Goal: Task Accomplishment & Management: Manage account settings

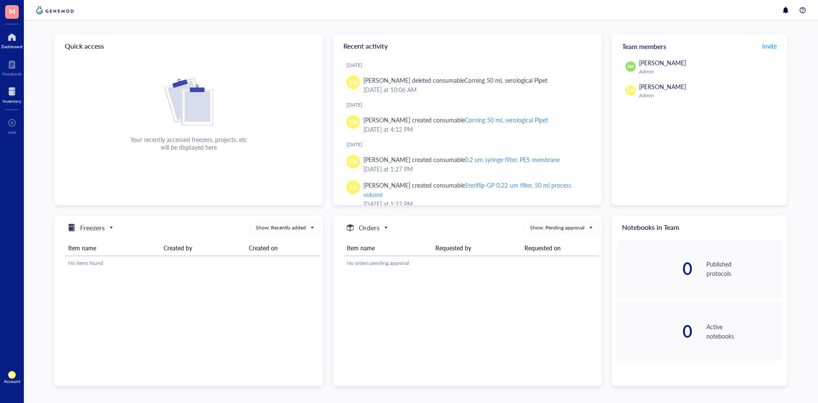
click at [10, 89] on div at bounding box center [12, 92] width 19 height 14
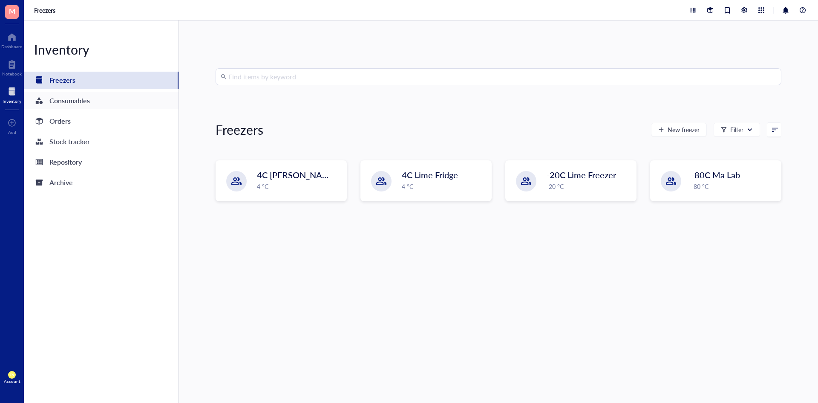
click at [56, 98] on div "Consumables" at bounding box center [69, 101] width 40 height 12
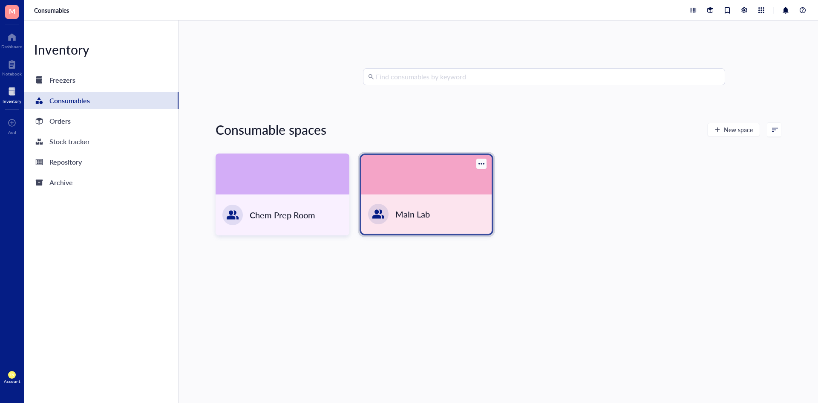
click at [451, 182] on div "Main Lab" at bounding box center [426, 213] width 130 height 39
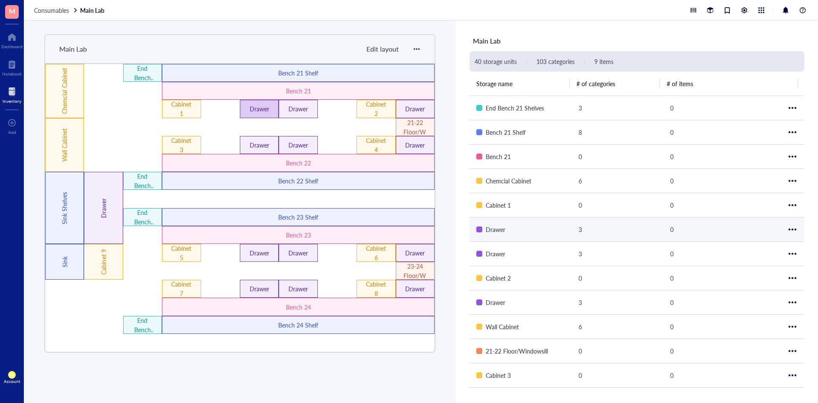
click at [245, 111] on div "Drawer" at bounding box center [259, 109] width 39 height 18
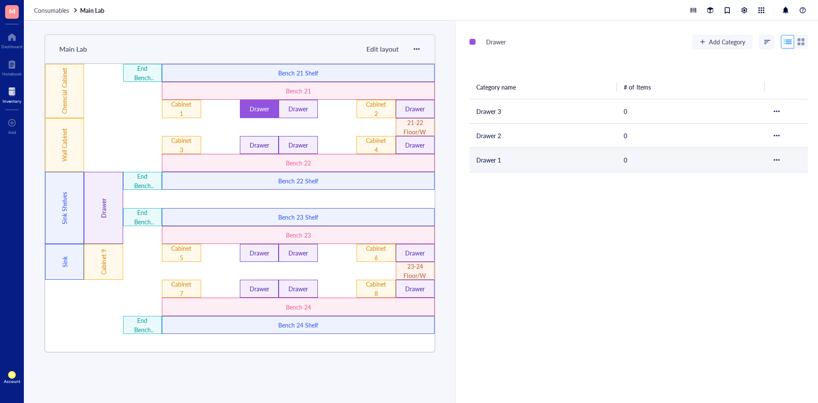
click at [493, 163] on td "Drawer 1" at bounding box center [542, 159] width 147 height 24
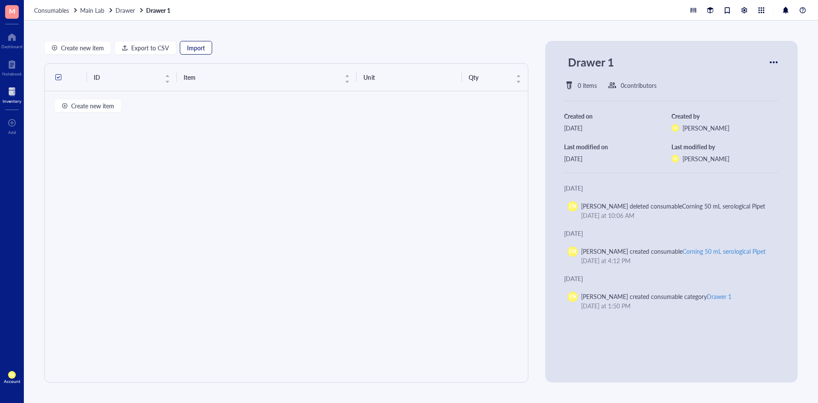
click at [199, 45] on span "Import" at bounding box center [196, 47] width 18 height 7
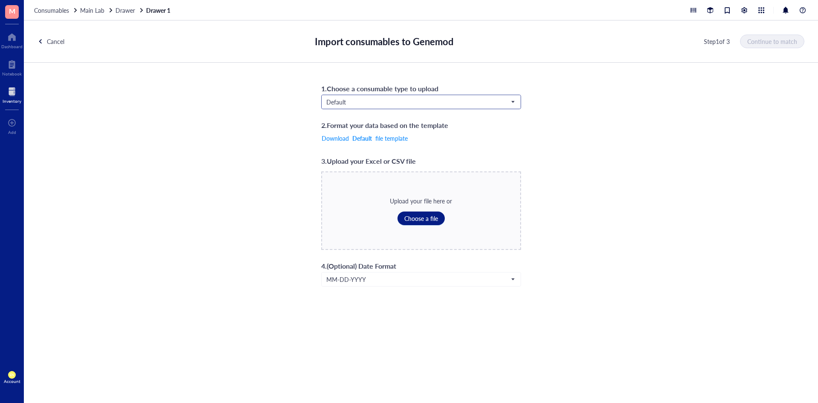
click at [417, 107] on input "search" at bounding box center [417, 101] width 182 height 13
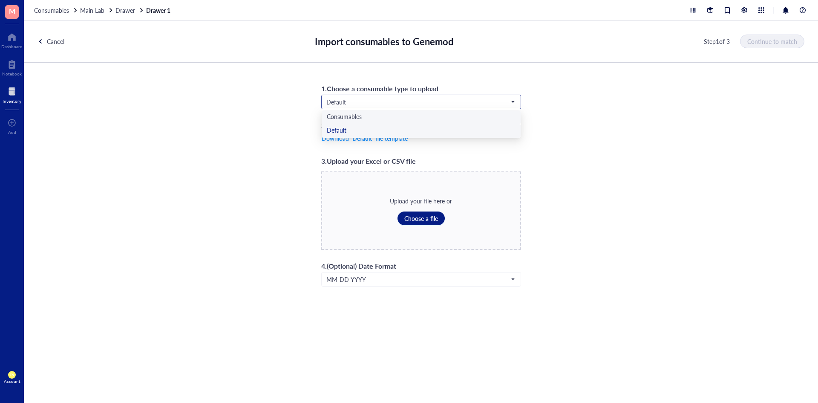
click at [395, 119] on div "Consumables" at bounding box center [421, 116] width 189 height 9
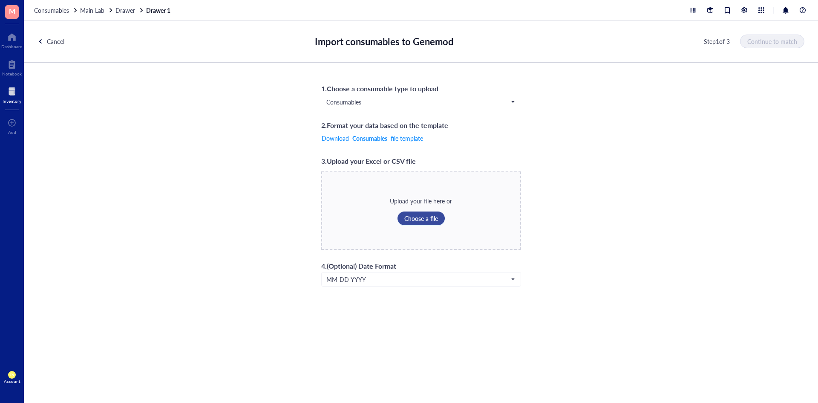
click at [414, 182] on span "Choose a file" at bounding box center [421, 218] width 34 height 7
click at [516, 46] on button "Continue to match" at bounding box center [772, 42] width 63 height 14
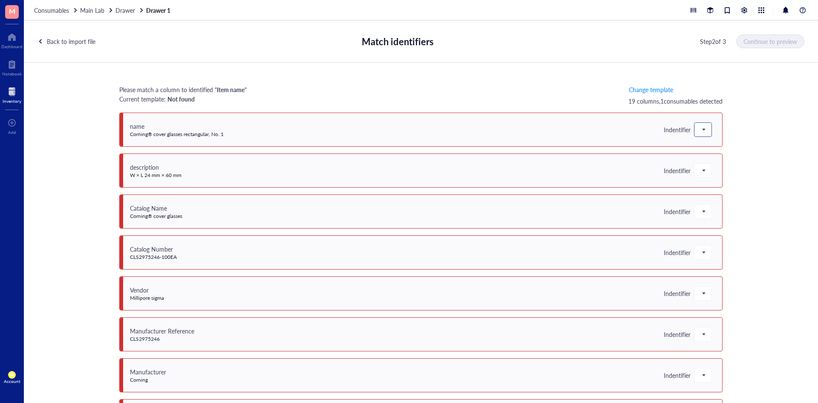
click at [516, 130] on span at bounding box center [703, 129] width 8 height 13
click at [516, 167] on div "Item name" at bounding box center [754, 172] width 120 height 14
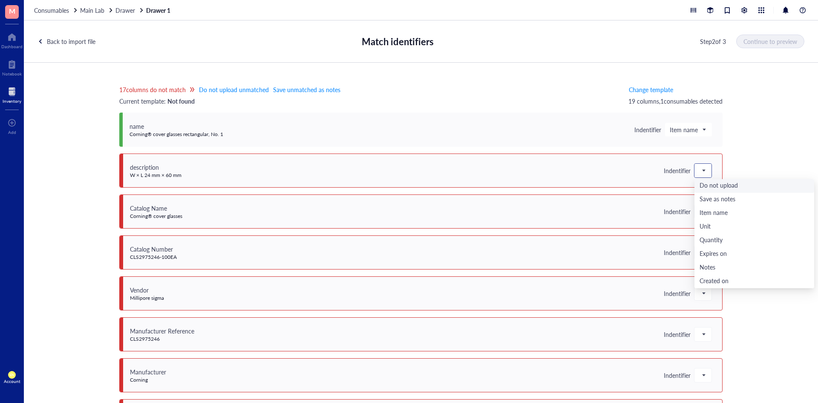
click at [516, 174] on div at bounding box center [702, 171] width 17 height 14
click at [516, 160] on div "17 columns do not match Do not upload unmatched Save unmatched as notes Current…" at bounding box center [421, 238] width 794 height 351
click at [516, 124] on span at bounding box center [688, 129] width 37 height 13
click at [516, 125] on input "search" at bounding box center [685, 129] width 30 height 13
click at [516, 172] on div at bounding box center [702, 171] width 17 height 14
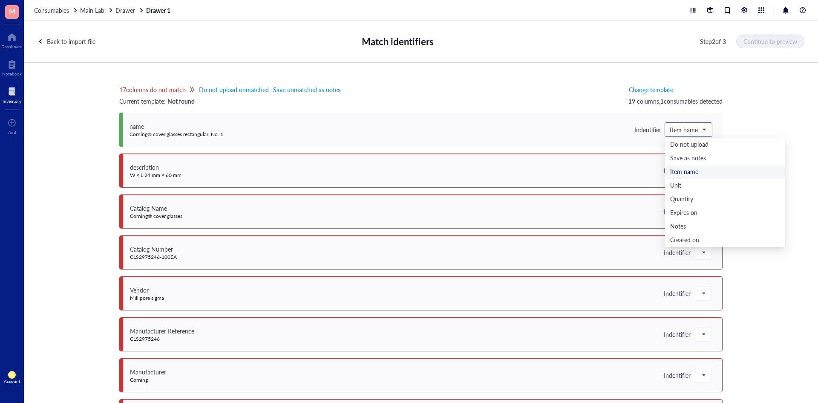
click at [516, 126] on span "Item name" at bounding box center [688, 130] width 36 height 8
click at [516, 130] on span at bounding box center [688, 129] width 37 height 13
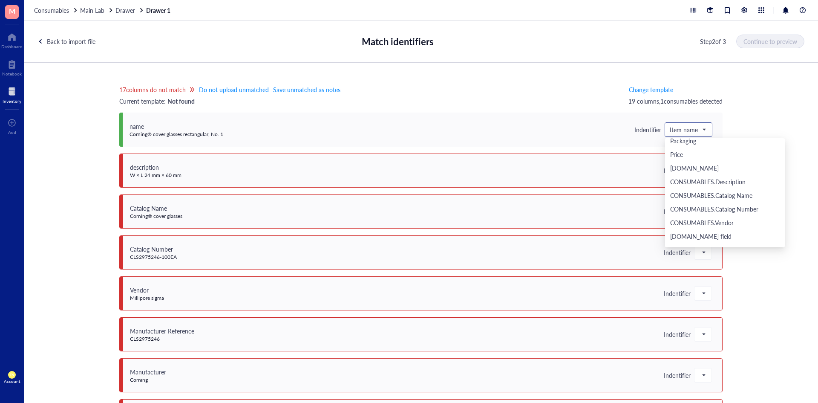
scroll to position [170, 0]
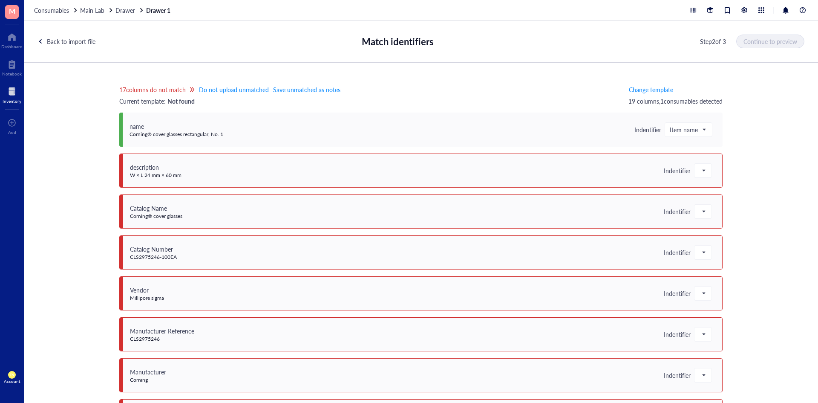
click at [47, 43] on div "Back to import file" at bounding box center [71, 41] width 49 height 9
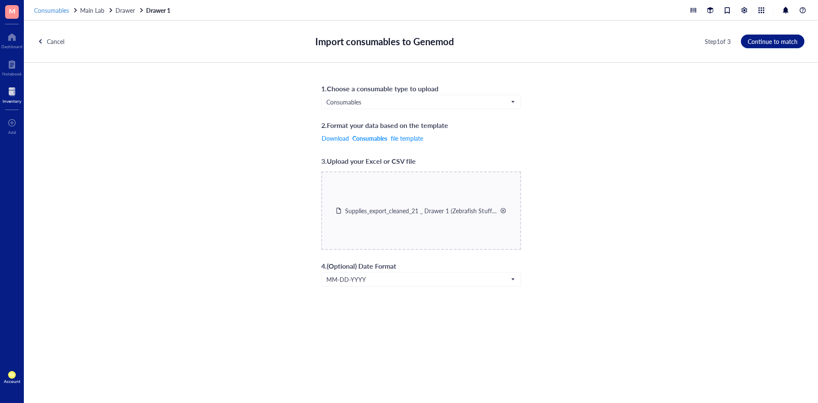
click at [40, 9] on span "Consumables" at bounding box center [51, 10] width 35 height 9
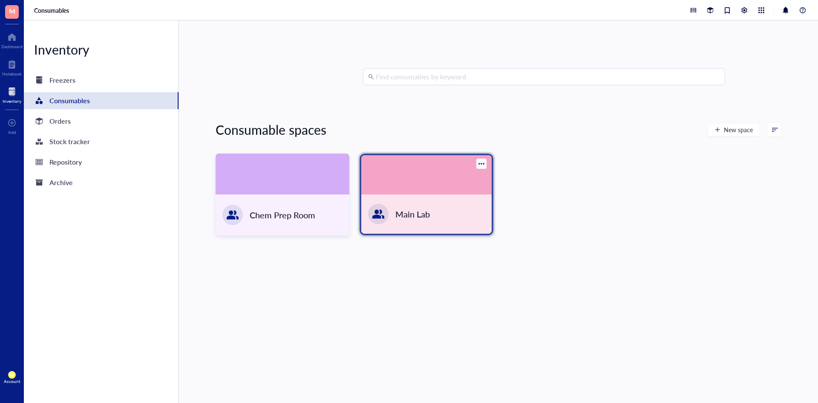
click at [400, 182] on div "Main Lab" at bounding box center [412, 214] width 35 height 12
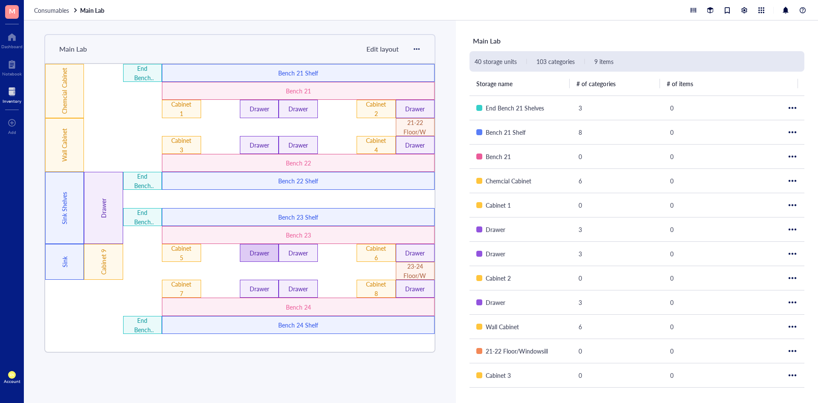
click at [268, 182] on div "Drawer" at bounding box center [259, 253] width 39 height 18
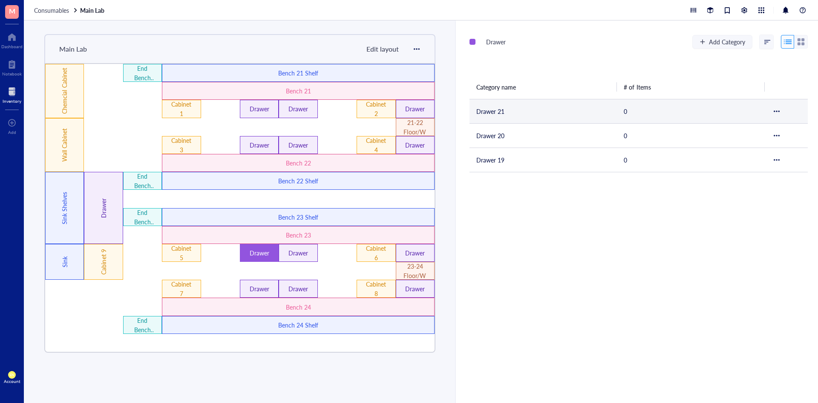
click at [478, 115] on td "Drawer 21" at bounding box center [542, 111] width 147 height 24
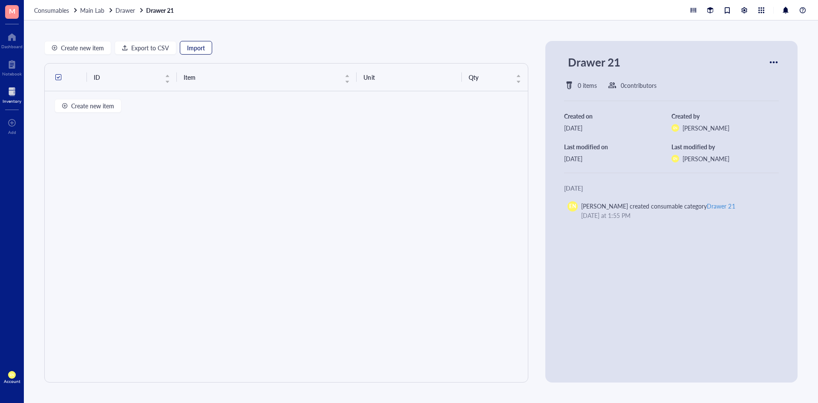
click at [186, 53] on button "Import" at bounding box center [196, 48] width 32 height 14
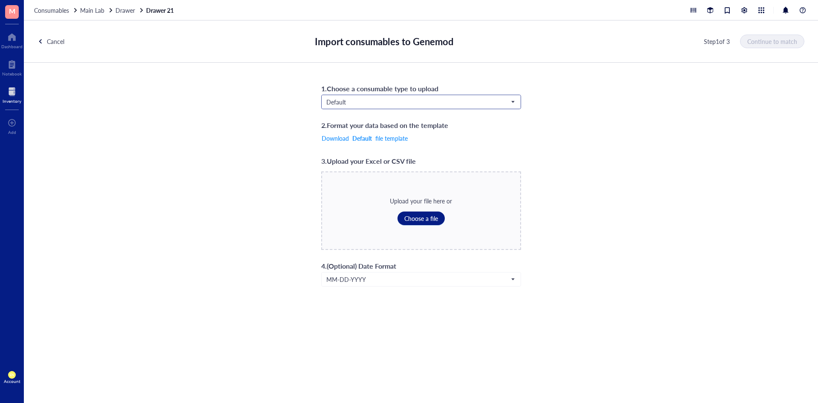
click at [414, 103] on span "Default" at bounding box center [420, 102] width 188 height 8
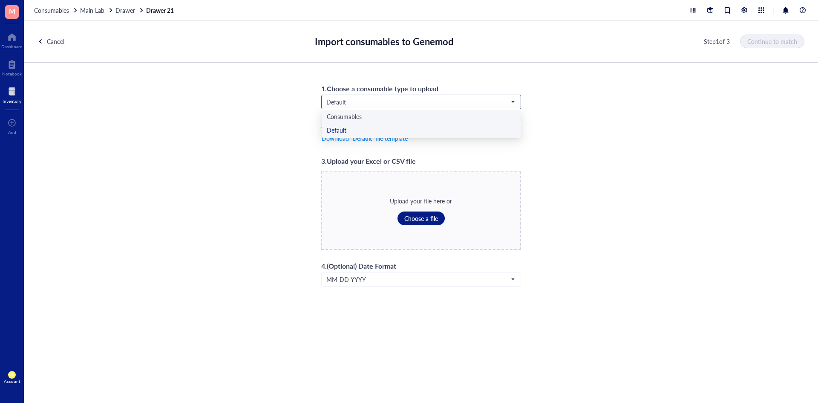
click at [385, 118] on div "Consumables" at bounding box center [421, 116] width 189 height 9
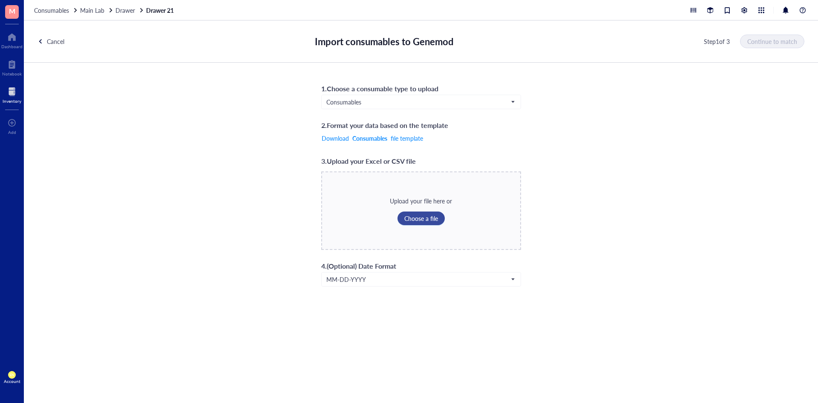
click at [417, 182] on span "Choose a file" at bounding box center [421, 218] width 34 height 7
click at [122, 13] on span "Drawer" at bounding box center [125, 10] width 20 height 9
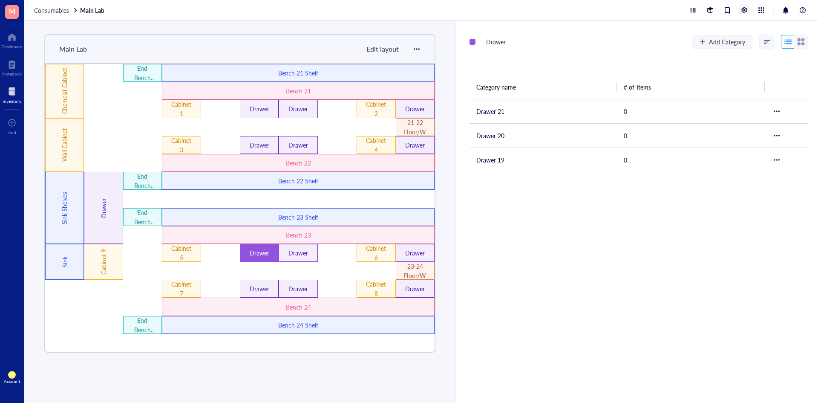
click at [516, 12] on div at bounding box center [748, 10] width 120 height 10
click at [516, 12] on div at bounding box center [744, 10] width 9 height 9
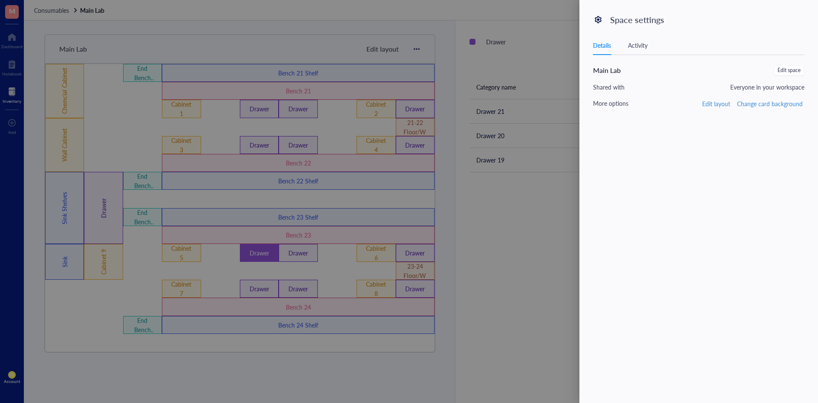
click at [516, 40] on div "Details Activity" at bounding box center [698, 45] width 211 height 19
click at [516, 182] on div at bounding box center [409, 201] width 818 height 403
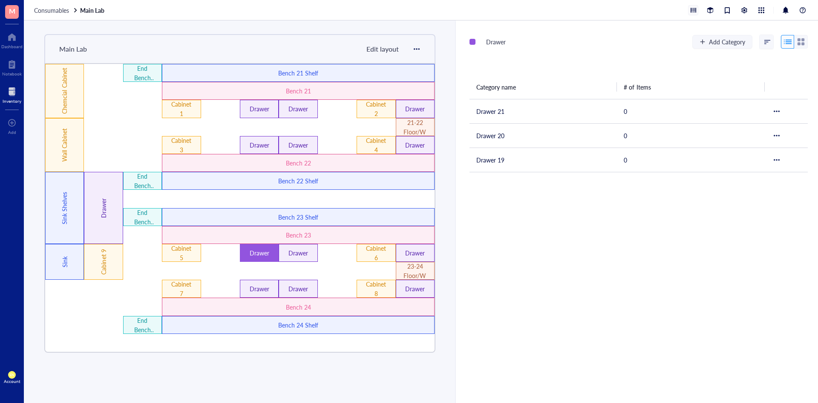
click at [516, 10] on div at bounding box center [692, 10] width 9 height 9
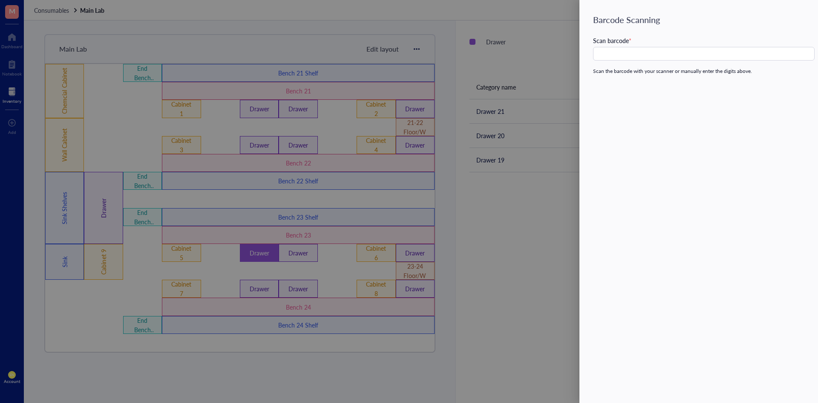
click at [505, 182] on div at bounding box center [409, 201] width 818 height 403
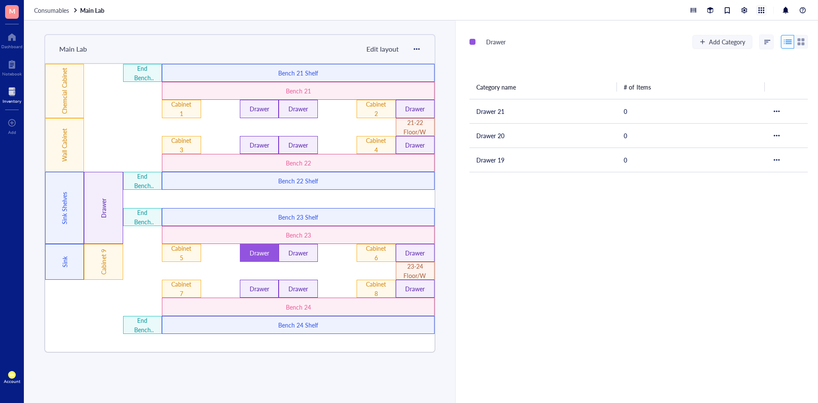
click at [516, 6] on div at bounding box center [761, 10] width 9 height 9
click at [516, 9] on div at bounding box center [785, 10] width 10 height 10
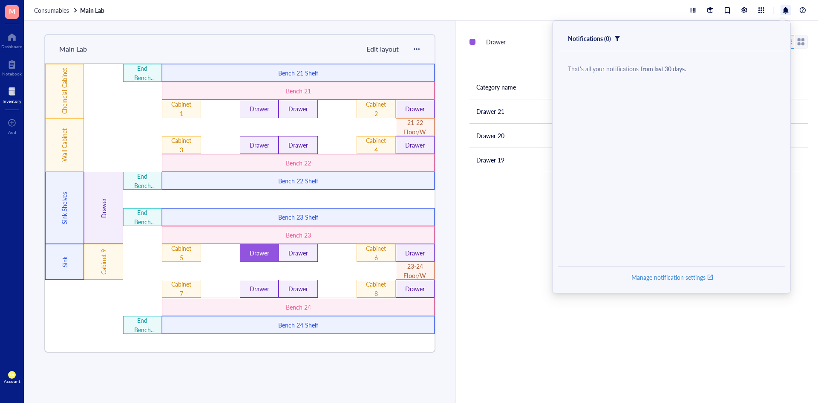
click at [489, 182] on div "Drawer Add Category Category name # of Items Drawer 21 0 Drawer 20 0 Drawer 19 0" at bounding box center [637, 211] width 362 height 382
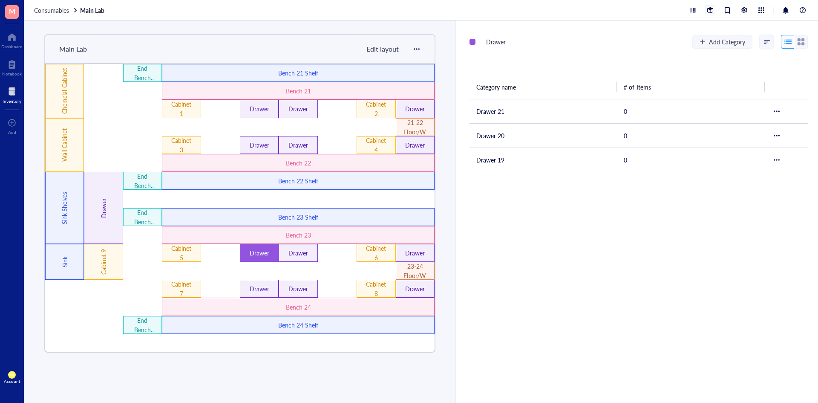
click at [516, 9] on div at bounding box center [710, 10] width 9 height 9
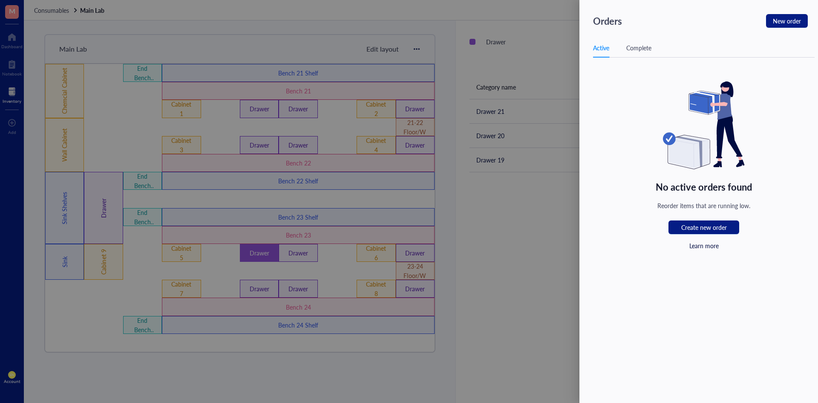
click at [516, 182] on div at bounding box center [409, 201] width 818 height 403
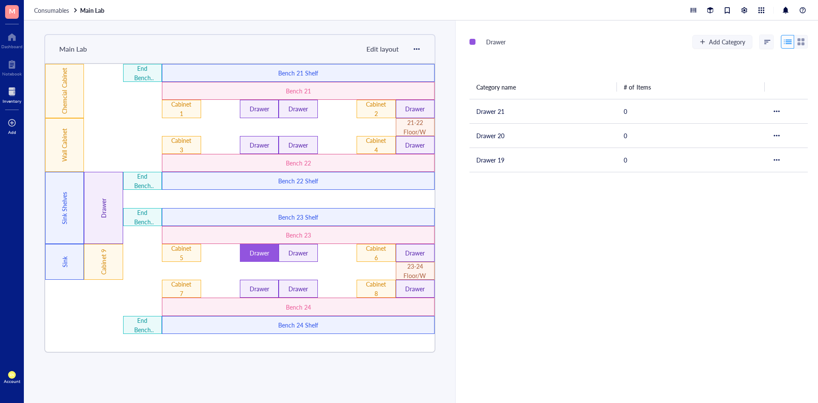
click at [18, 118] on div "Add" at bounding box center [12, 125] width 24 height 24
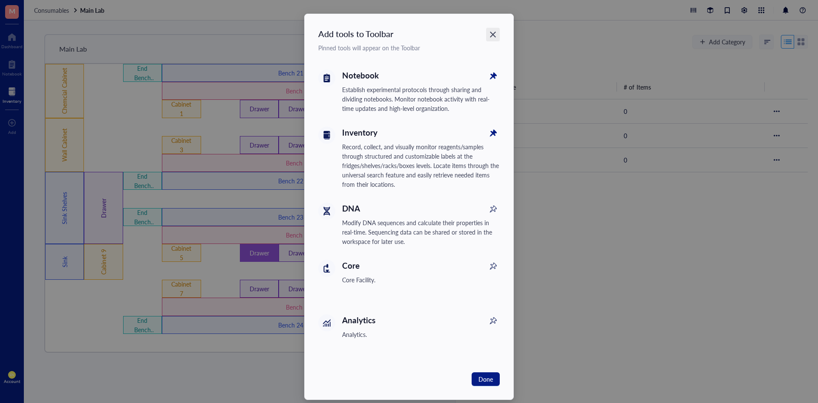
click at [492, 34] on icon "Close" at bounding box center [493, 35] width 6 height 6
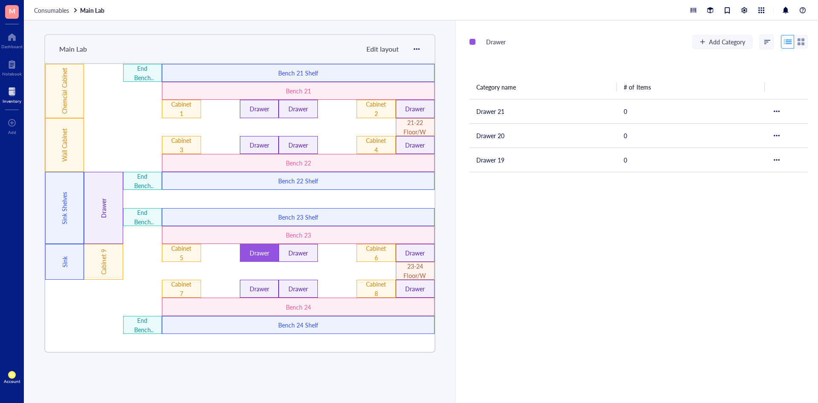
click at [17, 11] on span "M" at bounding box center [12, 12] width 14 height 14
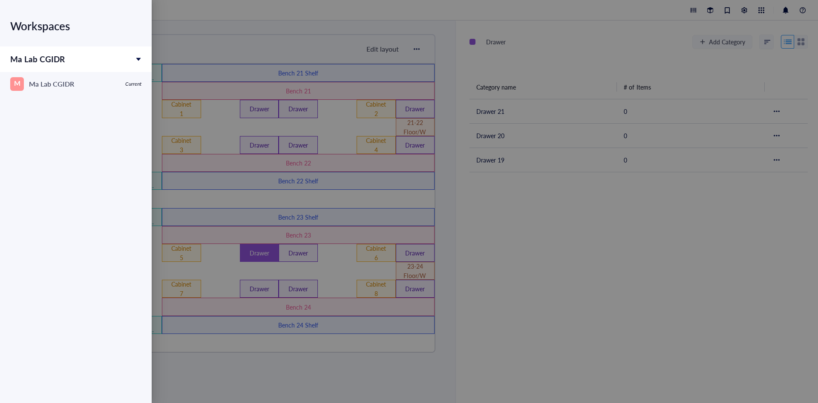
click at [328, 41] on div at bounding box center [409, 201] width 818 height 403
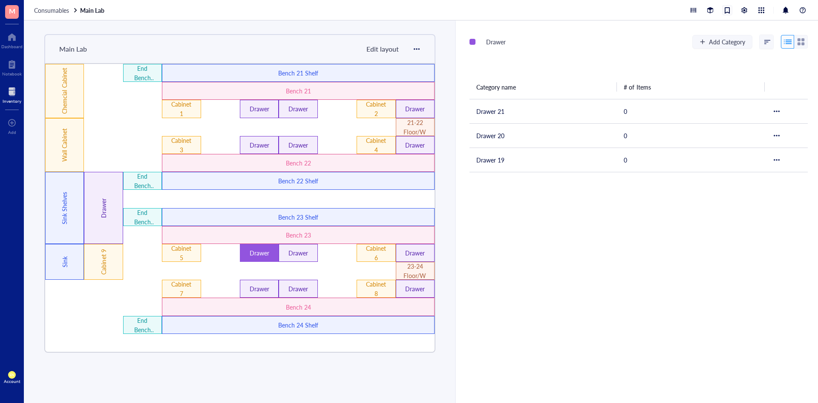
click at [516, 10] on div at bounding box center [727, 10] width 9 height 9
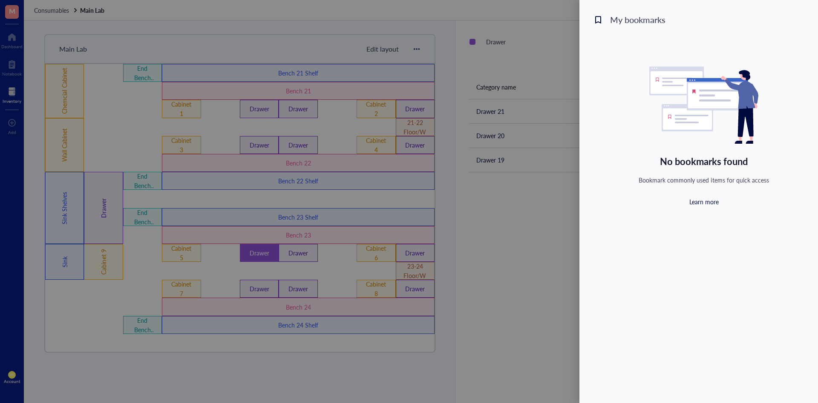
click at [516, 68] on div at bounding box center [409, 201] width 818 height 403
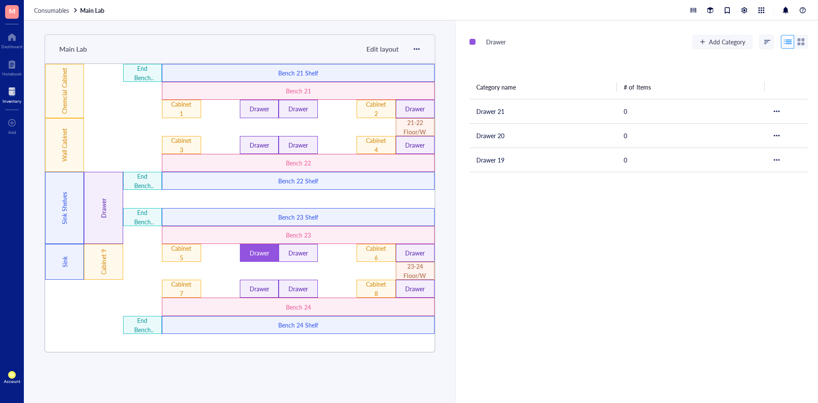
click at [516, 10] on div at bounding box center [748, 10] width 120 height 10
click at [516, 9] on div at bounding box center [744, 10] width 9 height 9
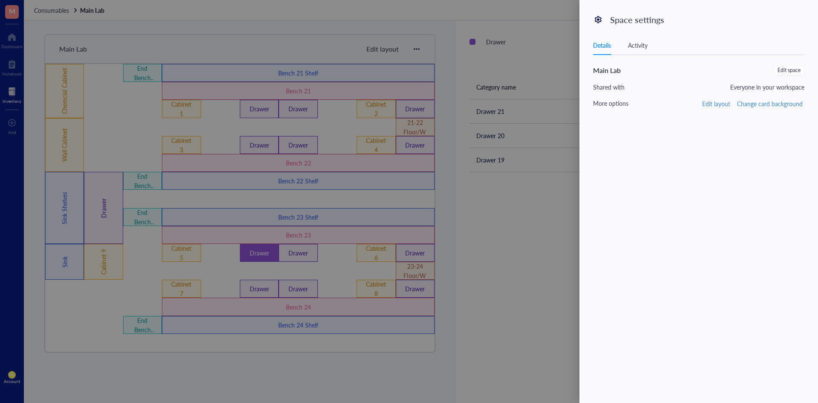
click at [516, 45] on div "Activity" at bounding box center [638, 44] width 20 height 9
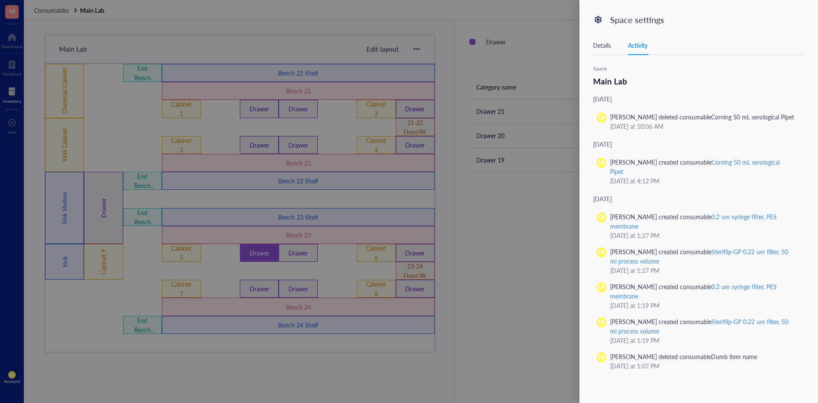
click at [516, 182] on div at bounding box center [409, 201] width 818 height 403
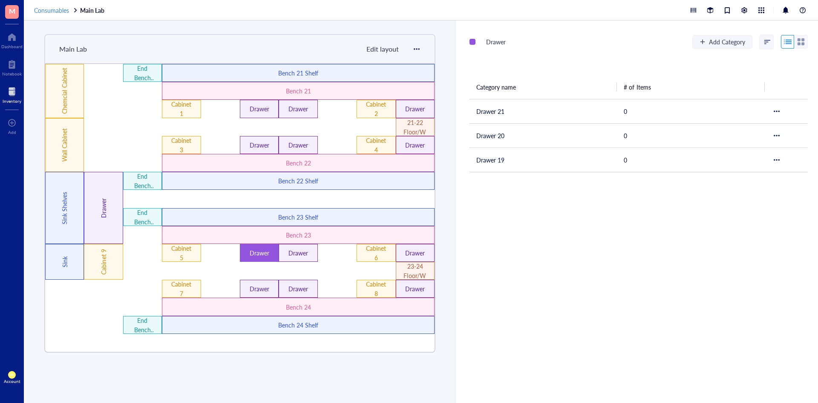
click at [47, 6] on span "Consumables" at bounding box center [51, 10] width 35 height 9
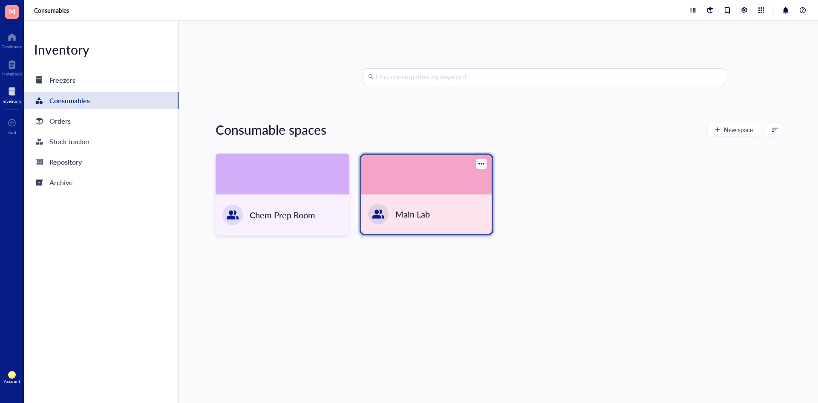
click at [484, 161] on div at bounding box center [481, 163] width 10 height 10
click at [516, 153] on div "Chem Prep Room Main Lab" at bounding box center [499, 194] width 566 height 82
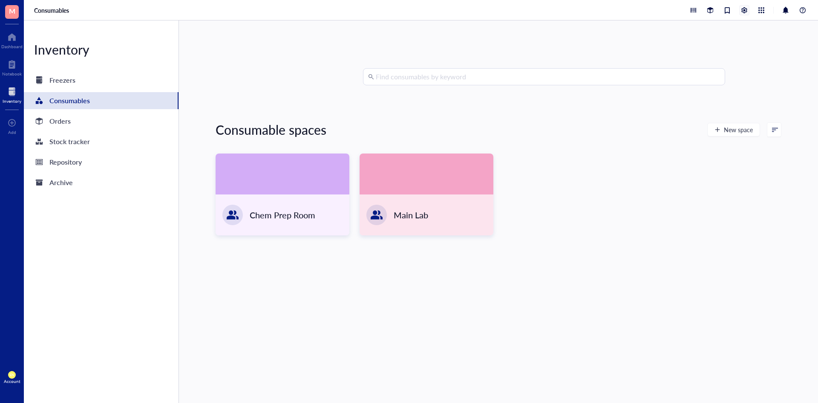
click at [516, 11] on div at bounding box center [744, 10] width 9 height 9
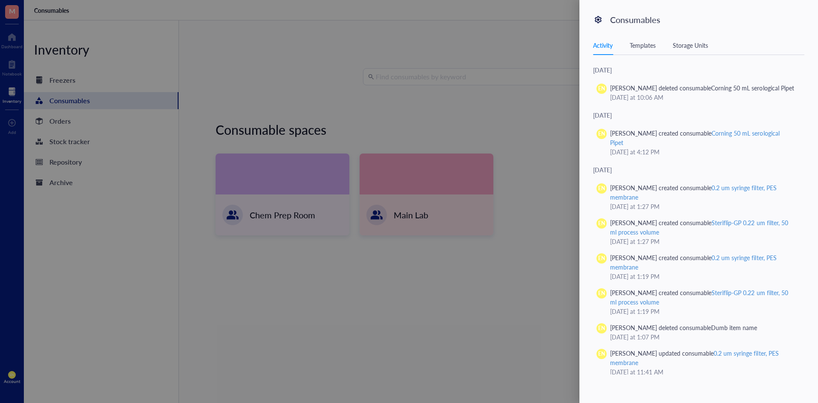
click at [516, 47] on div "Templates" at bounding box center [643, 44] width 26 height 9
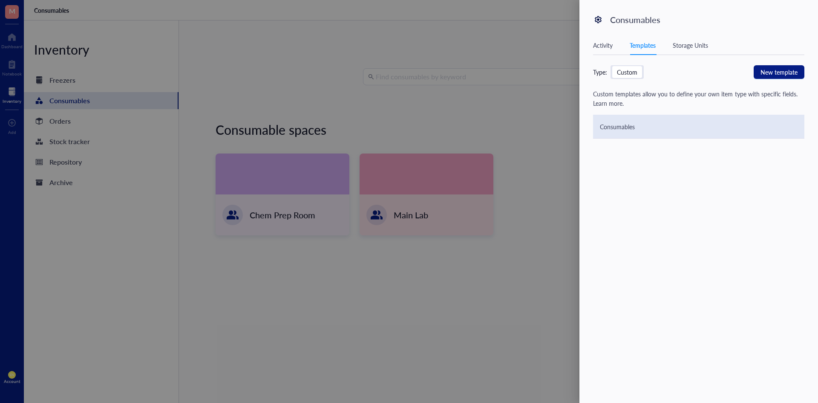
click at [516, 131] on div "Consumables" at bounding box center [698, 127] width 211 height 24
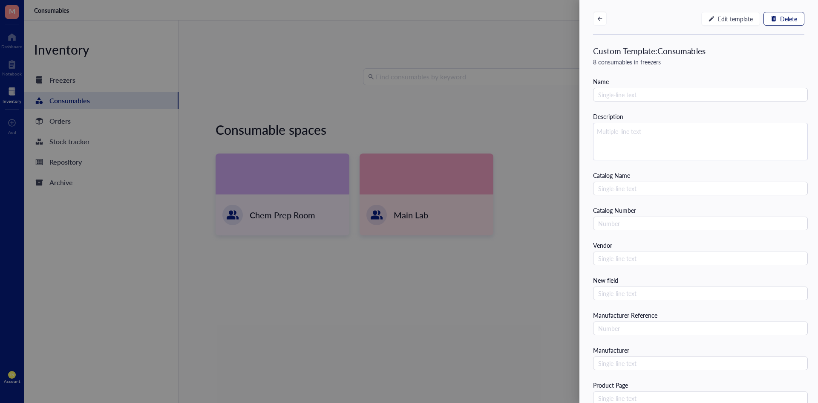
click at [516, 20] on icon "button" at bounding box center [774, 19] width 6 height 6
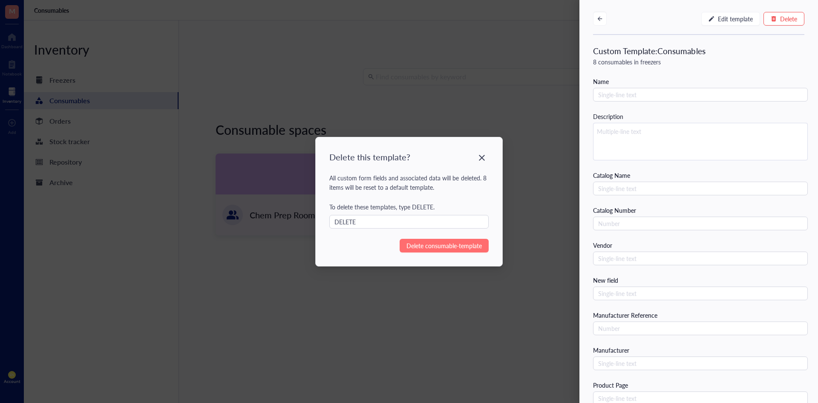
type input "DELETE"
click at [420, 182] on span "Delete consumable-template" at bounding box center [443, 245] width 75 height 9
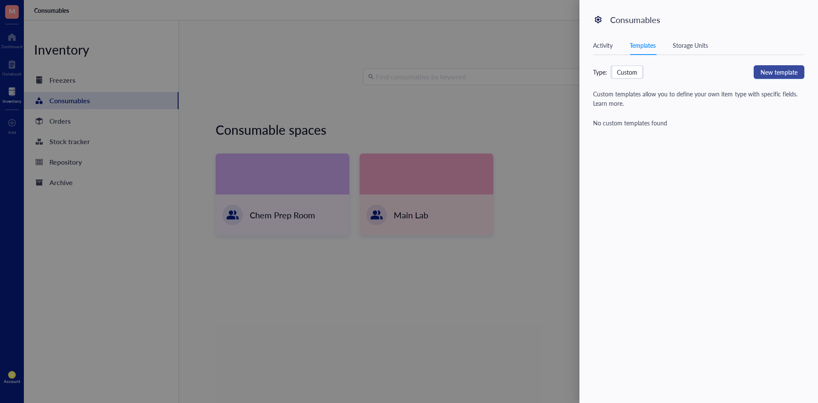
click at [516, 75] on span "New template" at bounding box center [778, 71] width 37 height 9
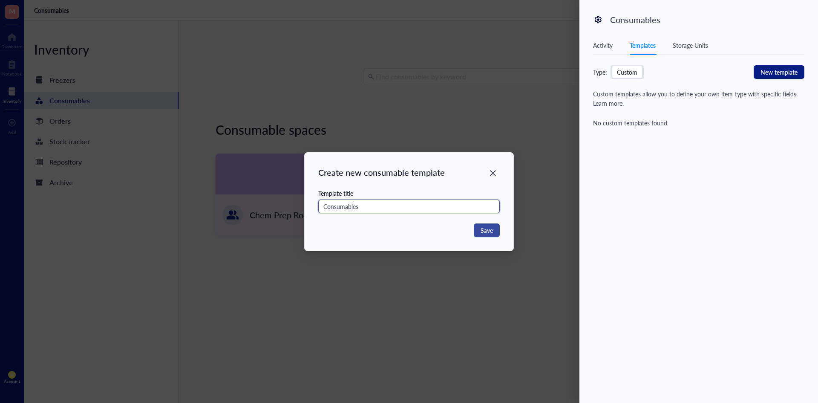
type input "Consumables"
click at [486, 182] on button "Save" at bounding box center [487, 230] width 26 height 14
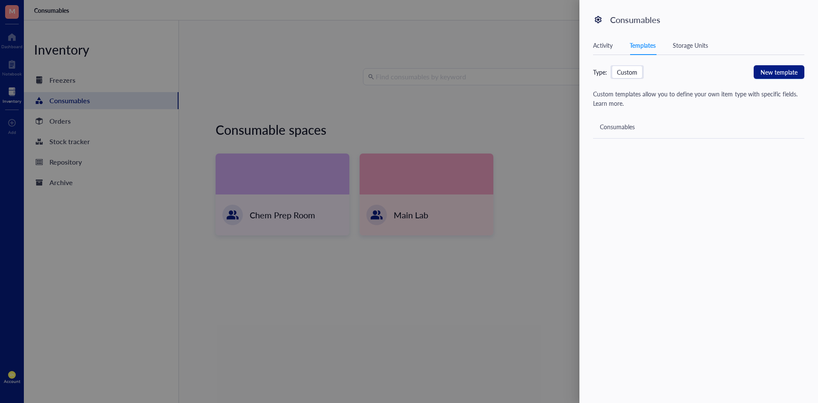
click at [516, 128] on div "Consumables" at bounding box center [698, 127] width 211 height 24
drag, startPoint x: 648, startPoint y: 129, endPoint x: 612, endPoint y: 131, distance: 36.7
click at [516, 131] on div "Consumables" at bounding box center [698, 127] width 211 height 24
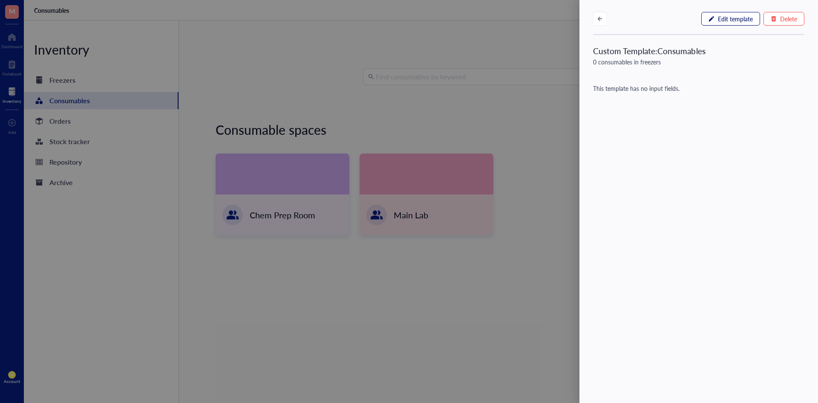
click at [516, 20] on span "Edit template" at bounding box center [735, 18] width 35 height 7
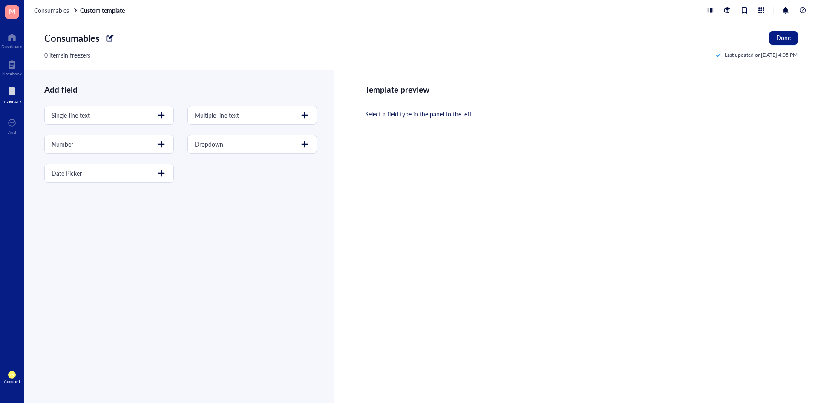
click at [107, 32] on div at bounding box center [110, 38] width 14 height 14
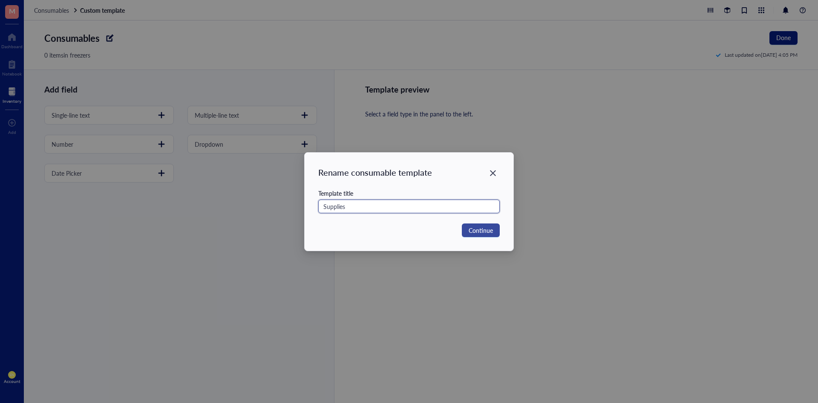
type input "Supplies"
click at [476, 182] on span "Continue" at bounding box center [481, 229] width 24 height 9
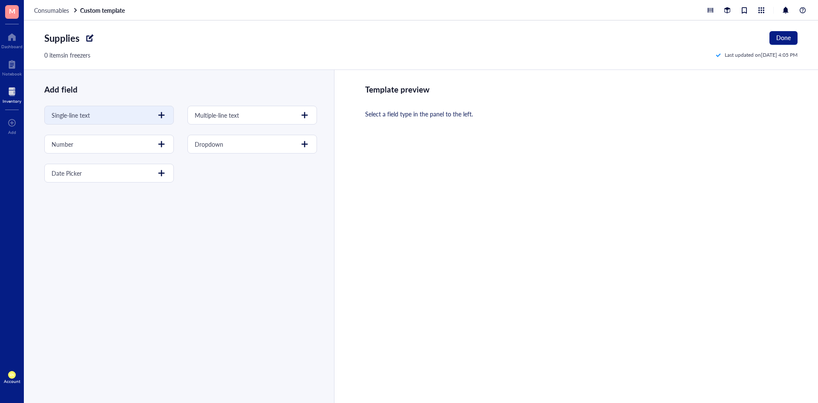
click at [162, 113] on div at bounding box center [162, 115] width 14 height 14
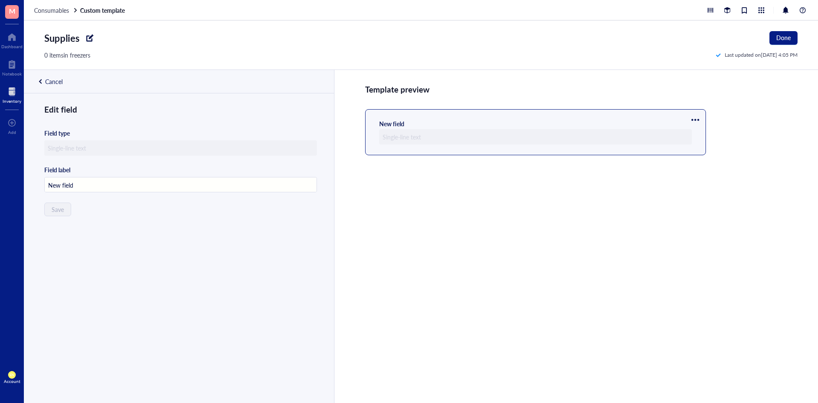
click at [445, 138] on div at bounding box center [535, 136] width 313 height 15
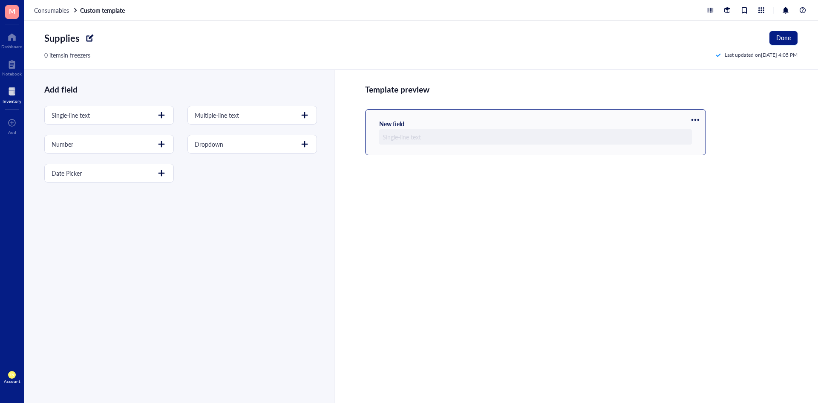
click at [409, 112] on div "New field" at bounding box center [535, 132] width 341 height 46
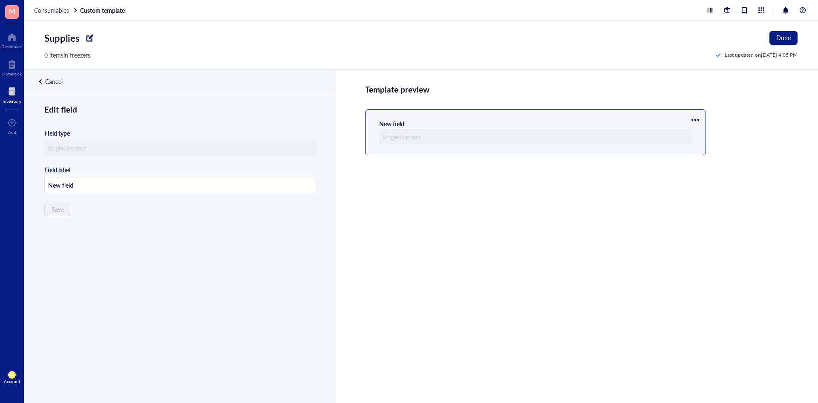
click at [410, 134] on div at bounding box center [535, 136] width 313 height 15
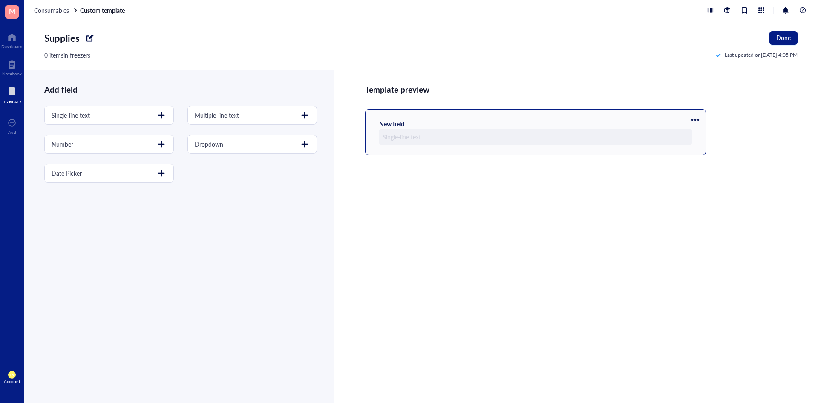
click at [483, 120] on div "New field" at bounding box center [535, 132] width 313 height 25
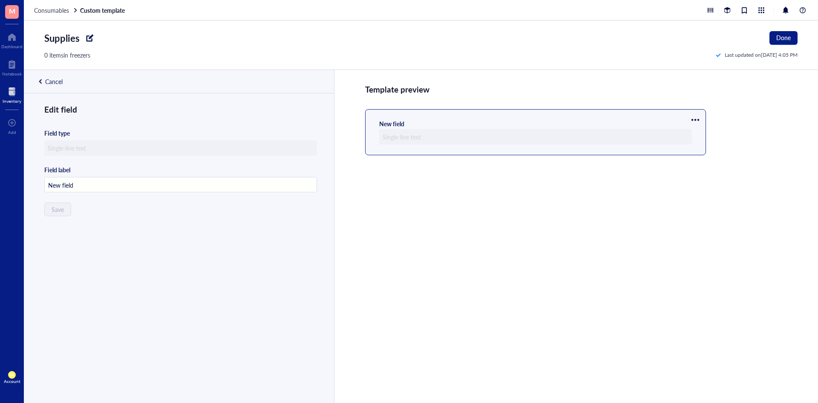
click at [516, 117] on div at bounding box center [695, 120] width 14 height 14
click at [427, 131] on div at bounding box center [535, 136] width 313 height 15
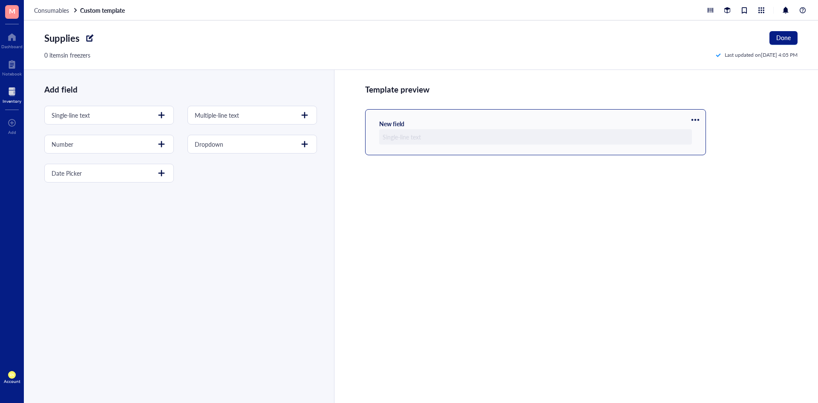
click at [420, 134] on div at bounding box center [535, 136] width 313 height 15
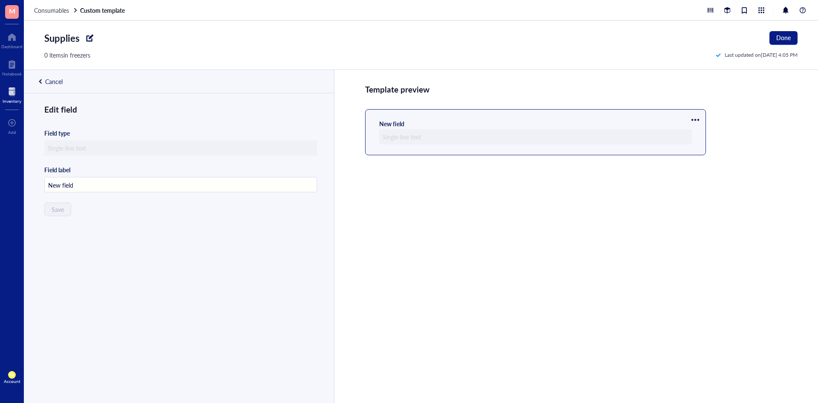
click at [405, 136] on div at bounding box center [535, 136] width 313 height 15
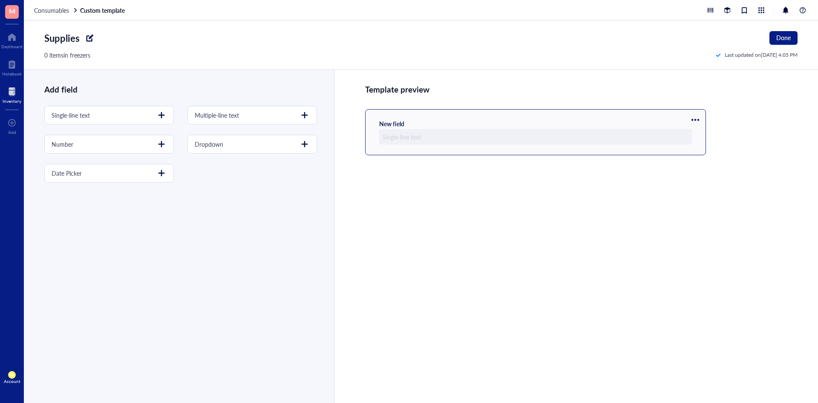
click at [516, 135] on div at bounding box center [535, 136] width 313 height 15
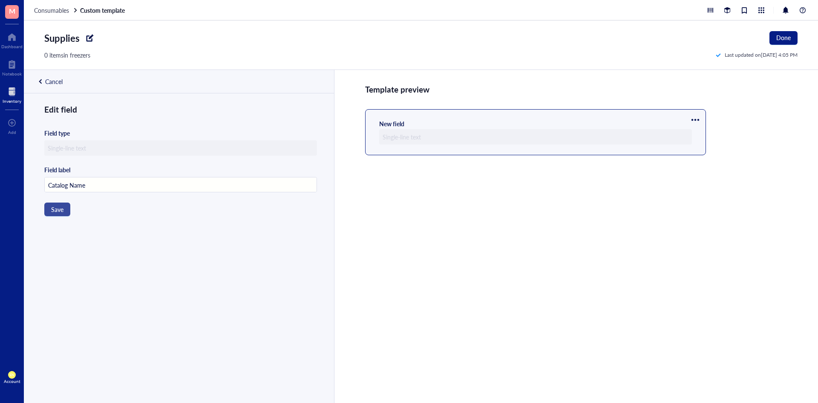
type input "Catalog Name"
click at [52, 182] on button "Save" at bounding box center [57, 209] width 26 height 14
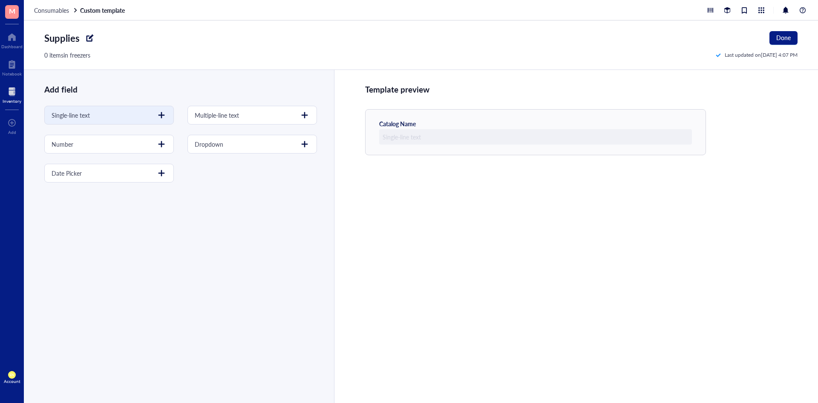
click at [123, 118] on div "Single-line text" at bounding box center [109, 115] width 130 height 19
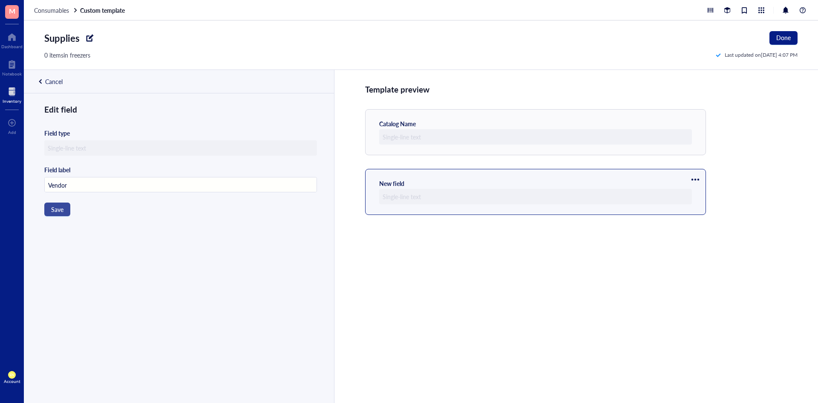
type input "Vendor"
click at [58, 182] on span "Save" at bounding box center [57, 209] width 12 height 7
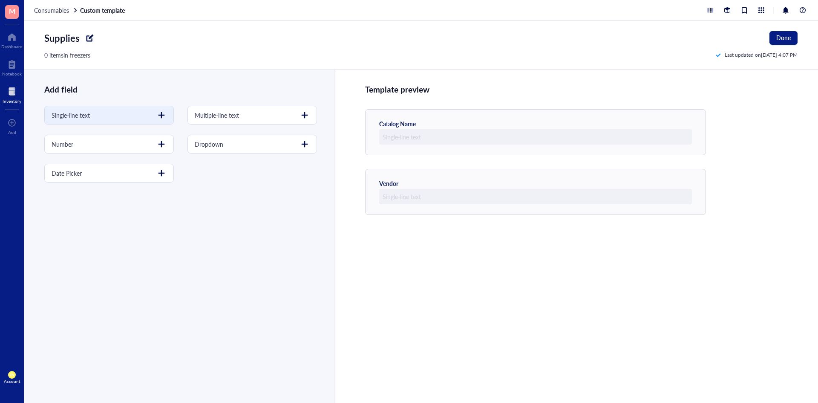
click at [118, 116] on div "Single-line text" at bounding box center [109, 115] width 130 height 19
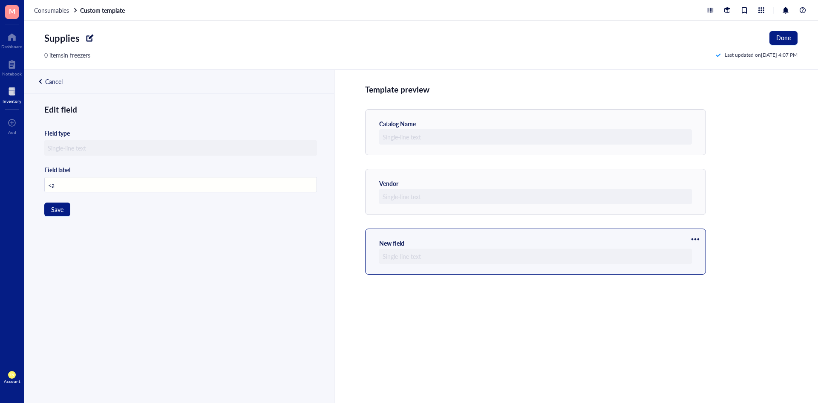
type input "<"
type input "Manufacturer"
click at [57, 182] on span "Save" at bounding box center [57, 209] width 12 height 7
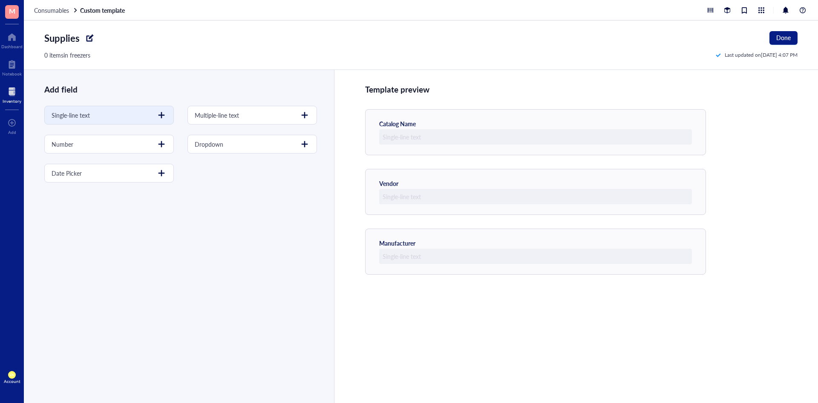
click at [135, 118] on div "Single-line text" at bounding box center [109, 115] width 130 height 19
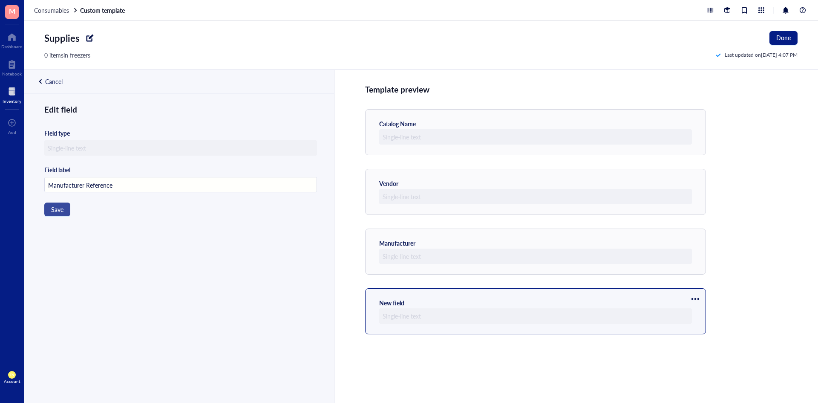
type input "Manufacturer Reference"
click at [54, 182] on span "Save" at bounding box center [57, 209] width 12 height 7
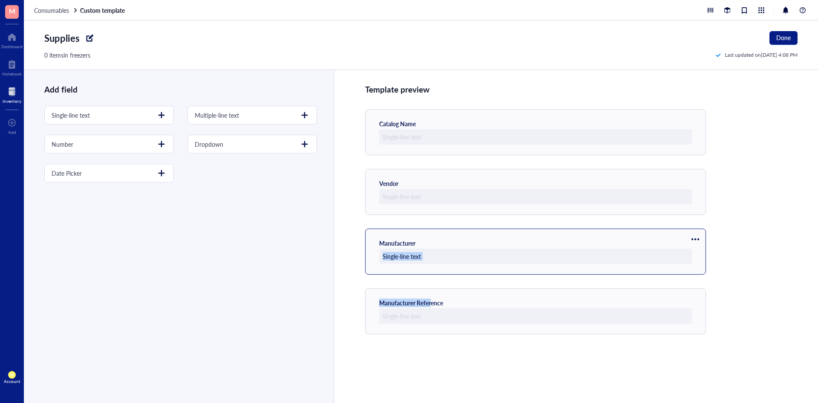
drag, startPoint x: 430, startPoint y: 302, endPoint x: 427, endPoint y: 229, distance: 72.5
click at [427, 182] on div "Template preview Catalog Name Vendor Manufacturer Manufacturer Reference" at bounding box center [576, 236] width 484 height 333
click at [138, 182] on div "Add field Single-line text Multiple-line text Number Dropdown Date Picker" at bounding box center [179, 236] width 310 height 333
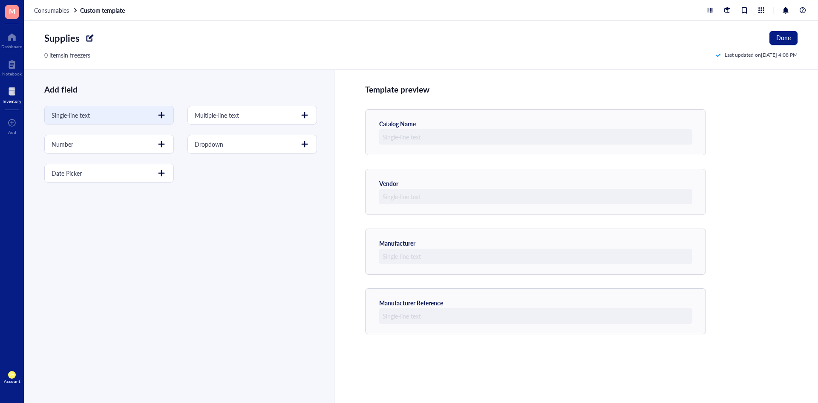
click at [161, 118] on div at bounding box center [162, 115] width 14 height 14
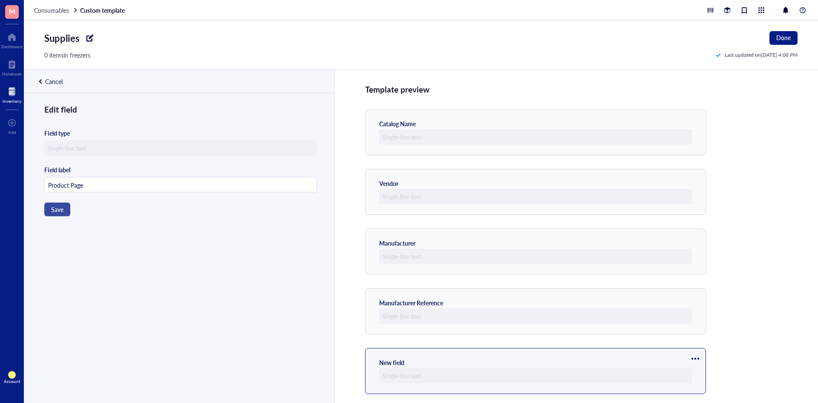
type input "Product Page"
click at [52, 182] on span "Save" at bounding box center [57, 209] width 12 height 7
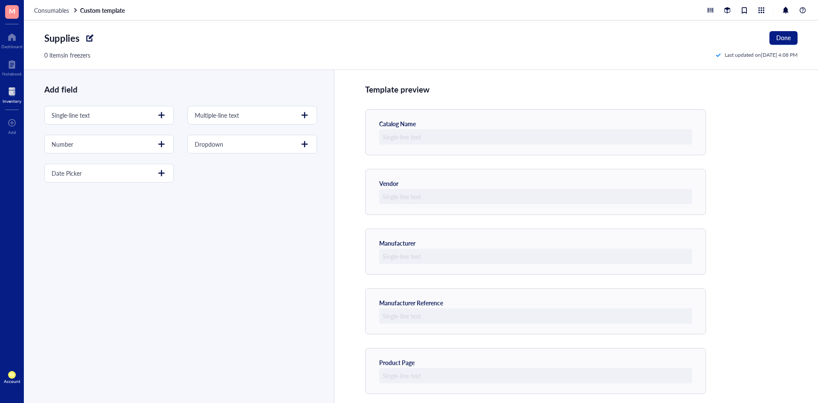
scroll to position [5, 0]
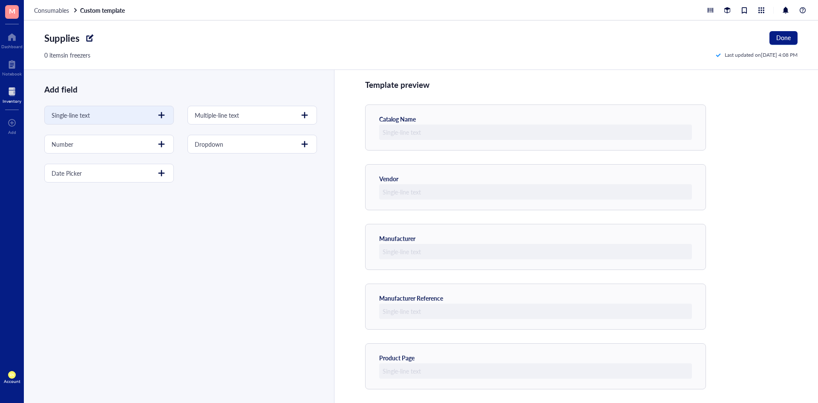
click at [139, 116] on div "Single-line text" at bounding box center [109, 115] width 130 height 19
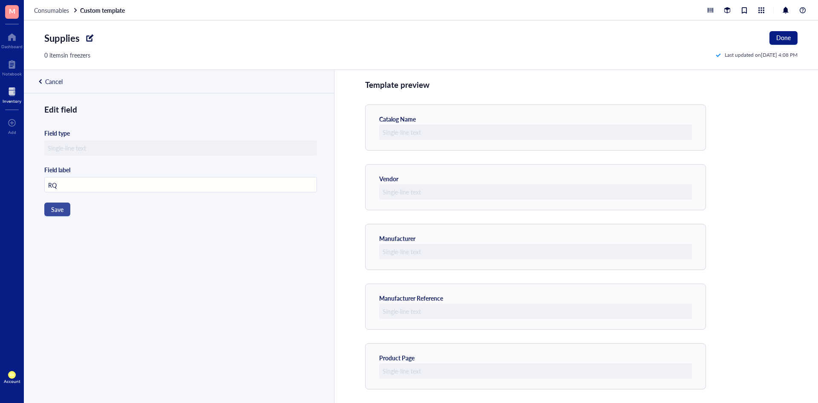
type input "RQ"
click at [58, 182] on span "Save" at bounding box center [57, 209] width 12 height 7
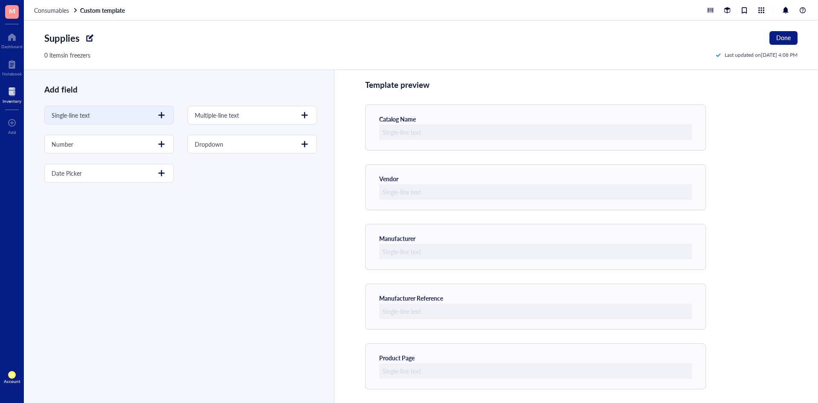
click at [161, 121] on div at bounding box center [162, 115] width 14 height 14
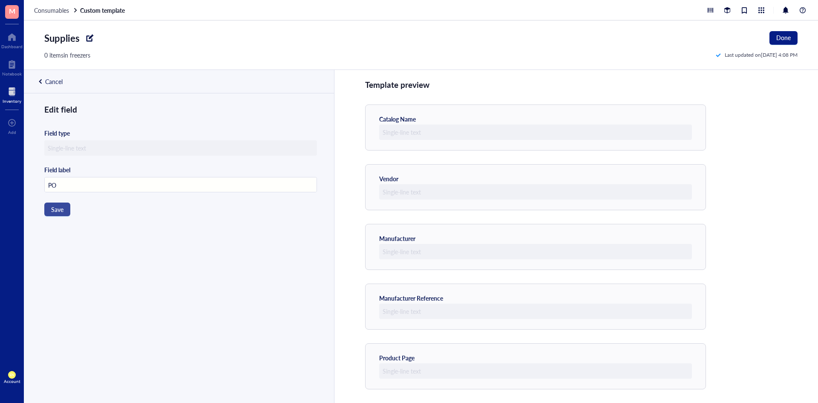
type input "PO"
click at [60, 182] on span "Save" at bounding box center [57, 209] width 12 height 7
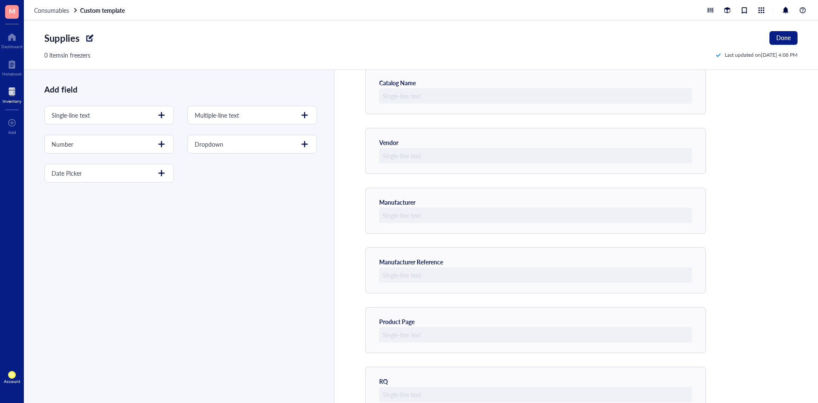
scroll to position [0, 0]
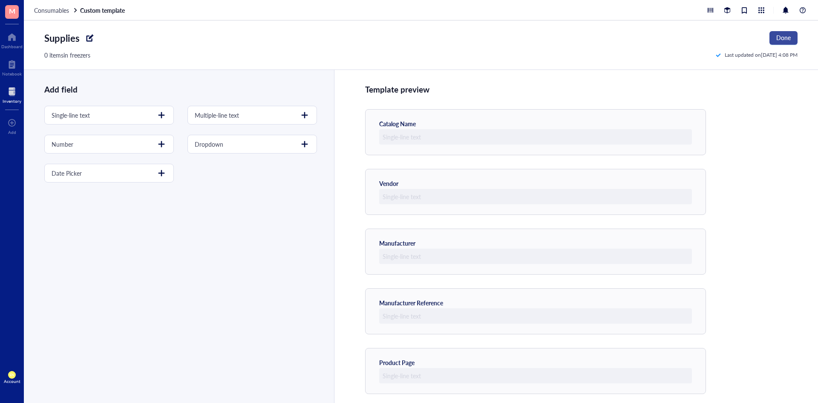
click at [516, 38] on button "Done" at bounding box center [783, 38] width 28 height 14
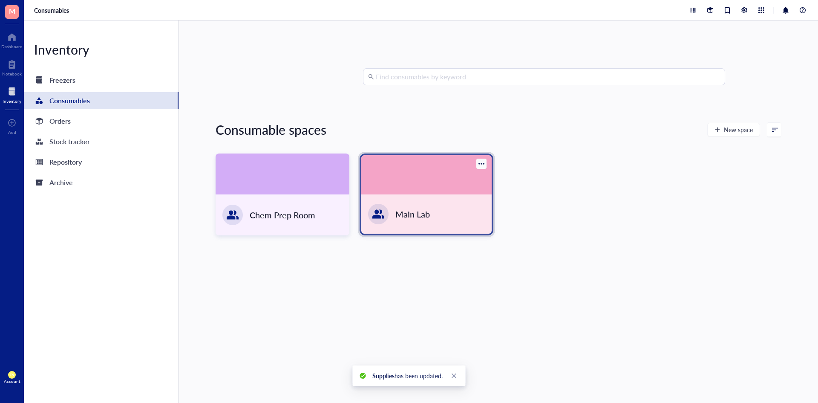
click at [402, 182] on div "Main Lab" at bounding box center [426, 213] width 130 height 39
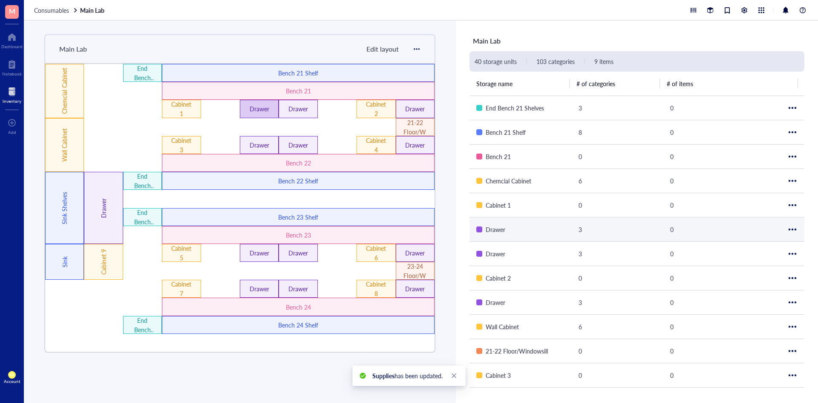
click at [253, 111] on div "Drawer" at bounding box center [259, 108] width 23 height 9
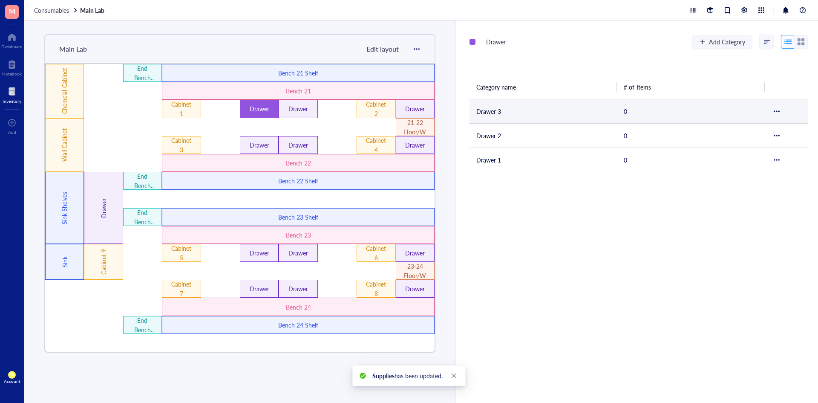
click at [480, 108] on td "Drawer 3" at bounding box center [542, 111] width 147 height 24
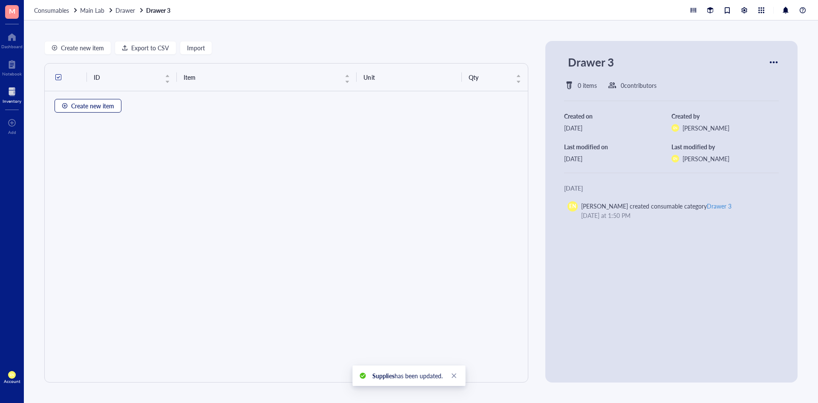
click at [91, 103] on span "Create new item" at bounding box center [92, 105] width 43 height 7
type textarea "Keep everyone on the same page..."
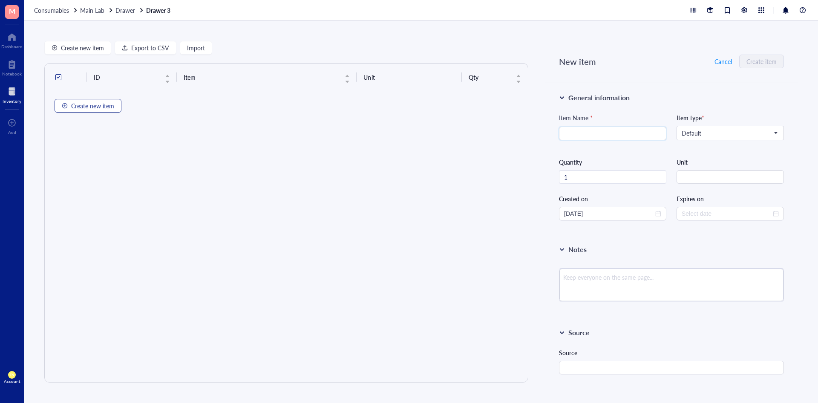
type input "[DATE]"
click at [516, 135] on span "Default" at bounding box center [729, 133] width 95 height 8
click at [516, 150] on div "Supplies" at bounding box center [729, 148] width 95 height 9
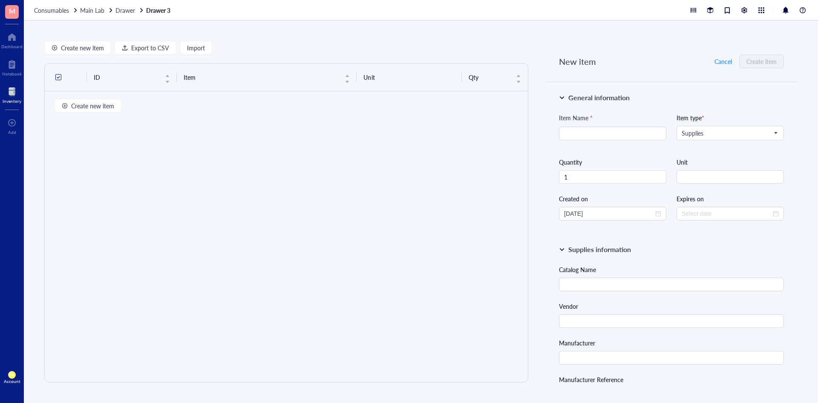
click at [516, 182] on div at bounding box center [562, 249] width 6 height 6
click at [516, 56] on button "Cancel" at bounding box center [723, 62] width 18 height 14
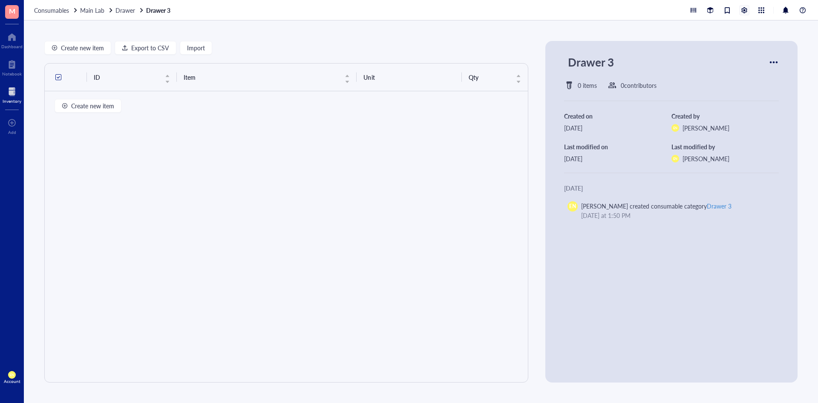
click at [516, 9] on div at bounding box center [744, 10] width 9 height 9
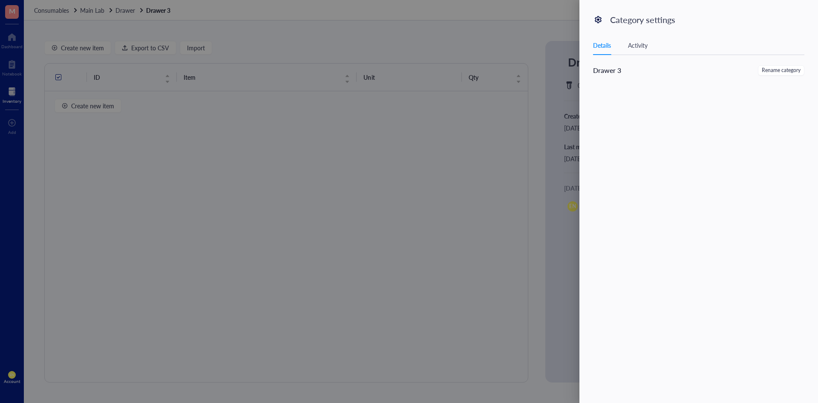
click at [452, 44] on div at bounding box center [409, 201] width 818 height 403
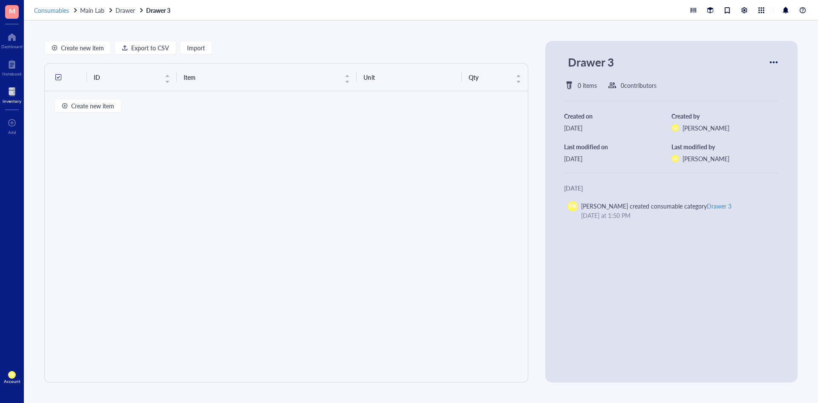
click at [55, 10] on span "Consumables" at bounding box center [51, 10] width 35 height 9
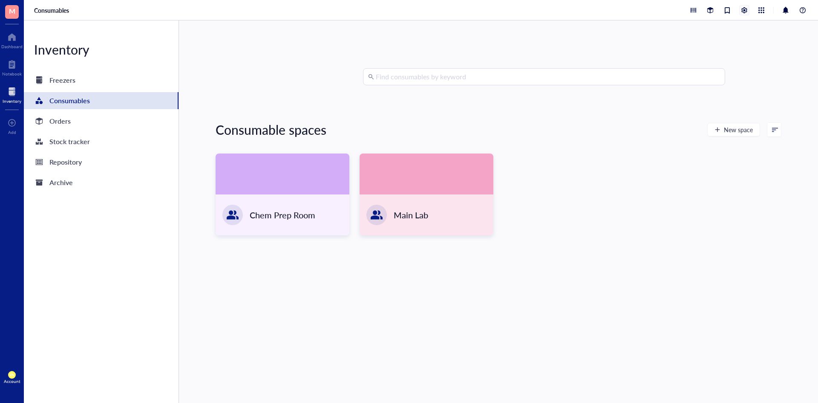
click at [516, 6] on div at bounding box center [744, 10] width 9 height 9
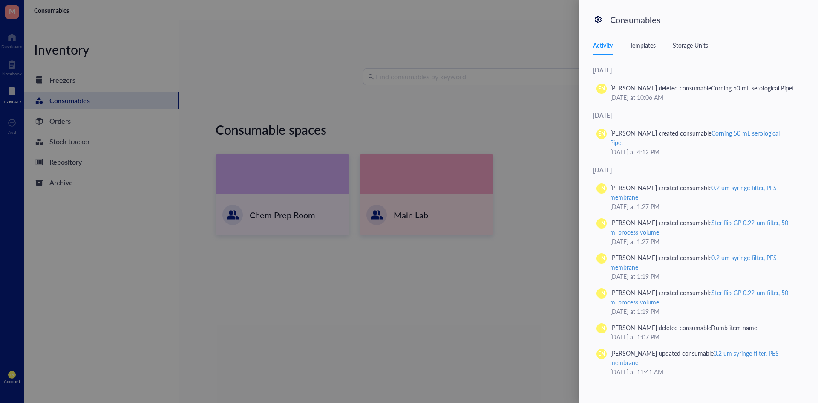
click at [516, 44] on div "Templates" at bounding box center [643, 44] width 26 height 9
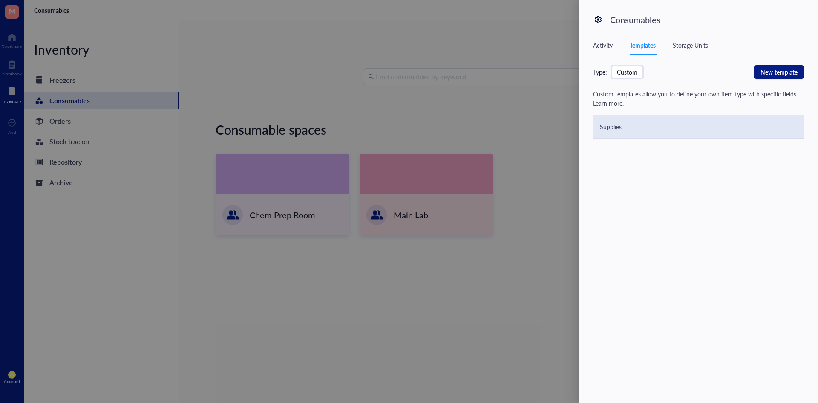
click at [516, 129] on div "Supplies" at bounding box center [611, 126] width 22 height 9
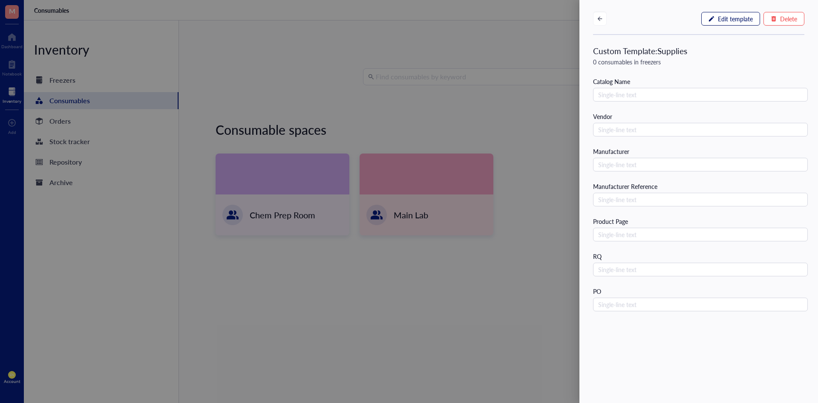
click at [516, 18] on span "Edit template" at bounding box center [735, 18] width 35 height 7
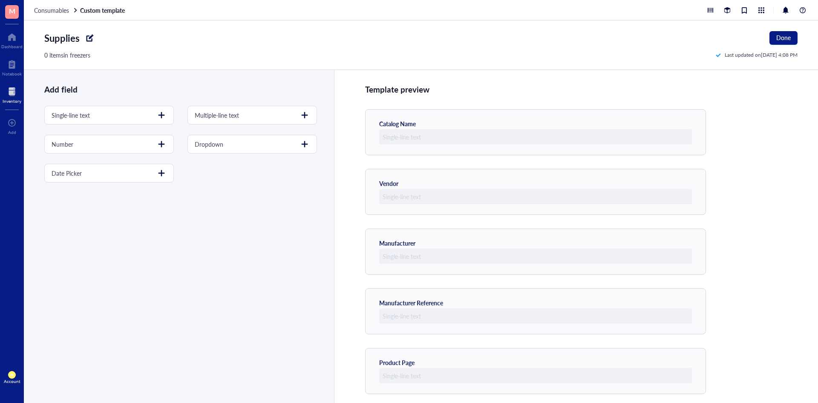
click at [85, 37] on div at bounding box center [90, 38] width 14 height 14
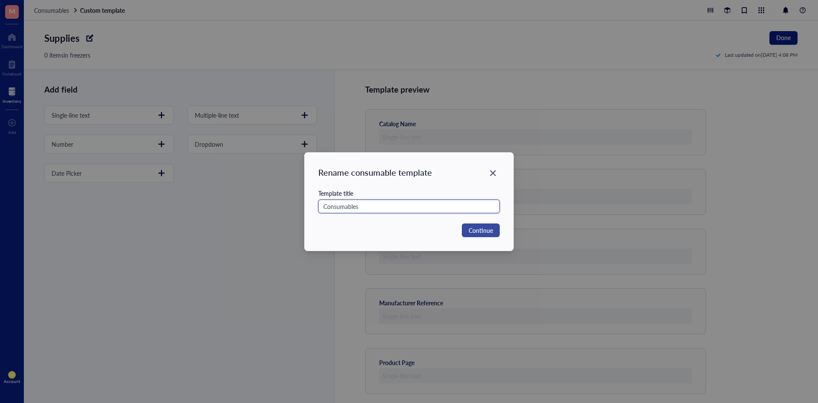
type input "Consumables"
click at [481, 182] on span "Continue" at bounding box center [481, 229] width 24 height 9
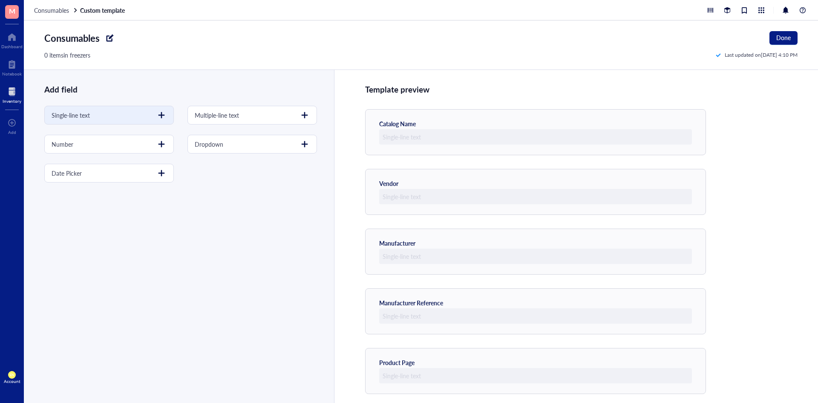
click at [165, 107] on div "Single-line text" at bounding box center [109, 115] width 130 height 19
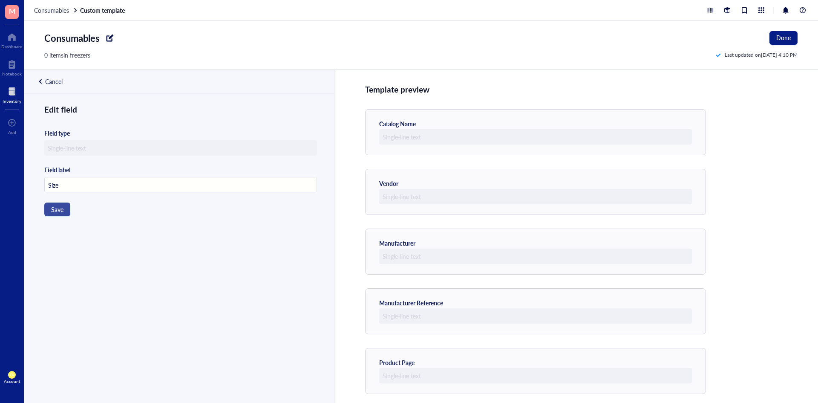
type input "Size"
click at [50, 182] on button "Save" at bounding box center [57, 209] width 26 height 14
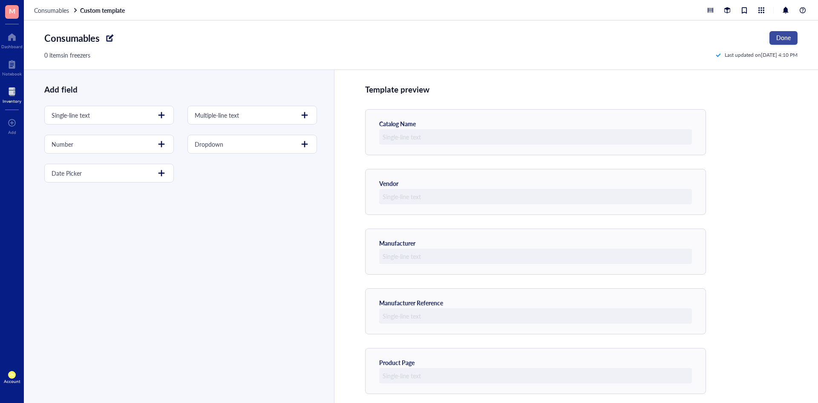
click at [516, 34] on span "Done" at bounding box center [783, 37] width 14 height 7
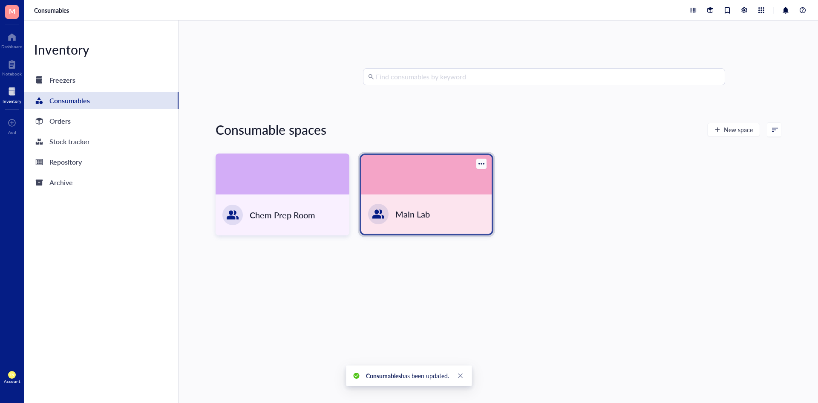
click at [464, 182] on div "Main Lab" at bounding box center [426, 213] width 130 height 39
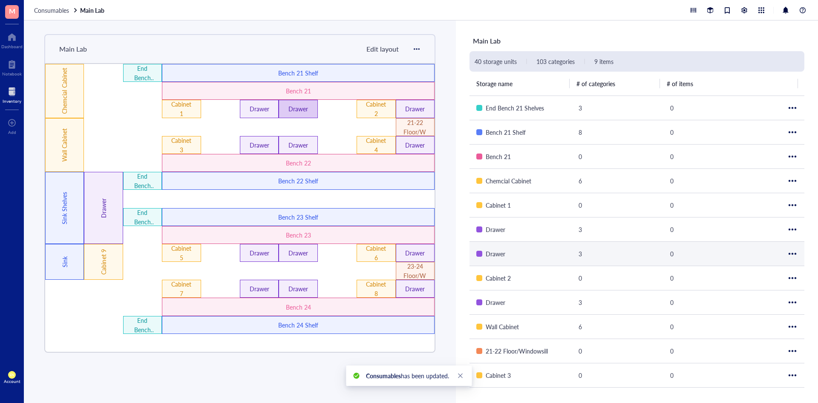
click at [309, 114] on div "Drawer" at bounding box center [298, 109] width 39 height 18
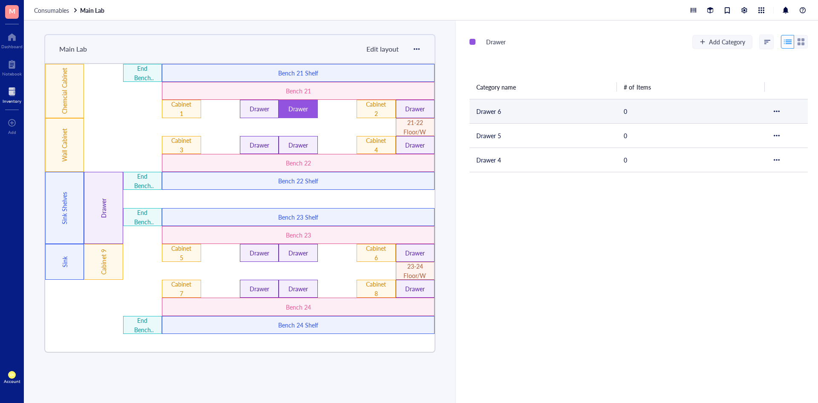
click at [512, 107] on td "Drawer 6" at bounding box center [542, 111] width 147 height 24
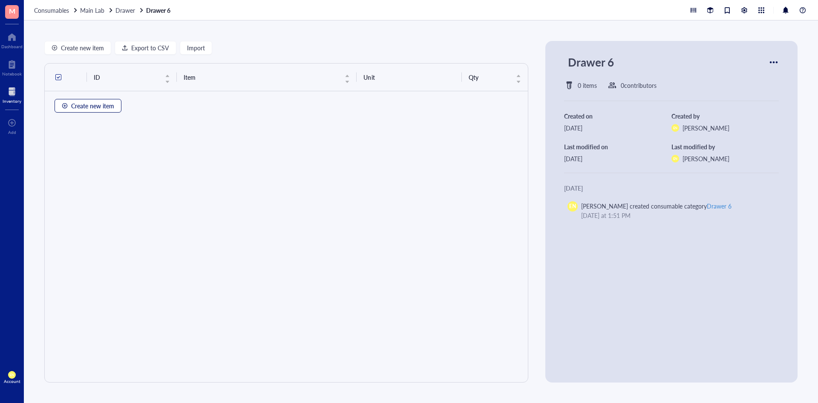
click at [92, 104] on span "Create new item" at bounding box center [92, 105] width 43 height 7
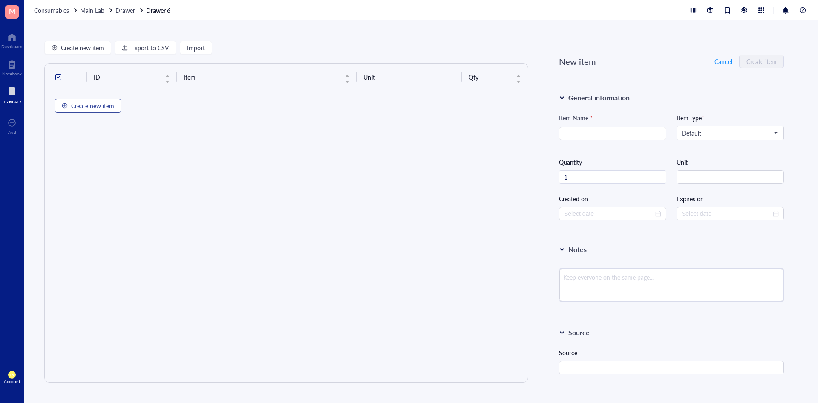
type input "[DATE]"
click at [516, 130] on span "Default" at bounding box center [729, 133] width 95 height 8
click at [516, 147] on div "Consumables" at bounding box center [729, 148] width 95 height 9
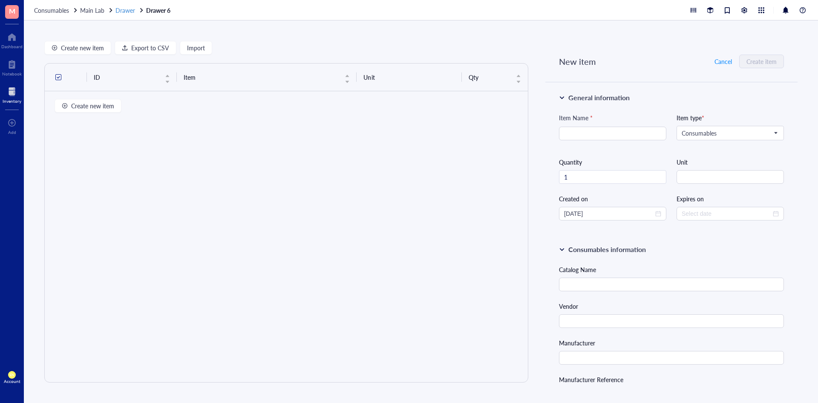
click at [122, 11] on span "Drawer" at bounding box center [125, 10] width 20 height 9
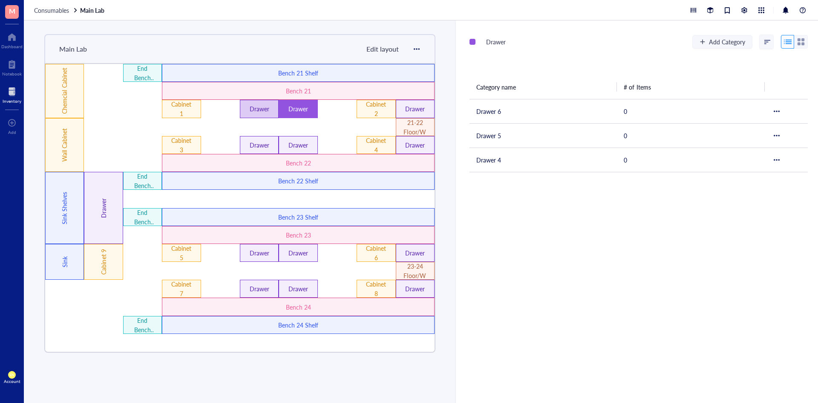
click at [271, 106] on div "Drawer" at bounding box center [259, 108] width 23 height 9
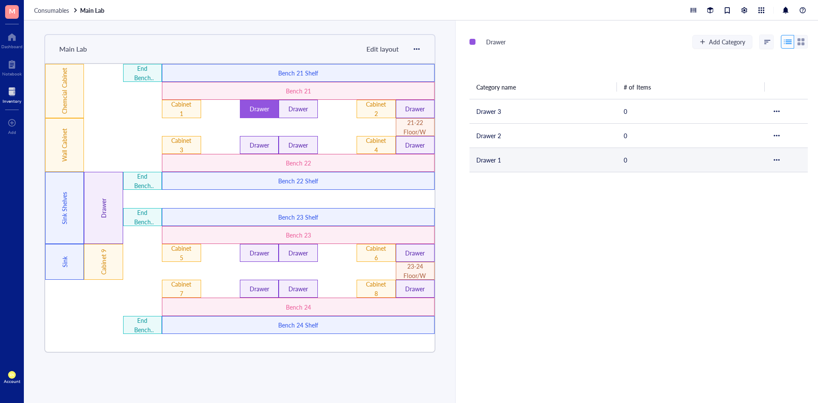
click at [508, 153] on td "Drawer 1" at bounding box center [542, 159] width 147 height 24
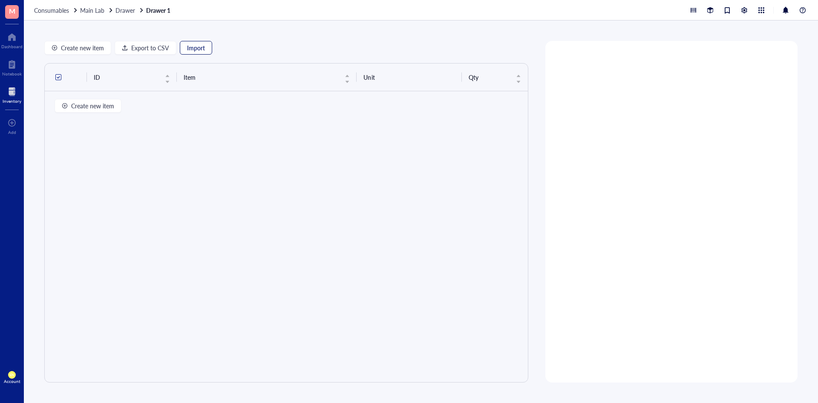
click at [187, 48] on span "Import" at bounding box center [196, 47] width 18 height 7
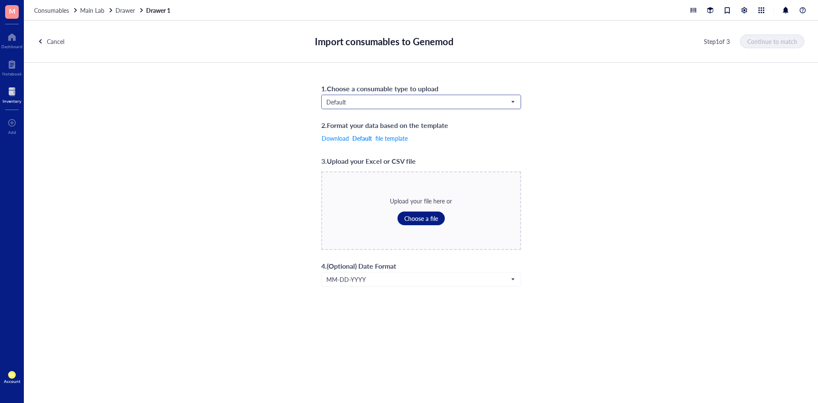
click at [401, 95] on div "Default" at bounding box center [421, 102] width 199 height 14
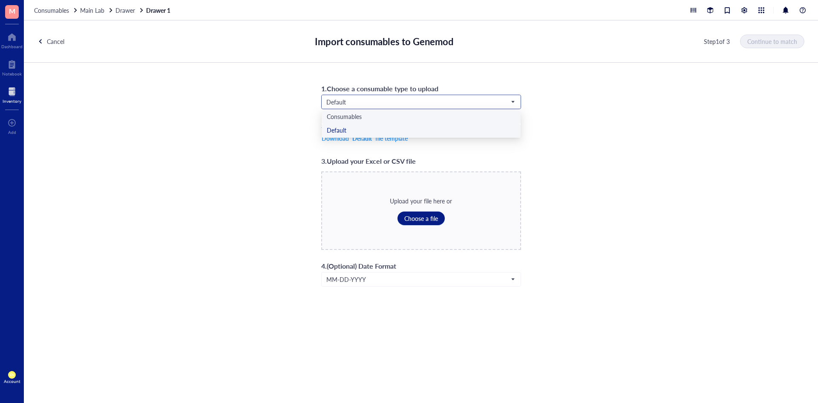
click at [396, 117] on div "Consumables" at bounding box center [421, 116] width 189 height 9
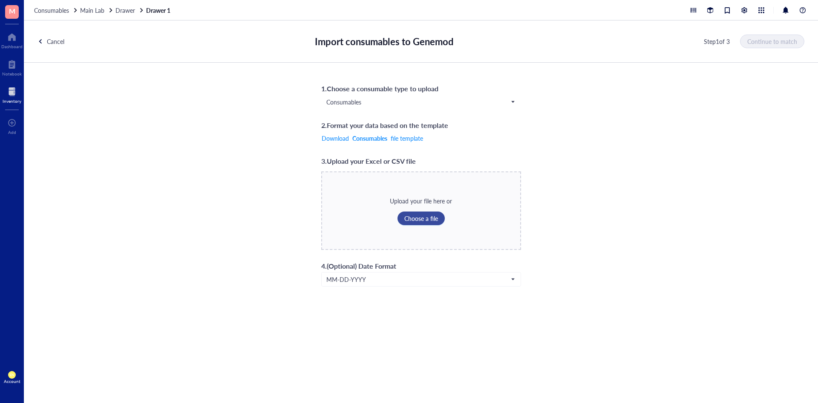
click at [411, 182] on span "Choose a file" at bounding box center [421, 218] width 34 height 7
click at [516, 39] on span "Continue to match" at bounding box center [773, 41] width 50 height 7
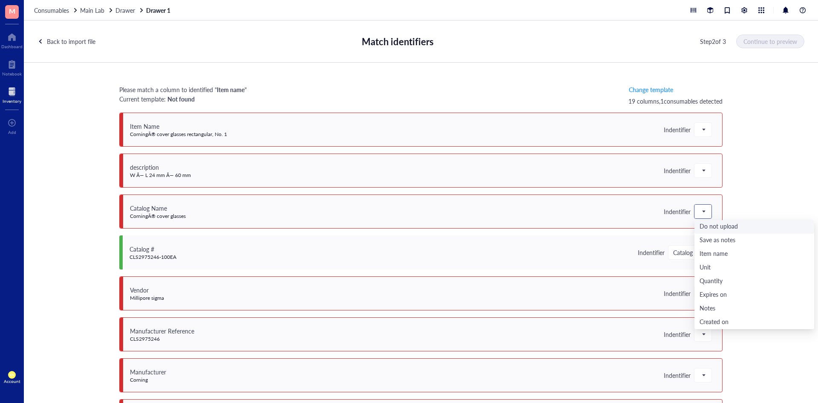
click at [516, 182] on span at bounding box center [703, 211] width 8 height 13
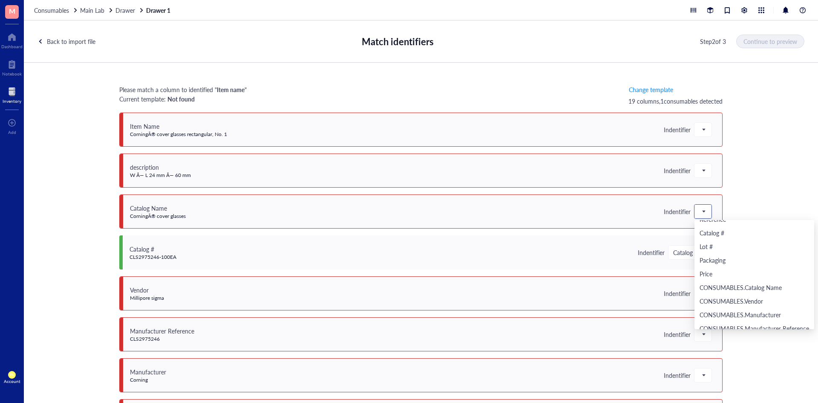
scroll to position [191, 0]
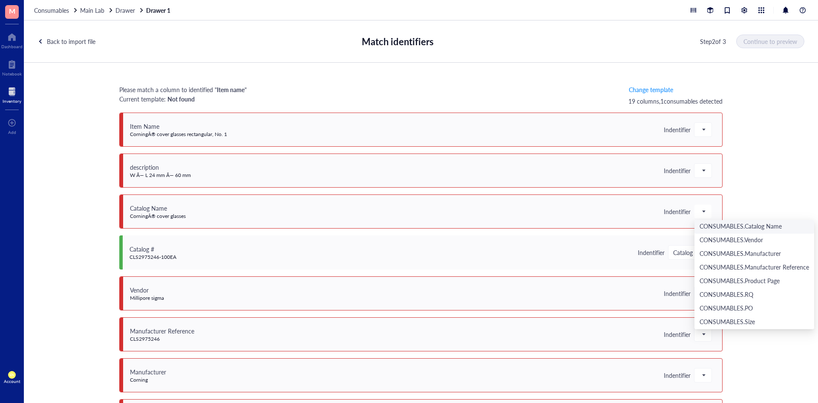
click at [516, 182] on div "Please match a column to identified " Item name " Current template: Not found C…" at bounding box center [421, 238] width 794 height 351
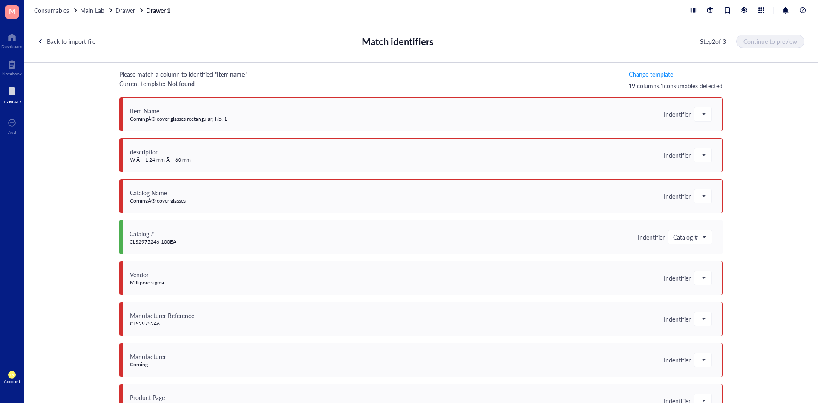
scroll to position [0, 0]
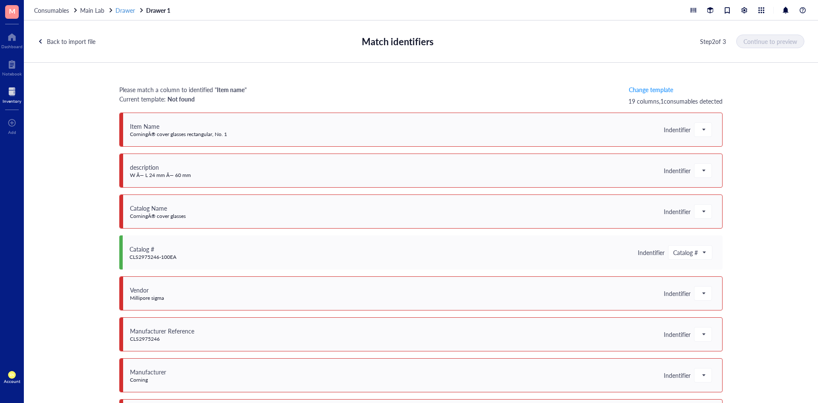
click at [120, 9] on span "Drawer" at bounding box center [125, 10] width 20 height 9
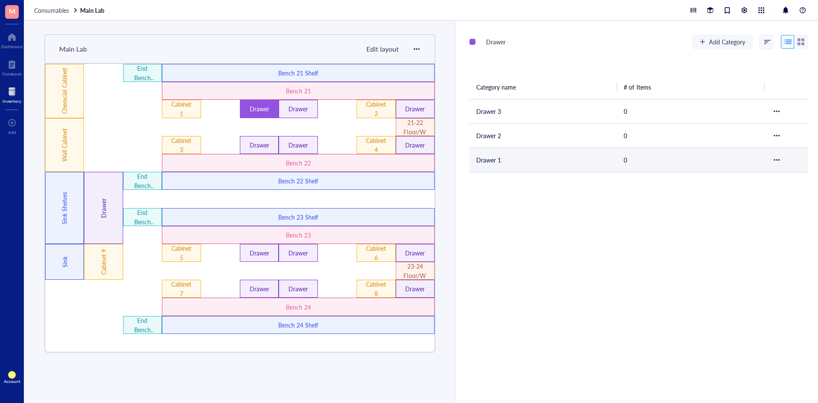
click at [512, 162] on td "Drawer 1" at bounding box center [542, 159] width 147 height 24
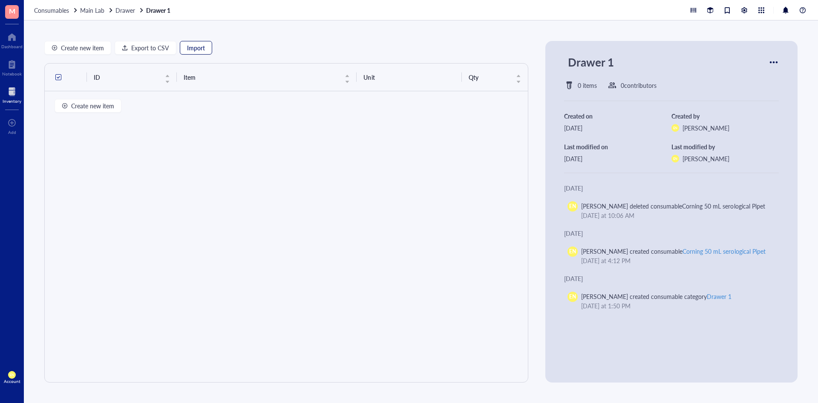
click at [191, 47] on span "Import" at bounding box center [196, 47] width 18 height 7
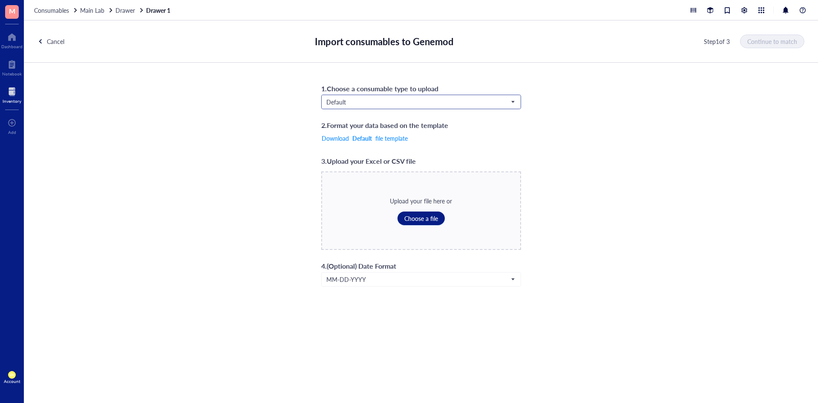
click at [361, 98] on input "search" at bounding box center [417, 101] width 182 height 13
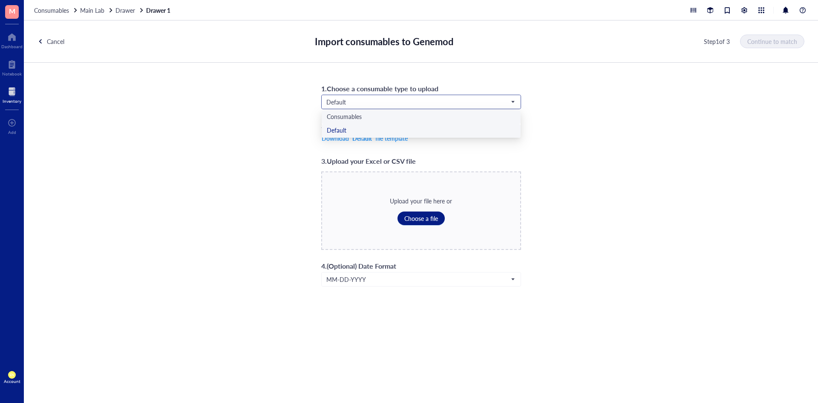
click at [356, 114] on div "Consumables" at bounding box center [421, 116] width 189 height 9
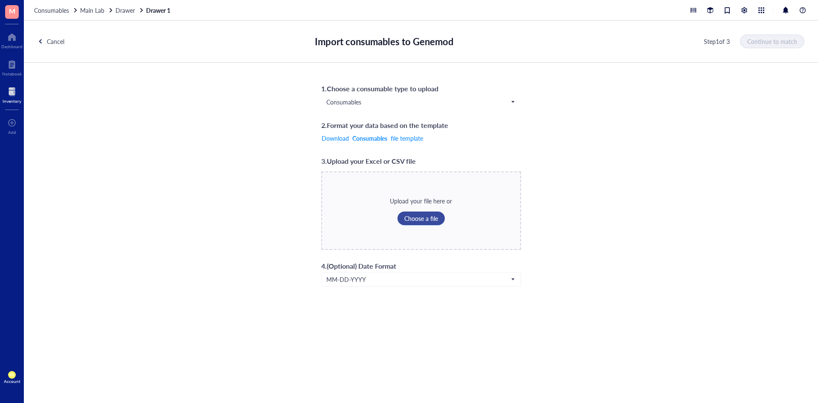
click at [426, 182] on button "Choose a file" at bounding box center [420, 218] width 47 height 14
click at [516, 35] on button "Continue to match" at bounding box center [772, 42] width 63 height 14
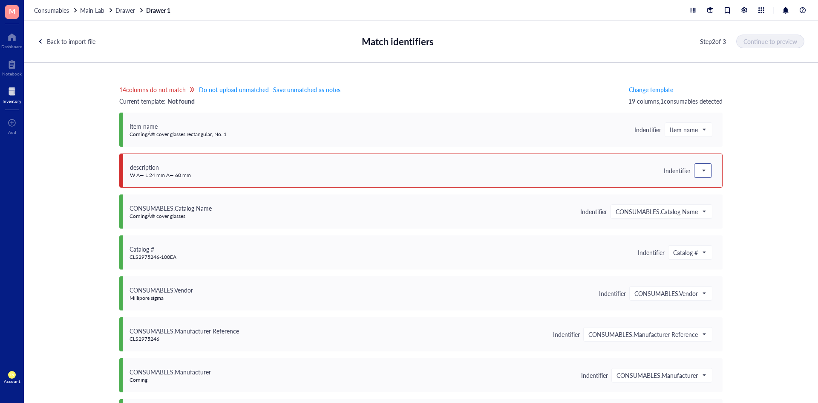
click at [516, 170] on span at bounding box center [703, 170] width 8 height 13
click at [516, 182] on div "Save as notes" at bounding box center [754, 199] width 109 height 9
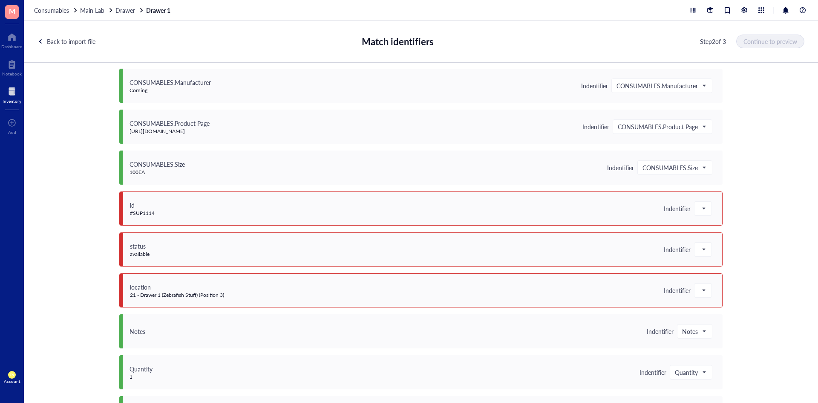
scroll to position [298, 0]
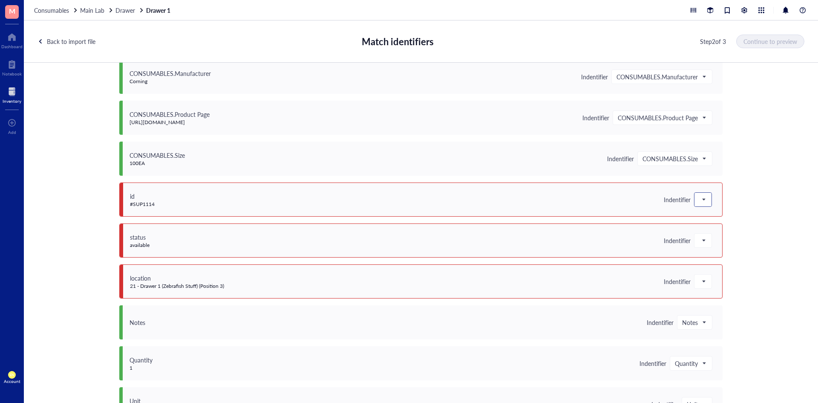
click at [516, 182] on span at bounding box center [703, 199] width 8 height 13
click at [516, 182] on div "Save as notes" at bounding box center [754, 228] width 109 height 9
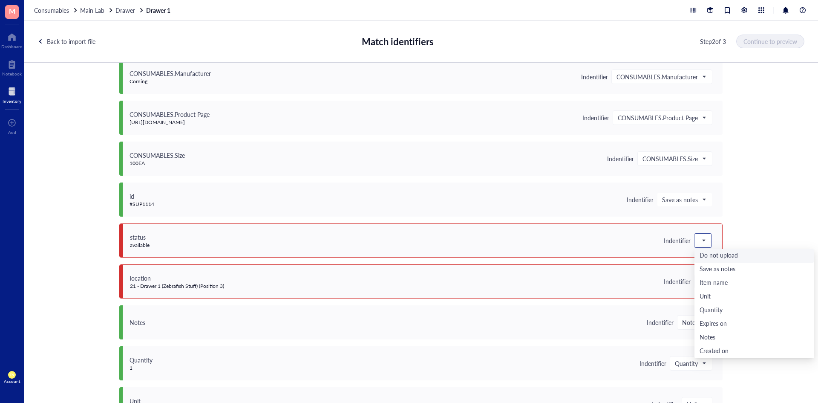
click at [516, 182] on span at bounding box center [703, 240] width 8 height 13
click at [516, 182] on div "Save as notes" at bounding box center [754, 269] width 109 height 9
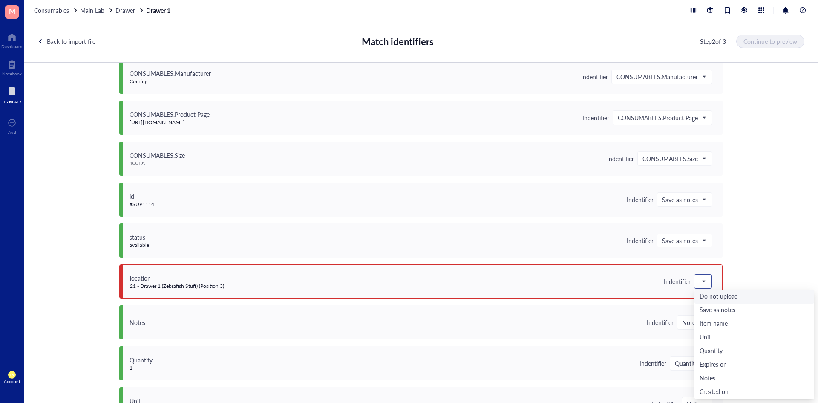
click at [516, 182] on div at bounding box center [702, 281] width 17 height 14
click at [516, 182] on div "Save as notes" at bounding box center [754, 309] width 109 height 9
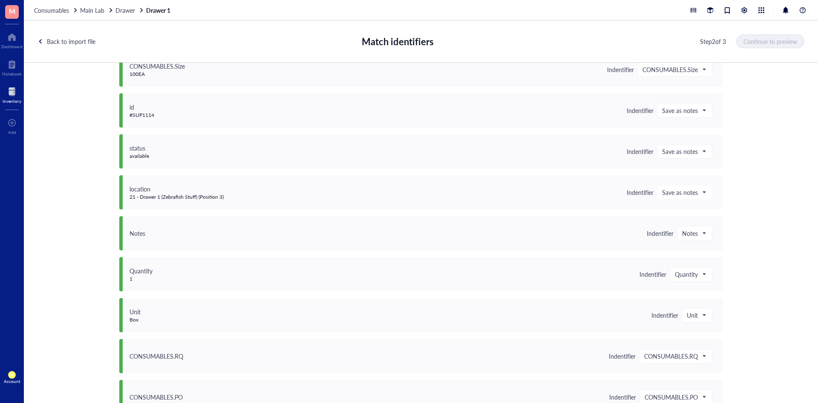
scroll to position [489, 0]
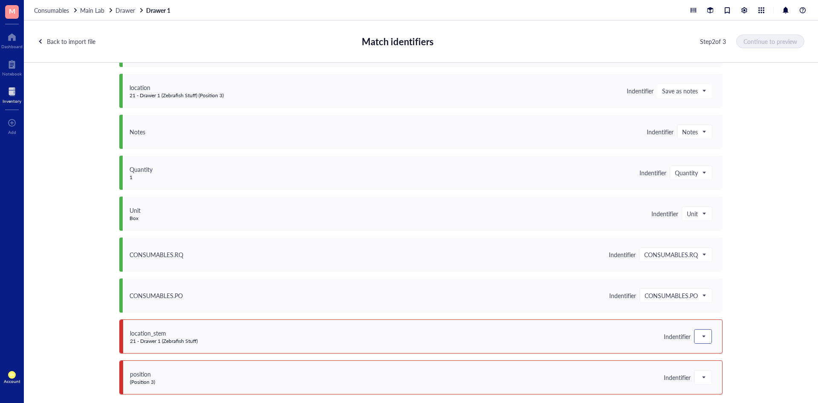
click at [516, 182] on span at bounding box center [703, 336] width 8 height 13
click at [516, 182] on div "Do not upload" at bounding box center [754, 225] width 109 height 9
click at [516, 182] on div at bounding box center [702, 377] width 17 height 14
click at [516, 182] on div "Do not upload" at bounding box center [754, 266] width 109 height 9
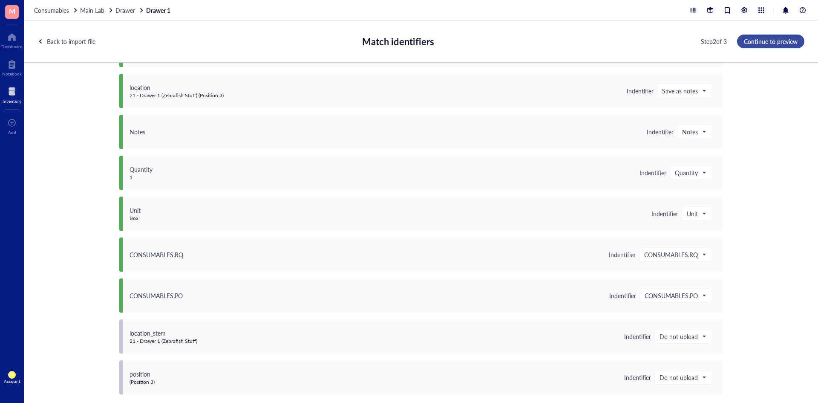
click at [516, 40] on span "Continue to preview" at bounding box center [771, 41] width 54 height 7
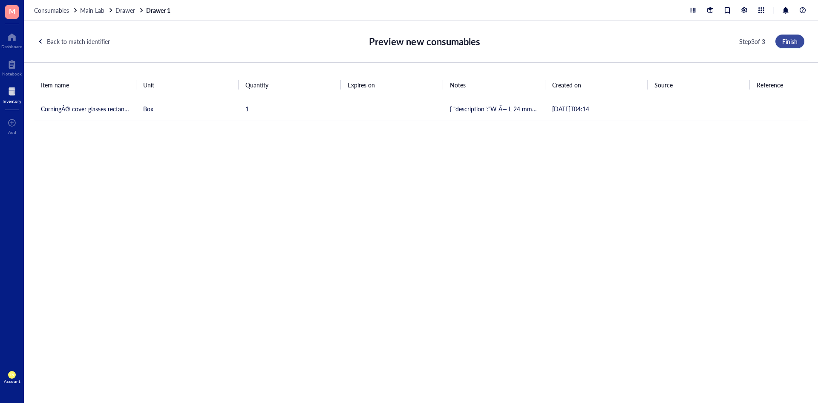
click at [516, 43] on span "Finish" at bounding box center [789, 41] width 15 height 7
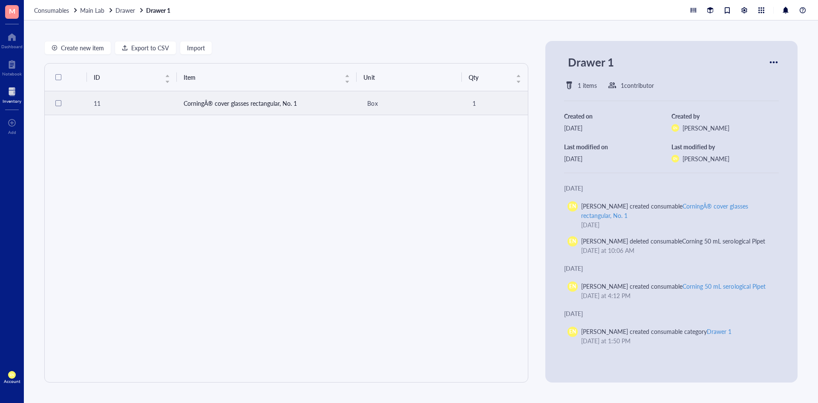
click at [274, 103] on td "CorningÂ® cover glasses rectangular, No. 1" at bounding box center [267, 103] width 180 height 24
click at [179, 155] on div "ID Item Unit Qty 11 CorningÂ® cover glasses rectangular, No. 1 Box 1" at bounding box center [286, 222] width 484 height 319
click at [165, 106] on div "11" at bounding box center [132, 102] width 76 height 9
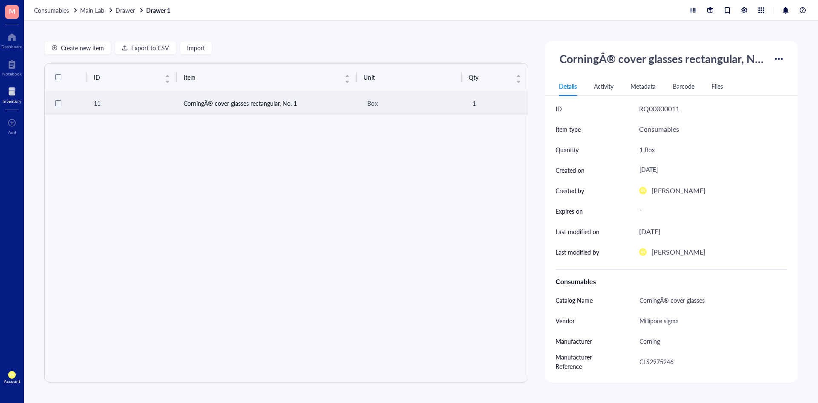
click at [165, 106] on div "11" at bounding box center [132, 102] width 76 height 9
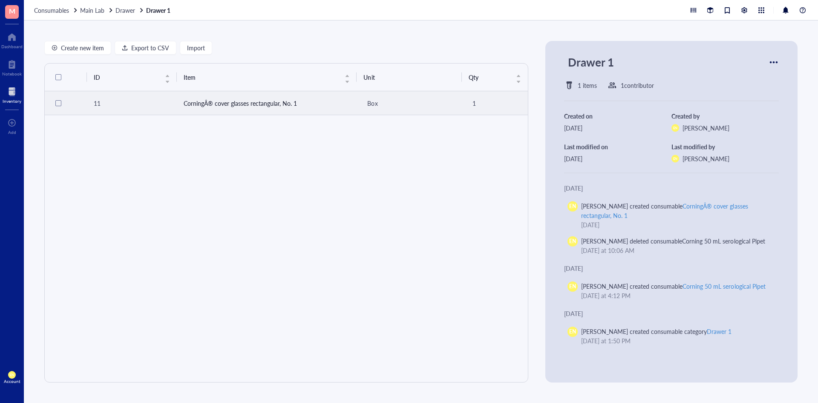
click at [165, 106] on div "11" at bounding box center [132, 102] width 76 height 9
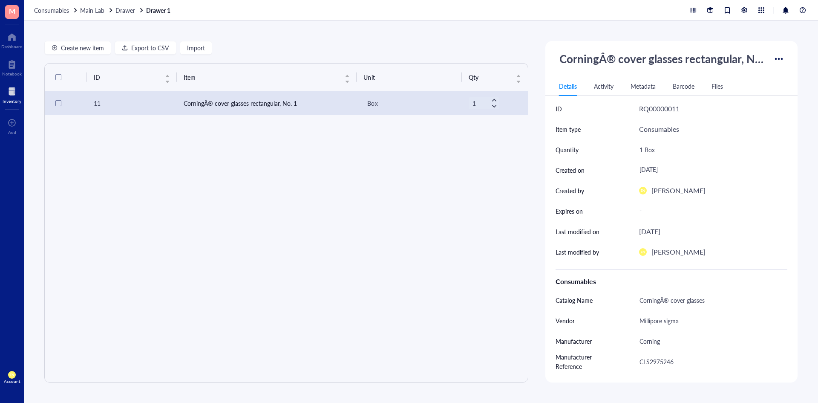
click at [516, 110] on div "RQ00000011" at bounding box center [659, 108] width 40 height 11
click at [516, 113] on div "RQ00000011" at bounding box center [659, 108] width 40 height 11
click at [516, 131] on div "Consumables" at bounding box center [659, 129] width 40 height 11
click at [516, 150] on div "1 Box" at bounding box center [710, 150] width 148 height 14
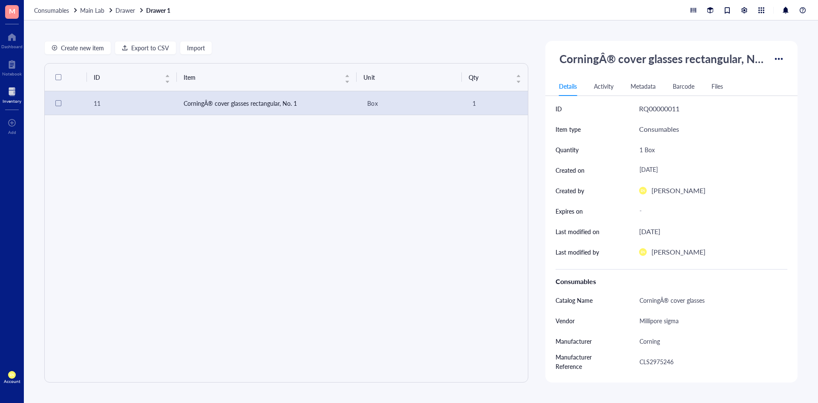
click at [516, 182] on div "Create new item Export to CSV Import ID Item Unit Qty 11 CorningÂ® cover glasse…" at bounding box center [421, 211] width 794 height 382
click at [516, 167] on div "[DATE]" at bounding box center [710, 169] width 148 height 15
click at [516, 182] on div "Create new item Export to CSV Import ID Item Unit Qty 11 CorningÂ® cover glasse…" at bounding box center [421, 211] width 794 height 382
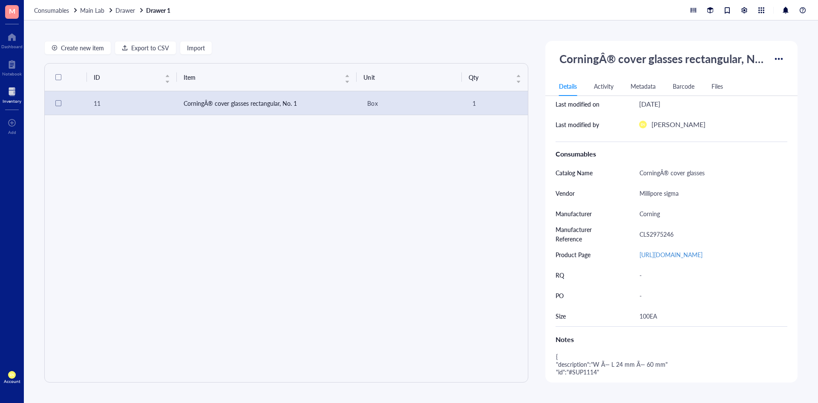
scroll to position [128, 0]
click at [516, 176] on div "CorningÂ® cover glasses" at bounding box center [710, 172] width 148 height 18
drag, startPoint x: 665, startPoint y: 174, endPoint x: 657, endPoint y: 177, distance: 9.2
click at [516, 177] on input "CorningÂ® cover glasses" at bounding box center [709, 172] width 147 height 17
type input "Corning cover glasses"
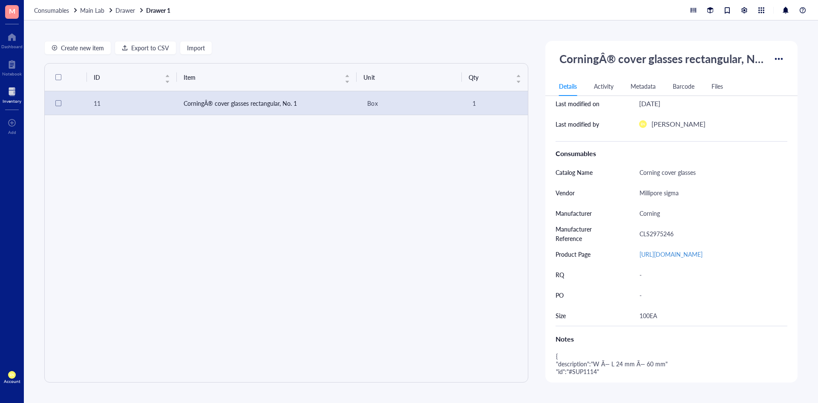
click at [516, 153] on div "Create new item Export to CSV Import ID Item Unit Qty 11 CorningÂ® cover glasse…" at bounding box center [421, 211] width 794 height 382
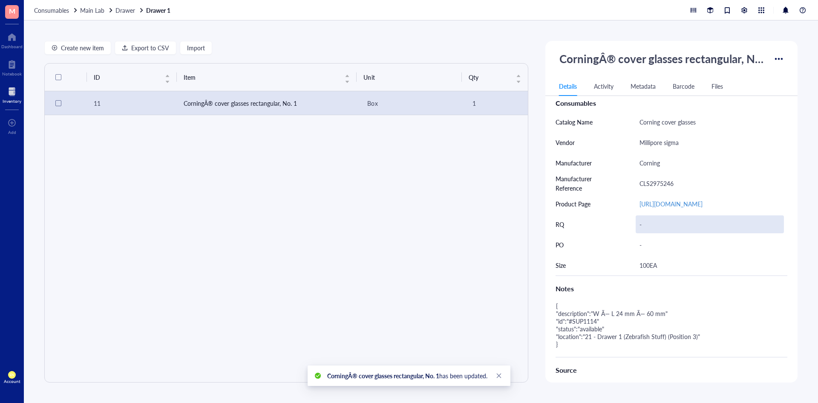
scroll to position [170, 0]
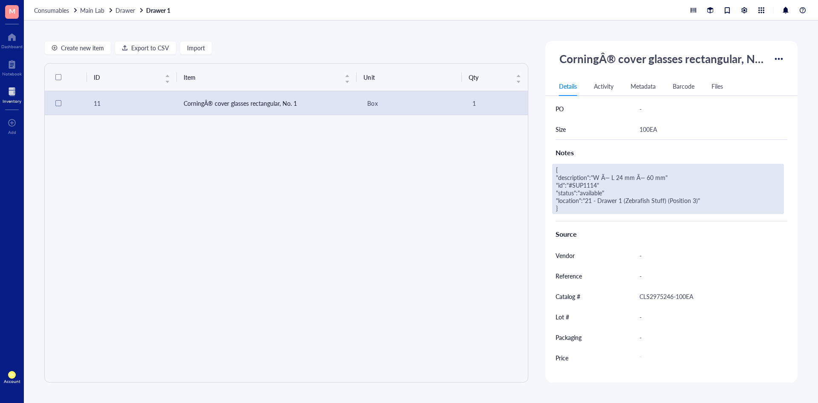
click at [516, 182] on div "{ "description":"W Ã— L 24 mm Ã— 60 mm" "id":"#SUP1114" "status":"available" "l…" at bounding box center [668, 189] width 232 height 50
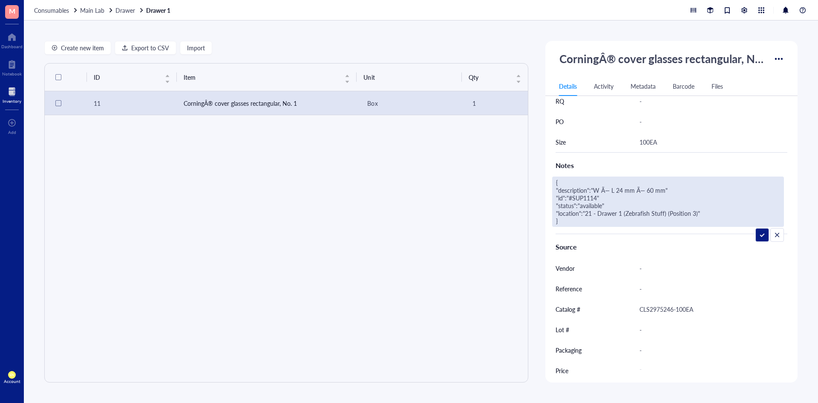
click at [516, 182] on textarea "{ "description":"W Ã— L 24 mm Ã— 60 mm" "id":"#SUP1114" "status":"available" "l…" at bounding box center [668, 201] width 231 height 49
click at [516, 182] on textarea "description":"W Ã— L 24 mm Ã— 60 mm" "id":"#SUP1114" "status":"available" "loca…" at bounding box center [668, 201] width 231 height 49
click at [516, 182] on textarea "description:"W Ã— L 24 mm Ã— 60 mm" "id":"#SUP1114" "status":"available" "locat…" at bounding box center [668, 201] width 231 height 49
click at [516, 182] on textarea "description:W Ã— L 24 mm Ã— 60 mm" "id":"#SUP1114" "status":"available" "locati…" at bounding box center [668, 201] width 231 height 49
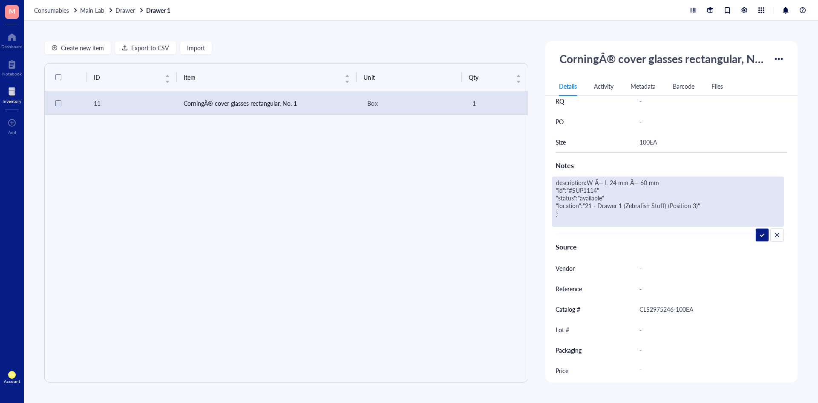
click at [516, 182] on textarea "description:W Ã— L 24 mm Ã— 60 mm "id":"#SUP1114" "status":"available" "locatio…" at bounding box center [668, 201] width 231 height 49
click at [516, 182] on textarea "description:W Ã— L 24 mm Ã— 60 mm id":"#SUP1114" "status":"available" "location…" at bounding box center [668, 201] width 231 height 49
click at [516, 182] on textarea "description:W Ã— L 24 mm Ã— 60 mm GenoFAB id:"#SUP1114" "status":"available" "l…" at bounding box center [668, 201] width 231 height 49
click at [516, 182] on textarea "description:W Ã— L 24 mm Ã— 60 mm GenoFAB id:#SUP1114" "status":"available" "lo…" at bounding box center [668, 201] width 231 height 49
drag, startPoint x: 551, startPoint y: 199, endPoint x: 675, endPoint y: 219, distance: 126.1
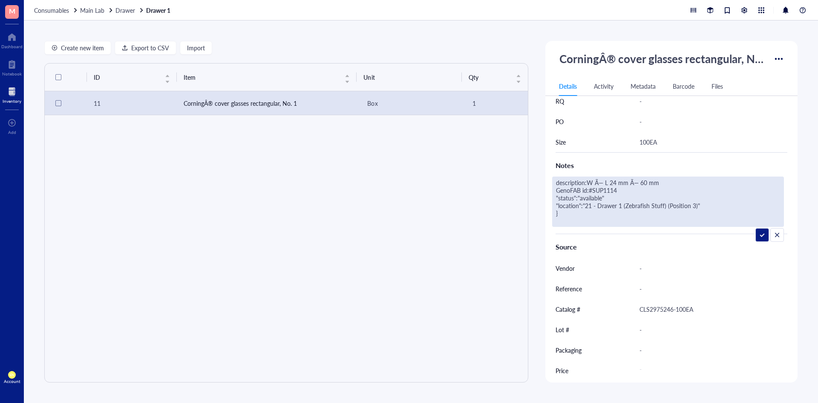
click at [516, 182] on textarea "description:W Ã— L 24 mm Ã— 60 mm GenoFAB id:#SUP1114 "status":"available" "loc…" at bounding box center [668, 201] width 231 height 49
type textarea "description:W Ã— L 24 mm Ã— 60 mm GenoFAB id:#SUP1114"
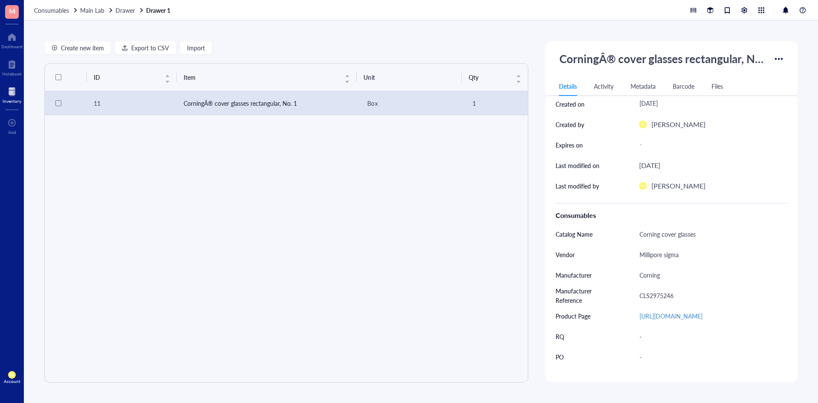
scroll to position [256, 0]
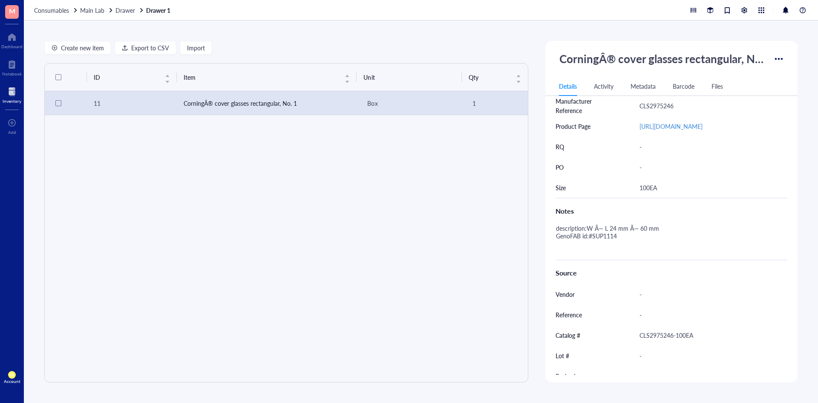
click at [123, 14] on div "Consumables Main Lab Drawer Drawer 1" at bounding box center [421, 10] width 794 height 20
click at [124, 9] on span "Drawer" at bounding box center [125, 10] width 20 height 9
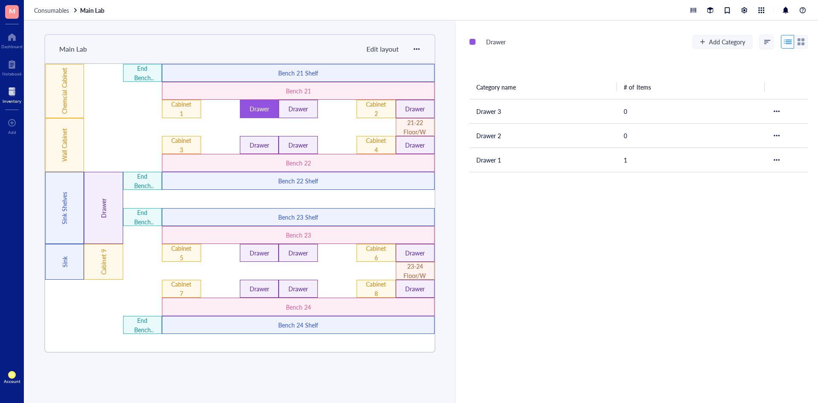
click at [516, 182] on div "Drawer Add Category Category name # of Items Drawer 3 0 Drawer 2 0 Drawer 1 1" at bounding box center [637, 211] width 362 height 382
click at [49, 8] on span "Consumables" at bounding box center [51, 10] width 35 height 9
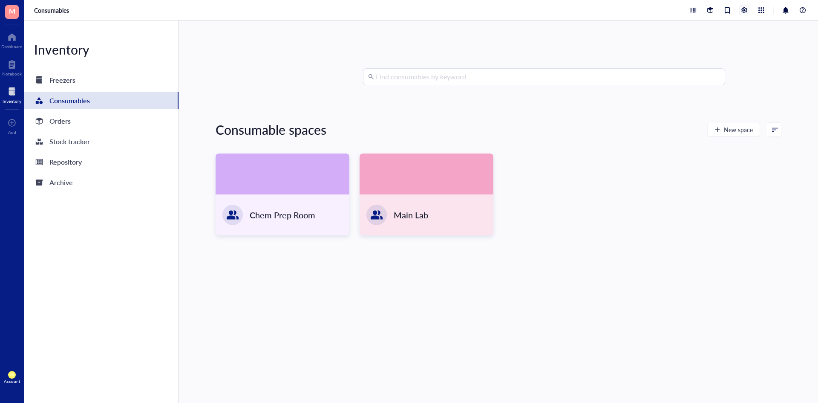
click at [516, 10] on div at bounding box center [744, 10] width 9 height 9
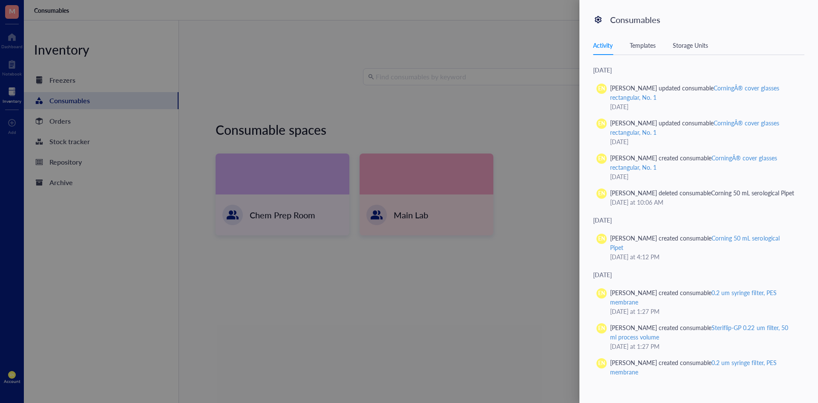
click at [516, 44] on div "Templates" at bounding box center [643, 44] width 26 height 9
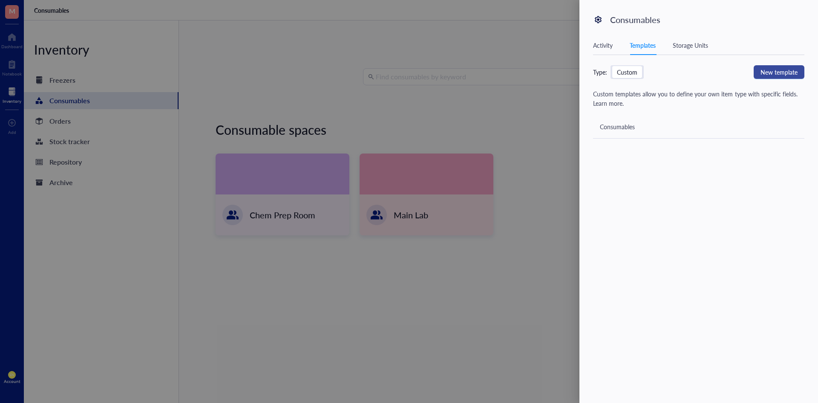
click at [516, 72] on span "New template" at bounding box center [778, 71] width 37 height 9
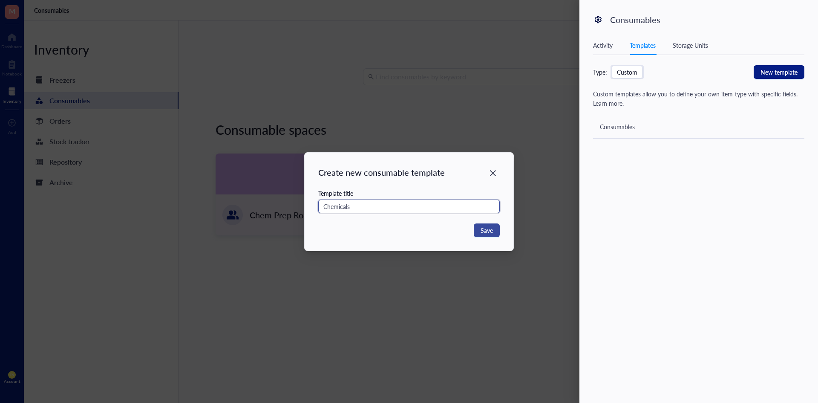
type input "Chemicals"
click at [484, 182] on span "Save" at bounding box center [487, 229] width 12 height 9
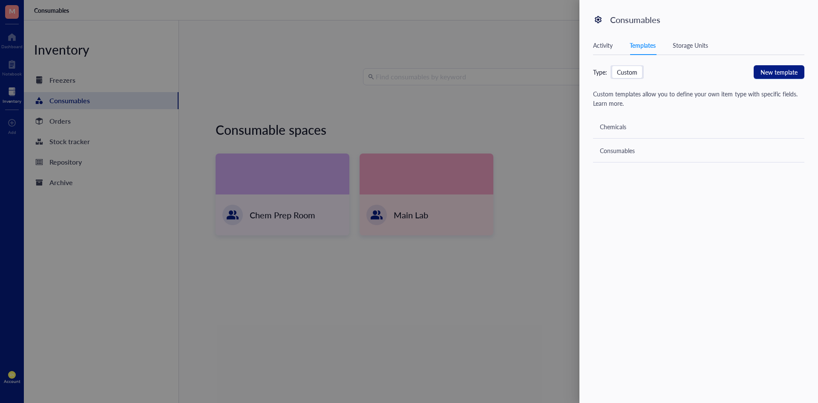
click at [516, 130] on div "Chemicals" at bounding box center [613, 126] width 26 height 9
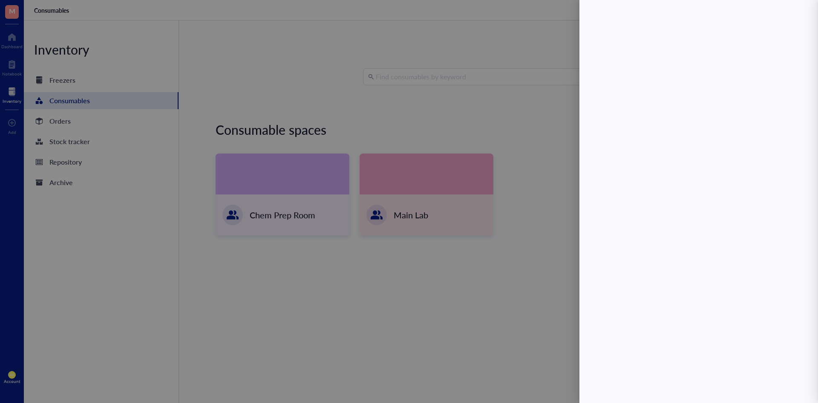
click at [516, 130] on div at bounding box center [409, 201] width 818 height 403
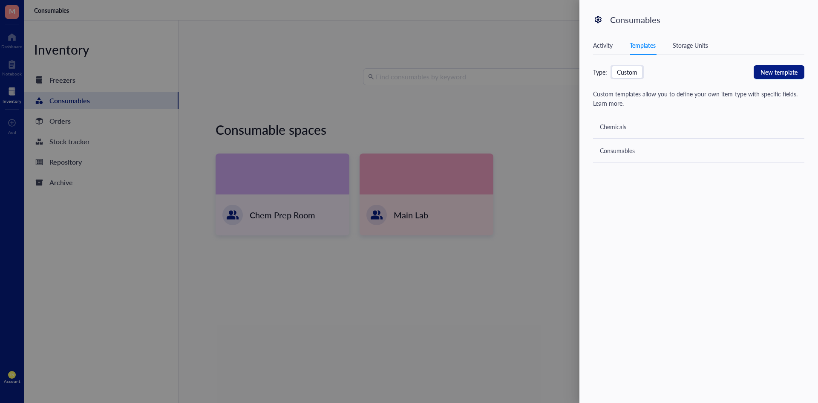
click at [516, 130] on div "Chemicals" at bounding box center [613, 126] width 26 height 9
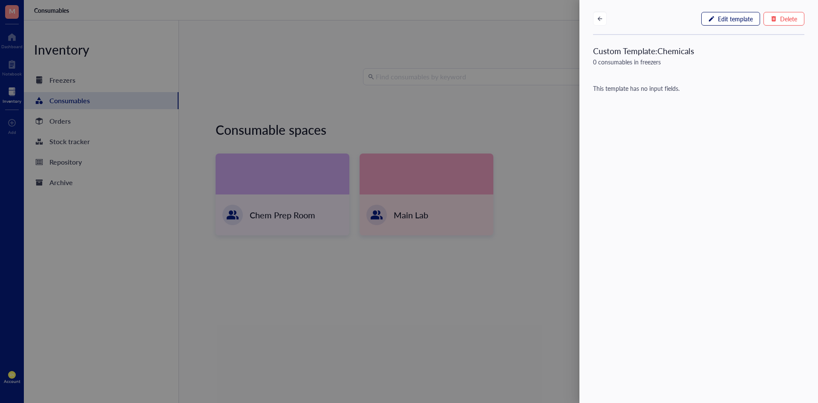
click at [516, 18] on span "Edit template" at bounding box center [735, 18] width 35 height 7
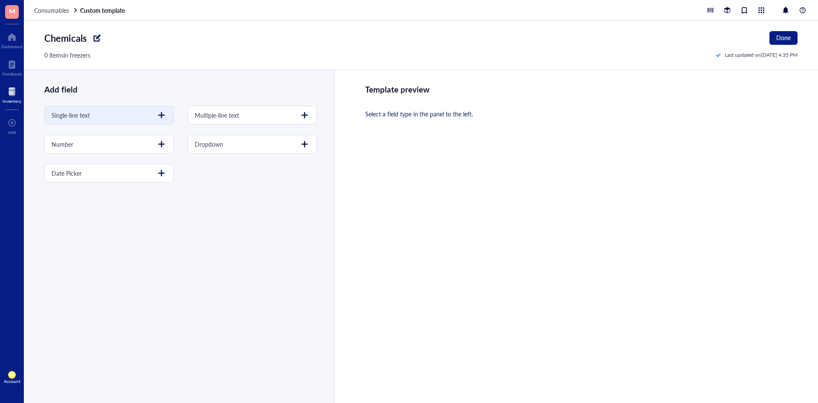
click at [163, 119] on div at bounding box center [162, 115] width 14 height 14
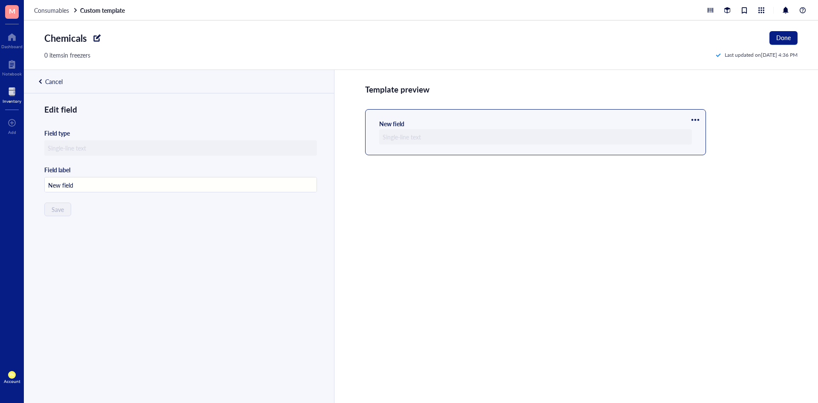
click at [478, 123] on div "New field" at bounding box center [535, 132] width 313 height 25
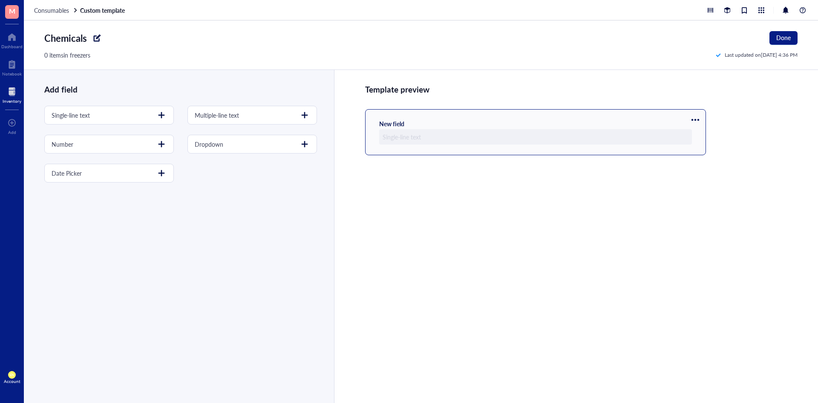
drag, startPoint x: 472, startPoint y: 130, endPoint x: 465, endPoint y: 137, distance: 10.0
click at [469, 132] on div at bounding box center [535, 136] width 313 height 15
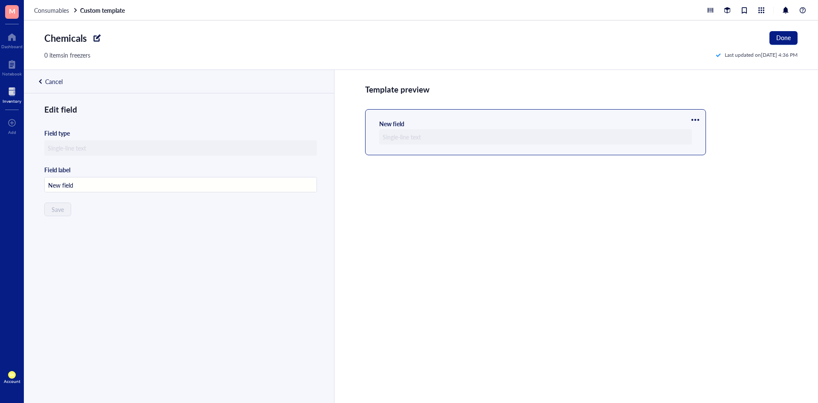
click at [444, 139] on div at bounding box center [535, 136] width 313 height 15
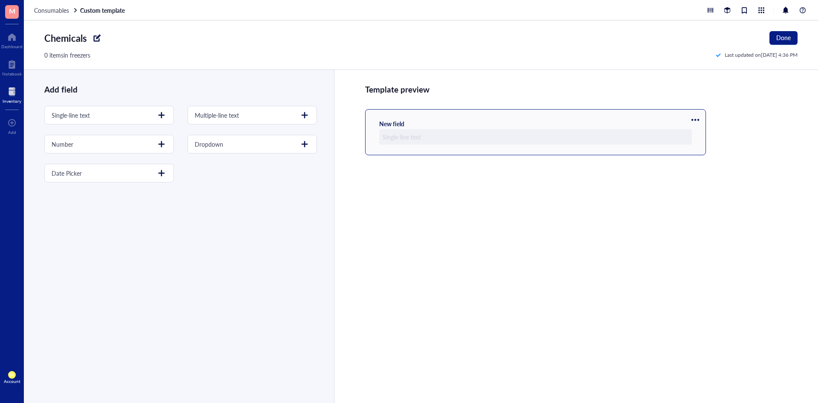
click at [423, 137] on div at bounding box center [535, 136] width 313 height 15
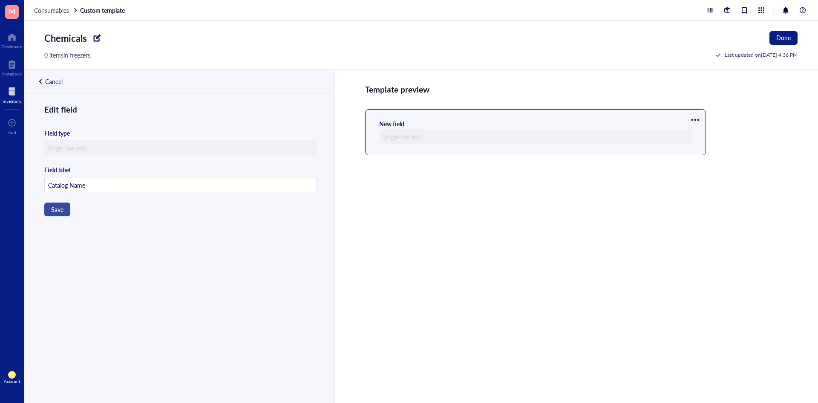
type input "Catalog Name"
click at [65, 182] on button "Save" at bounding box center [57, 209] width 26 height 14
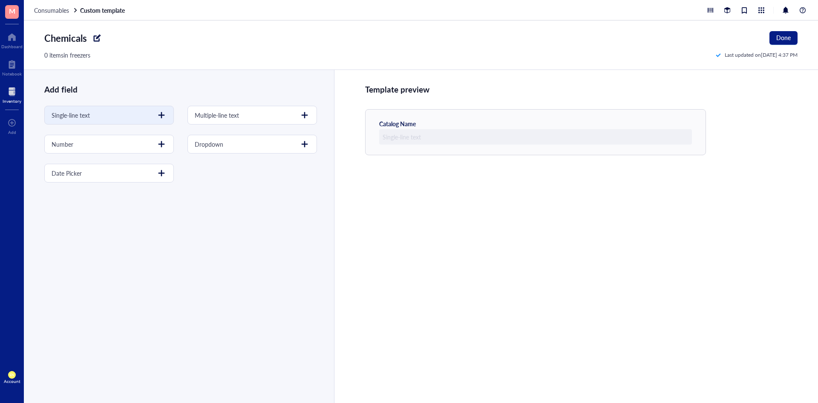
click at [90, 120] on div "Single-line text" at bounding box center [109, 115] width 130 height 19
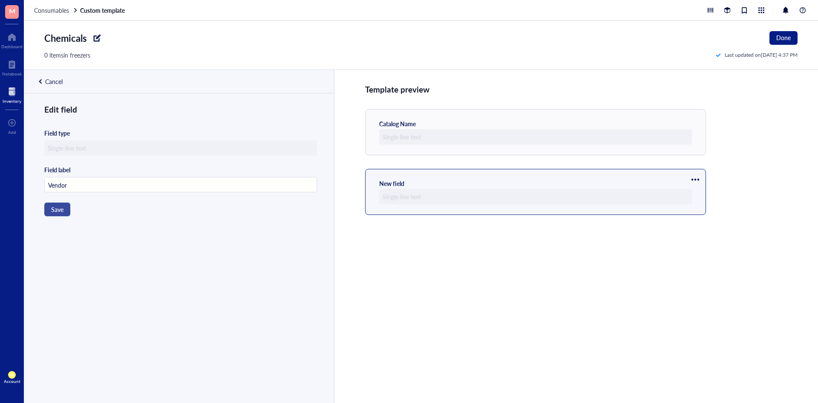
type input "Vendor"
click at [67, 182] on button "Save" at bounding box center [57, 209] width 26 height 14
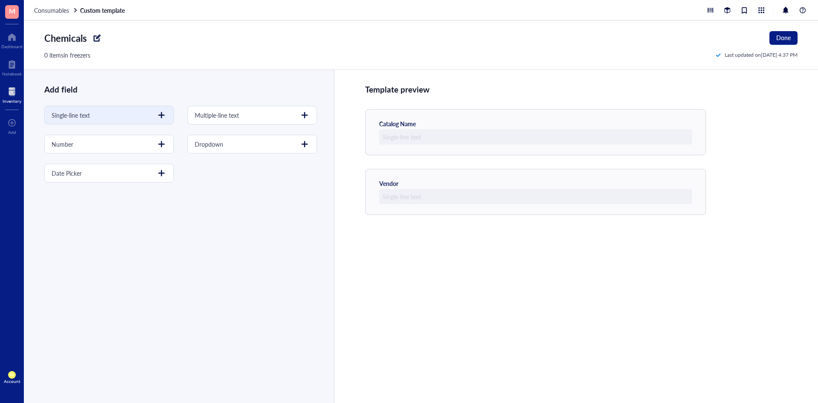
click at [160, 115] on div at bounding box center [162, 115] width 14 height 14
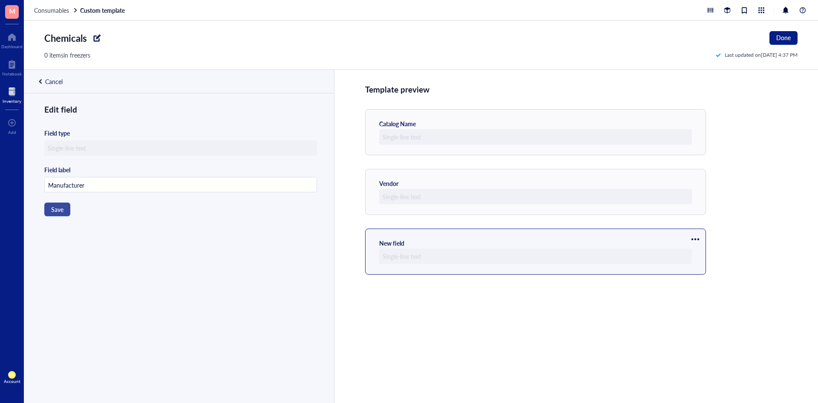
type input "Manufacturer"
click at [58, 182] on button "Save" at bounding box center [57, 209] width 26 height 14
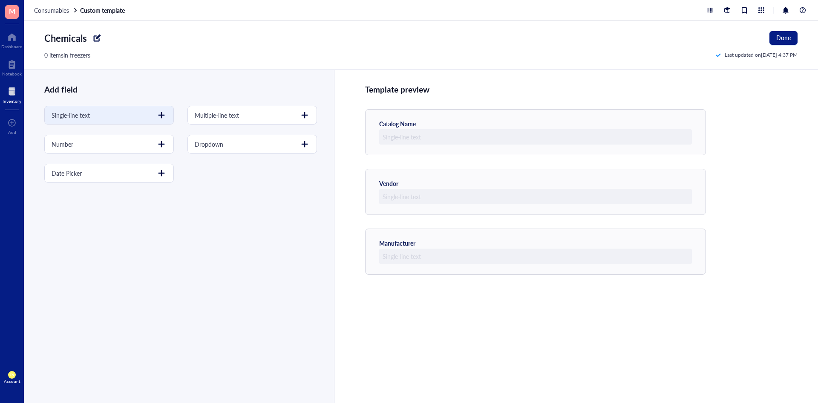
click at [121, 117] on div "Single-line text" at bounding box center [109, 115] width 130 height 19
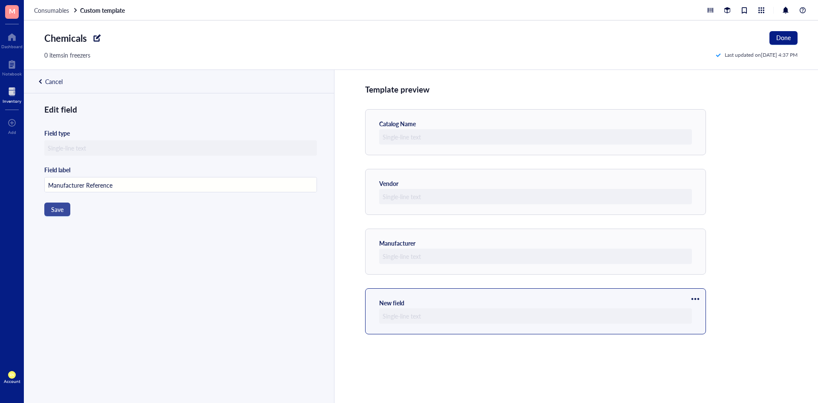
type input "Manufacturer Reference"
click at [50, 182] on button "Save" at bounding box center [57, 209] width 26 height 14
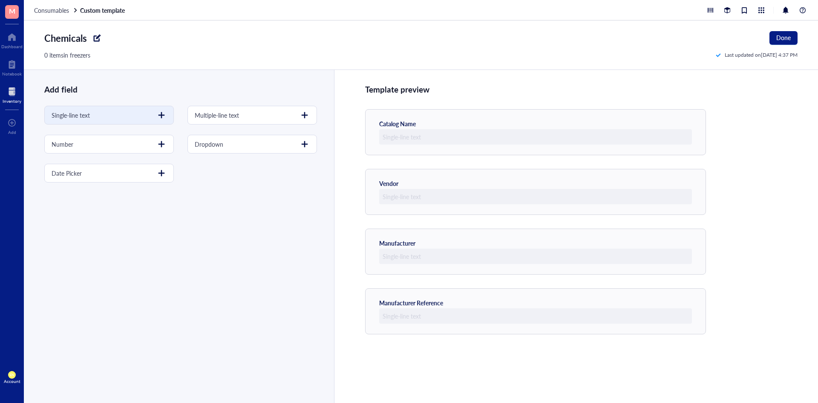
click at [131, 118] on div "Single-line text" at bounding box center [109, 115] width 130 height 19
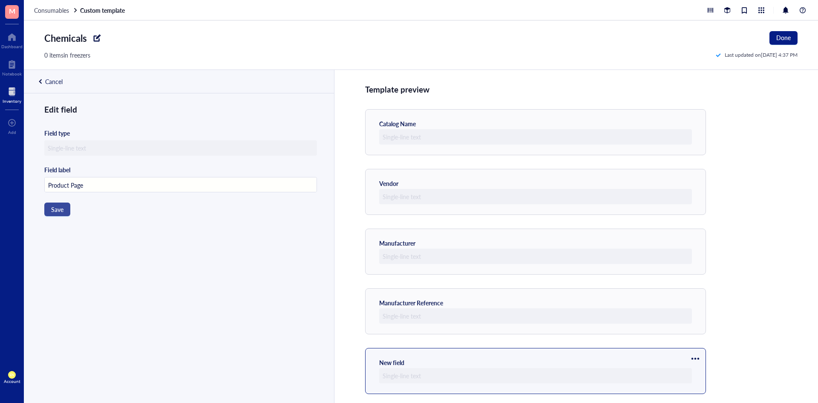
type input "Product Page"
click at [65, 182] on button "Save" at bounding box center [57, 209] width 26 height 14
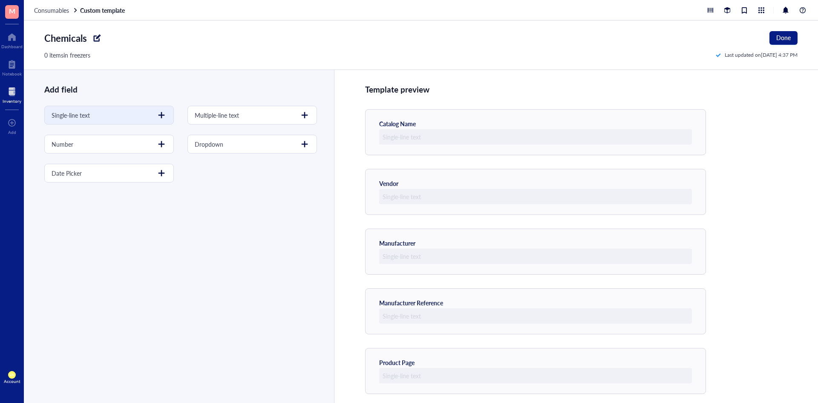
click at [96, 121] on div "Single-line text" at bounding box center [109, 115] width 130 height 19
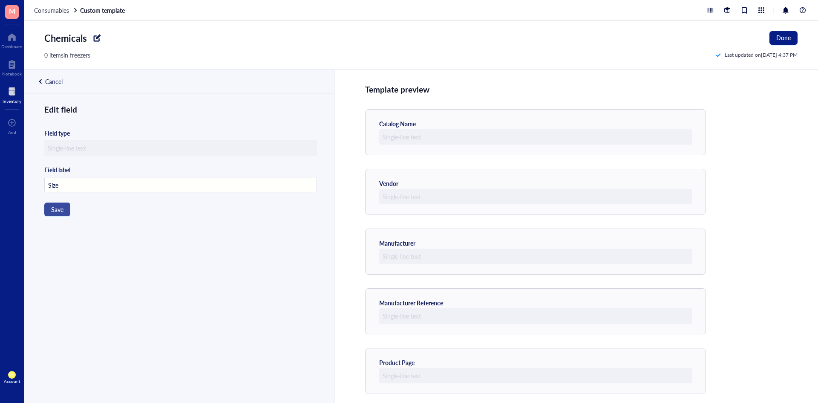
type input "Size"
click at [63, 182] on span "Save" at bounding box center [57, 209] width 12 height 7
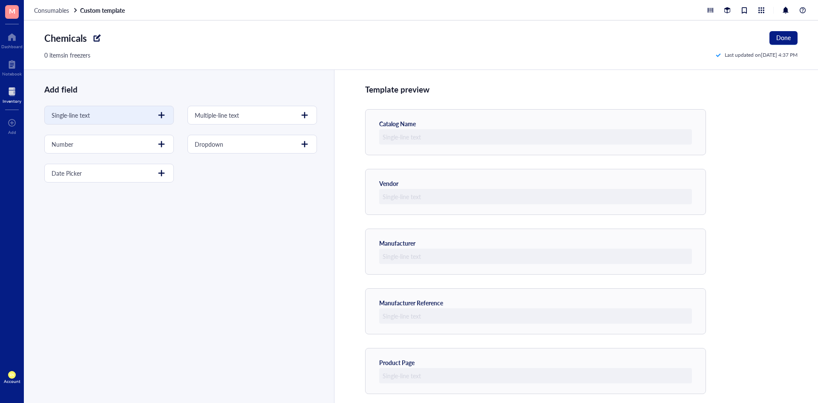
click at [162, 114] on div at bounding box center [162, 115] width 14 height 14
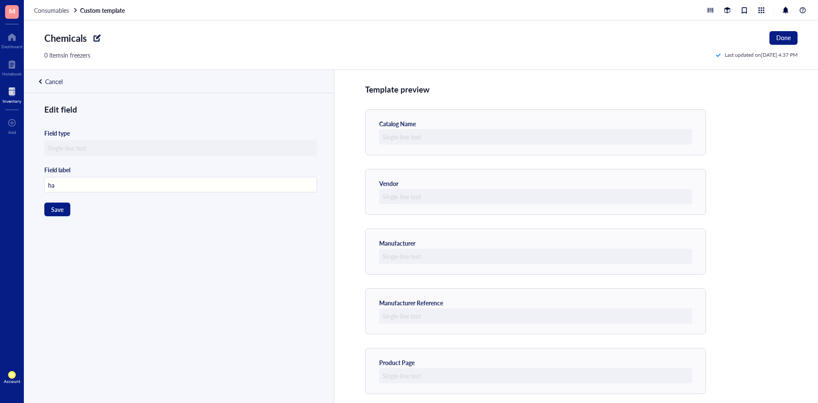
type input "h"
click at [112, 182] on div "Edit field Field type Field label Save" at bounding box center [178, 263] width 308 height 319
click at [51, 81] on div "Cancel" at bounding box center [53, 82] width 17 height 8
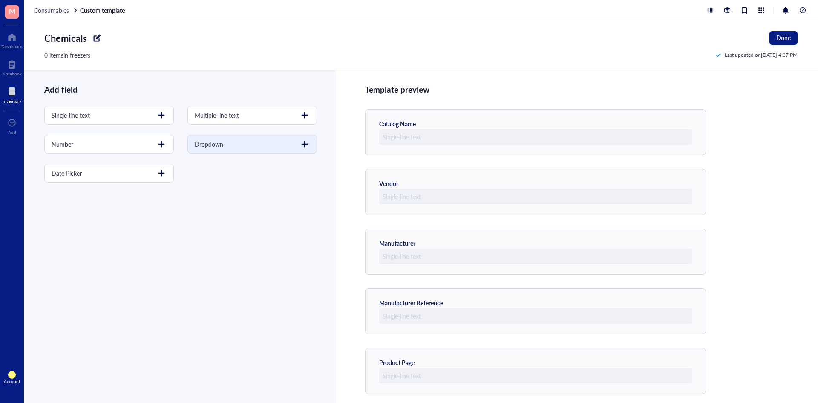
click at [229, 138] on div "Dropdown" at bounding box center [252, 144] width 130 height 19
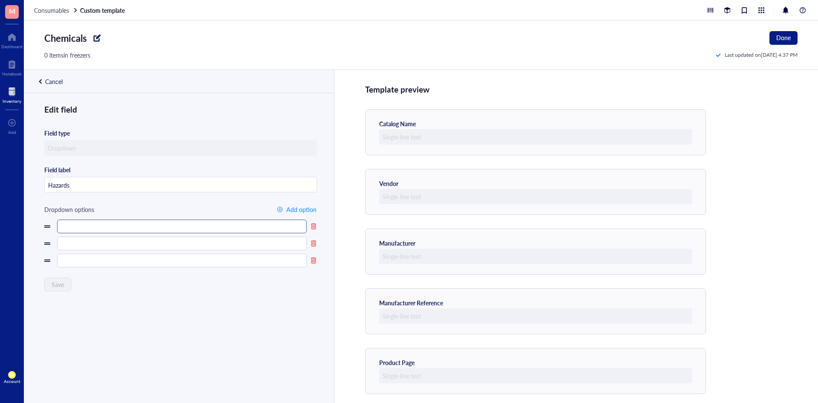
type input "Hazards"
click at [134, 182] on input "text" at bounding box center [182, 226] width 250 height 14
type input "Flammable"
click at [71, 182] on input "text" at bounding box center [182, 243] width 250 height 14
type input "Toxic"
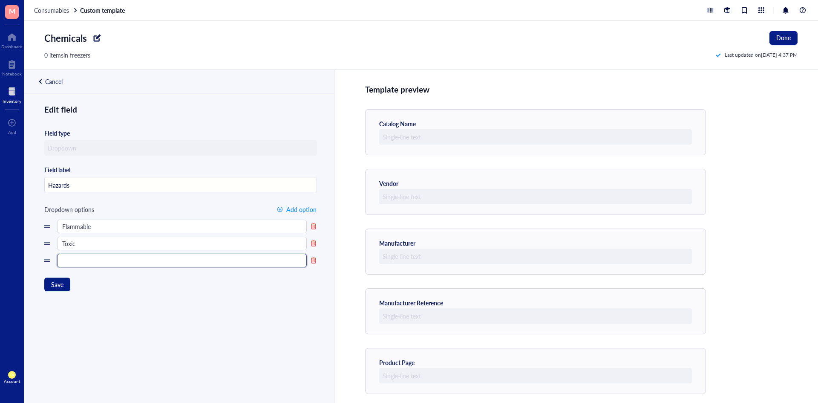
click at [74, 182] on input "text" at bounding box center [182, 260] width 250 height 14
type input "Corrosive"
click at [66, 182] on button "Save" at bounding box center [57, 284] width 26 height 14
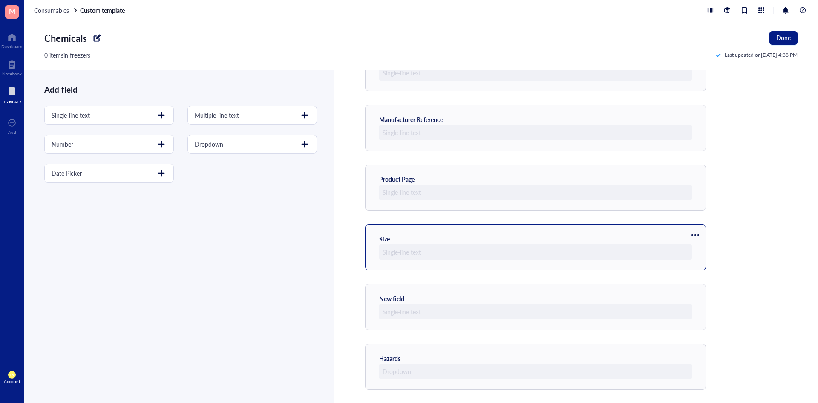
scroll to position [184, 0]
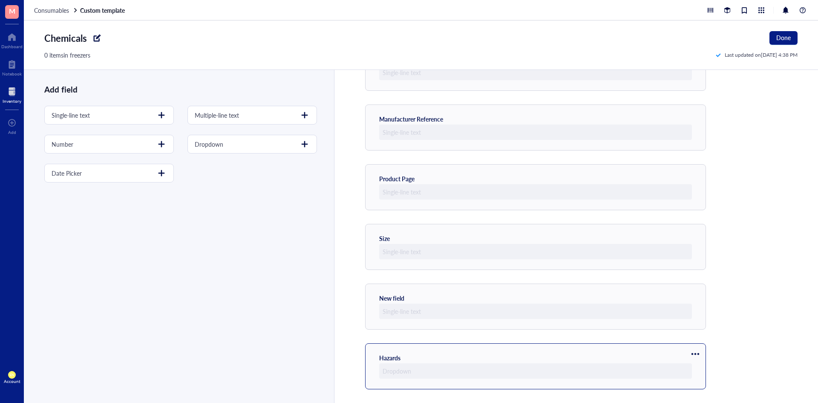
click at [425, 182] on div "Hazards" at bounding box center [535, 366] width 341 height 46
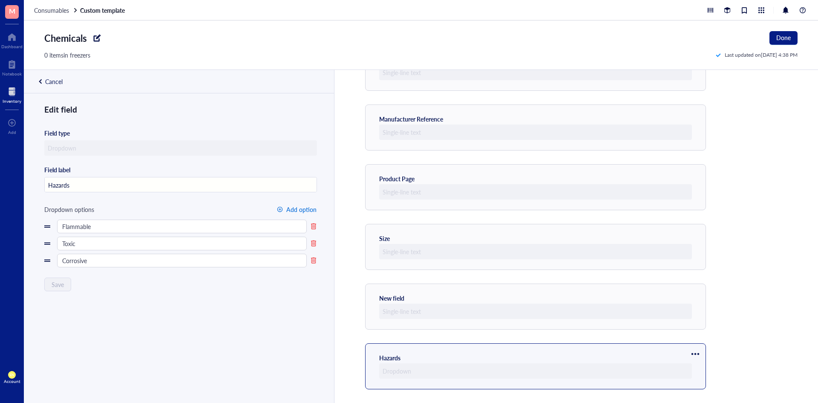
click at [288, 182] on span "Add option" at bounding box center [301, 209] width 30 height 7
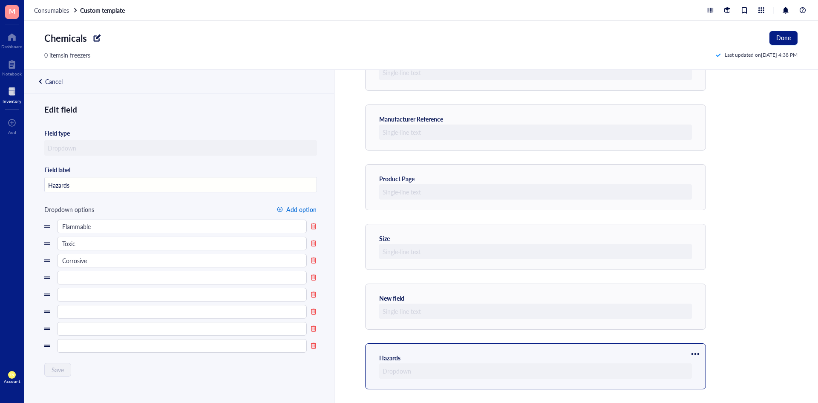
click at [288, 182] on span "Add option" at bounding box center [301, 209] width 30 height 7
click at [111, 182] on input "text" at bounding box center [182, 278] width 250 height 14
type input "Health Hazard"
click at [135, 182] on input "text" at bounding box center [182, 295] width 250 height 14
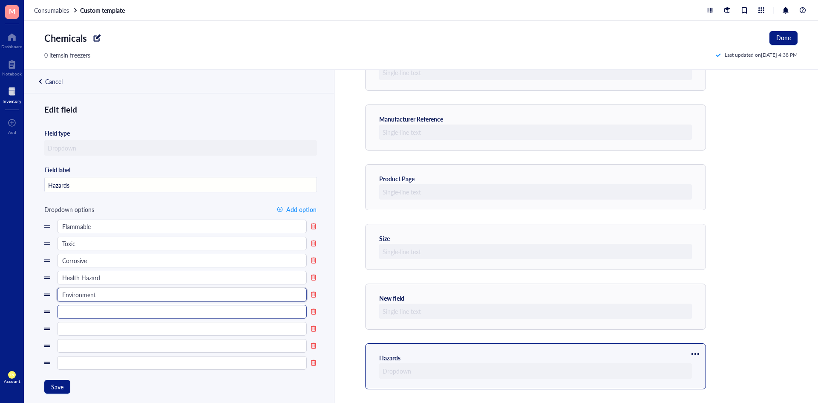
type input "Environment"
click at [109, 182] on input "text" at bounding box center [182, 312] width 250 height 14
type input "Oxidizer"
click at [119, 182] on input "text" at bounding box center [182, 329] width 250 height 14
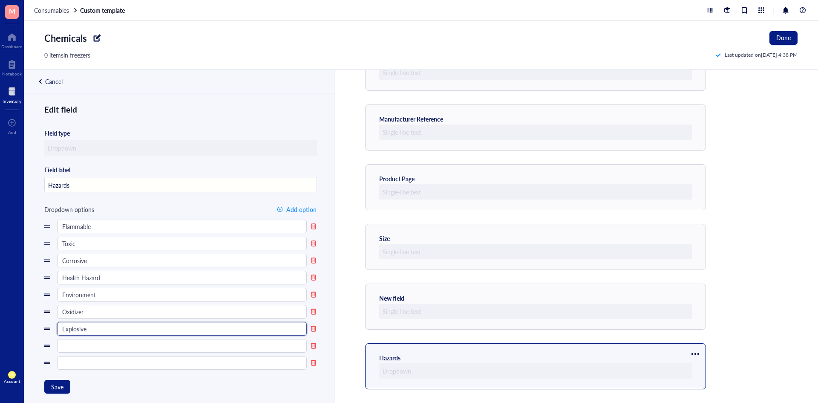
type input "Explosive"
click at [102, 182] on input "text" at bounding box center [182, 346] width 250 height 14
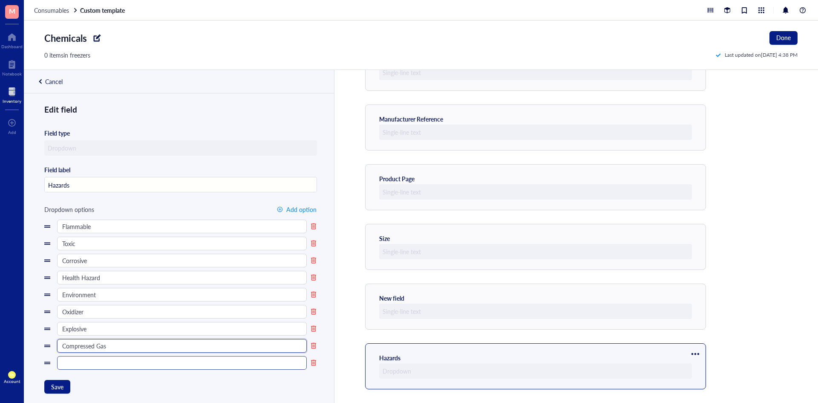
type input "Compressed Gas"
click at [124, 182] on input "text" at bounding box center [182, 363] width 250 height 14
type input "Irritant"
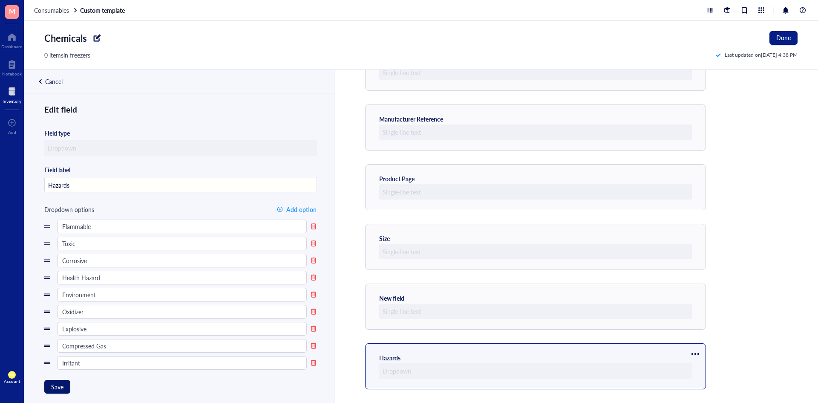
click at [59, 182] on span "Save" at bounding box center [57, 386] width 12 height 7
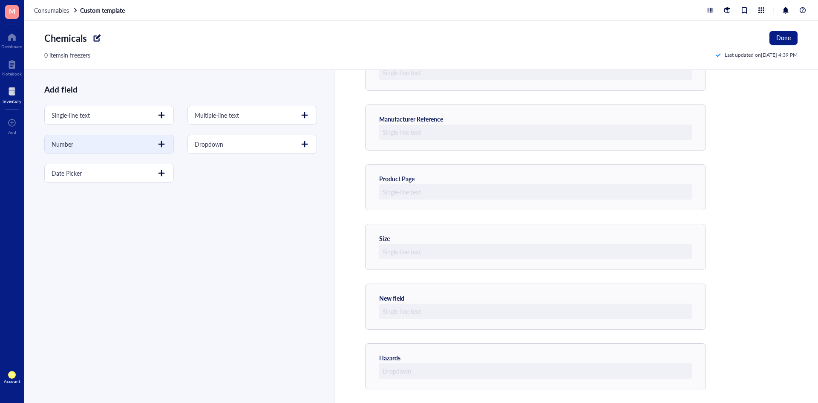
click at [155, 145] on div at bounding box center [162, 144] width 14 height 14
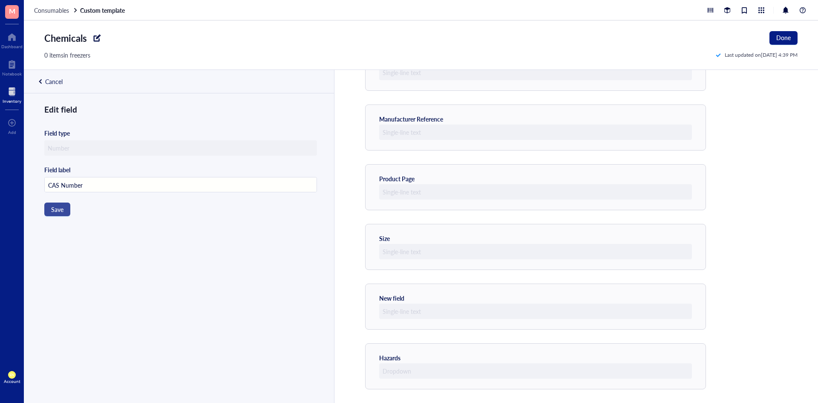
type input "CAS Number"
click at [66, 182] on button "Save" at bounding box center [57, 209] width 26 height 14
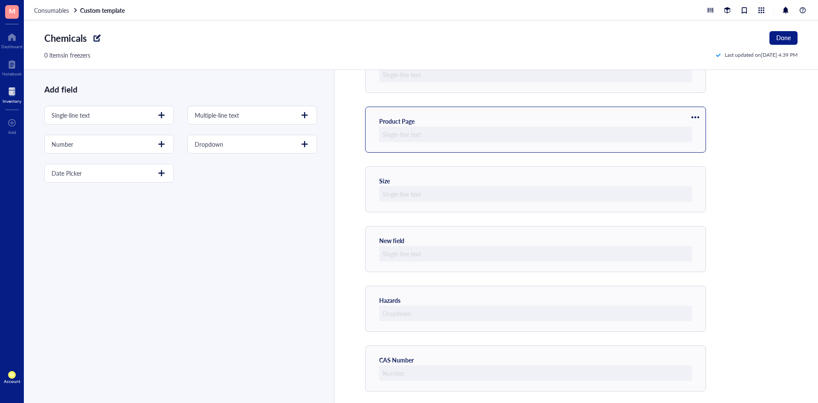
scroll to position [243, 0]
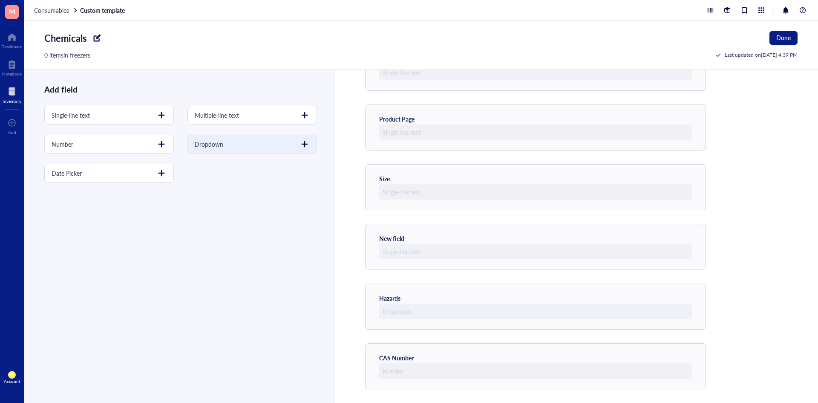
click at [232, 145] on div "Dropdown" at bounding box center [252, 144] width 130 height 19
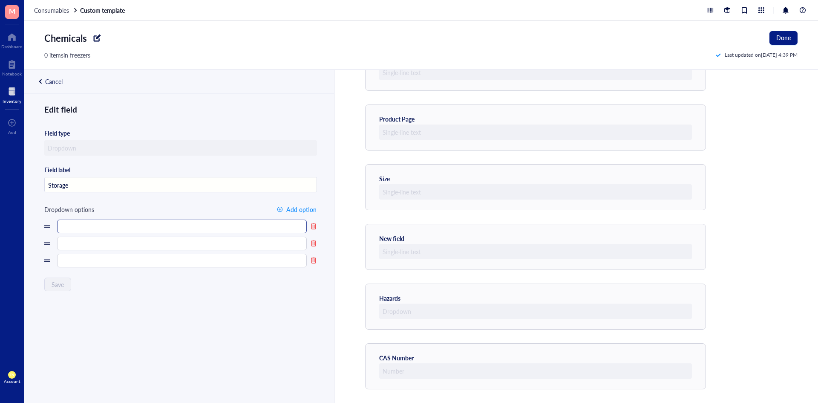
type input "Storage"
click at [164, 182] on input "text" at bounding box center [182, 226] width 250 height 14
type input "F"
type input "Flammables Cabinet"
click at [171, 182] on input "text" at bounding box center [182, 243] width 250 height 14
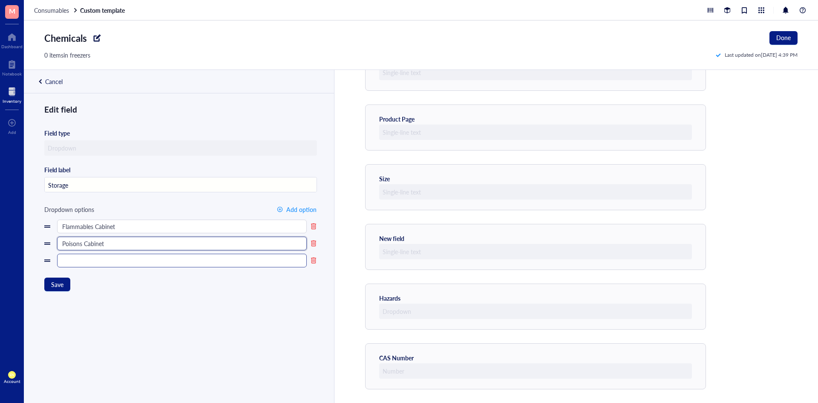
type input "Poisons Cabinet"
click at [204, 182] on input "text" at bounding box center [182, 260] width 250 height 14
type input "Main lab chemical cabinet"
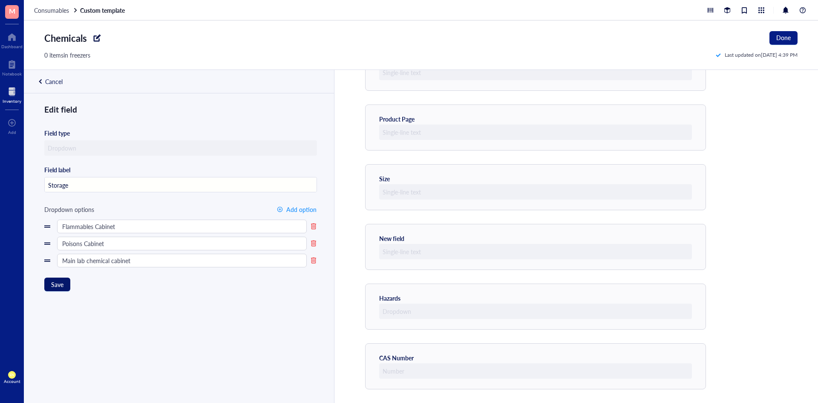
click at [61, 182] on span "Save" at bounding box center [57, 284] width 12 height 7
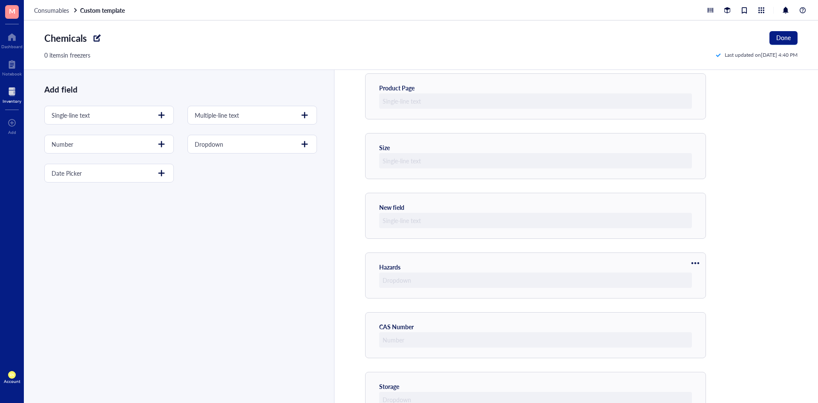
scroll to position [303, 0]
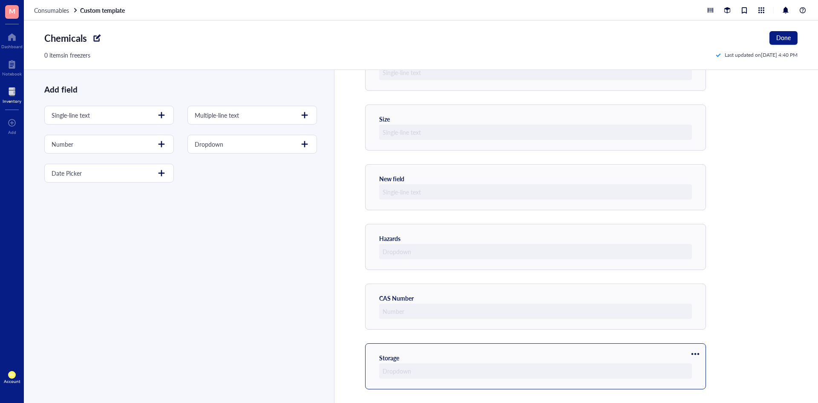
click at [409, 182] on div "Storage" at bounding box center [535, 366] width 341 height 46
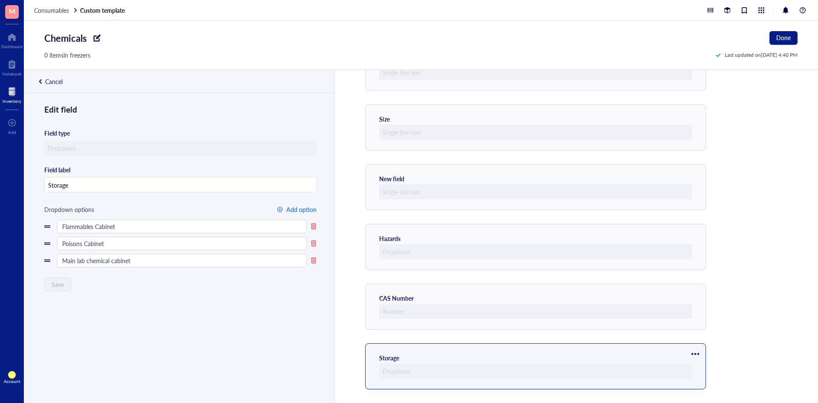
click at [286, 182] on span "Add option" at bounding box center [301, 209] width 30 height 7
click at [173, 182] on input "text" at bounding box center [182, 278] width 250 height 14
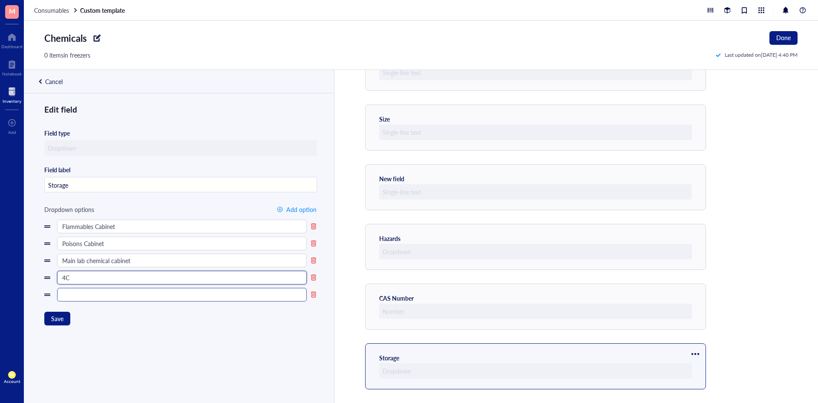
type input "4C"
click at [148, 182] on input "text" at bounding box center [182, 295] width 250 height 14
type input "-20C"
click at [300, 182] on span "Add option" at bounding box center [301, 209] width 30 height 7
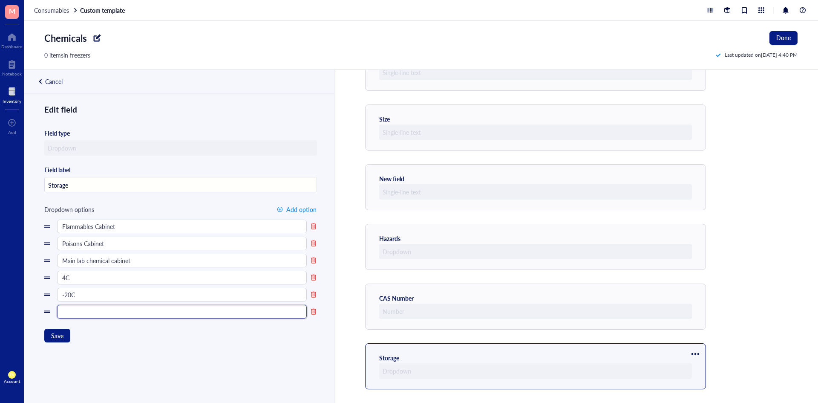
click at [206, 182] on input "text" at bounding box center [182, 312] width 250 height 14
type input "-80C"
click at [282, 182] on button "Add option" at bounding box center [296, 209] width 40 height 14
click at [79, 182] on input "text" at bounding box center [182, 329] width 250 height 14
type input "Other (describe in notes)"
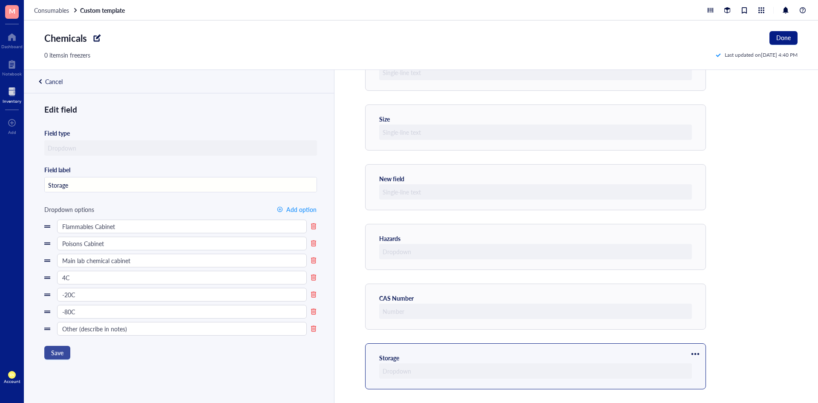
click at [65, 182] on button "Save" at bounding box center [57, 353] width 26 height 14
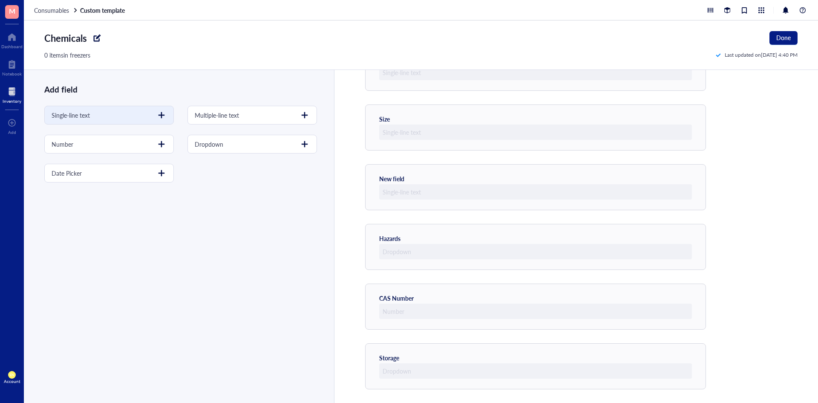
click at [157, 114] on div at bounding box center [162, 115] width 14 height 14
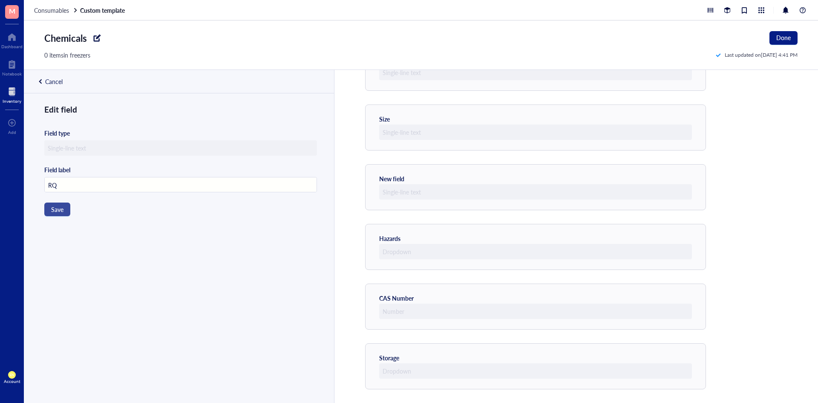
type input "RQ"
click at [58, 182] on span "Save" at bounding box center [57, 209] width 12 height 7
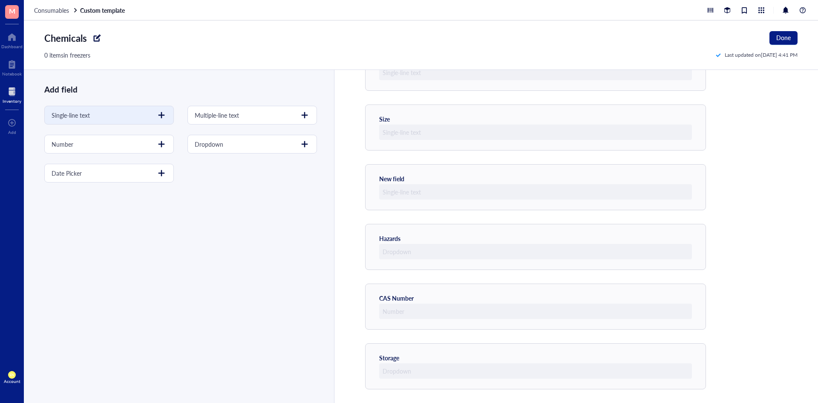
click at [121, 115] on div "Single-line text" at bounding box center [109, 115] width 130 height 19
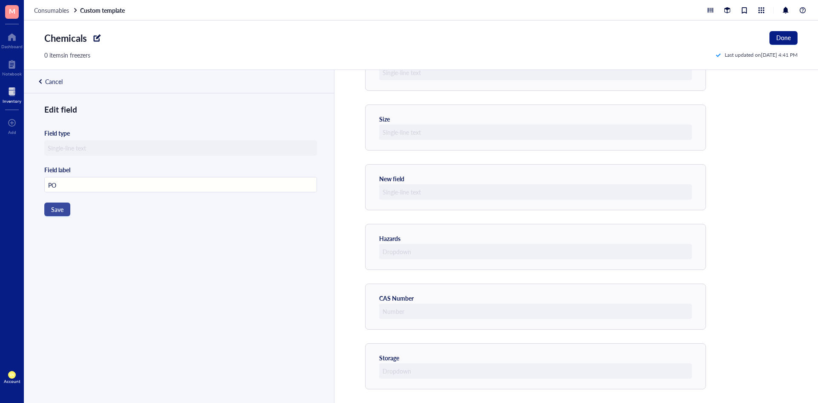
type input "PO"
click at [61, 182] on span "Save" at bounding box center [57, 209] width 12 height 7
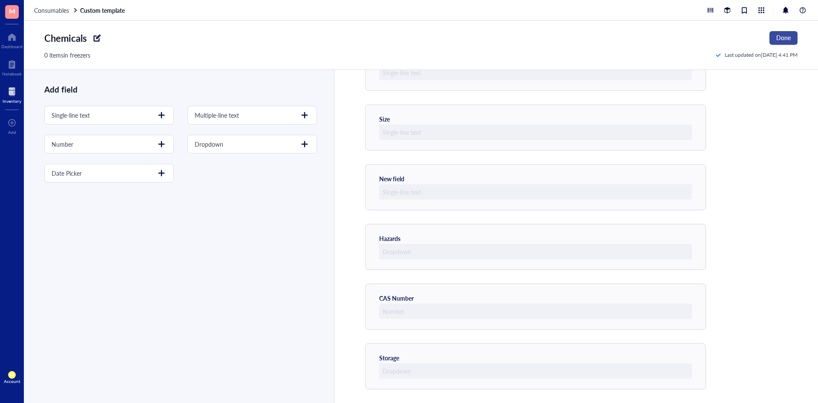
click at [516, 36] on span "Done" at bounding box center [783, 37] width 14 height 7
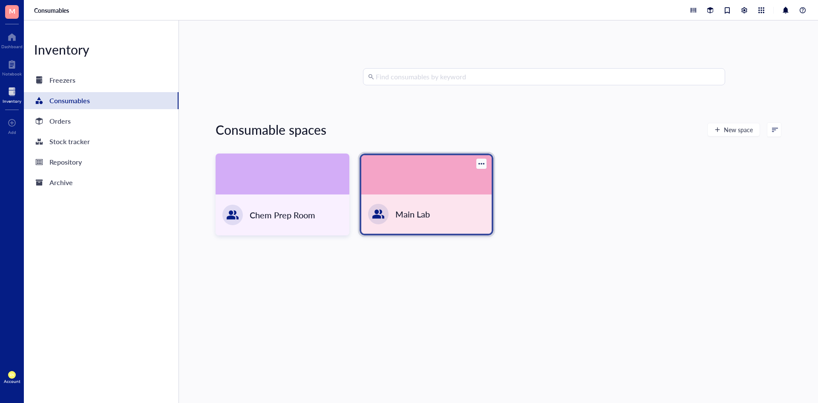
click at [394, 182] on div "Main Lab" at bounding box center [426, 213] width 130 height 39
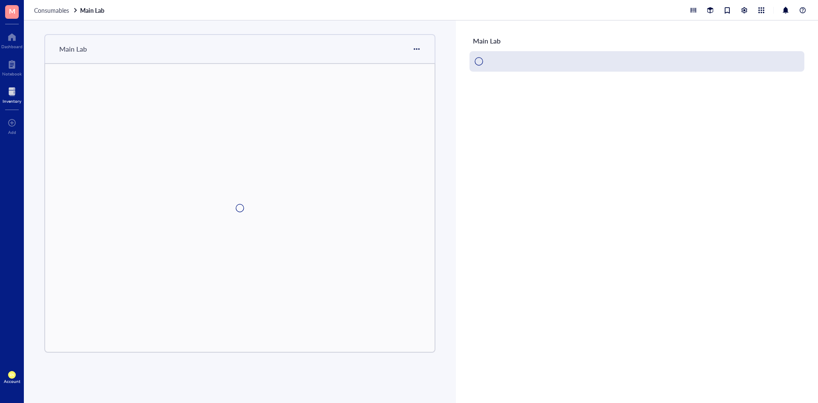
click at [394, 182] on div at bounding box center [239, 208] width 389 height 288
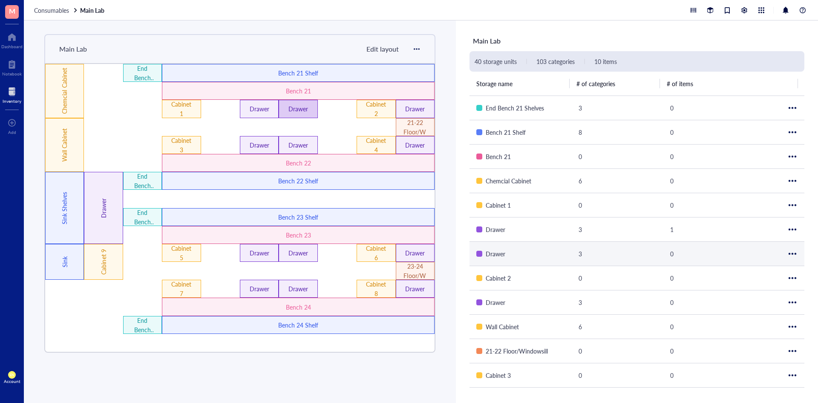
click at [294, 106] on div "Drawer" at bounding box center [298, 108] width 23 height 9
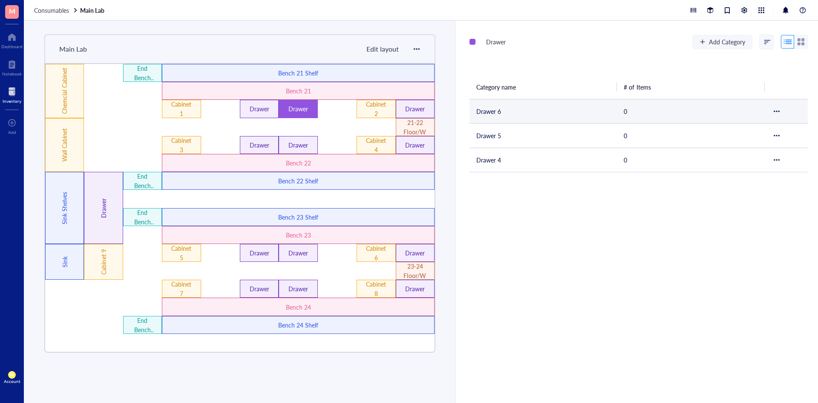
click at [510, 118] on td "Drawer 6" at bounding box center [542, 111] width 147 height 24
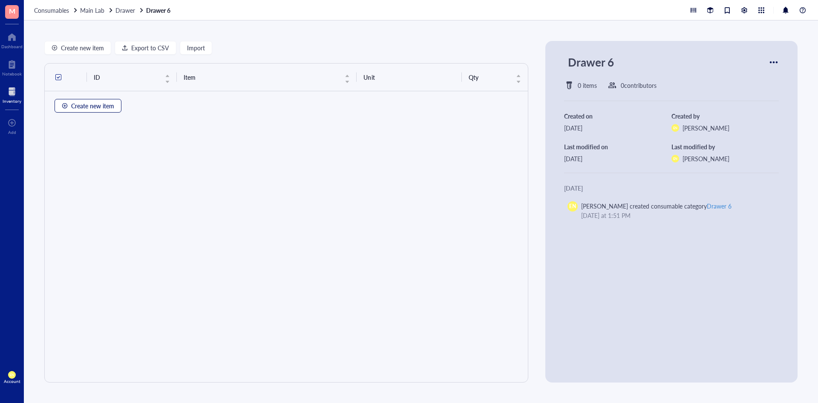
click at [118, 108] on button "Create new item" at bounding box center [88, 106] width 67 height 14
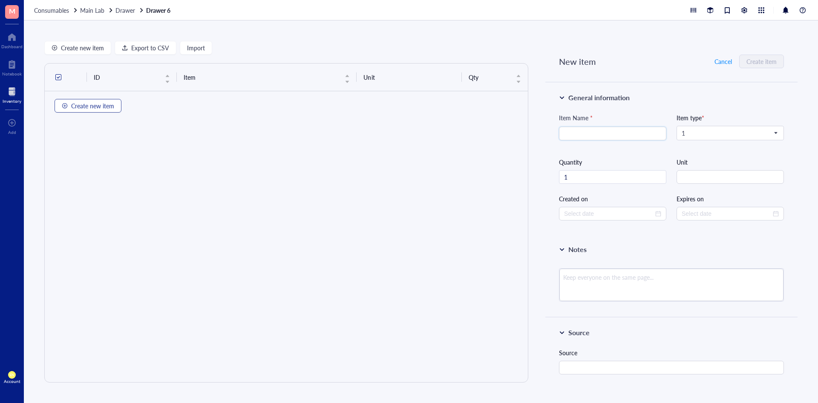
type input "[DATE]"
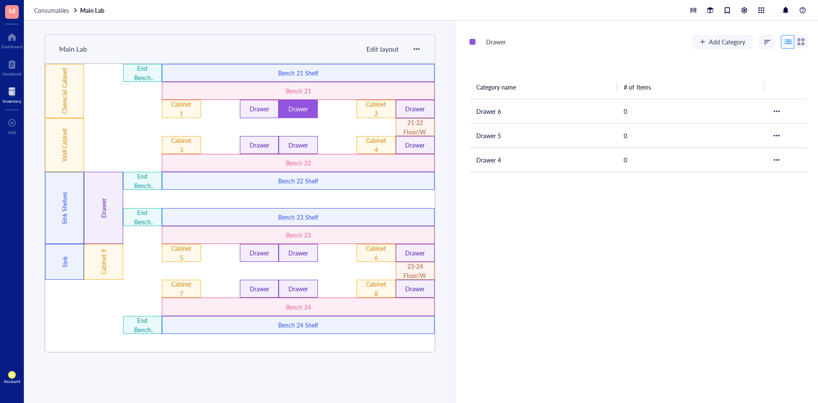
click at [14, 87] on div at bounding box center [12, 92] width 19 height 14
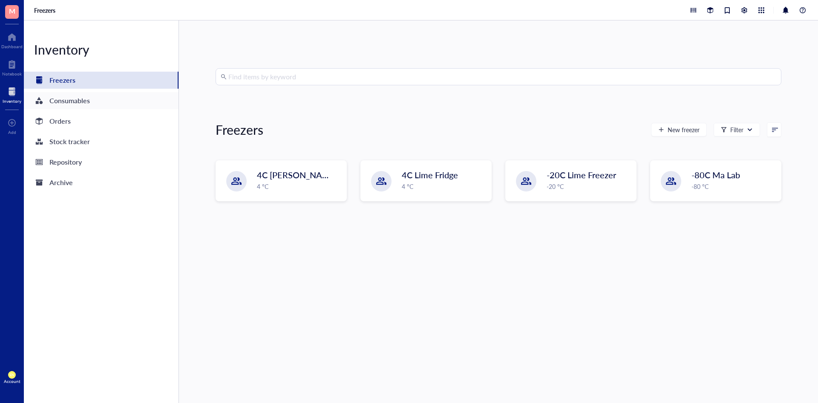
click at [65, 103] on div "Consumables" at bounding box center [69, 101] width 40 height 12
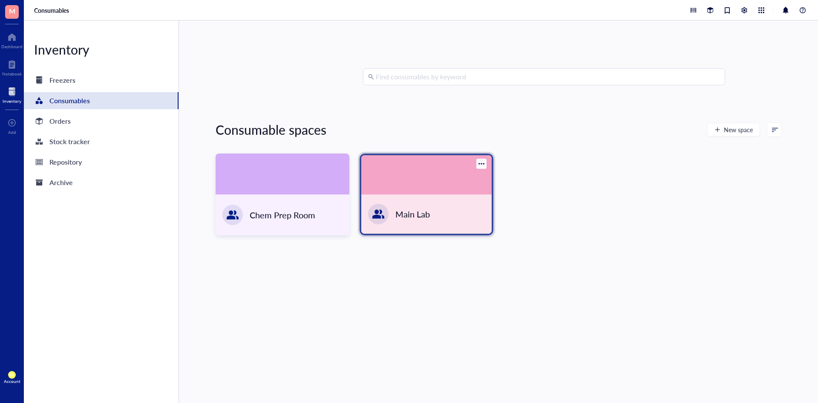
click at [423, 182] on div "Main Lab" at bounding box center [426, 213] width 130 height 39
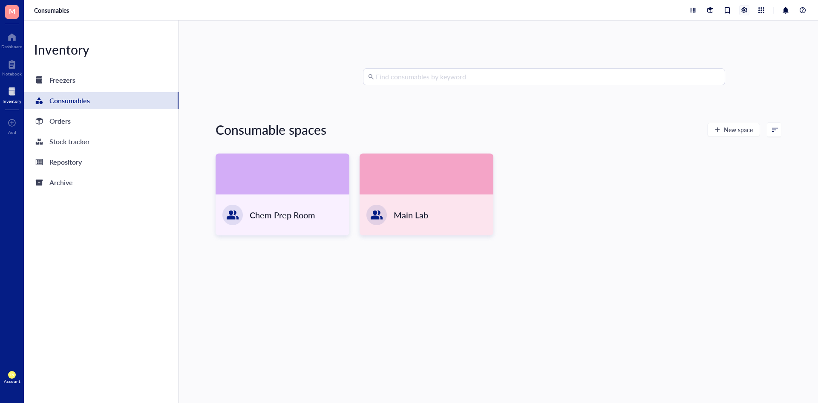
click at [516, 11] on div at bounding box center [744, 10] width 9 height 9
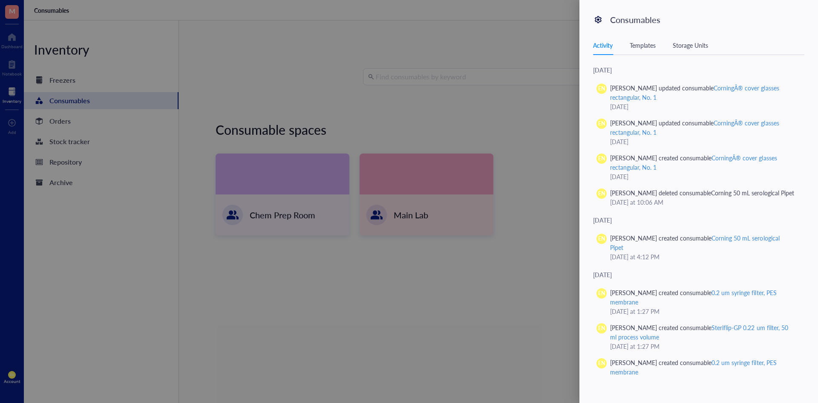
click at [516, 46] on div "Templates" at bounding box center [643, 44] width 26 height 9
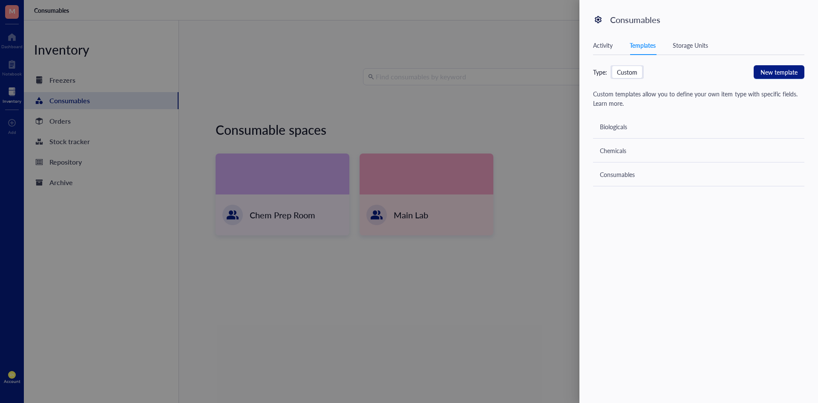
click at [516, 134] on div at bounding box center [409, 201] width 818 height 403
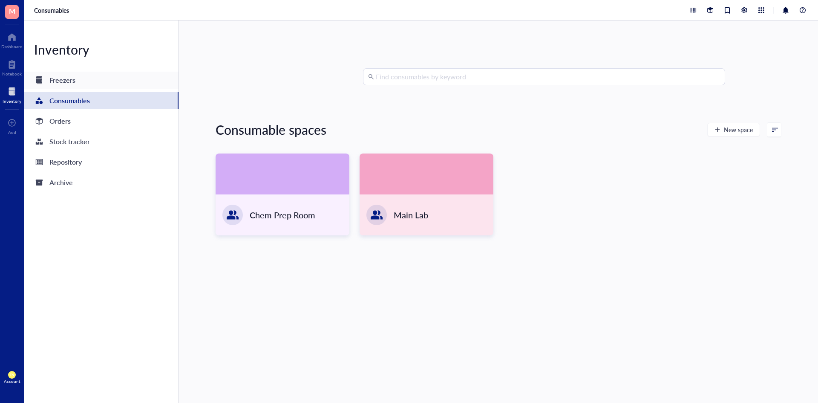
click at [65, 85] on div "Freezers" at bounding box center [62, 80] width 26 height 12
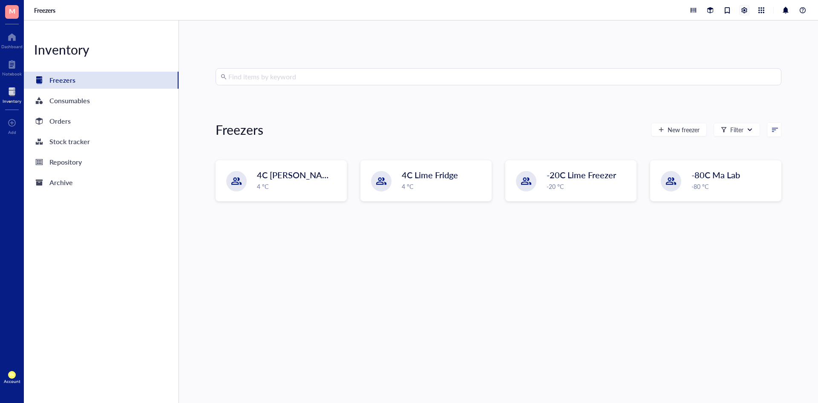
click at [516, 11] on div at bounding box center [744, 10] width 9 height 9
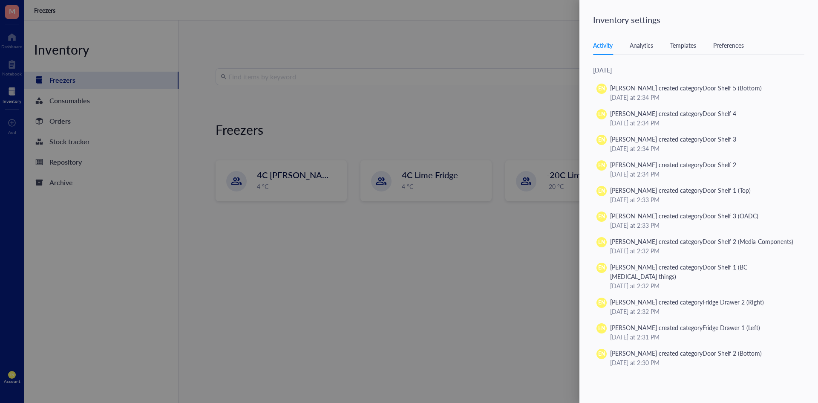
click at [516, 41] on div "Templates" at bounding box center [683, 44] width 26 height 9
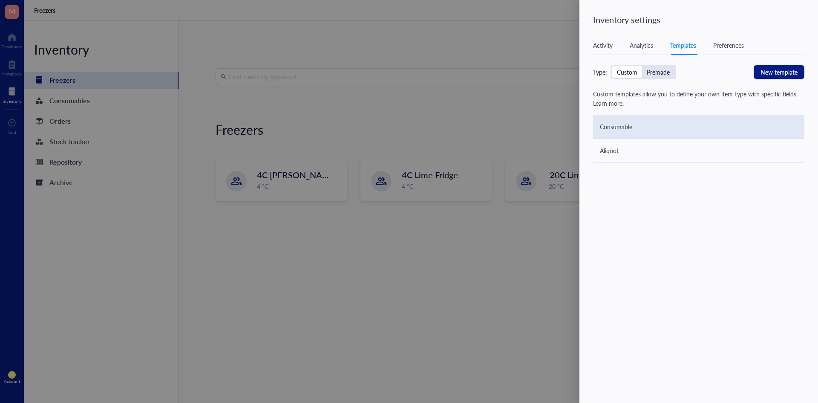
click at [516, 129] on div "Consumable" at bounding box center [698, 127] width 211 height 24
type textarea "Multiple-line text"
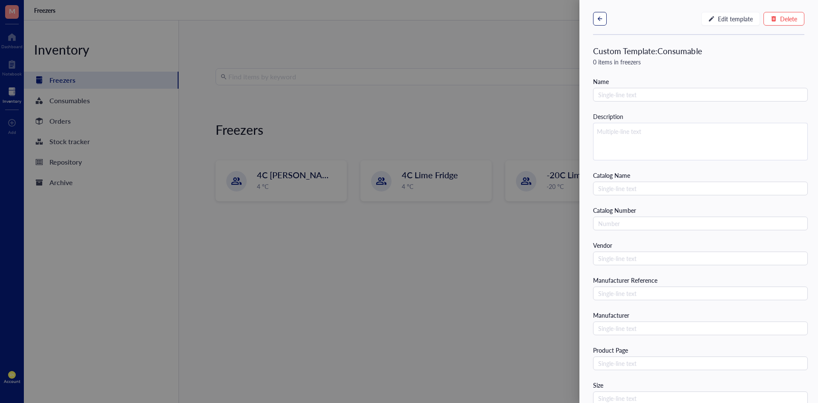
click at [516, 20] on button "button" at bounding box center [600, 19] width 14 height 14
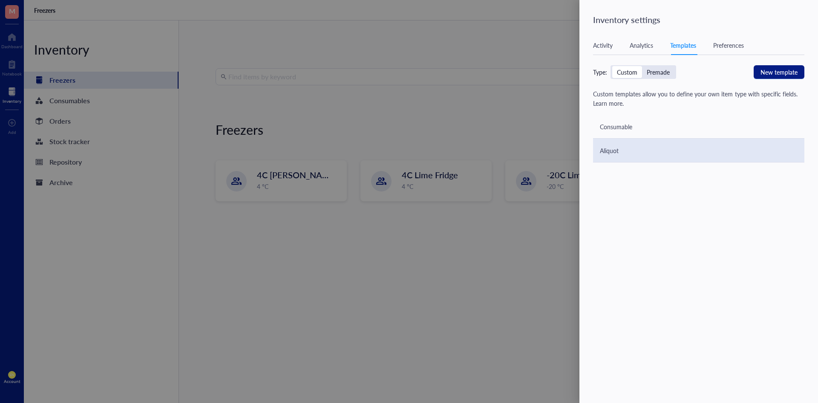
click at [516, 148] on div "Aliquot" at bounding box center [698, 150] width 211 height 24
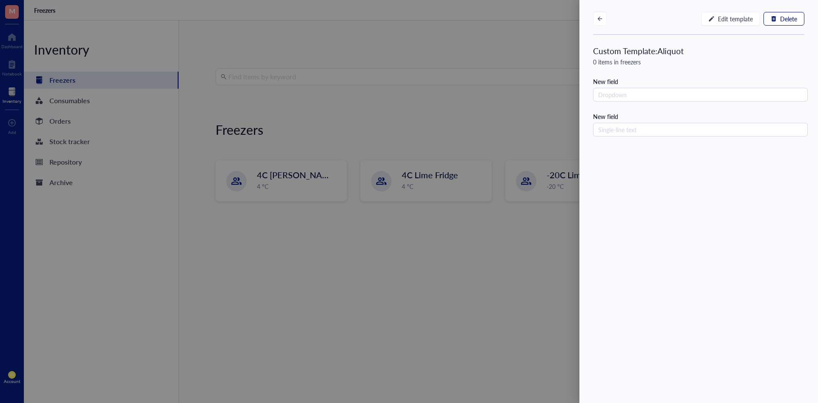
click at [516, 21] on icon "button" at bounding box center [774, 18] width 5 height 5
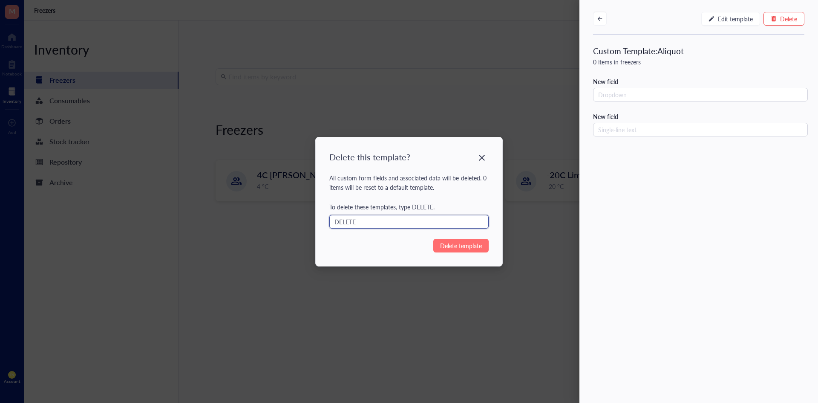
type input "DELETE"
click at [462, 182] on span "Delete template" at bounding box center [461, 245] width 42 height 9
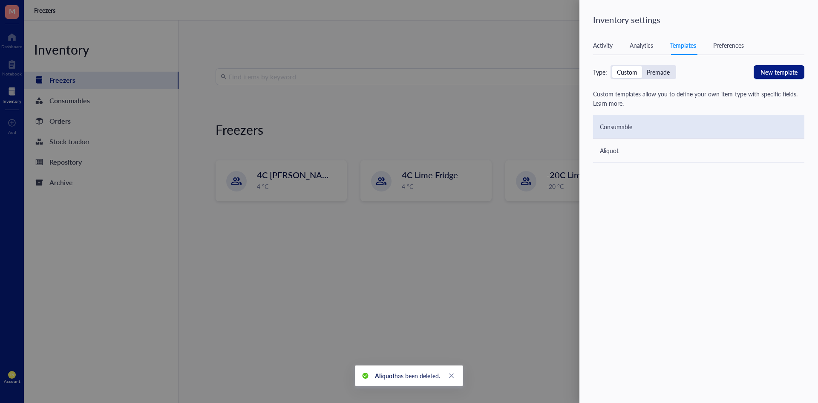
click at [516, 137] on div "Consumable" at bounding box center [698, 127] width 211 height 24
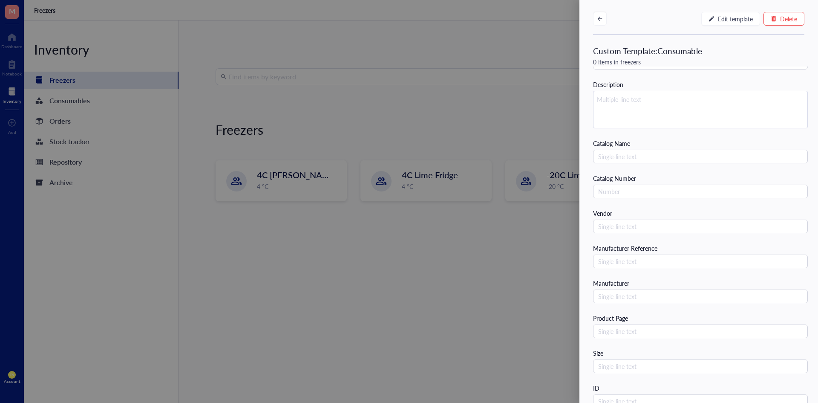
click at [495, 124] on div at bounding box center [409, 201] width 818 height 403
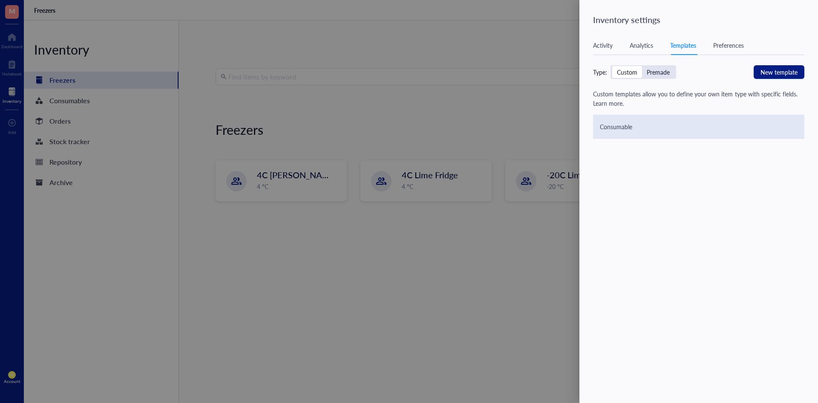
click at [516, 132] on div "Consumable" at bounding box center [698, 127] width 211 height 24
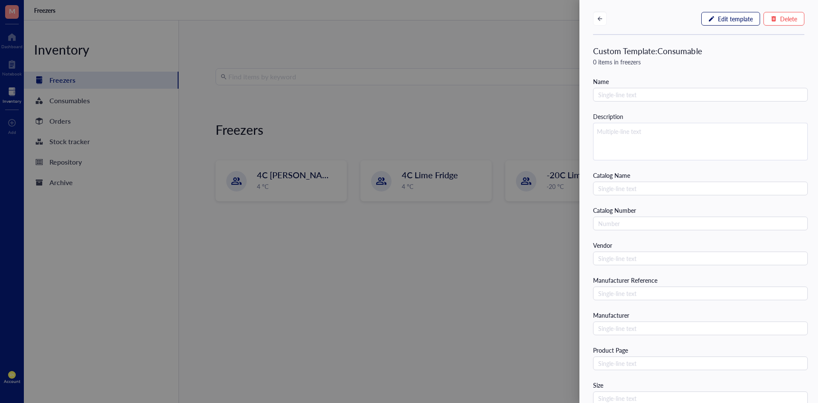
click at [516, 18] on span "Edit template" at bounding box center [735, 18] width 35 height 7
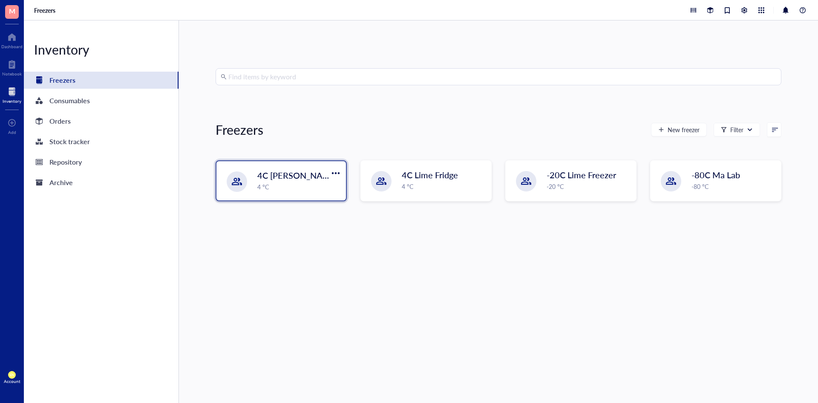
click at [300, 176] on span "4C [PERSON_NAME]" at bounding box center [297, 175] width 81 height 12
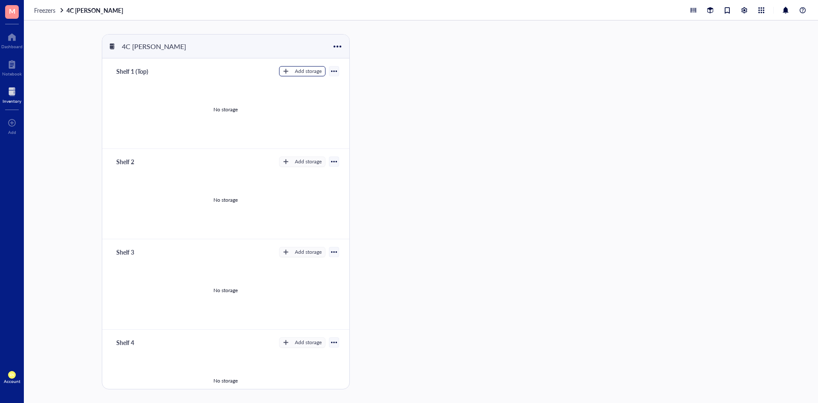
click at [295, 73] on div "Add storage" at bounding box center [308, 71] width 27 height 8
click at [400, 104] on div at bounding box center [389, 211] width 58 height 355
click at [36, 10] on span "Freezers" at bounding box center [44, 10] width 21 height 9
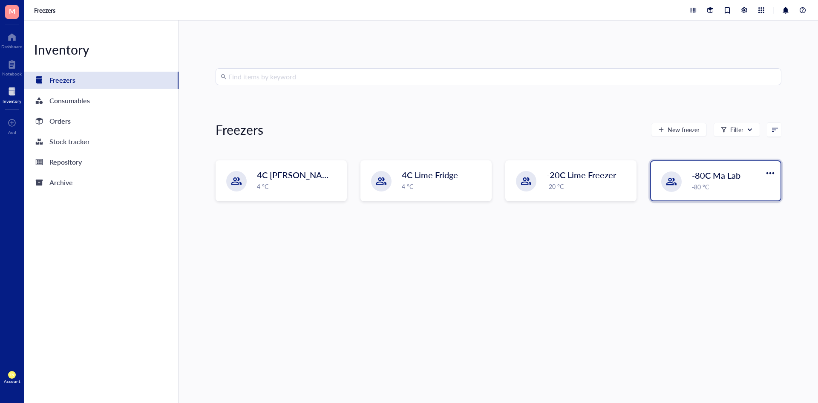
click at [516, 182] on div "-80 °C" at bounding box center [734, 186] width 84 height 9
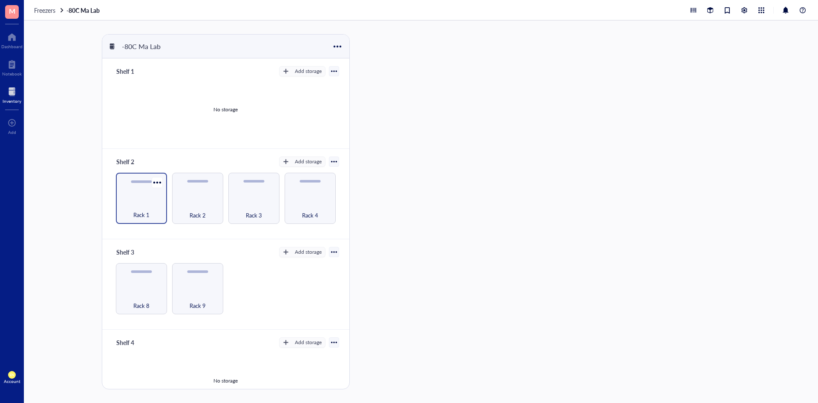
click at [147, 182] on div "Rack 1" at bounding box center [141, 198] width 51 height 51
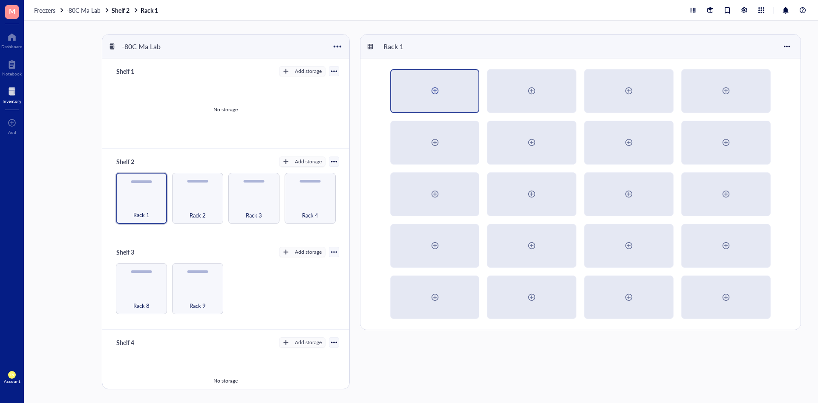
click at [438, 92] on div at bounding box center [435, 91] width 14 height 14
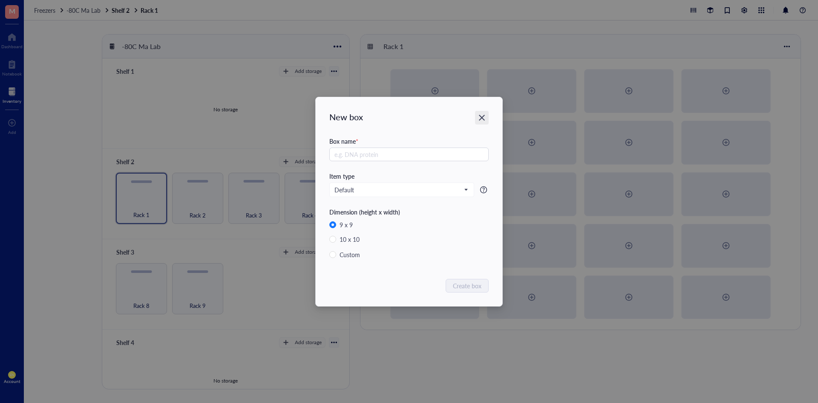
click at [486, 116] on icon "Close" at bounding box center [482, 117] width 8 height 8
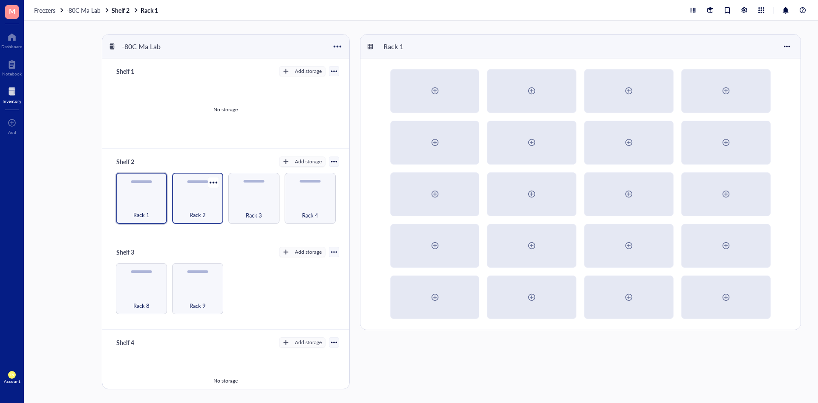
click at [193, 182] on div "Rack 2" at bounding box center [197, 198] width 51 height 51
click at [516, 91] on div at bounding box center [532, 91] width 14 height 14
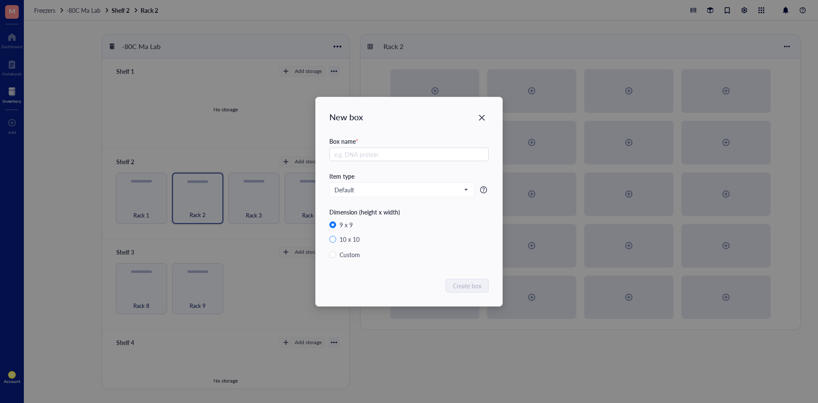
click at [333, 182] on input "10 x 10" at bounding box center [332, 239] width 7 height 7
radio input "true"
radio input "false"
click at [401, 155] on input "text" at bounding box center [408, 154] width 159 height 14
type input "ZF Test Rack"
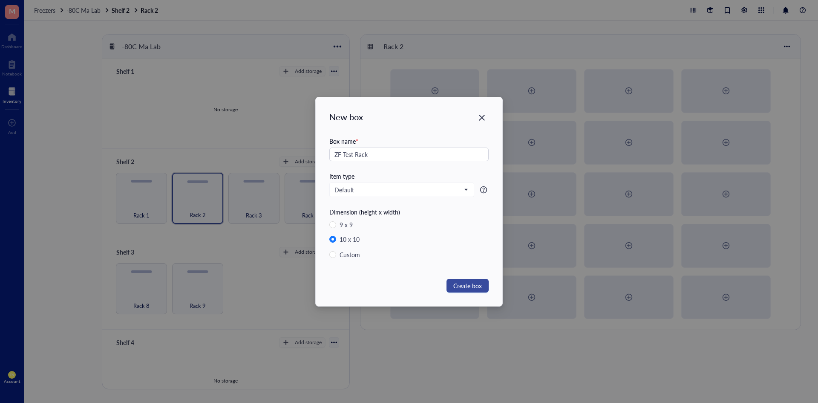
click at [485, 182] on button "Create box" at bounding box center [467, 286] width 42 height 14
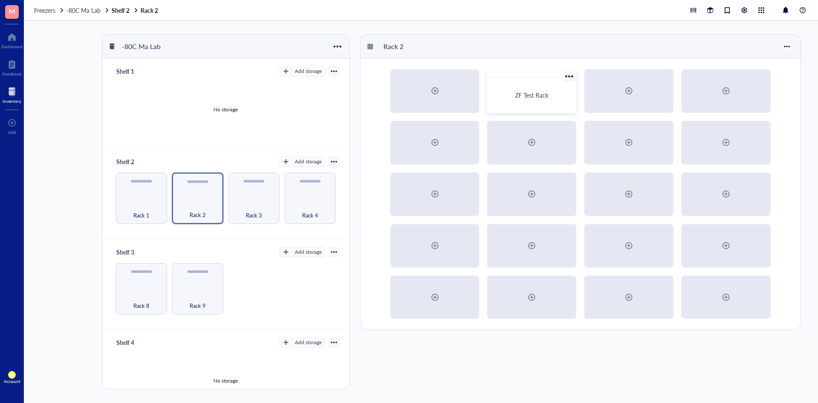
click at [516, 91] on span "ZF Test Rack" at bounding box center [531, 95] width 33 height 9
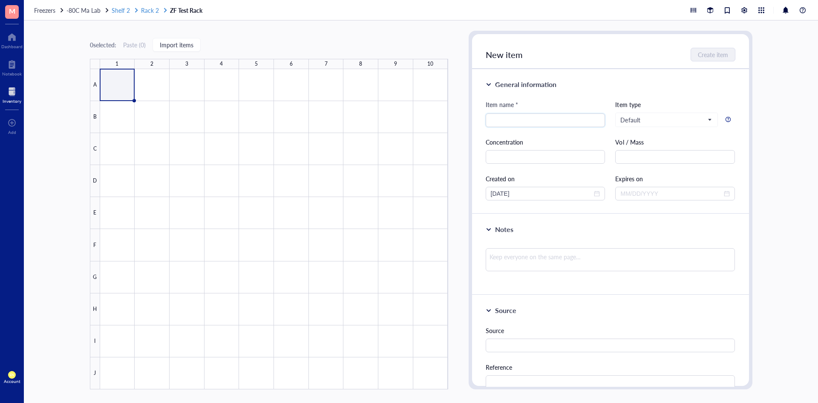
click at [151, 11] on span "Rack 2" at bounding box center [150, 10] width 18 height 9
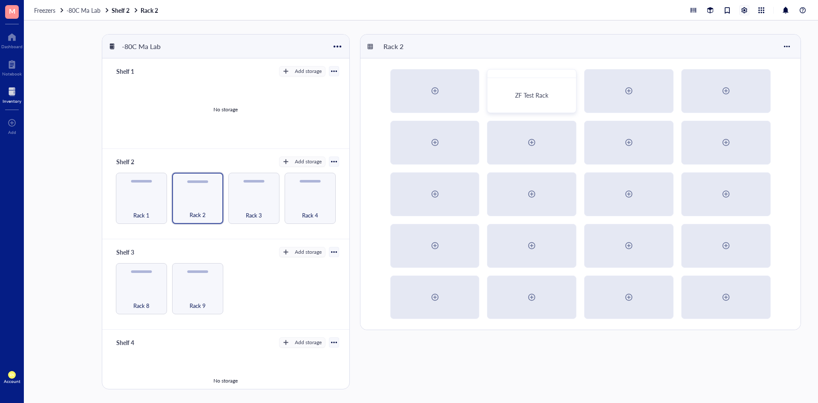
click at [516, 13] on div at bounding box center [744, 10] width 9 height 9
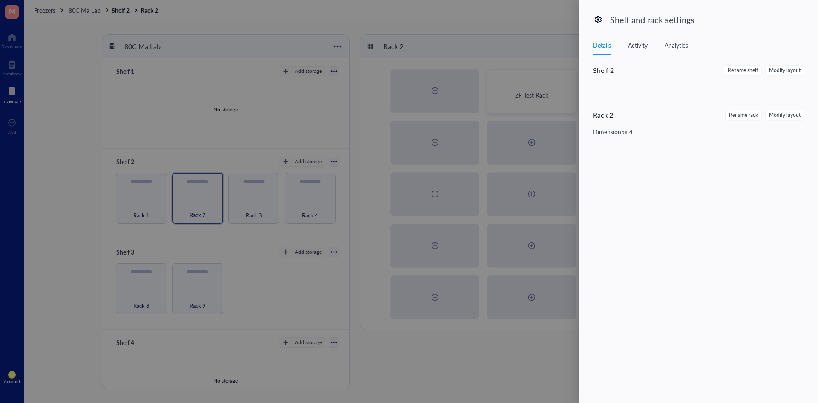
click at [516, 33] on div at bounding box center [409, 201] width 818 height 403
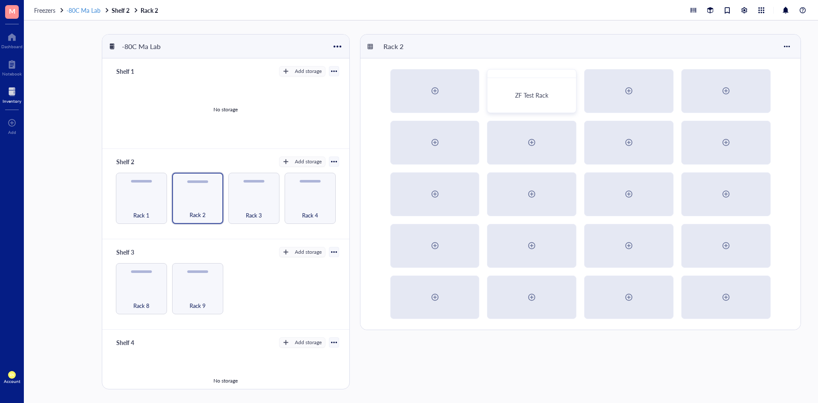
click at [93, 12] on span "-80C Ma Lab" at bounding box center [83, 10] width 34 height 9
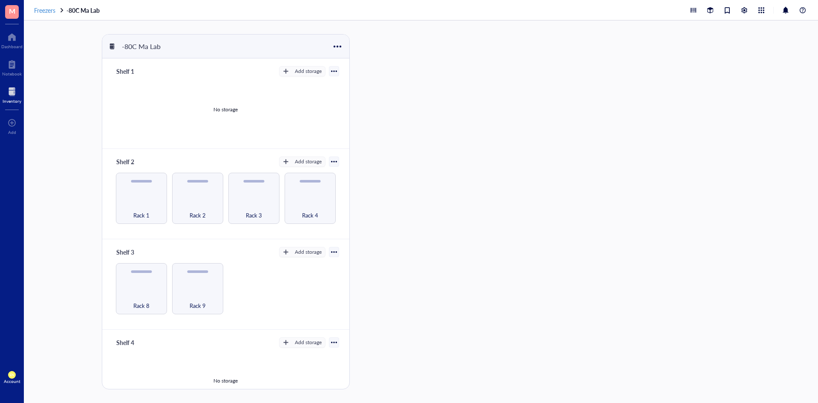
click at [49, 12] on span "Freezers" at bounding box center [44, 10] width 21 height 9
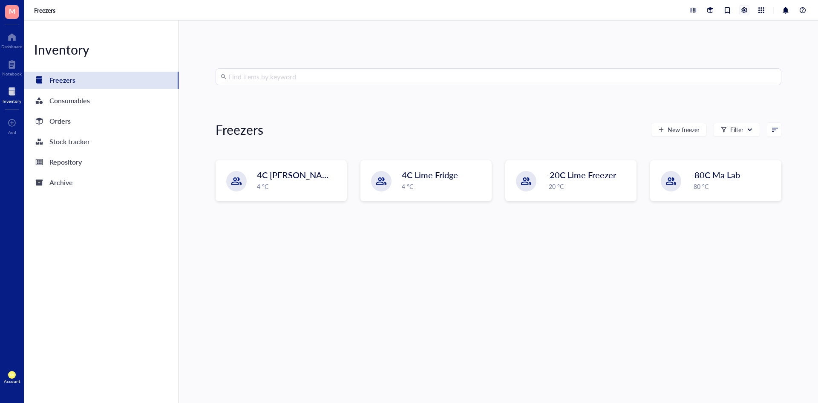
click at [516, 6] on div at bounding box center [744, 10] width 9 height 9
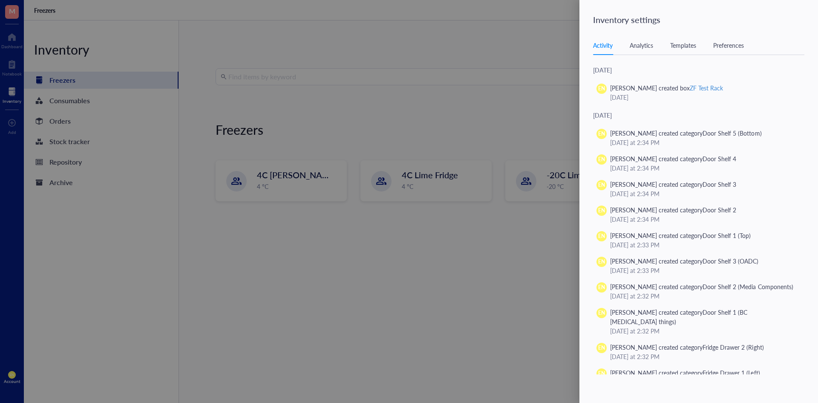
click at [516, 45] on div "Templates" at bounding box center [683, 44] width 26 height 9
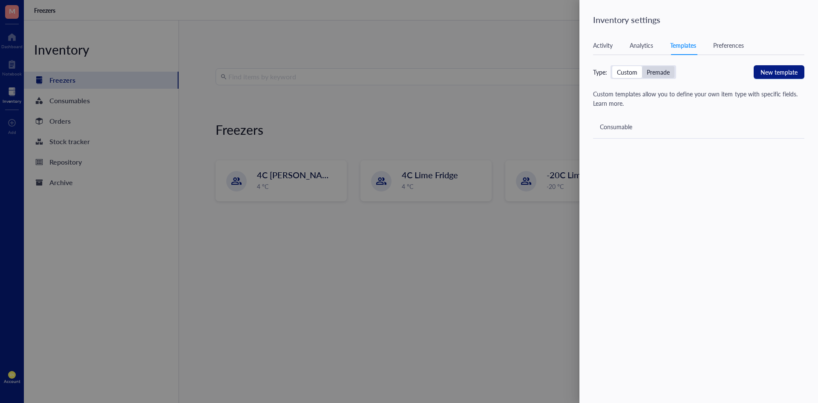
click at [516, 72] on div "Premade" at bounding box center [658, 72] width 32 height 12
click at [516, 66] on input "Premade" at bounding box center [642, 66] width 0 height 0
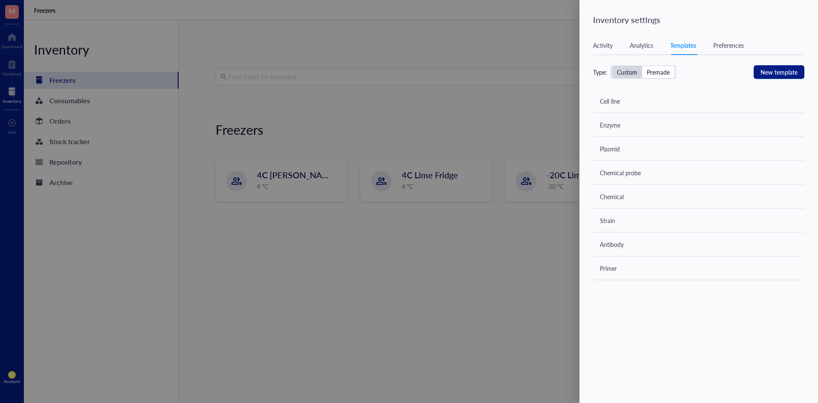
click at [516, 71] on div "Custom" at bounding box center [627, 72] width 20 height 8
click at [516, 66] on input "Custom" at bounding box center [612, 66] width 0 height 0
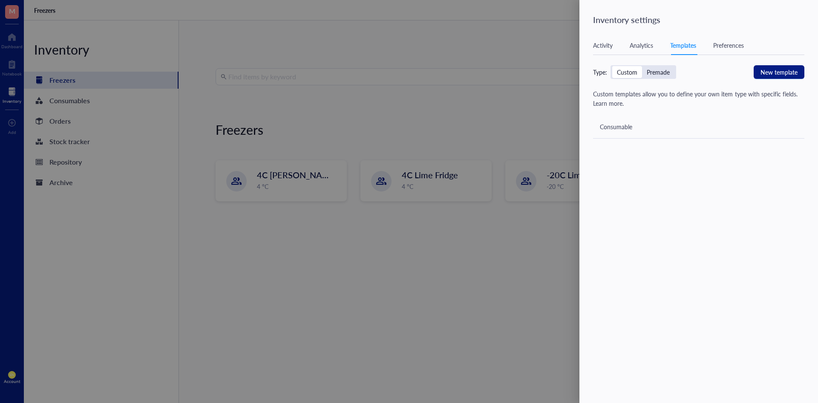
click at [516, 127] on div at bounding box center [409, 201] width 818 height 403
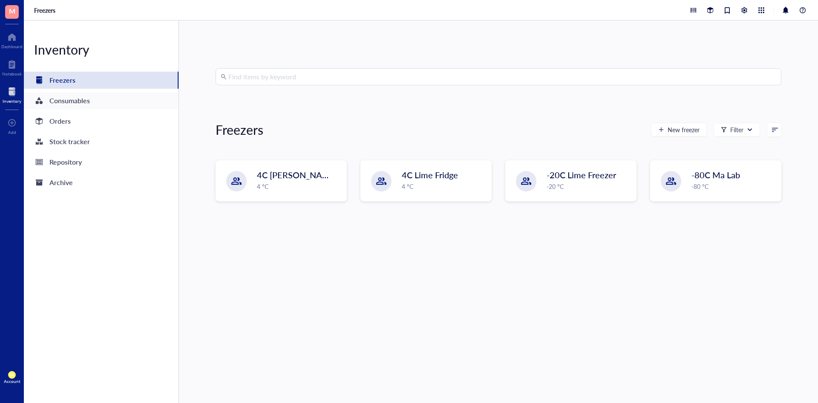
click at [96, 100] on div "Consumables" at bounding box center [101, 100] width 155 height 17
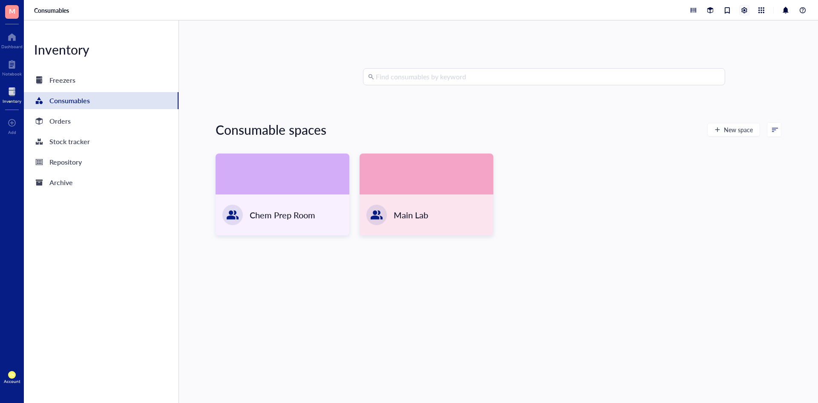
click at [516, 13] on div at bounding box center [744, 10] width 9 height 9
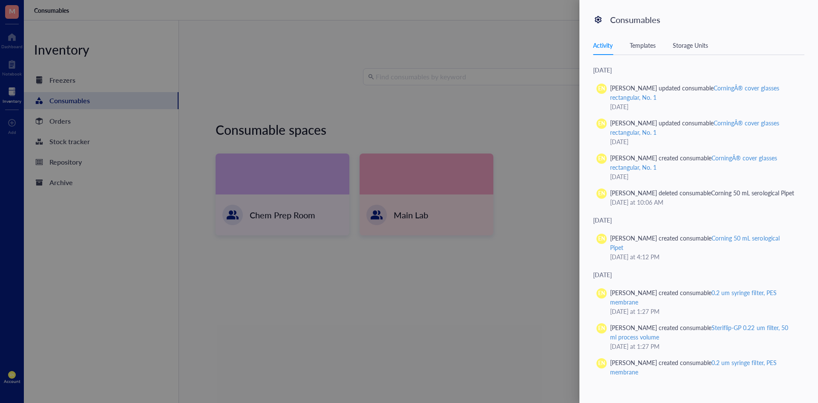
click at [516, 50] on div "Activity Templates Storage Units" at bounding box center [698, 45] width 211 height 19
click at [516, 47] on div "Templates" at bounding box center [643, 44] width 26 height 9
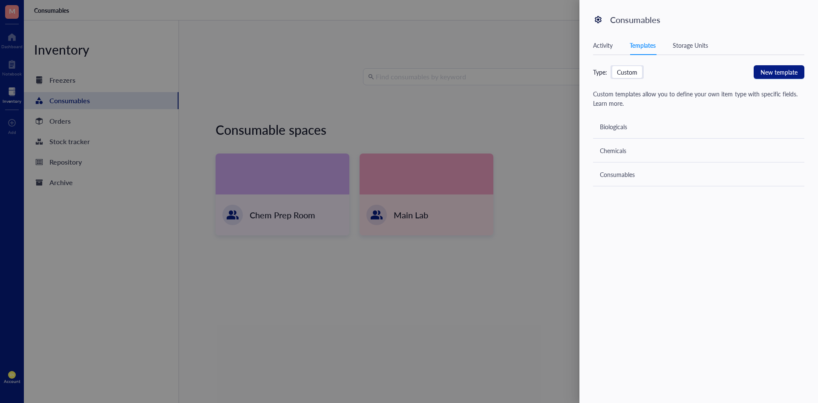
click at [516, 164] on div at bounding box center [409, 201] width 818 height 403
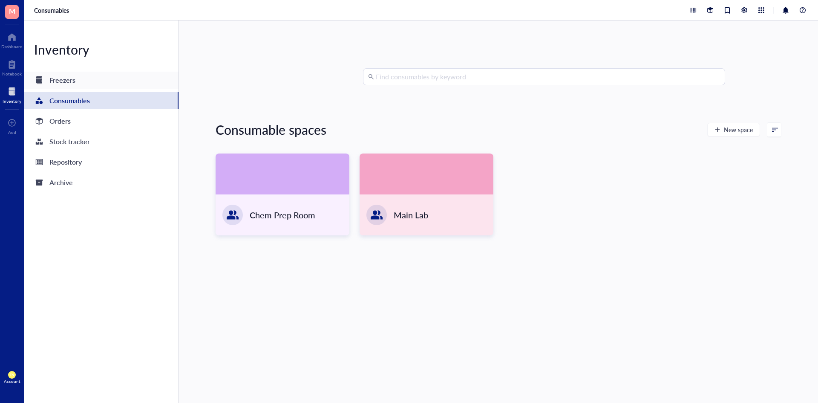
click at [86, 82] on div "Freezers" at bounding box center [101, 80] width 155 height 17
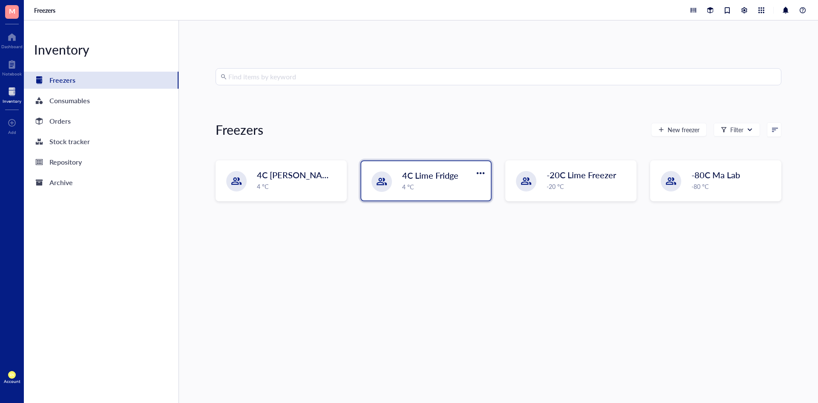
click at [438, 167] on div "4C Lime Fridge 4 °C" at bounding box center [426, 180] width 130 height 39
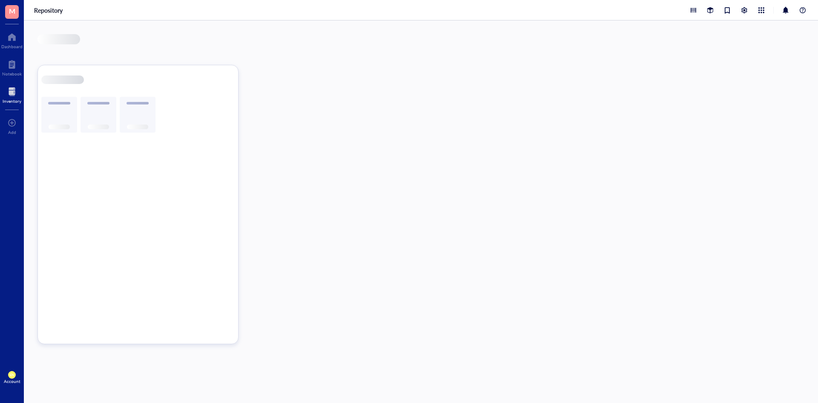
click at [438, 167] on div at bounding box center [421, 211] width 794 height 382
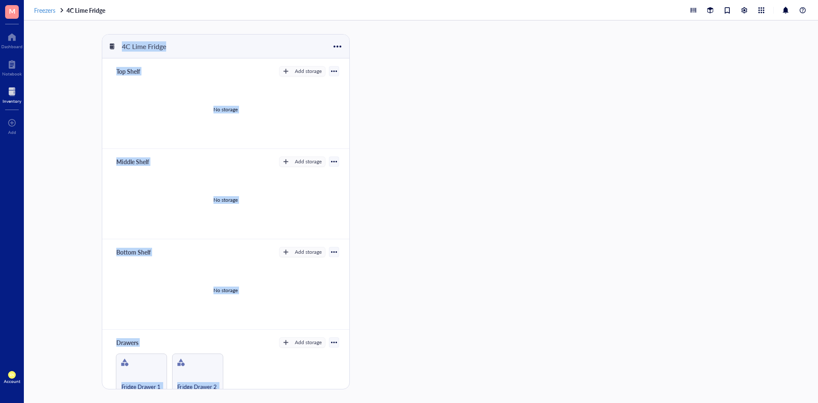
click at [38, 8] on span "Freezers" at bounding box center [44, 10] width 21 height 9
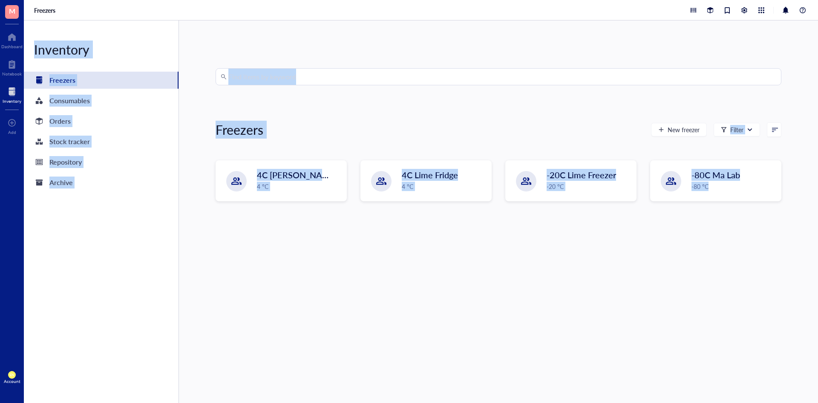
click at [353, 114] on div "Find items by keyword Freezers New freezer Filter 4C Lemon Fridge 4 °C 4C Lime …" at bounding box center [499, 211] width 566 height 287
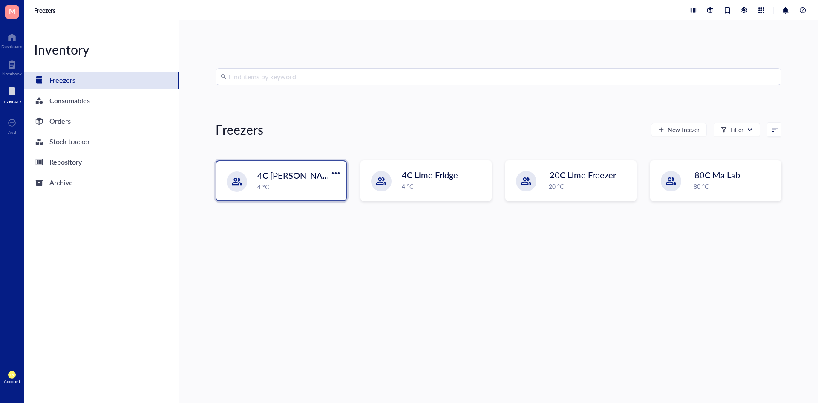
click at [315, 174] on span "4C [PERSON_NAME]" at bounding box center [297, 175] width 81 height 12
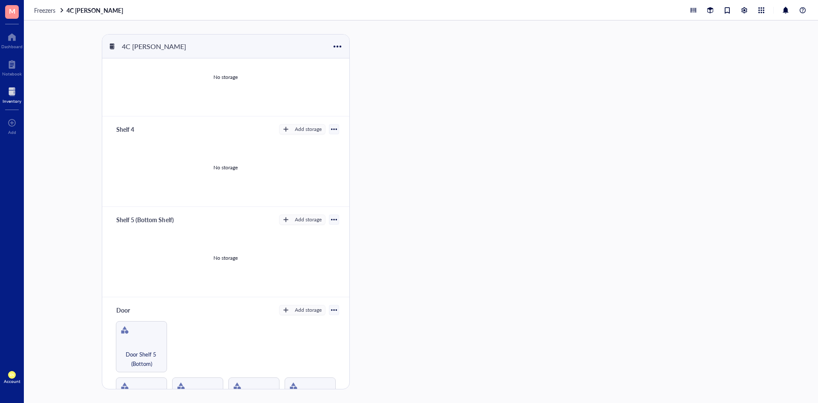
scroll to position [251, 0]
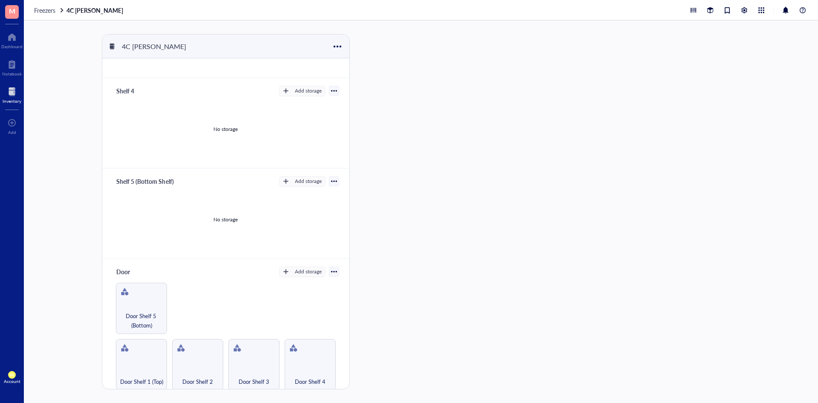
click at [196, 182] on div "No storage" at bounding box center [225, 219] width 226 height 64
click at [334, 179] on div at bounding box center [334, 181] width 10 height 10
click at [385, 182] on div at bounding box center [389, 211] width 58 height 355
click at [297, 180] on div "Add storage" at bounding box center [308, 181] width 27 height 8
click at [495, 182] on div "4C Lemon Fridge Shelf 1 (Top) Add storage No storage Shelf 2 Add storage No sto…" at bounding box center [421, 211] width 794 height 382
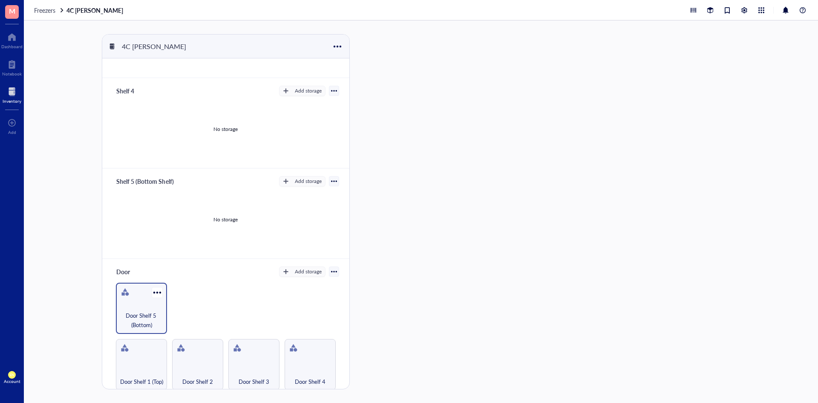
click at [132, 182] on span "Door Shelf 5 (Bottom)" at bounding box center [141, 320] width 43 height 19
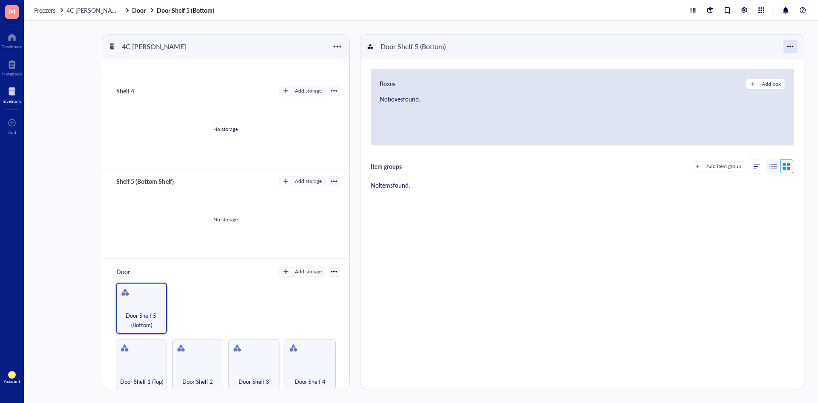
click at [516, 47] on div at bounding box center [790, 47] width 14 height 14
click at [516, 40] on div "Door Shelf 5 (Bottom)" at bounding box center [582, 47] width 444 height 24
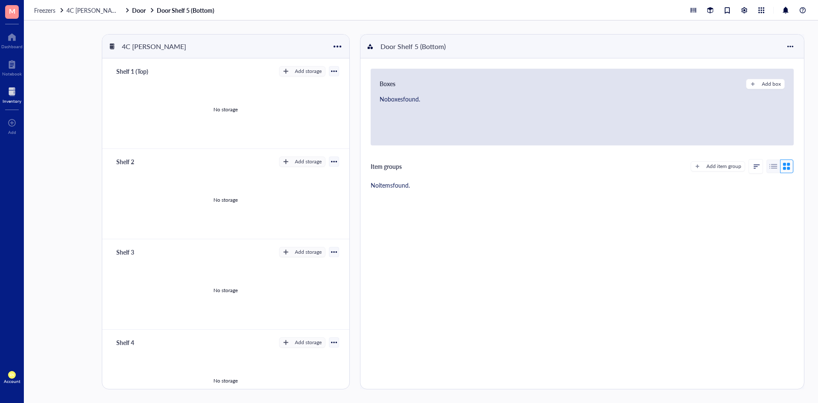
click at [225, 89] on div "No storage" at bounding box center [225, 109] width 226 height 64
click at [516, 90] on div "Boxes Add box No boxes found." at bounding box center [582, 107] width 423 height 77
click at [516, 45] on div at bounding box center [790, 47] width 14 height 14
click at [516, 49] on div "Door Shelf 5 (Bottom)" at bounding box center [582, 47] width 444 height 24
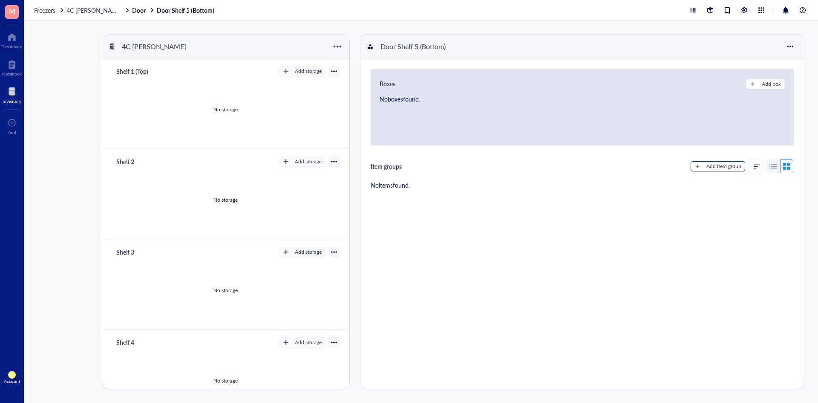
click at [516, 168] on div "Add item group" at bounding box center [723, 166] width 35 height 8
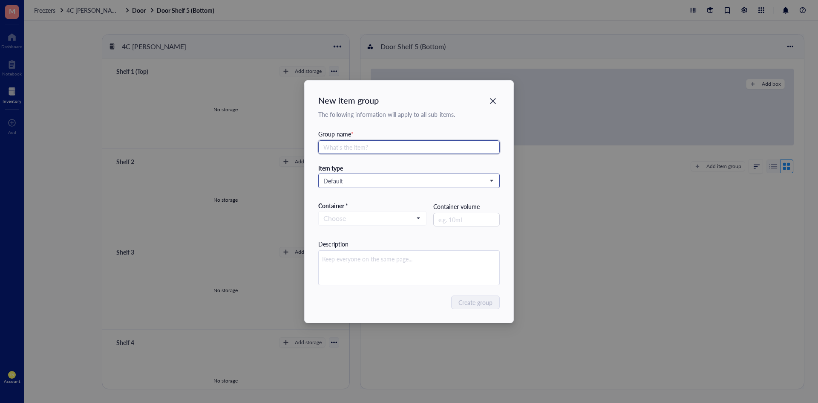
click at [467, 179] on span "Default" at bounding box center [408, 181] width 170 height 8
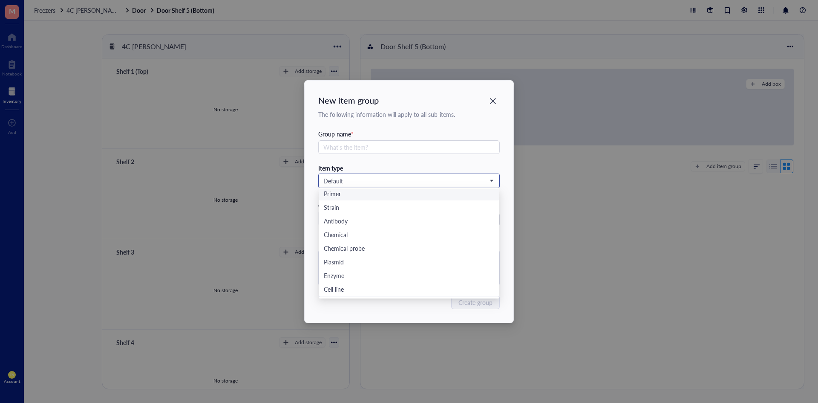
scroll to position [41, 0]
click at [444, 182] on div "Custom type" at bounding box center [409, 291] width 171 height 9
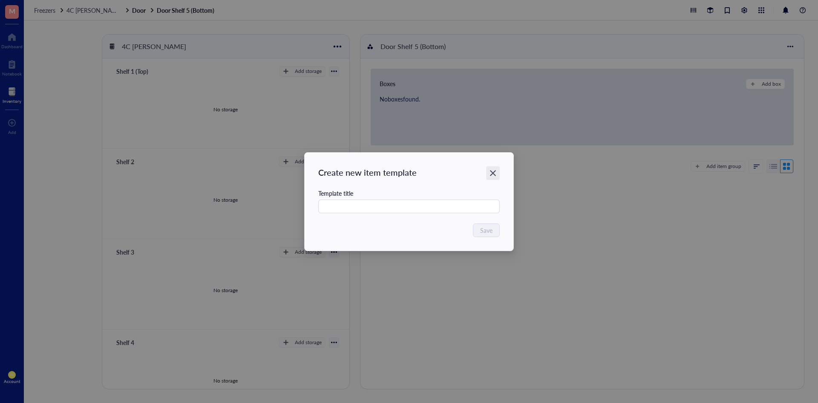
click at [494, 175] on icon "Close" at bounding box center [493, 173] width 8 height 8
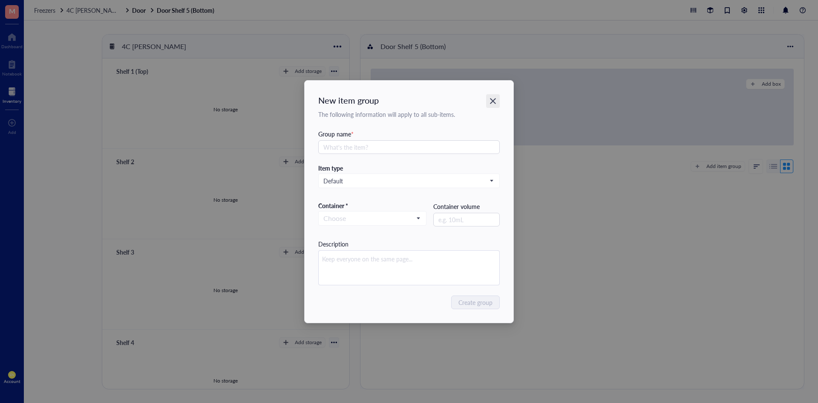
click at [492, 104] on icon "Close" at bounding box center [493, 101] width 8 height 8
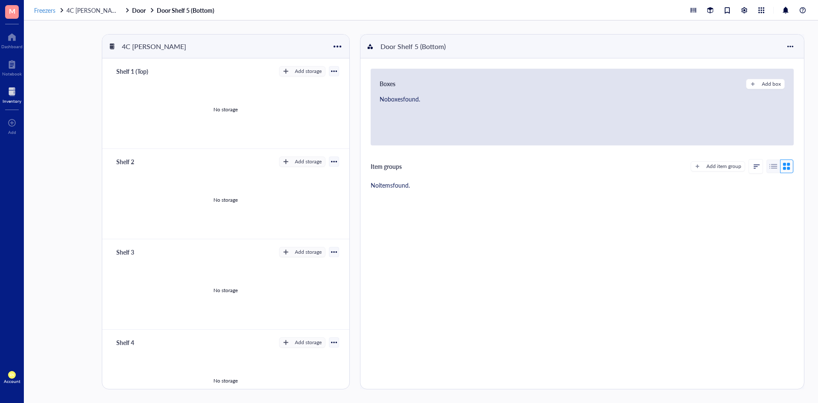
click at [43, 9] on span "Freezers" at bounding box center [44, 10] width 21 height 9
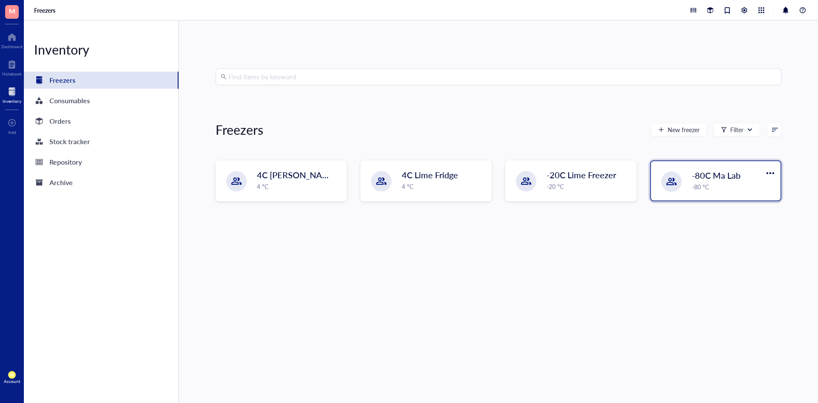
click at [516, 180] on div "-80C Ma Lab" at bounding box center [728, 175] width 72 height 12
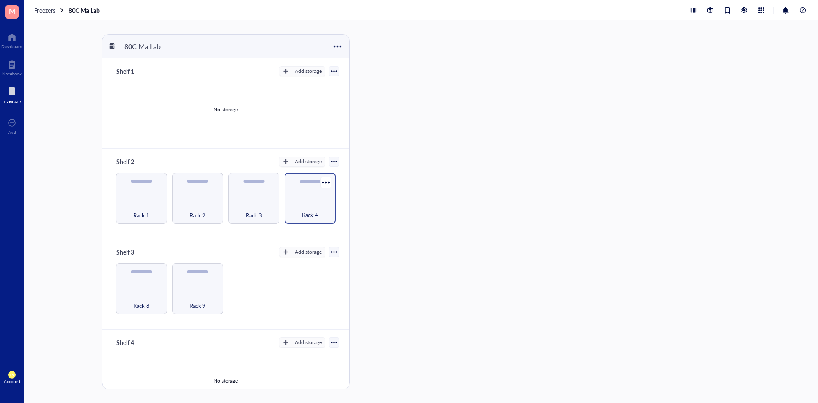
click at [297, 182] on div "Rack 4" at bounding box center [310, 198] width 51 height 51
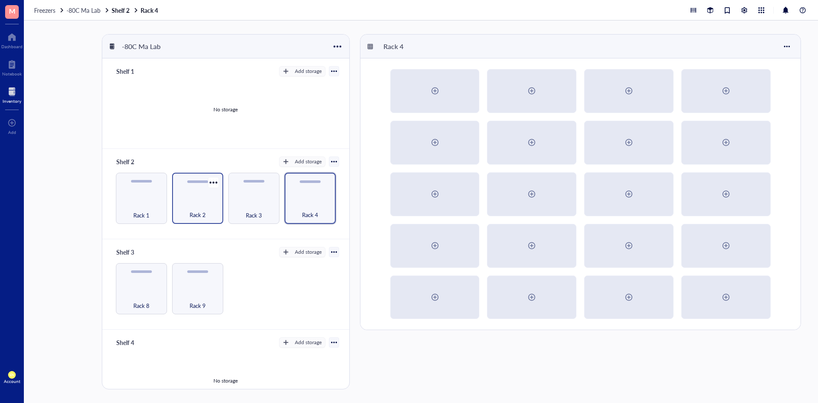
click at [193, 182] on span "Rack 2" at bounding box center [198, 214] width 16 height 9
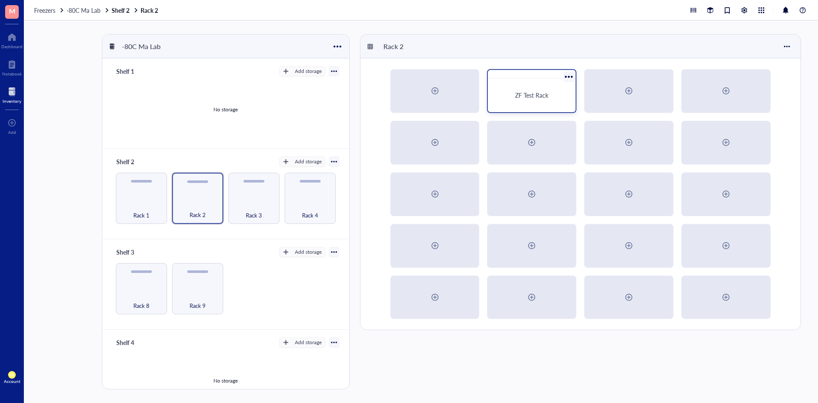
click at [516, 104] on div "ZF Test Rack" at bounding box center [531, 95] width 81 height 27
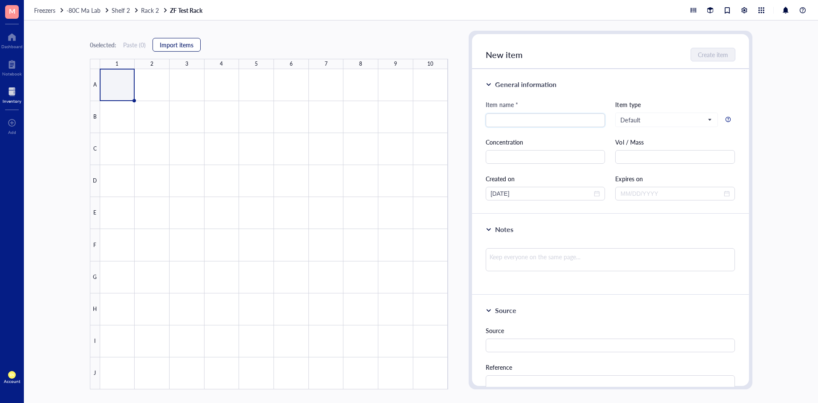
click at [178, 43] on span "Import items" at bounding box center [177, 44] width 34 height 7
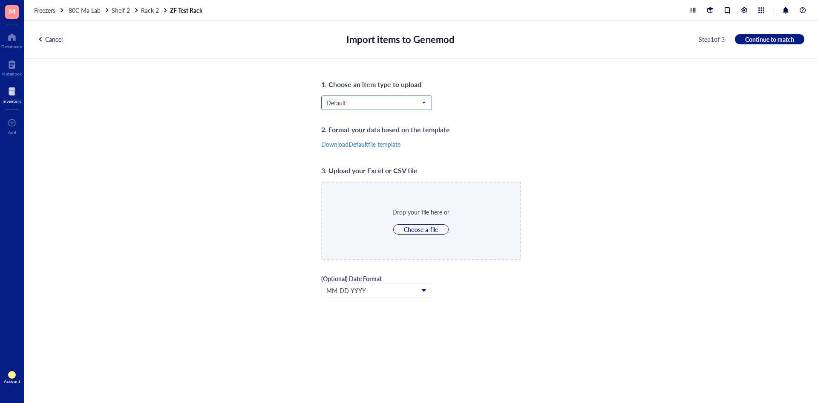
click at [421, 103] on span "Default" at bounding box center [375, 103] width 99 height 8
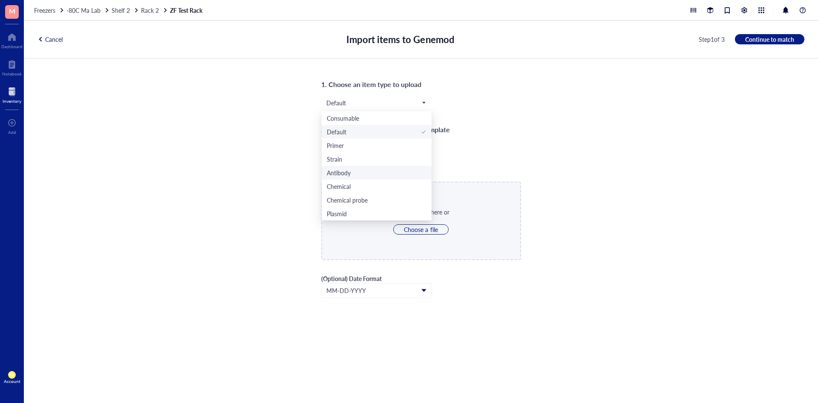
click at [516, 153] on div "1. Choose an item type to upload Default Consumable Default Primer Strain Antib…" at bounding box center [421, 230] width 794 height 344
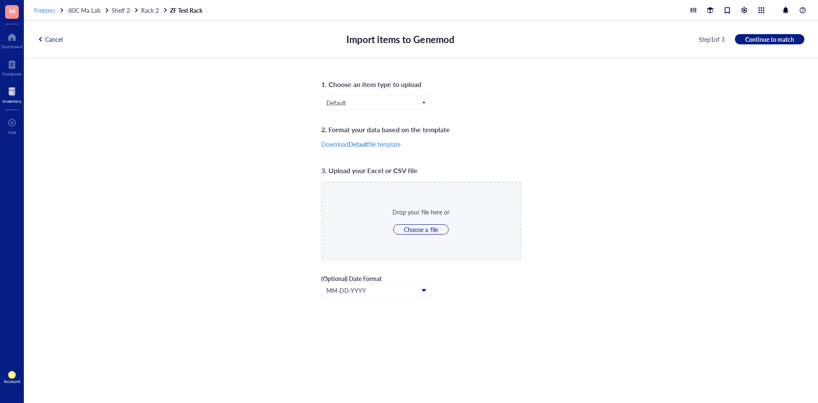
click at [48, 11] on span "Freezers" at bounding box center [44, 10] width 21 height 9
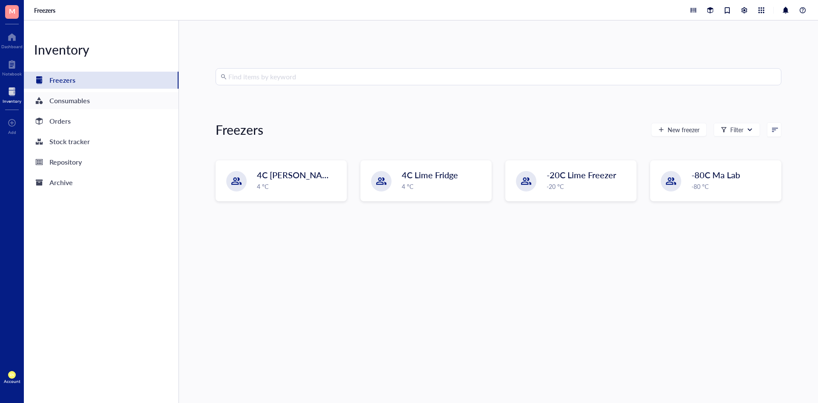
click at [75, 104] on div "Consumables" at bounding box center [69, 101] width 40 height 12
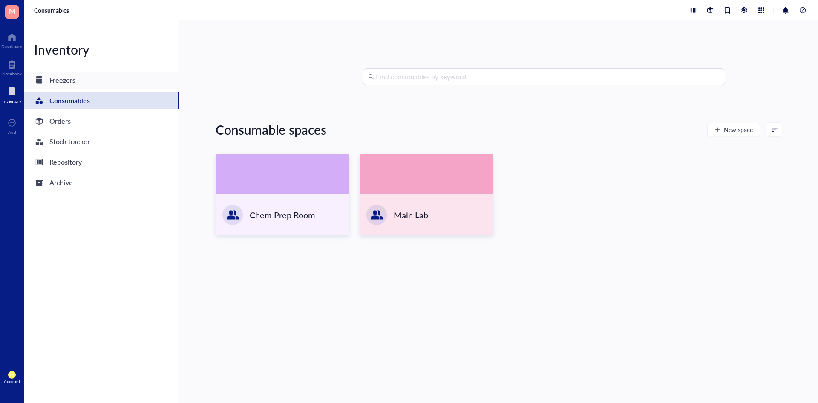
click at [84, 84] on div "Freezers" at bounding box center [101, 80] width 155 height 17
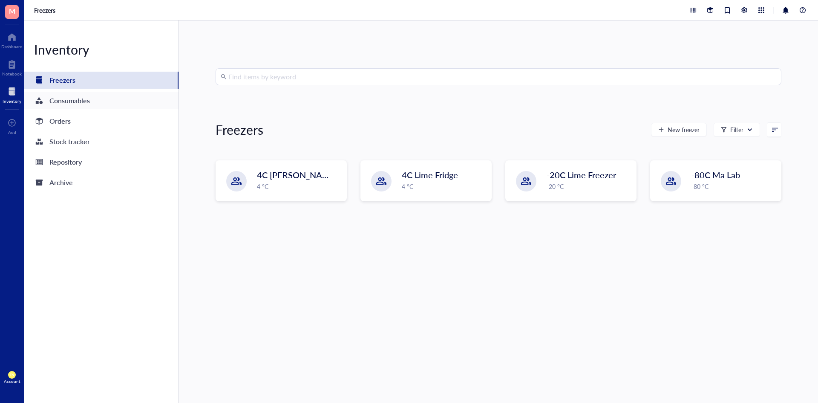
click at [92, 104] on div "Consumables" at bounding box center [101, 100] width 155 height 17
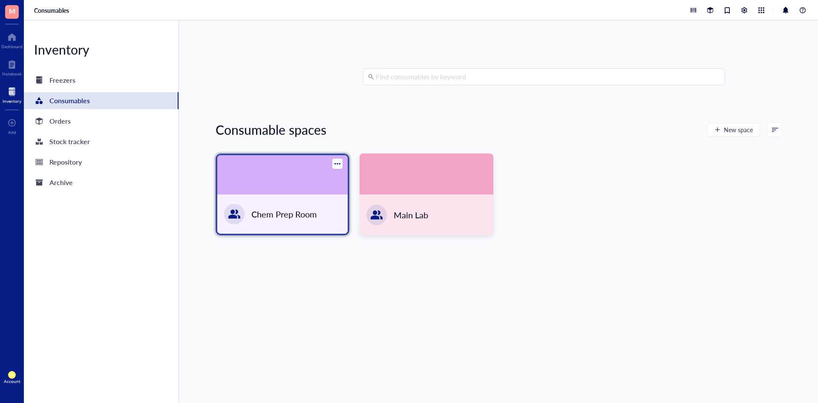
click at [263, 172] on div at bounding box center [282, 174] width 130 height 39
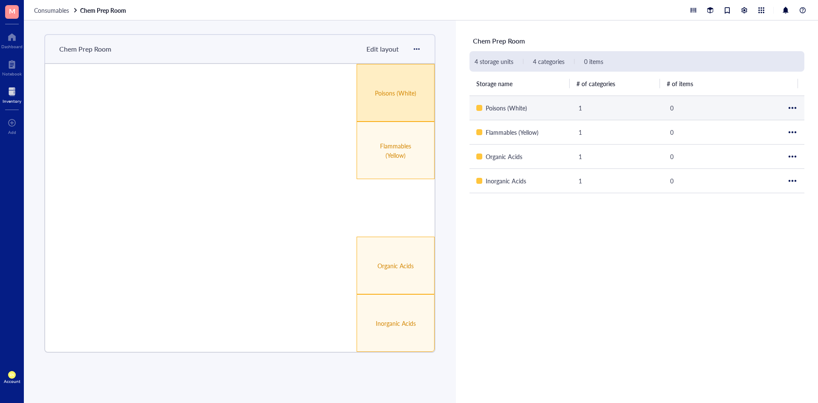
click at [397, 109] on div "Poisons (White)" at bounding box center [396, 93] width 78 height 58
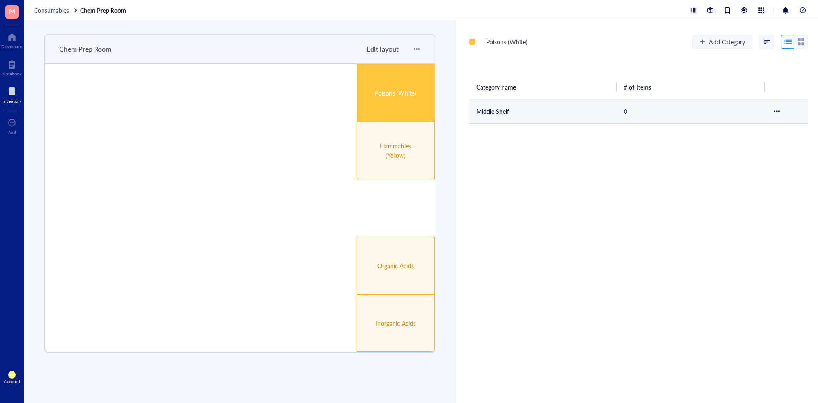
click at [516, 114] on td "Middle Shelf" at bounding box center [542, 111] width 147 height 24
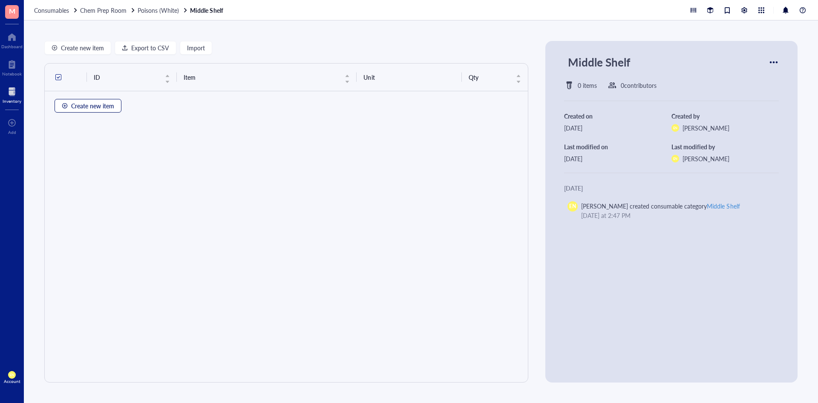
click at [77, 106] on span "Create new item" at bounding box center [92, 105] width 43 height 7
type textarea "Keep everyone on the same page..."
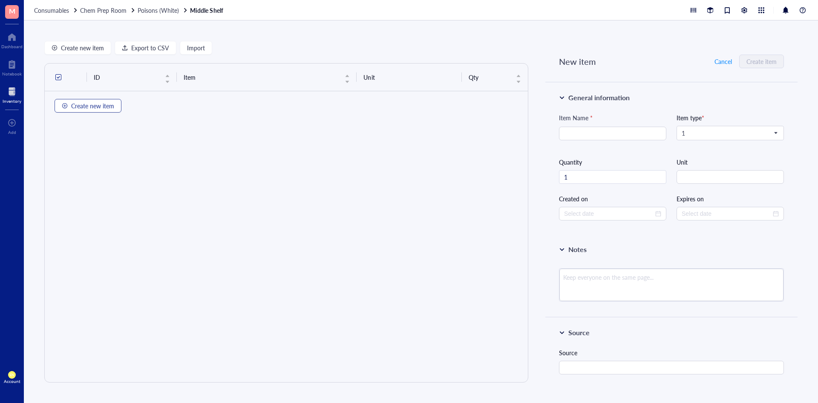
type input "[DATE]"
click at [516, 139] on input "search" at bounding box center [726, 133] width 89 height 13
click at [516, 182] on div "Consumables" at bounding box center [729, 188] width 95 height 9
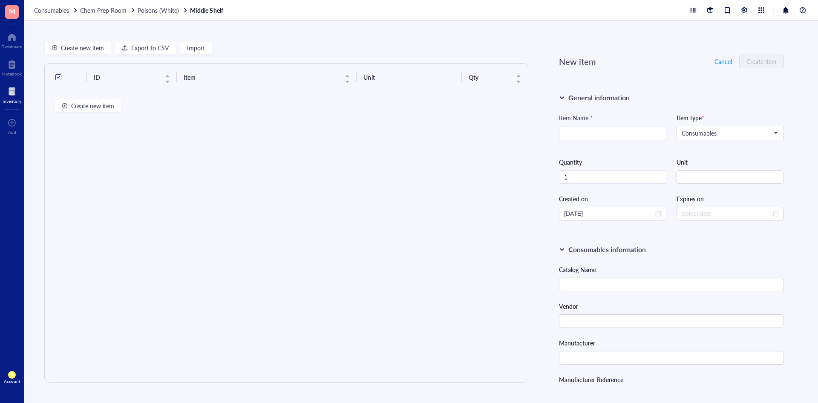
click at [516, 182] on div at bounding box center [562, 249] width 6 height 6
click at [516, 61] on div "New item Cancel Create item" at bounding box center [671, 61] width 252 height 41
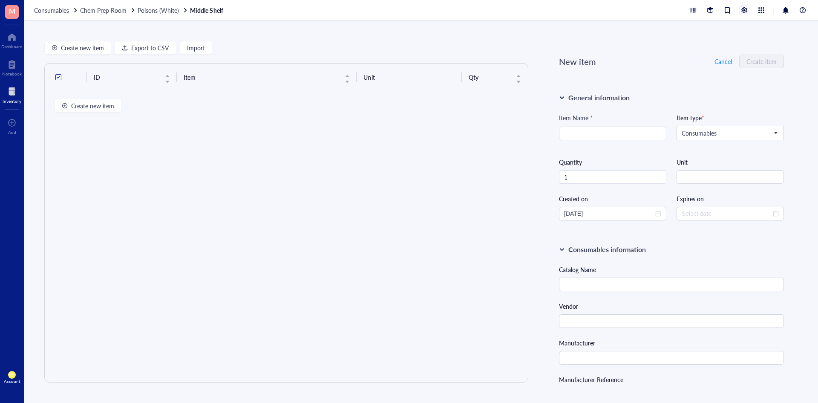
click at [516, 10] on div at bounding box center [744, 10] width 9 height 9
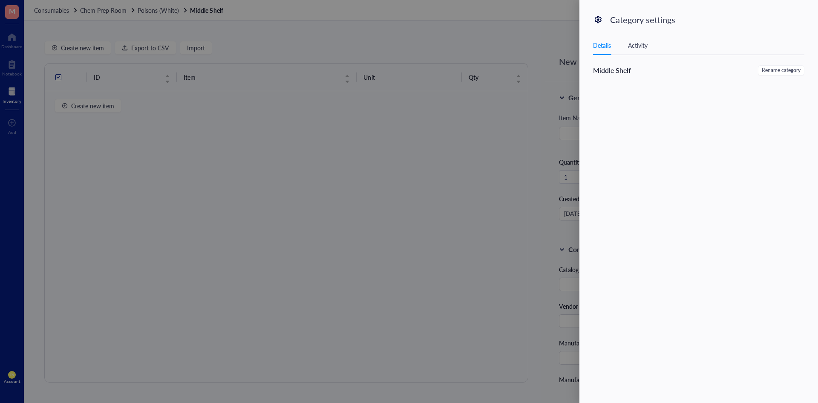
click at [516, 28] on div "Category settings Details Activity Middle Shelf Rename category" at bounding box center [698, 201] width 239 height 403
click at [88, 9] on div at bounding box center [409, 201] width 818 height 403
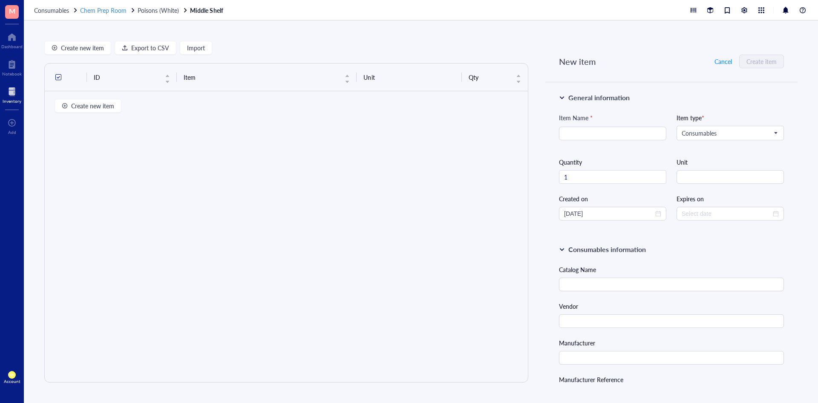
click at [89, 10] on span "Chem Prep Room" at bounding box center [103, 10] width 46 height 9
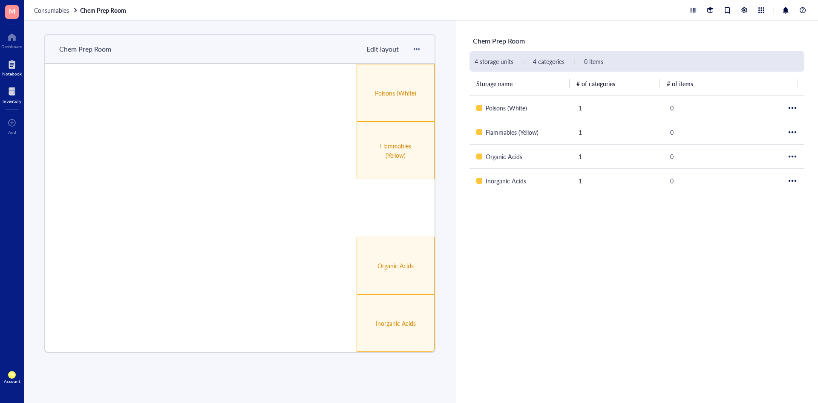
click at [3, 59] on div at bounding box center [12, 65] width 20 height 14
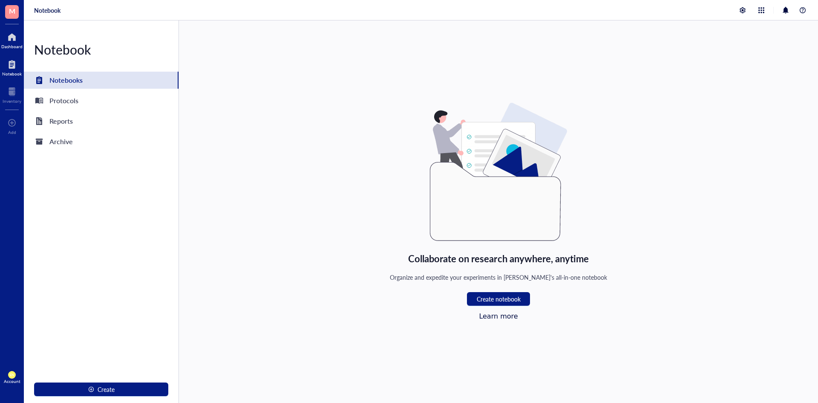
click at [14, 39] on div at bounding box center [11, 37] width 21 height 14
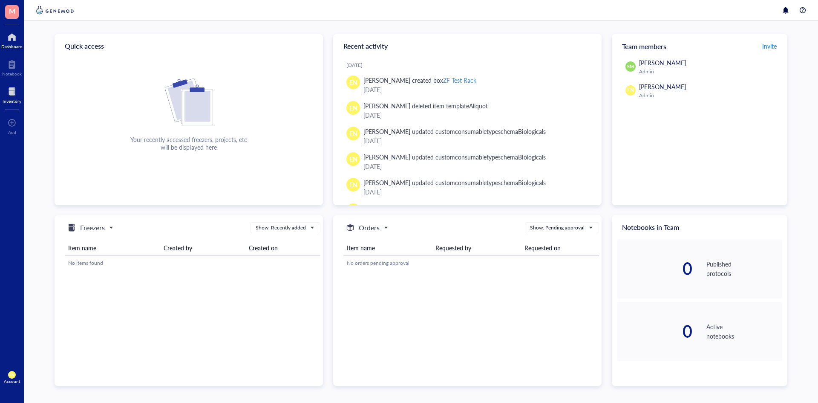
click at [14, 92] on div at bounding box center [12, 92] width 19 height 14
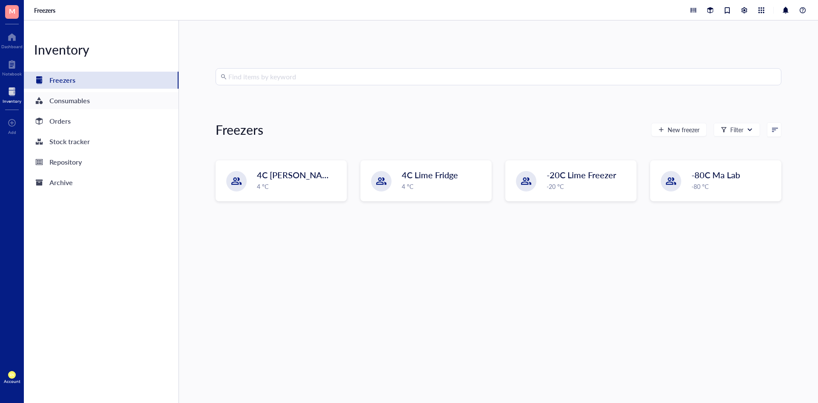
click at [95, 107] on div "Consumables" at bounding box center [101, 100] width 155 height 17
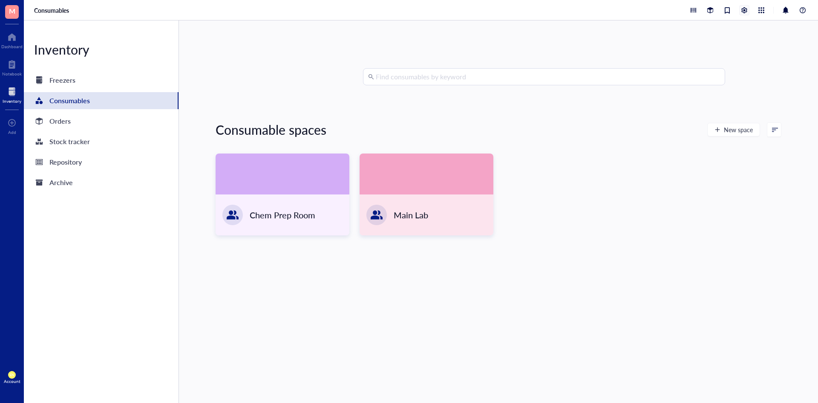
click at [516, 12] on div at bounding box center [744, 10] width 9 height 9
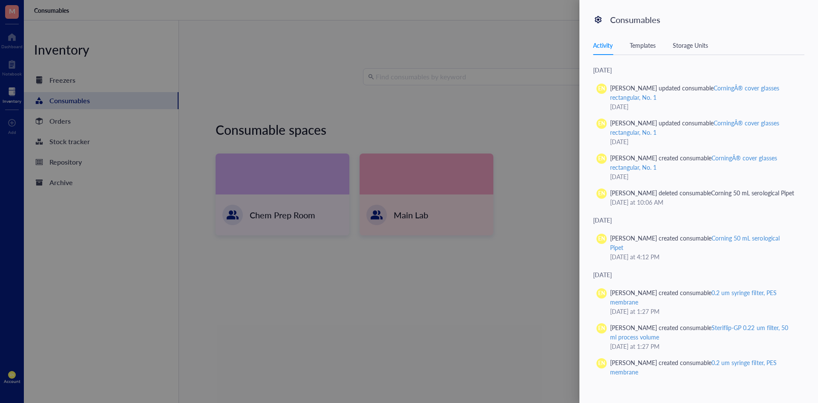
click at [516, 46] on div "Templates" at bounding box center [643, 44] width 26 height 9
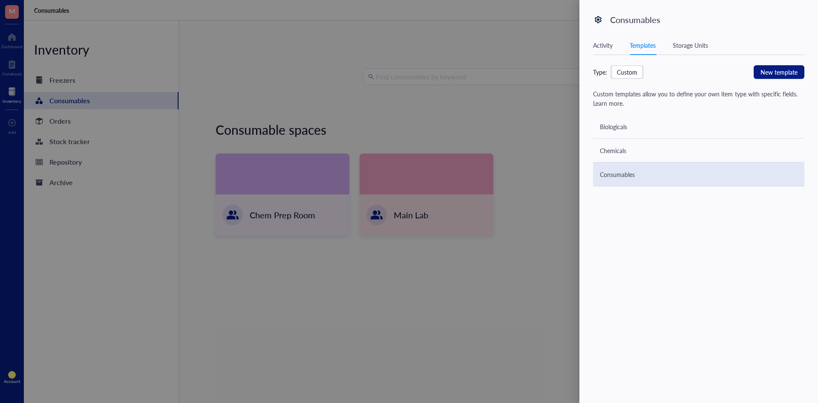
click at [516, 171] on div "Consumables" at bounding box center [617, 174] width 35 height 9
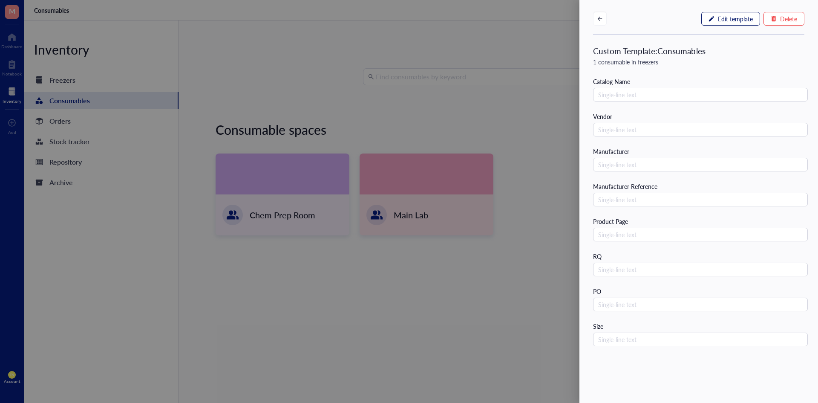
click at [516, 23] on button "Edit template" at bounding box center [730, 19] width 59 height 14
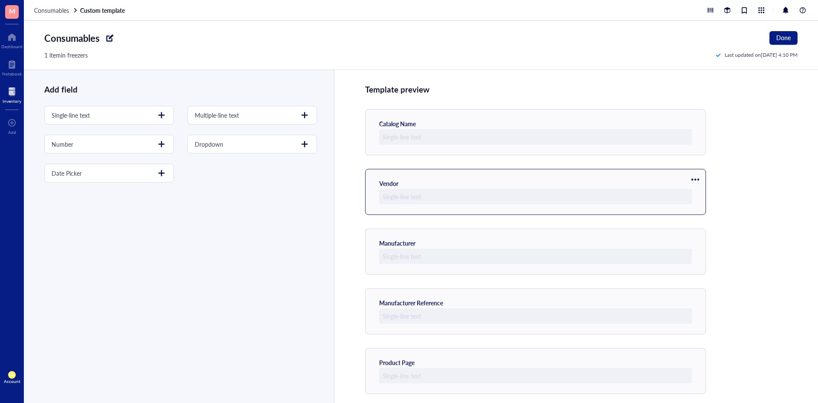
drag, startPoint x: 473, startPoint y: 171, endPoint x: 473, endPoint y: 202, distance: 31.1
click at [473, 182] on div "Vendor" at bounding box center [535, 192] width 341 height 46
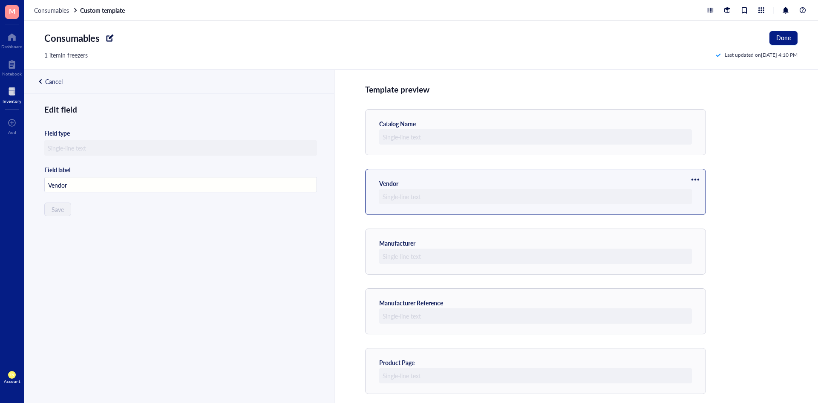
click at [516, 179] on div at bounding box center [695, 180] width 14 height 14
click at [516, 170] on div "Template preview Catalog Name Vendor Manufacturer Manufacturer Reference Produc…" at bounding box center [576, 236] width 484 height 333
click at [84, 182] on div "Edit field Field type Field label Vendor Save" at bounding box center [178, 263] width 308 height 319
click at [56, 81] on div "Cancel" at bounding box center [53, 82] width 17 height 8
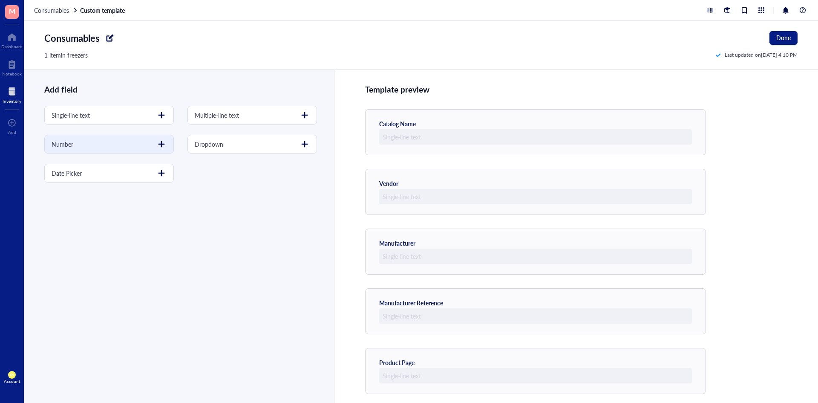
click at [127, 137] on div "Number" at bounding box center [109, 144] width 130 height 19
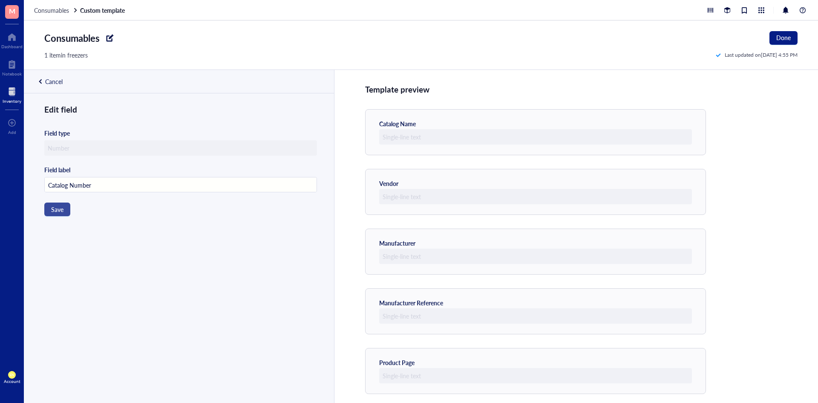
type input "Catalog Number"
click at [63, 182] on span "Save" at bounding box center [57, 209] width 12 height 7
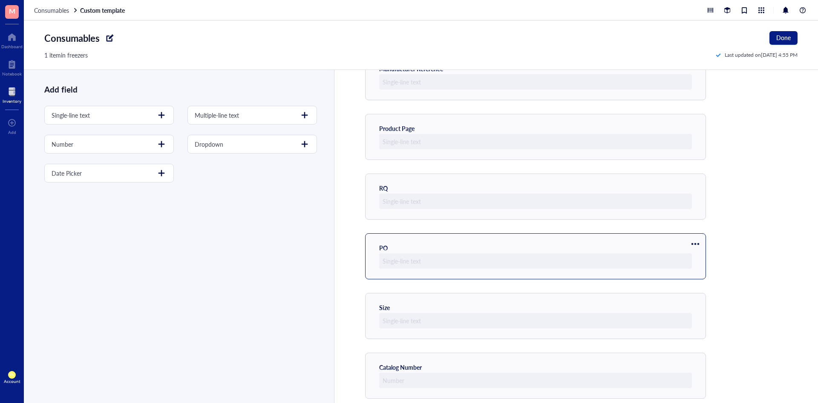
scroll to position [243, 0]
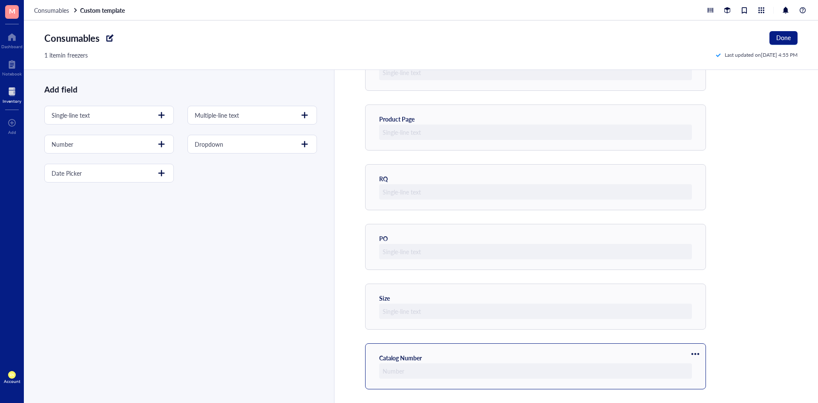
click at [516, 182] on div at bounding box center [695, 354] width 14 height 14
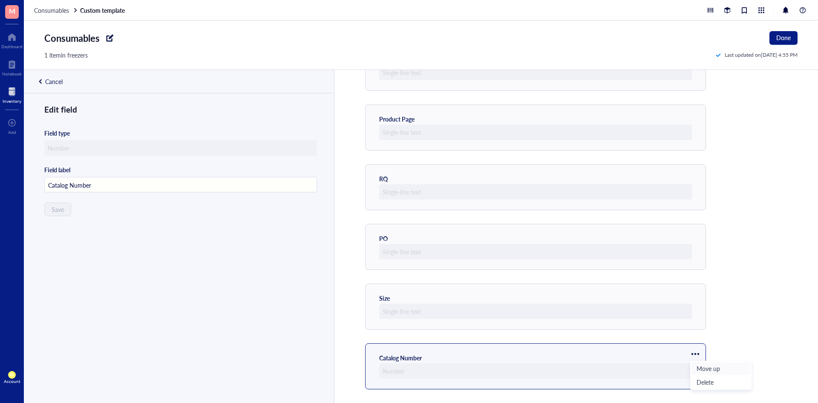
click at [516, 182] on span "Move up" at bounding box center [721, 367] width 49 height 9
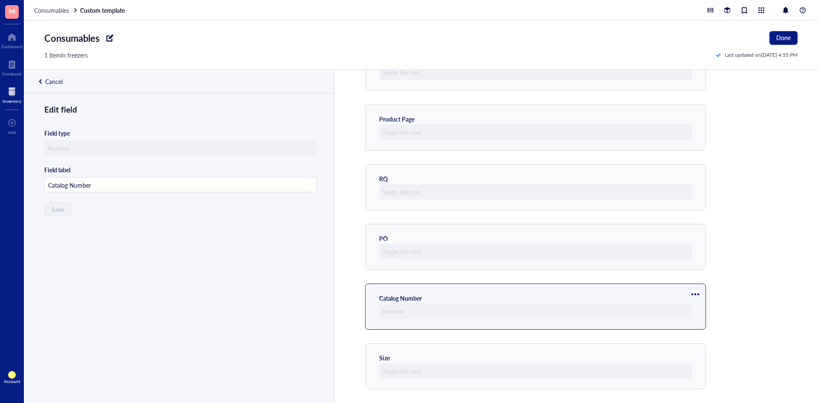
click at [516, 182] on div at bounding box center [695, 294] width 14 height 14
click at [516, 182] on span "Move up" at bounding box center [721, 308] width 49 height 9
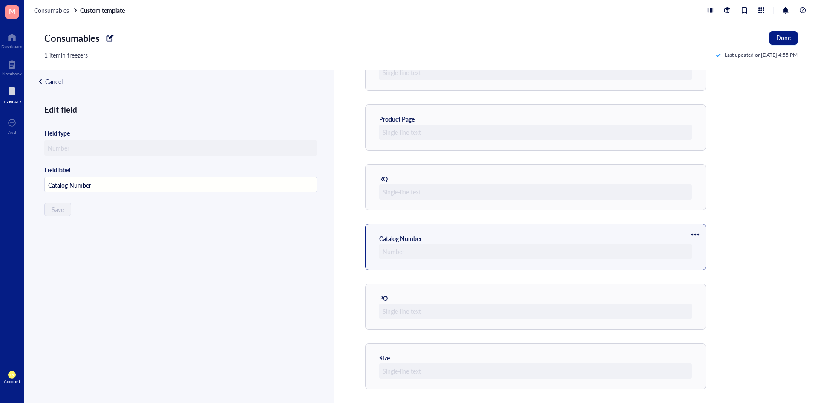
click at [516, 182] on div at bounding box center [695, 235] width 14 height 14
click at [516, 182] on span "Move up" at bounding box center [721, 248] width 49 height 9
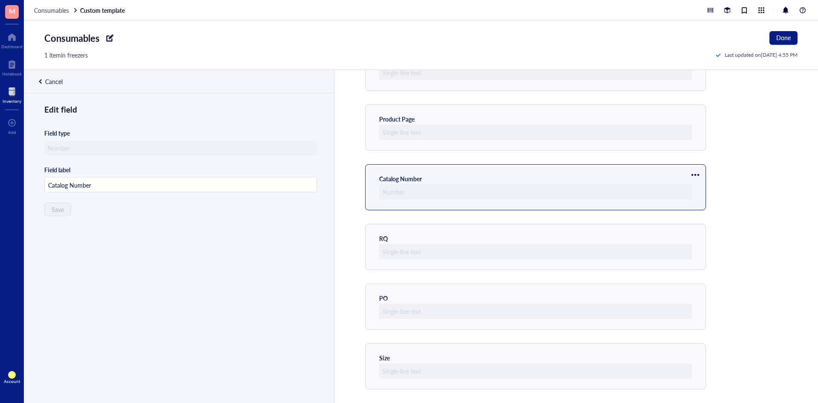
click at [516, 173] on div at bounding box center [695, 175] width 14 height 14
click at [516, 182] on span "Move up" at bounding box center [721, 188] width 49 height 9
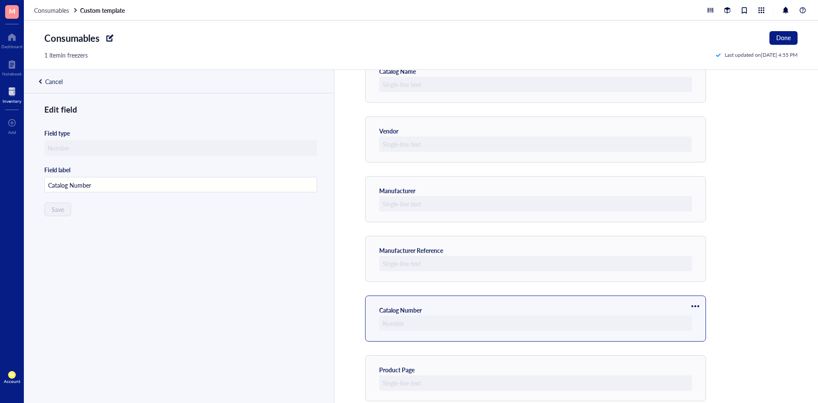
scroll to position [30, 0]
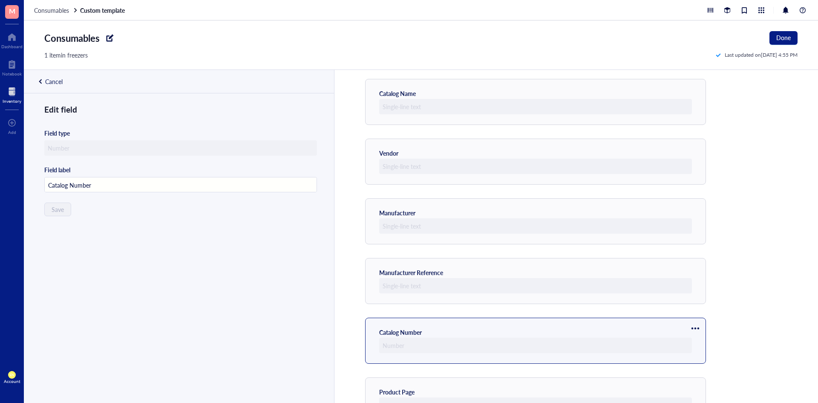
click at [516, 182] on div at bounding box center [695, 328] width 14 height 14
click at [516, 182] on span "Move up" at bounding box center [721, 342] width 49 height 9
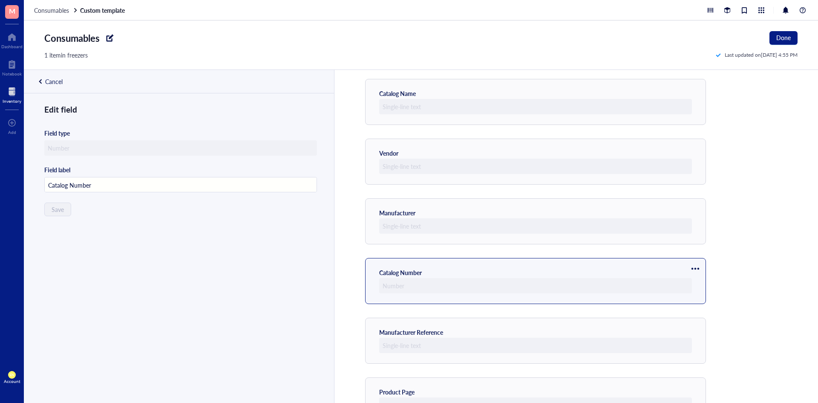
click at [516, 182] on div at bounding box center [695, 269] width 14 height 14
click at [516, 182] on span "Move up" at bounding box center [721, 282] width 49 height 9
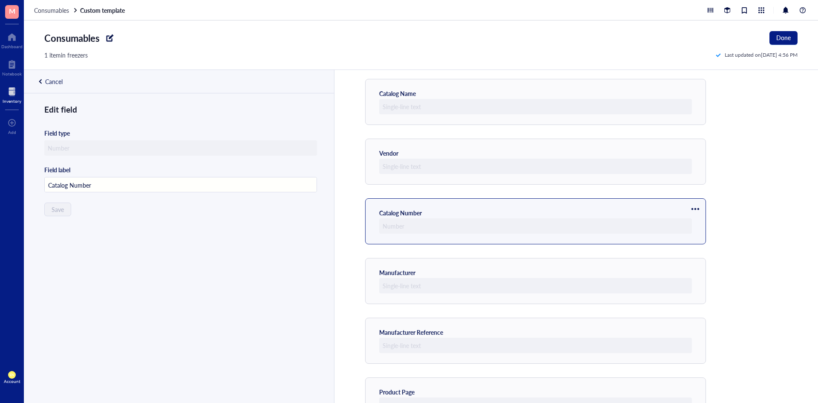
click at [516, 182] on div at bounding box center [695, 209] width 14 height 14
click at [516, 182] on span "Move up" at bounding box center [721, 223] width 49 height 9
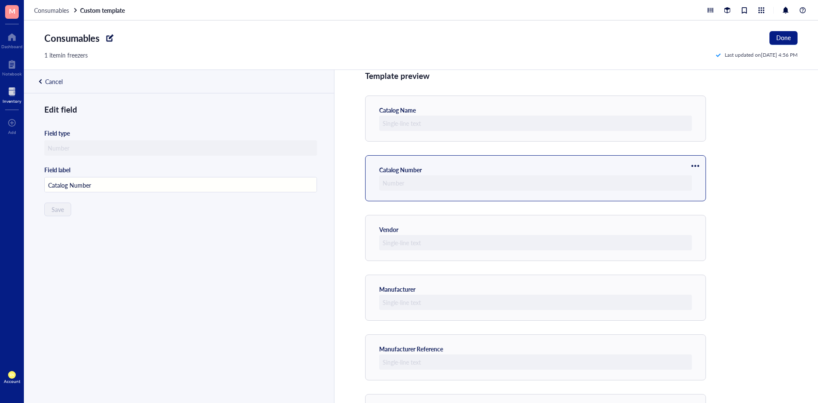
scroll to position [0, 0]
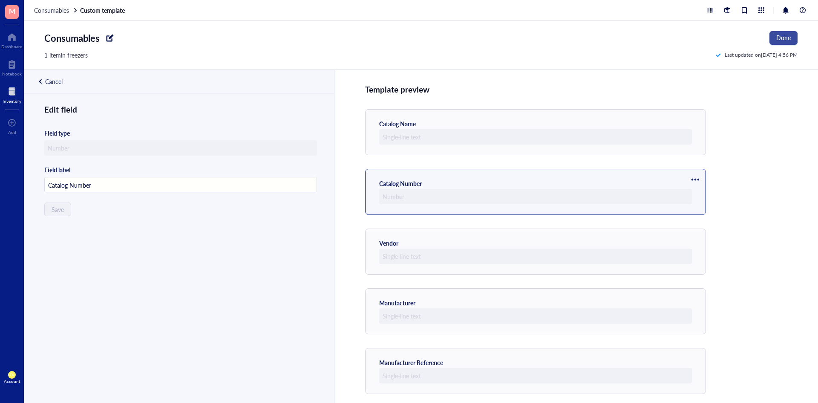
click at [516, 41] on span "Done" at bounding box center [783, 37] width 14 height 7
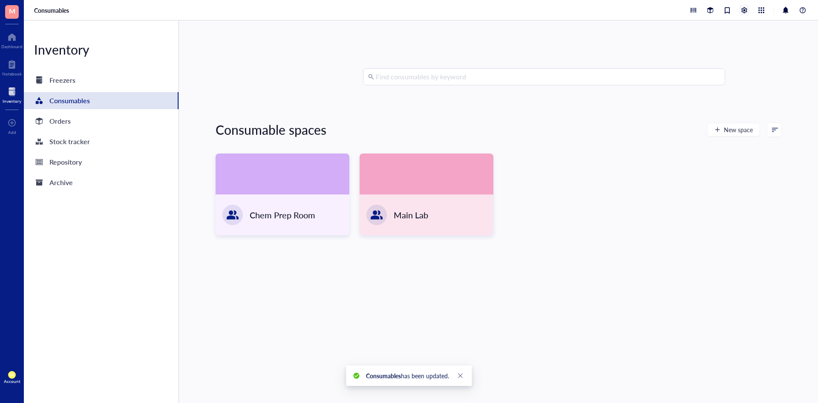
click at [516, 12] on div at bounding box center [744, 10] width 9 height 9
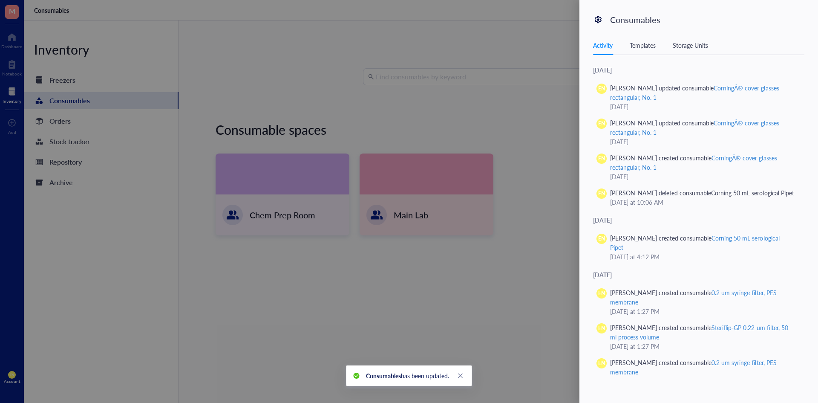
click at [516, 44] on div "Templates" at bounding box center [643, 44] width 26 height 9
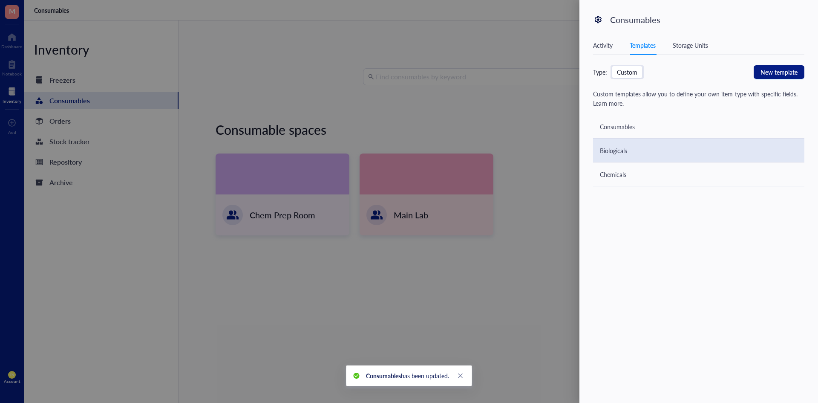
click at [516, 151] on div "Biologicals" at bounding box center [613, 150] width 27 height 9
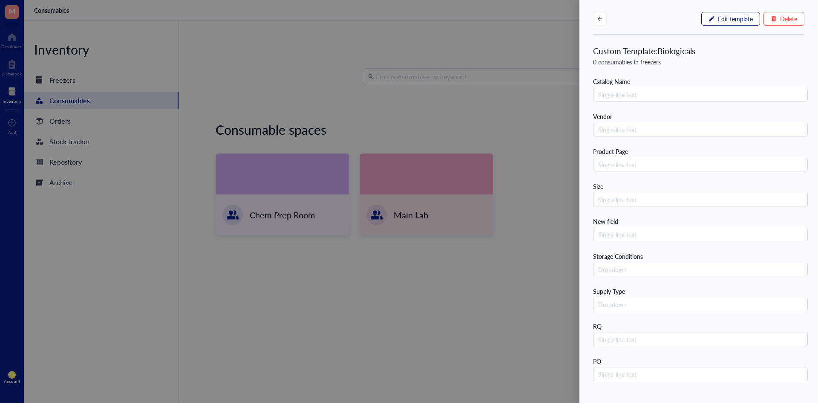
click at [516, 18] on span "Edit template" at bounding box center [735, 18] width 35 height 7
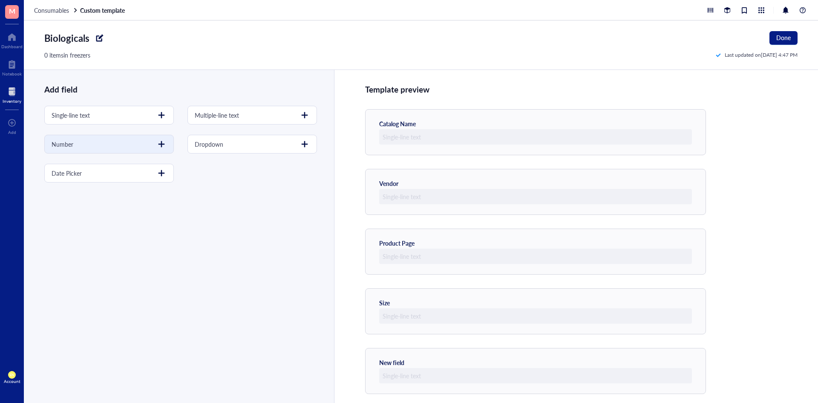
click at [145, 149] on div "Number" at bounding box center [109, 144] width 130 height 19
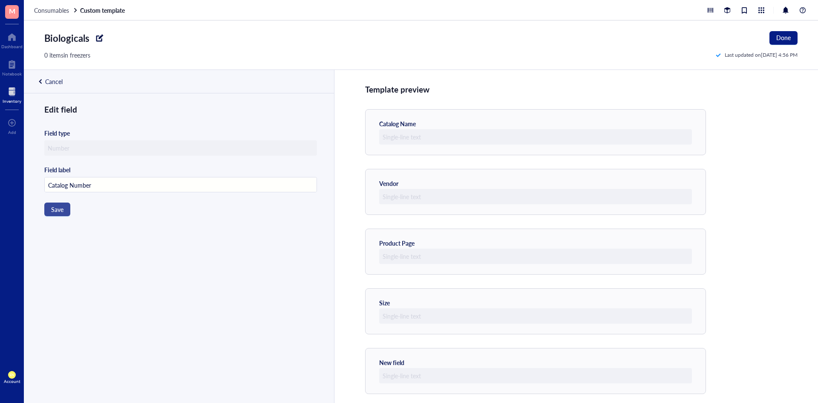
type input "Catalog Number"
click at [63, 182] on span "Save" at bounding box center [57, 209] width 12 height 7
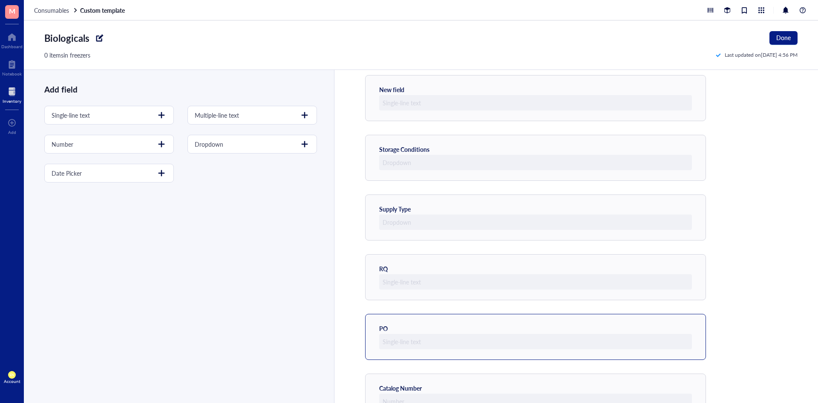
scroll to position [303, 0]
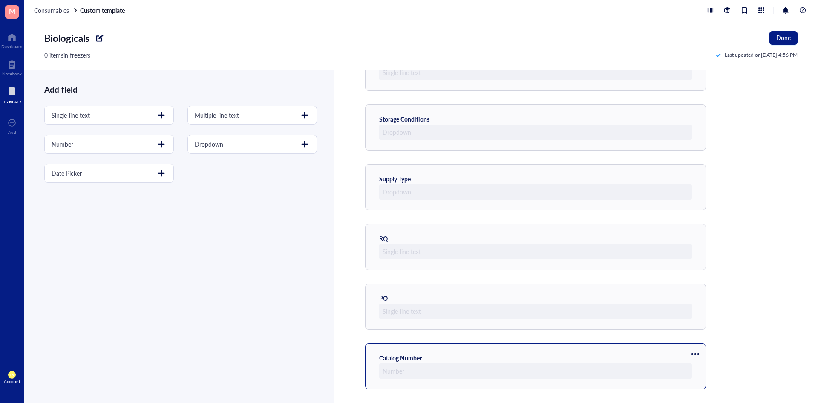
click at [516, 182] on div at bounding box center [695, 354] width 14 height 14
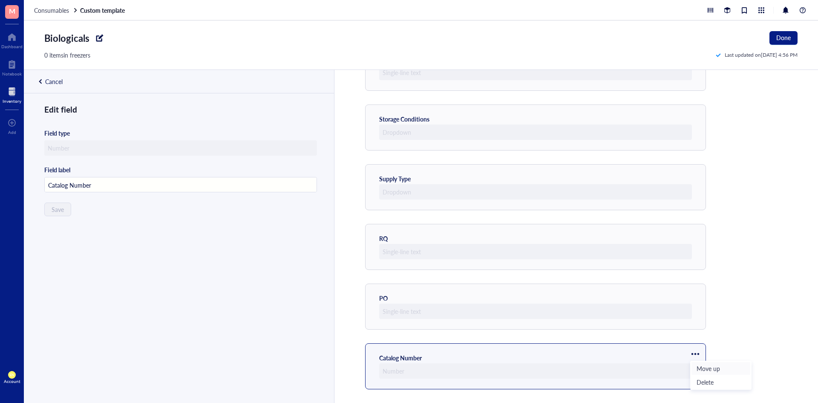
click at [516, 182] on span "Move up" at bounding box center [721, 367] width 49 height 9
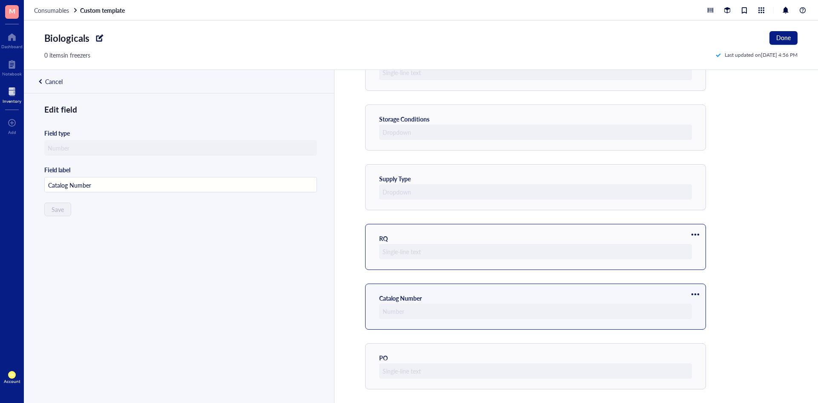
click at [516, 182] on div at bounding box center [695, 235] width 14 height 14
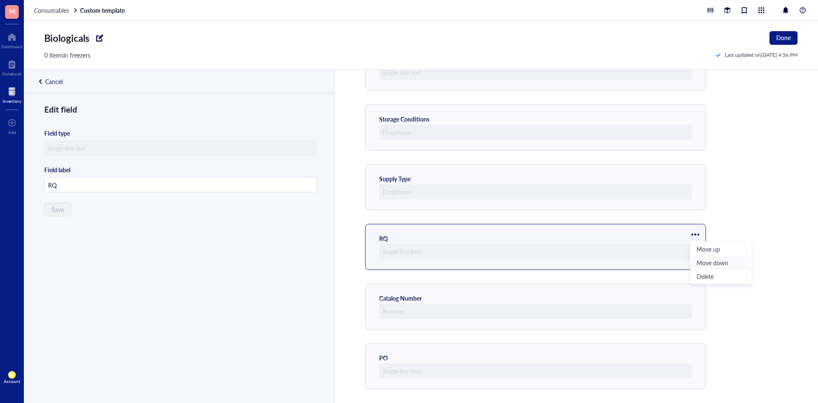
click at [516, 182] on span "Move down" at bounding box center [721, 262] width 49 height 9
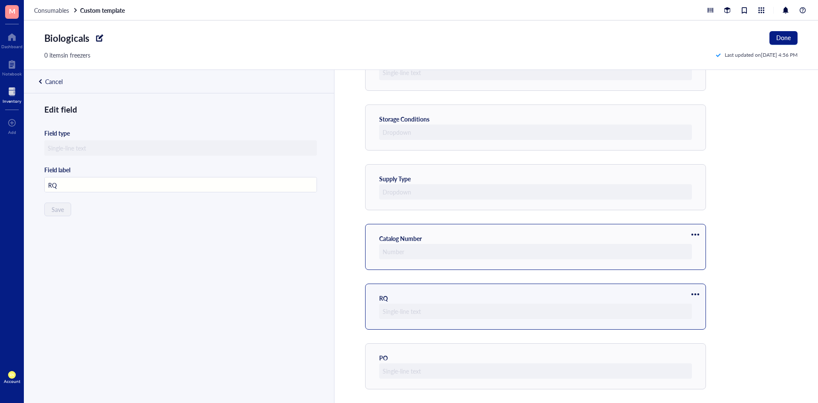
click at [516, 182] on div at bounding box center [695, 235] width 14 height 14
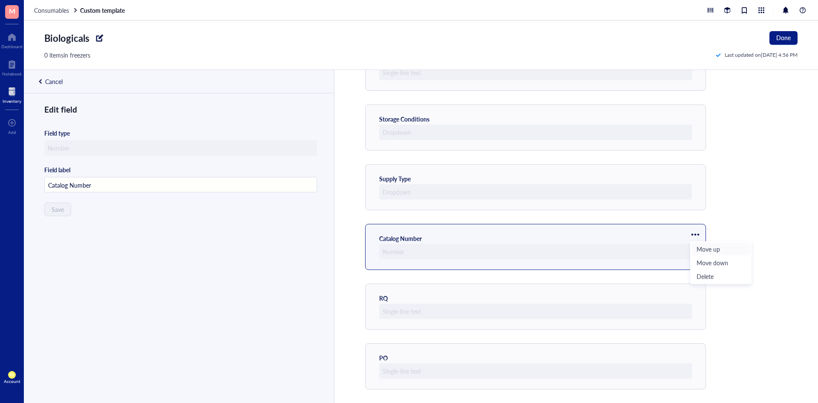
click at [516, 182] on span "Move up" at bounding box center [721, 248] width 49 height 9
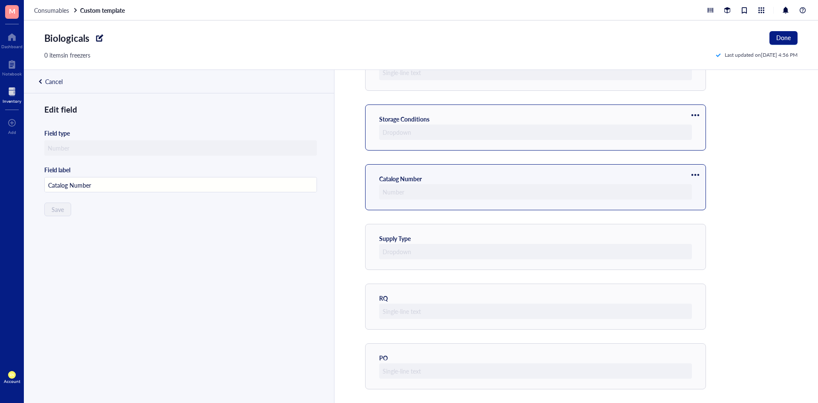
click at [516, 114] on div at bounding box center [695, 115] width 14 height 14
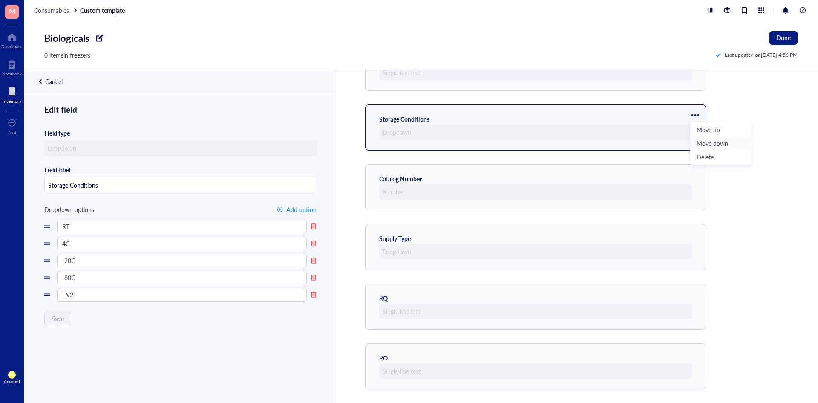
click at [516, 141] on li "Move down" at bounding box center [721, 143] width 60 height 14
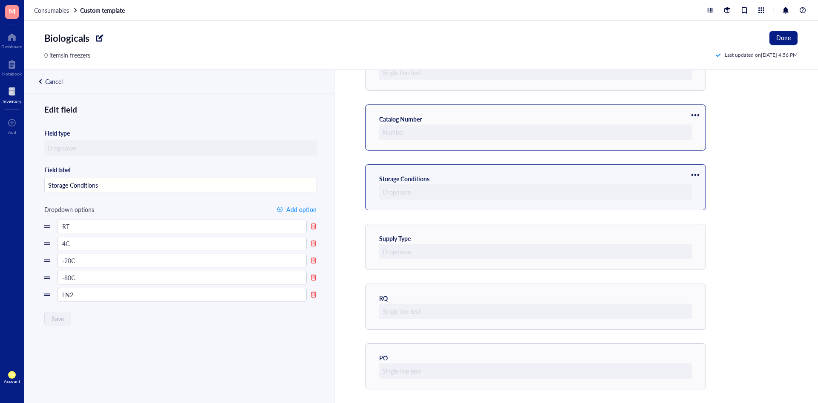
click at [516, 114] on div at bounding box center [695, 115] width 14 height 14
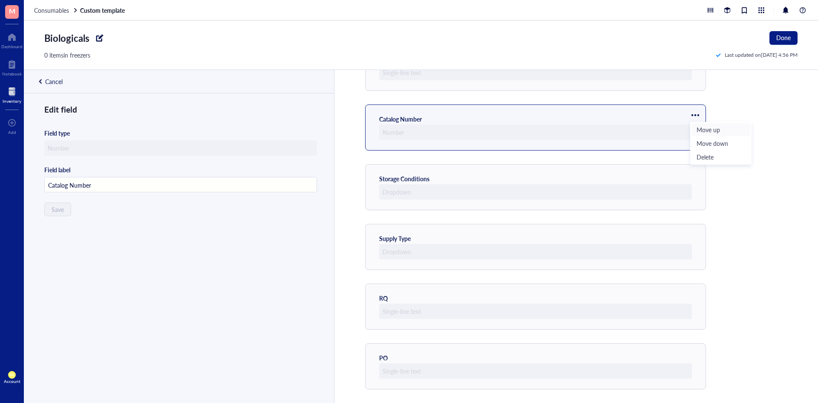
click at [516, 131] on span "Move up" at bounding box center [721, 129] width 49 height 9
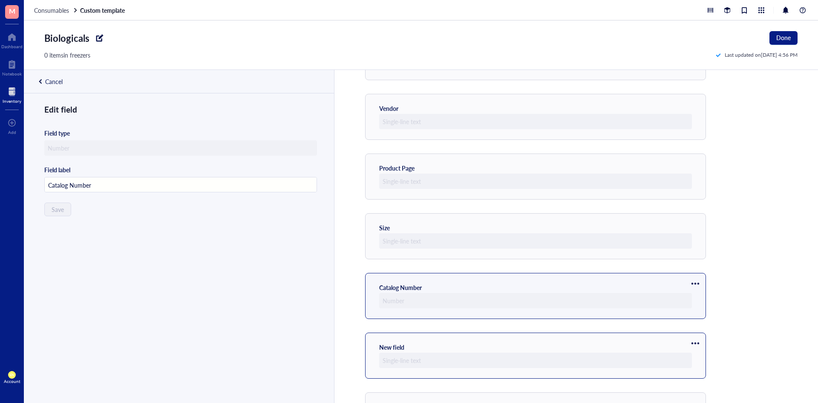
scroll to position [90, 0]
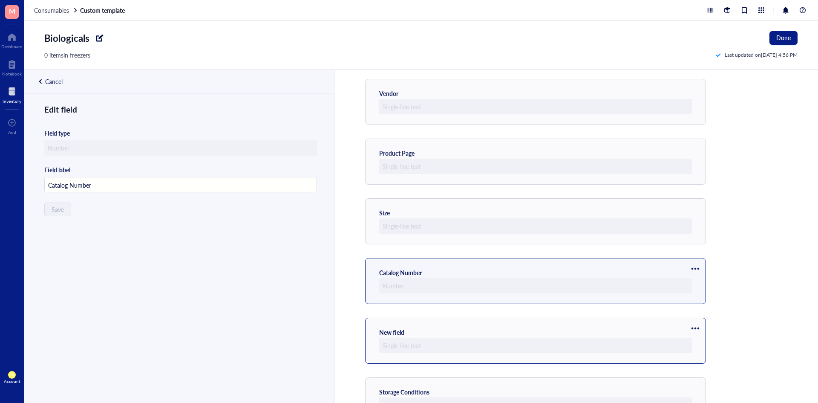
click at [516, 182] on div at bounding box center [695, 328] width 14 height 14
type input "New field"
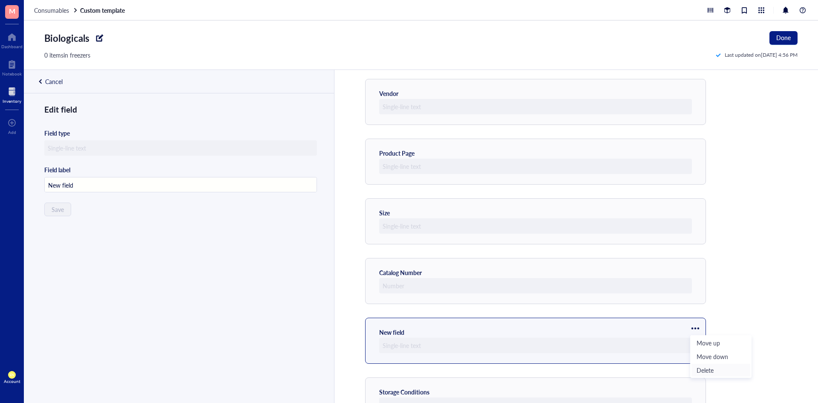
click at [516, 182] on li "Delete" at bounding box center [721, 370] width 60 height 14
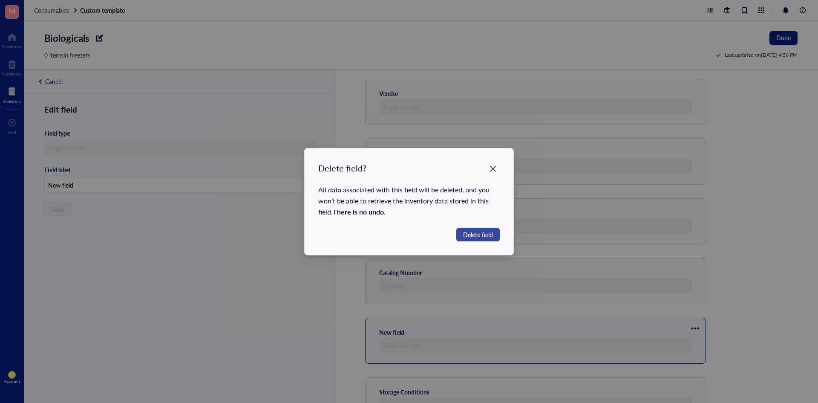
click at [472, 182] on span "Delete field" at bounding box center [478, 234] width 30 height 9
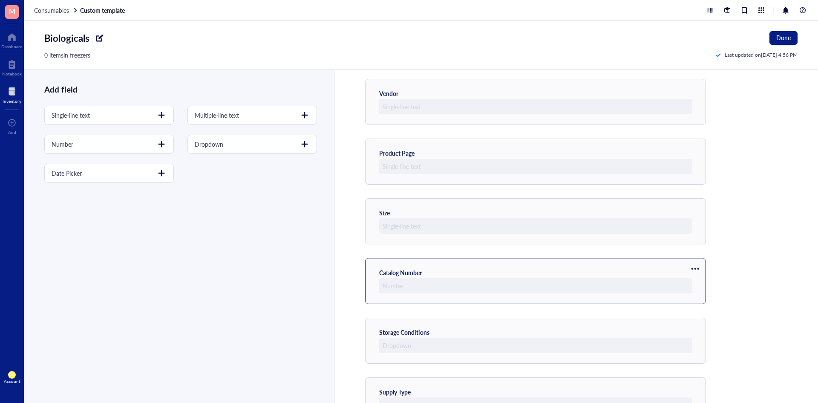
click at [516, 182] on div at bounding box center [695, 269] width 14 height 14
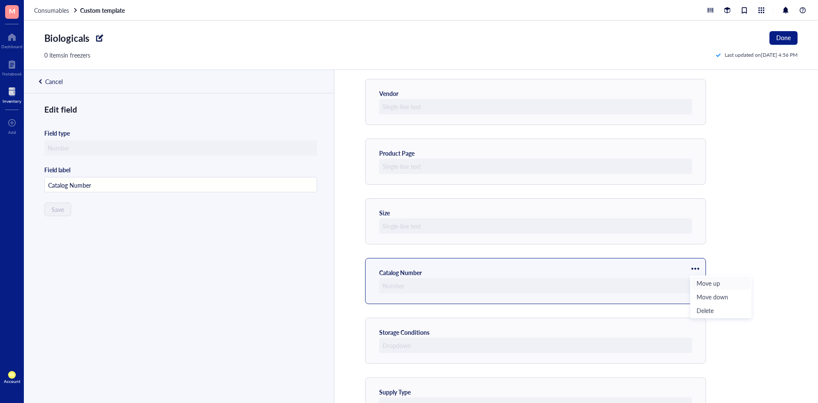
click at [516, 182] on span "Move up" at bounding box center [721, 282] width 49 height 9
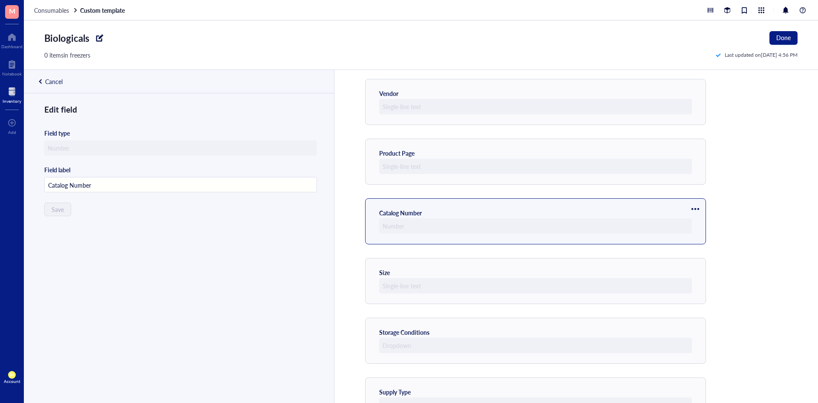
click at [516, 182] on div at bounding box center [695, 209] width 14 height 14
click at [516, 182] on span "Move up" at bounding box center [721, 223] width 49 height 9
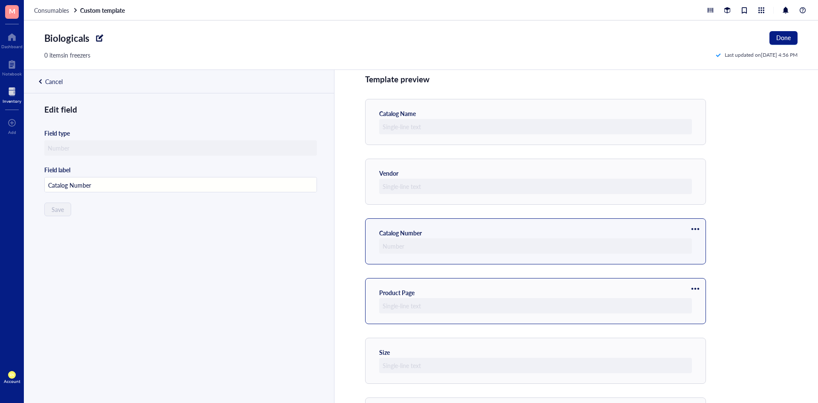
scroll to position [0, 0]
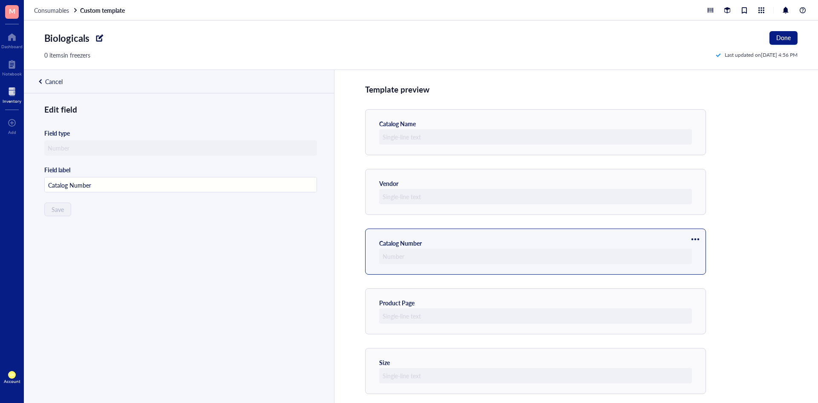
click at [516, 182] on div at bounding box center [695, 239] width 14 height 14
click at [516, 182] on span "Move up" at bounding box center [721, 253] width 49 height 9
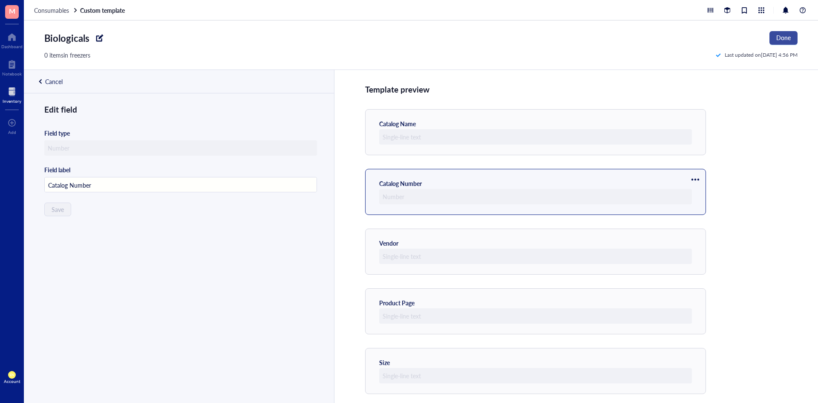
click at [516, 37] on span "Done" at bounding box center [783, 37] width 14 height 7
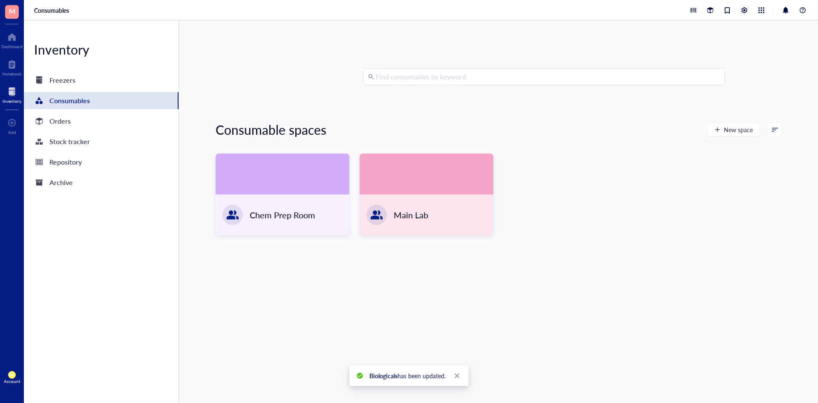
click at [516, 12] on div at bounding box center [744, 10] width 9 height 9
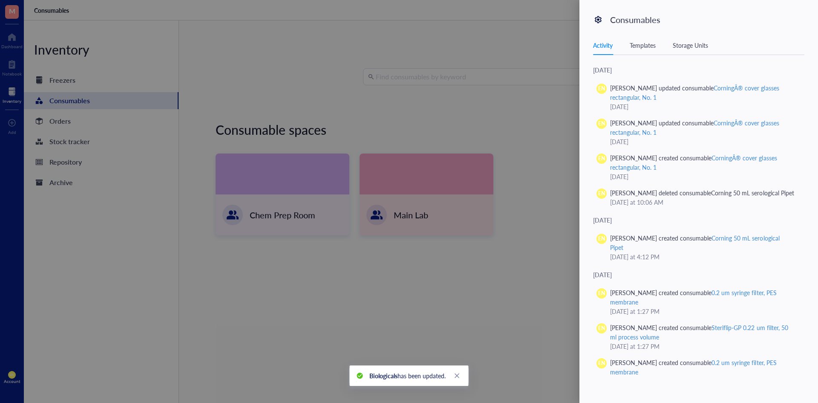
click at [516, 47] on div "Activity Templates Storage Units" at bounding box center [698, 45] width 211 height 19
click at [516, 47] on div "Templates" at bounding box center [643, 44] width 26 height 9
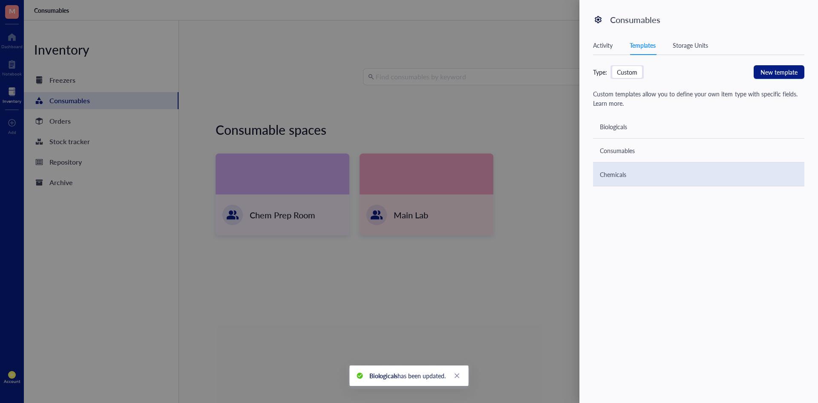
click at [516, 174] on div "Chemicals" at bounding box center [613, 174] width 26 height 9
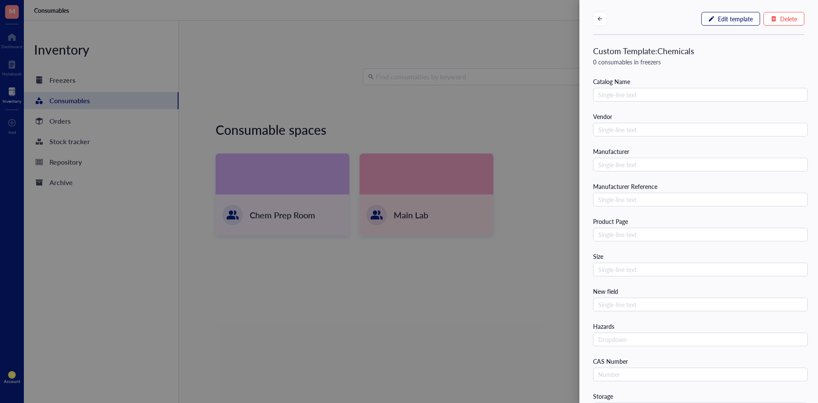
click at [516, 19] on span "Edit template" at bounding box center [735, 18] width 35 height 7
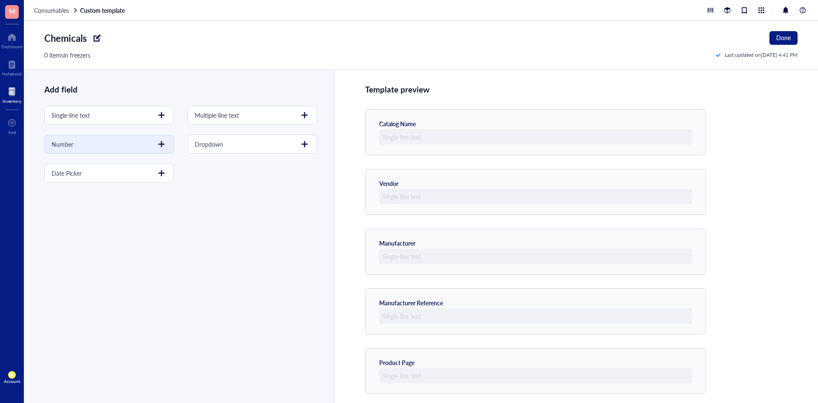
click at [156, 148] on div at bounding box center [162, 144] width 14 height 14
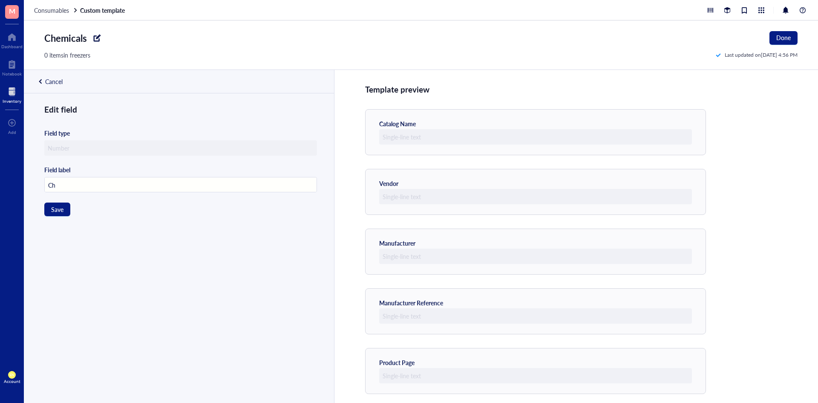
type input "C"
type input "Catalog Number"
click at [54, 182] on span "Save" at bounding box center [57, 209] width 12 height 7
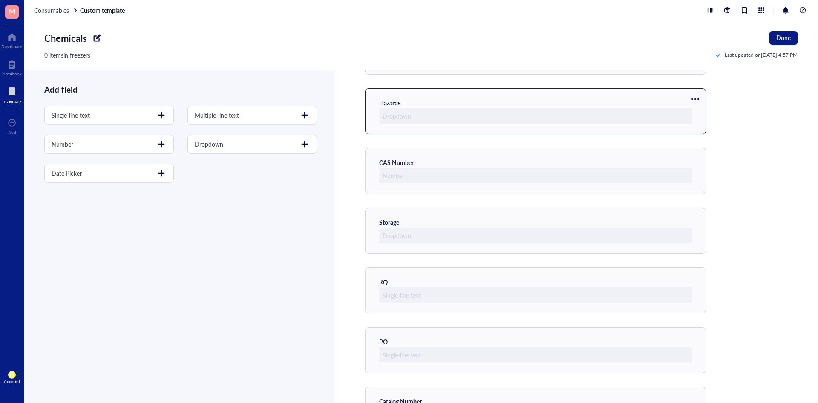
scroll to position [482, 0]
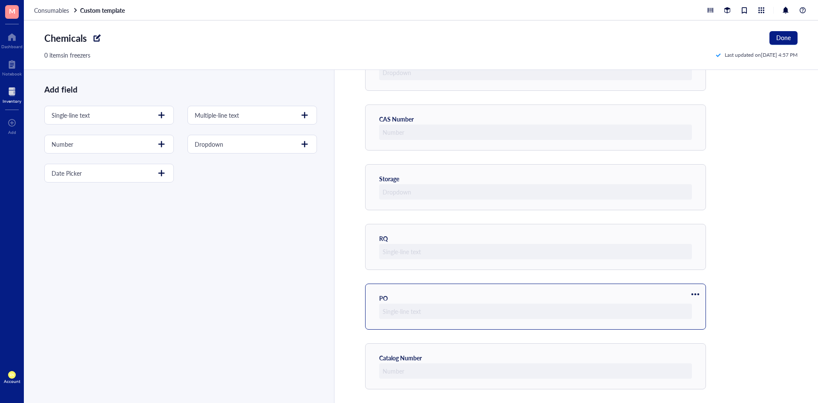
click at [516, 182] on div at bounding box center [695, 294] width 14 height 14
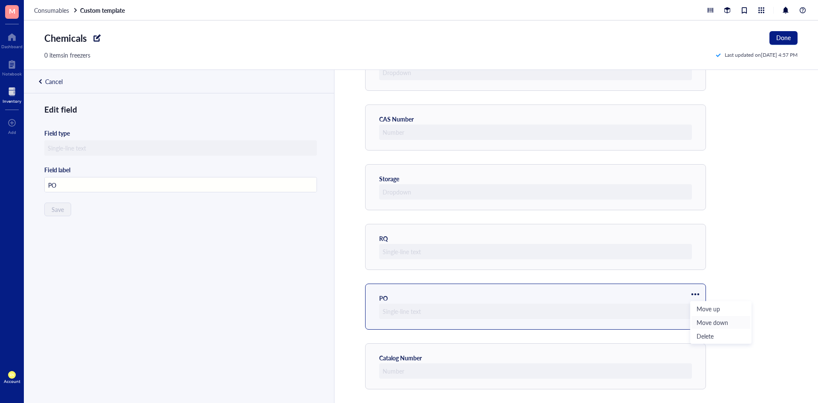
click at [516, 182] on span "Move down" at bounding box center [721, 321] width 49 height 9
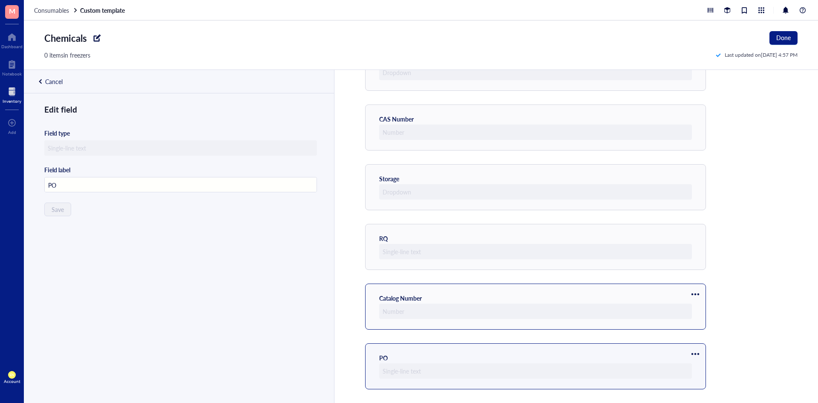
click at [516, 182] on div at bounding box center [695, 294] width 14 height 14
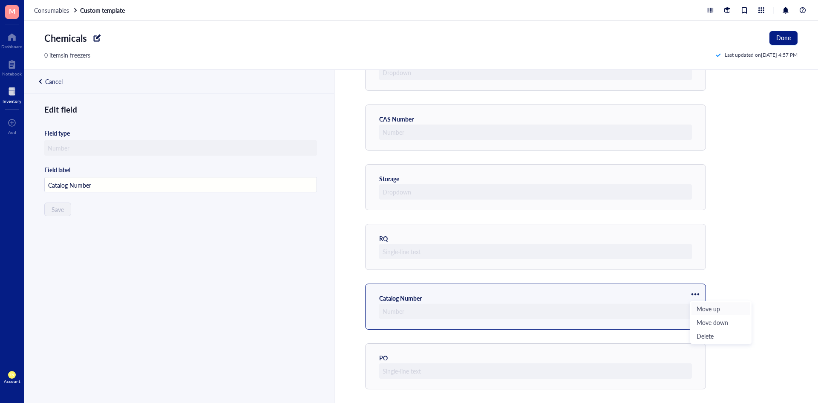
click at [516, 182] on span "Move up" at bounding box center [721, 308] width 49 height 9
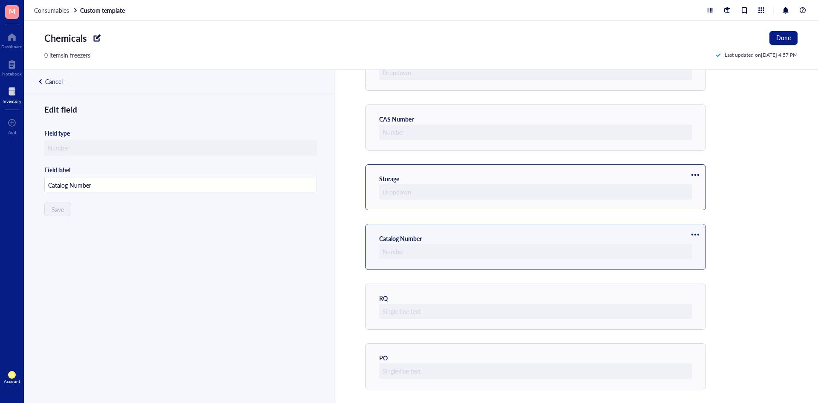
click at [516, 170] on div at bounding box center [695, 175] width 14 height 14
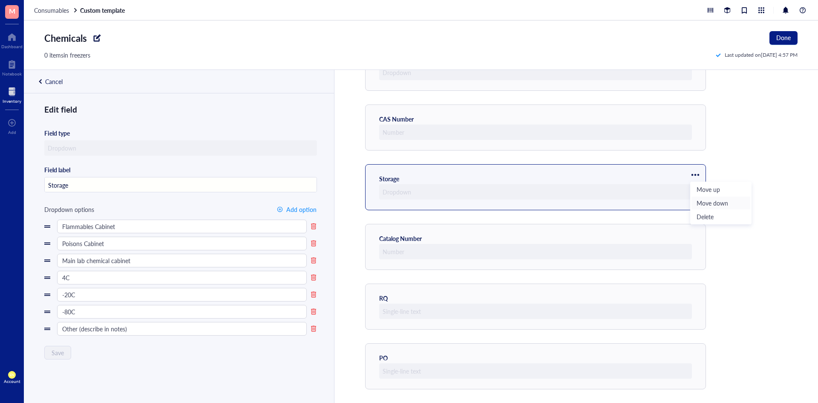
click at [516, 182] on span "Move down" at bounding box center [721, 202] width 49 height 9
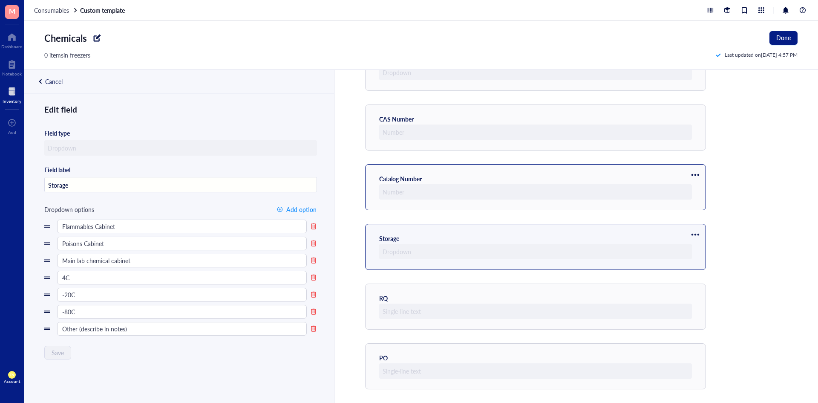
click at [516, 171] on div at bounding box center [695, 175] width 14 height 14
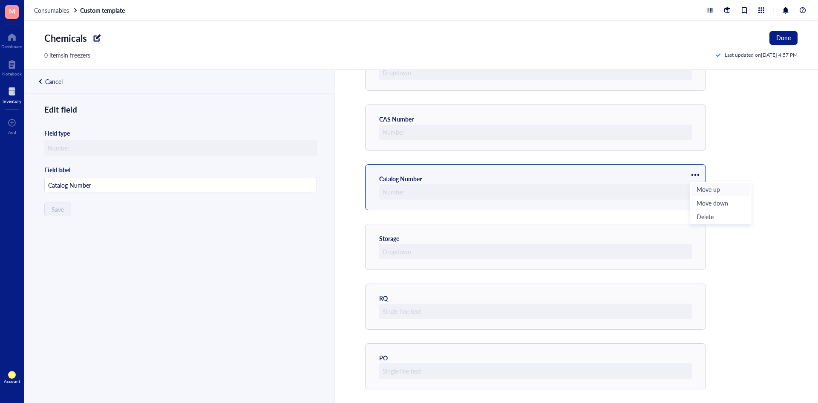
click at [516, 182] on span "Move up" at bounding box center [721, 188] width 49 height 9
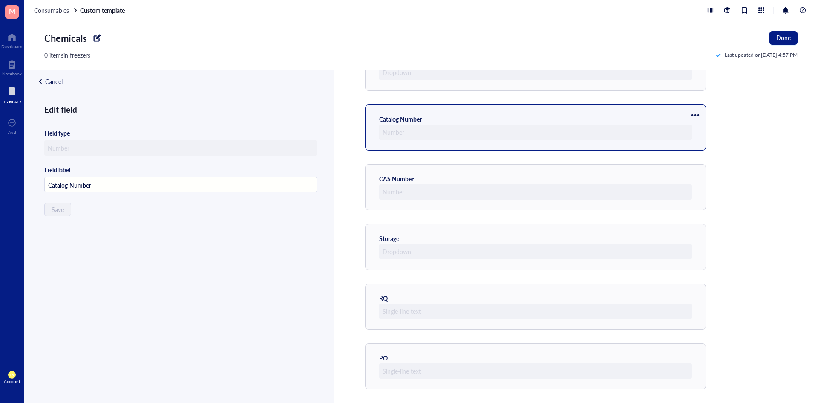
click at [516, 115] on div at bounding box center [695, 115] width 14 height 14
click at [516, 131] on span "Move up" at bounding box center [721, 129] width 49 height 9
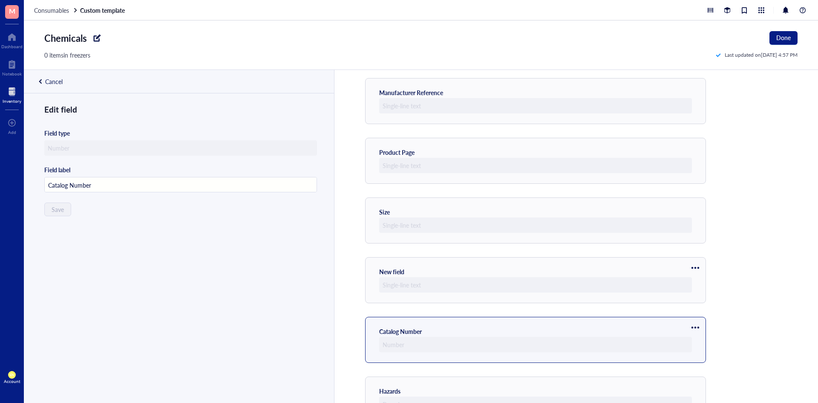
scroll to position [184, 0]
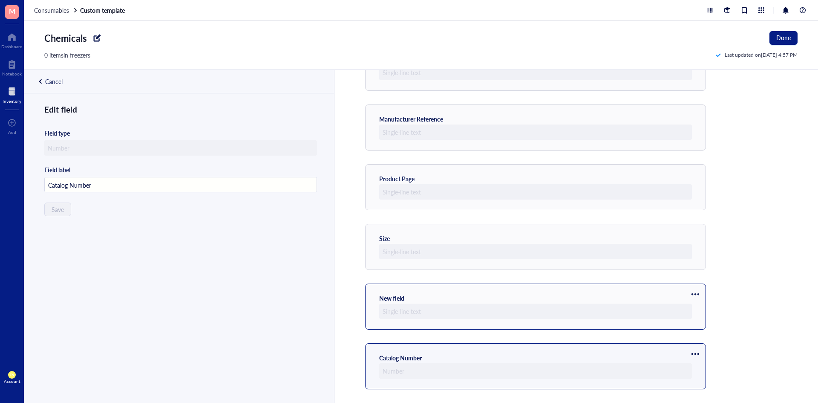
click at [516, 182] on div at bounding box center [695, 294] width 14 height 14
type input "New field"
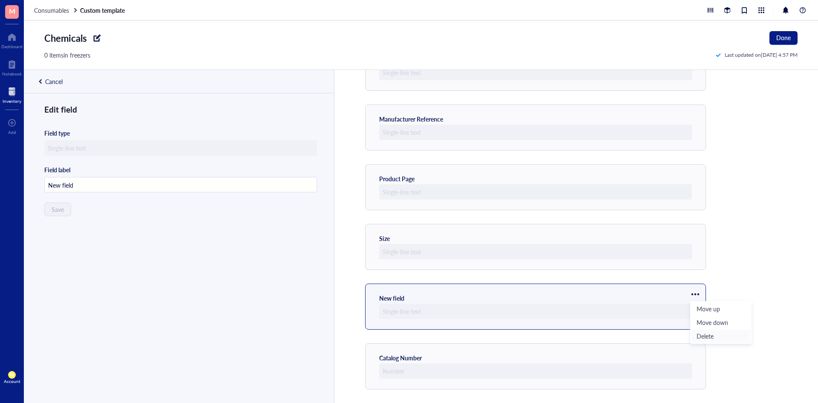
click at [516, 182] on span "Delete" at bounding box center [721, 335] width 49 height 9
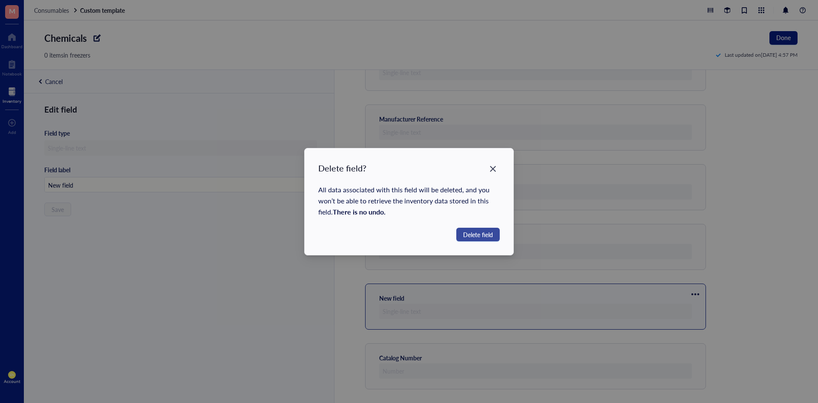
click at [477, 182] on span "Delete field" at bounding box center [478, 234] width 30 height 9
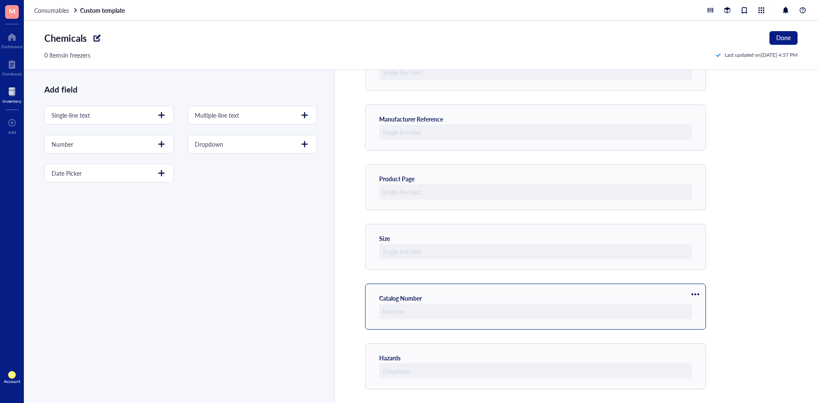
click at [516, 182] on div at bounding box center [695, 294] width 14 height 14
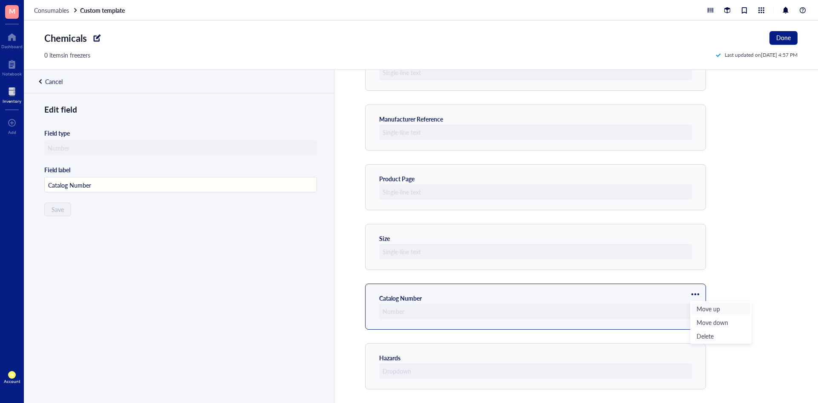
click at [516, 182] on span "Move up" at bounding box center [721, 308] width 49 height 9
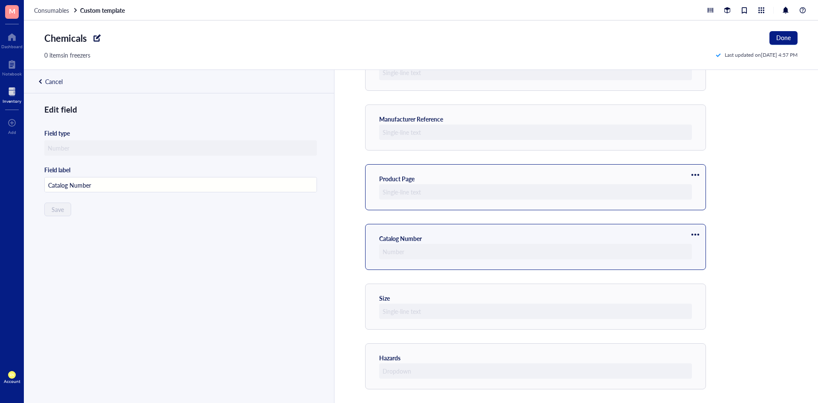
click at [516, 173] on div at bounding box center [695, 175] width 14 height 14
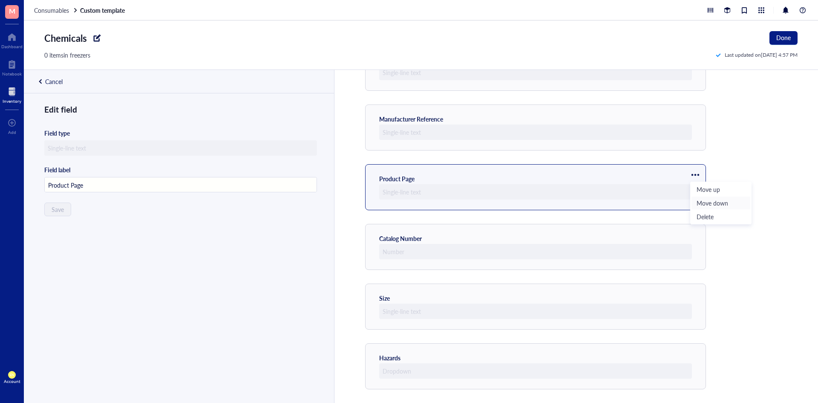
click at [516, 182] on span "Move down" at bounding box center [721, 202] width 49 height 9
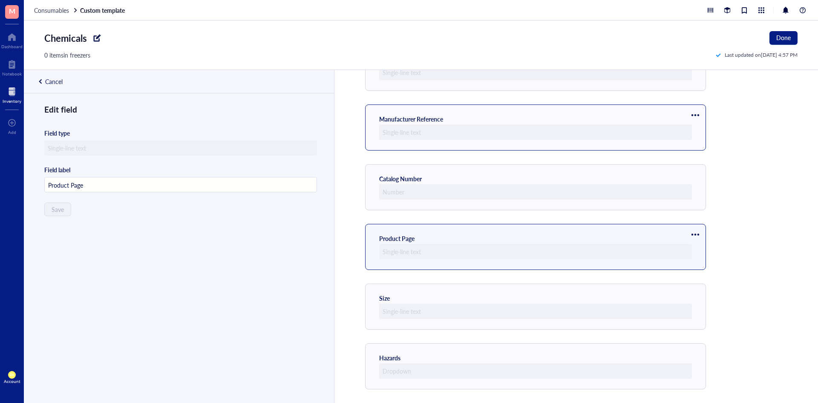
click at [516, 114] on div at bounding box center [695, 115] width 14 height 14
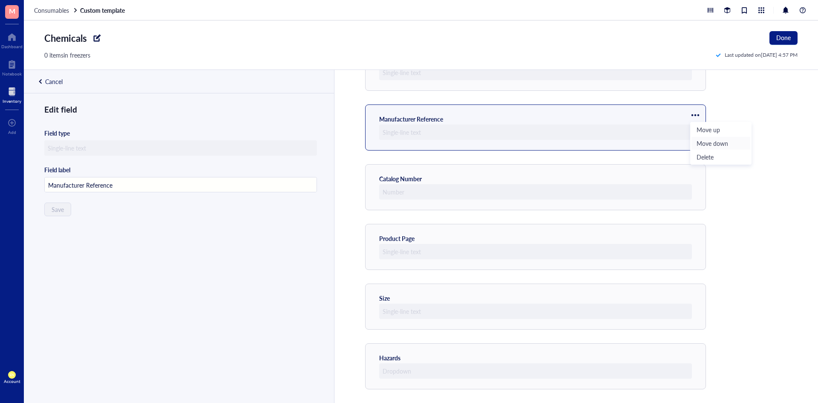
click at [516, 144] on span "Move down" at bounding box center [721, 142] width 49 height 9
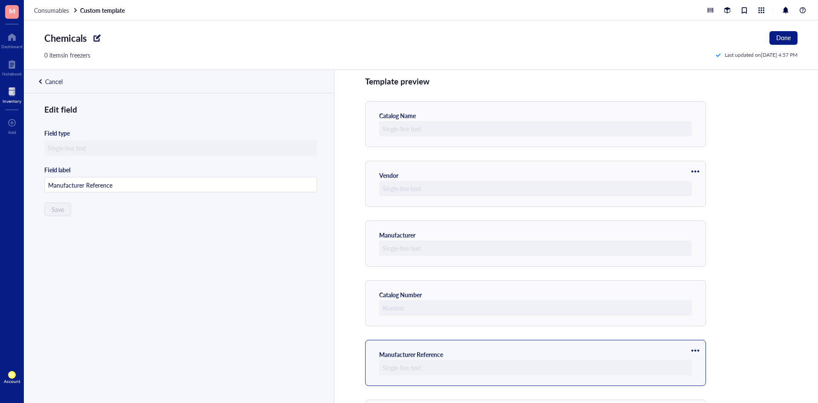
scroll to position [0, 0]
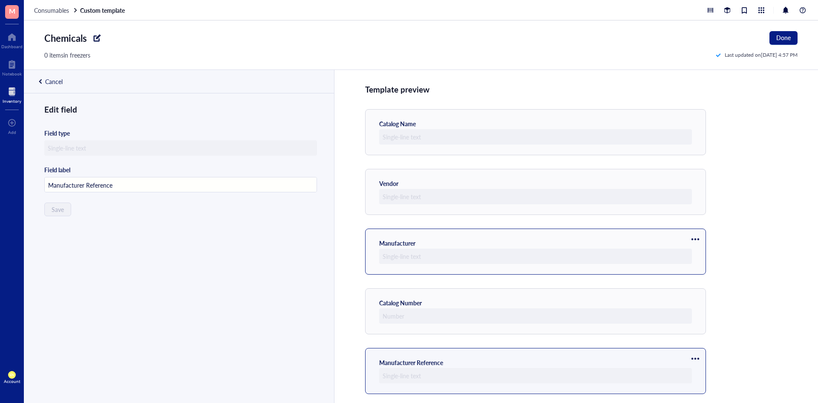
click at [516, 182] on div at bounding box center [695, 239] width 14 height 14
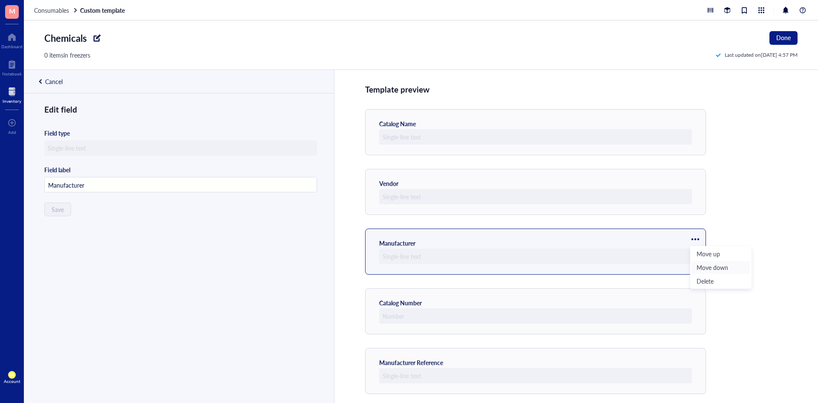
click at [516, 182] on span "Move down" at bounding box center [721, 266] width 49 height 9
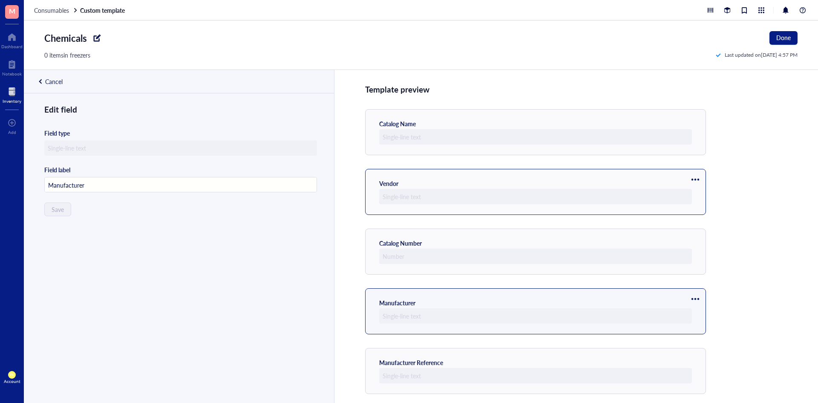
click at [516, 179] on div at bounding box center [695, 180] width 14 height 14
type input "Vendor"
click at [516, 182] on span "Move down" at bounding box center [721, 207] width 49 height 9
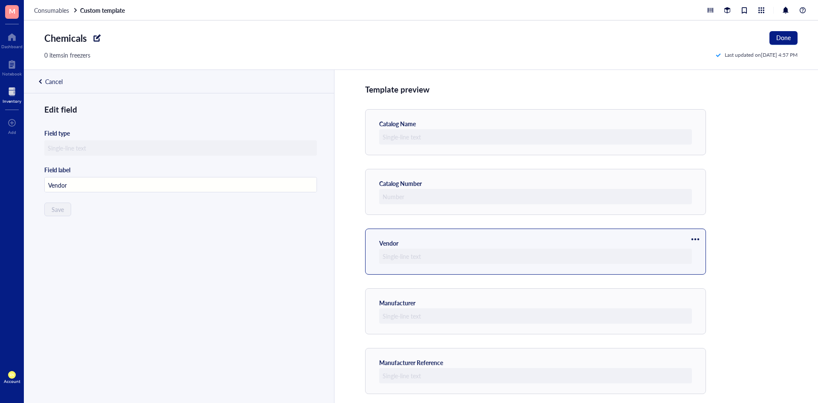
click at [516, 40] on div "Chemicals Done" at bounding box center [420, 38] width 753 height 14
click at [516, 33] on button "Done" at bounding box center [783, 38] width 28 height 14
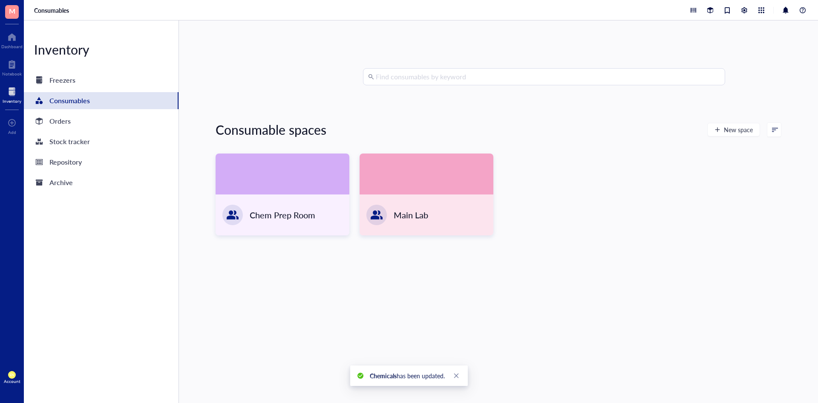
click at [516, 182] on div "Chem Prep Room Main Lab" at bounding box center [499, 194] width 566 height 82
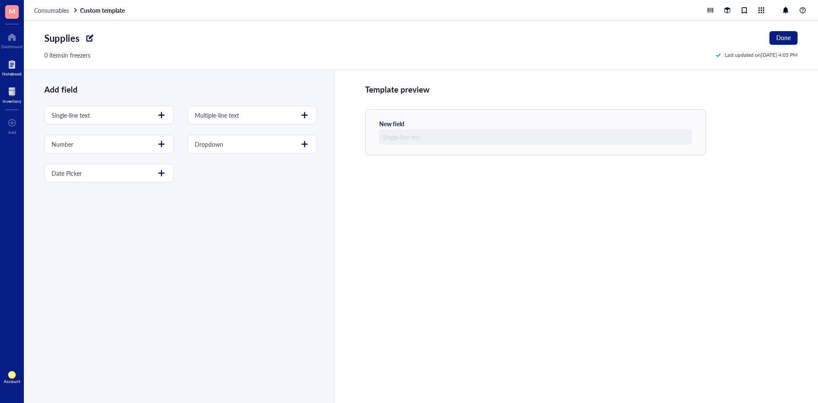
click at [13, 68] on div at bounding box center [12, 65] width 20 height 14
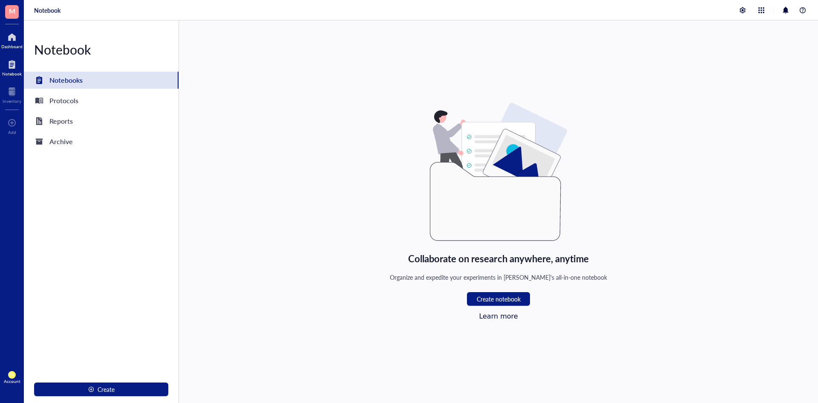
click at [21, 39] on div at bounding box center [11, 37] width 21 height 14
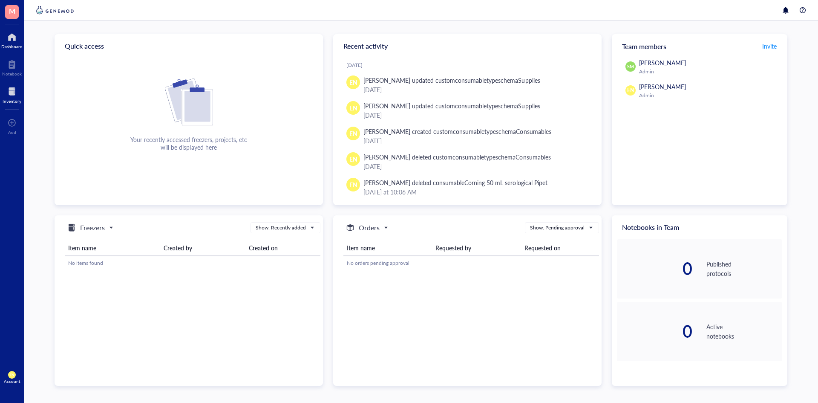
click at [12, 100] on div "Inventory" at bounding box center [12, 100] width 19 height 5
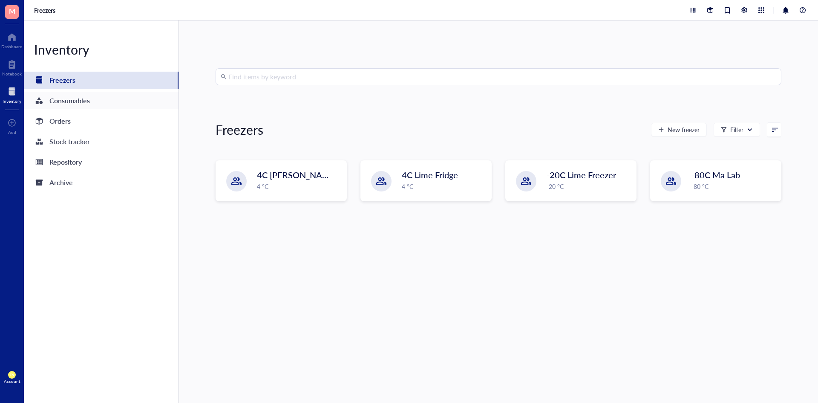
click at [97, 105] on div "Consumables" at bounding box center [101, 100] width 155 height 17
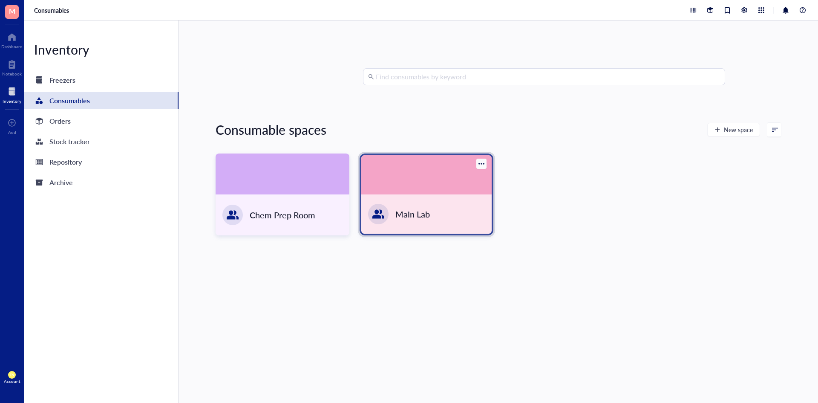
click at [467, 213] on div "Main Lab" at bounding box center [426, 213] width 130 height 39
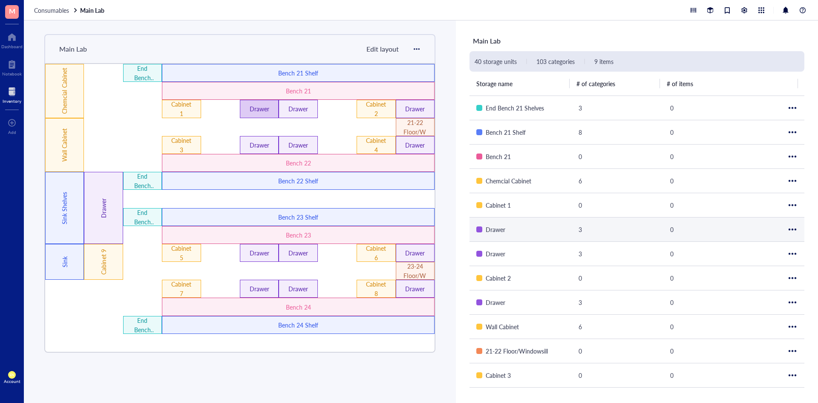
click at [262, 109] on div "Drawer" at bounding box center [259, 108] width 23 height 9
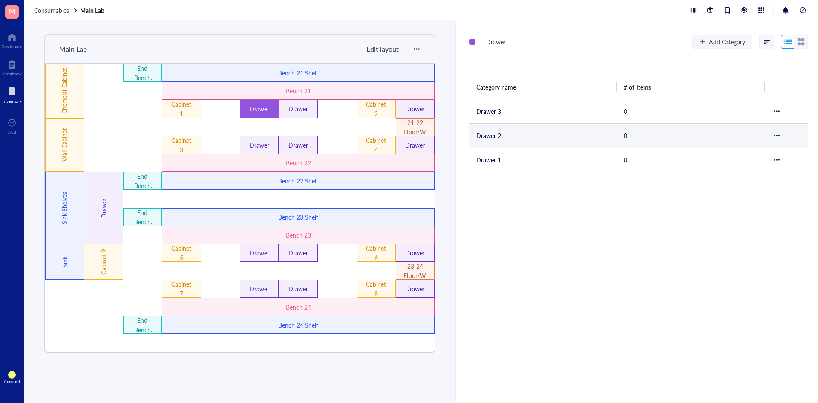
click at [502, 135] on td "Drawer 2" at bounding box center [542, 135] width 147 height 24
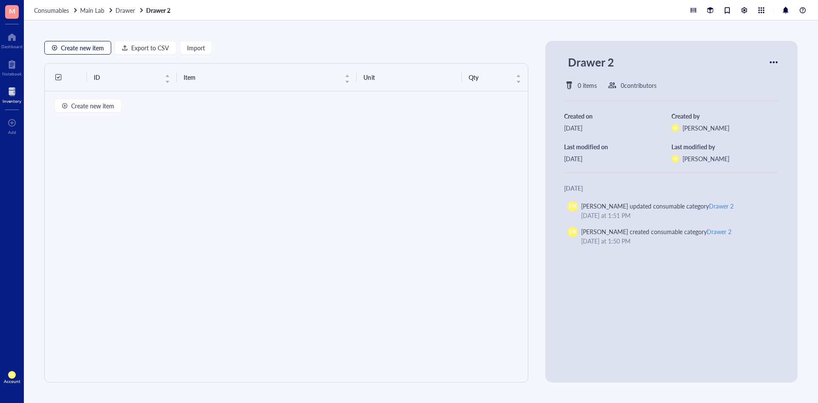
click at [95, 51] on span "Create new item" at bounding box center [82, 47] width 43 height 7
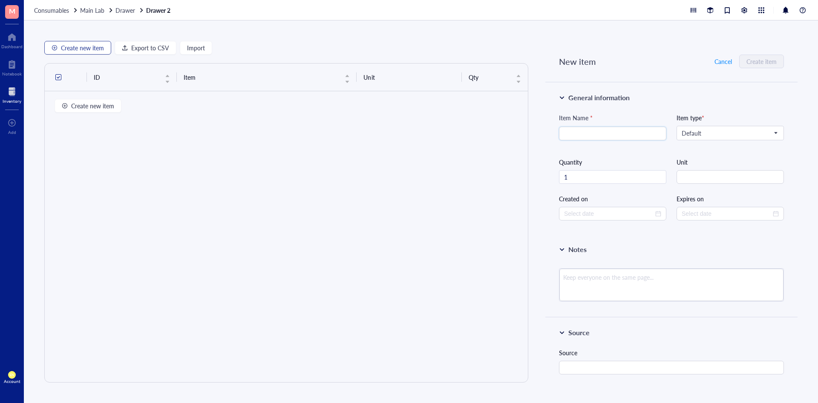
type input "[DATE]"
click at [682, 130] on span "Default" at bounding box center [729, 133] width 95 height 8
click at [695, 149] on div "Supplies" at bounding box center [729, 148] width 95 height 9
click at [721, 133] on span "Supplies" at bounding box center [729, 133] width 95 height 8
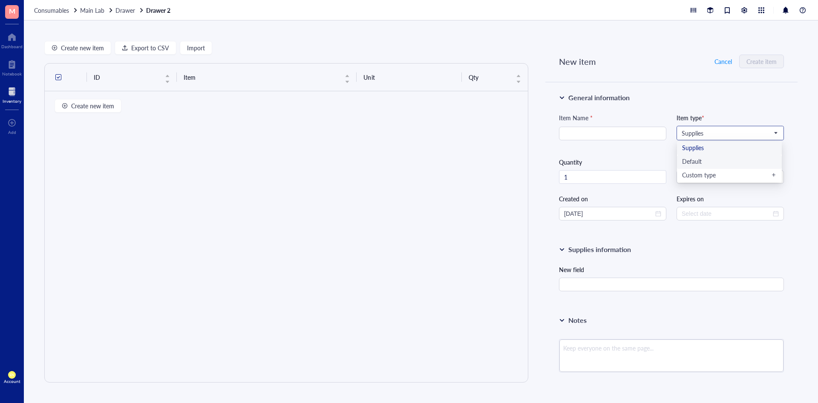
click at [695, 158] on div "Default" at bounding box center [729, 161] width 95 height 9
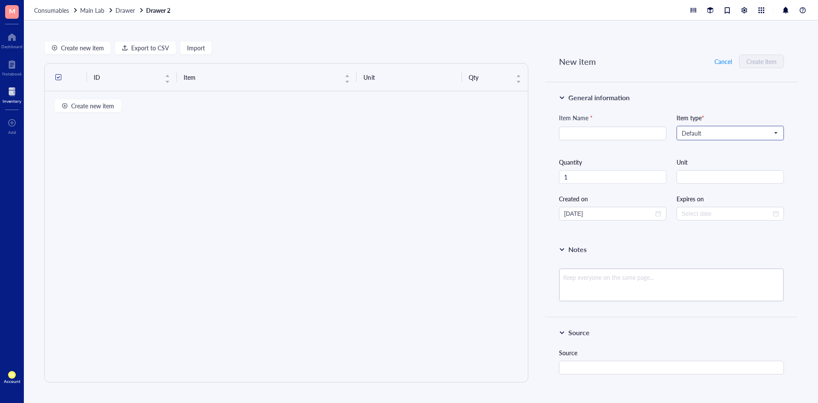
click at [711, 133] on span "Default" at bounding box center [729, 133] width 95 height 8
click at [711, 103] on div "General information Item Name * Item type * Default Supplies Default Custom typ…" at bounding box center [671, 158] width 252 height 152
click at [716, 59] on span "Cancel" at bounding box center [722, 61] width 17 height 7
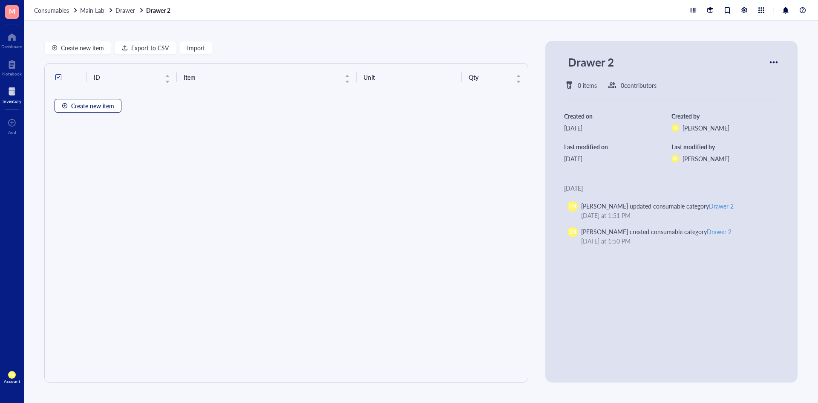
click at [93, 104] on span "Create new item" at bounding box center [92, 105] width 43 height 7
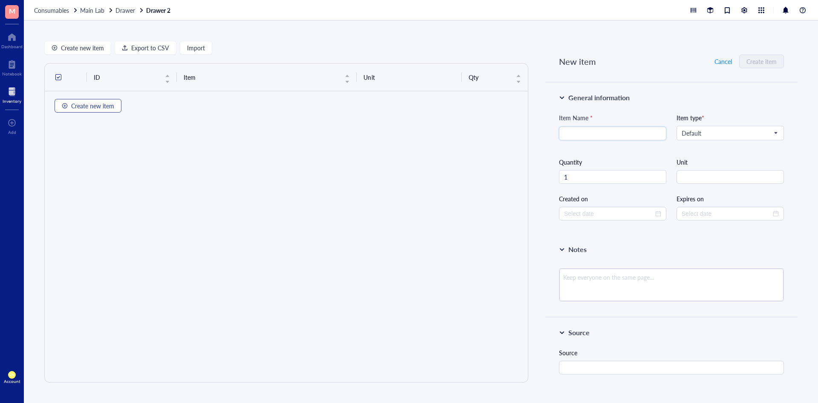
type input "[DATE]"
click at [683, 132] on span "Default" at bounding box center [729, 133] width 95 height 8
click at [642, 0] on div "Consumables Main Lab Drawer Drawer 2" at bounding box center [421, 10] width 794 height 20
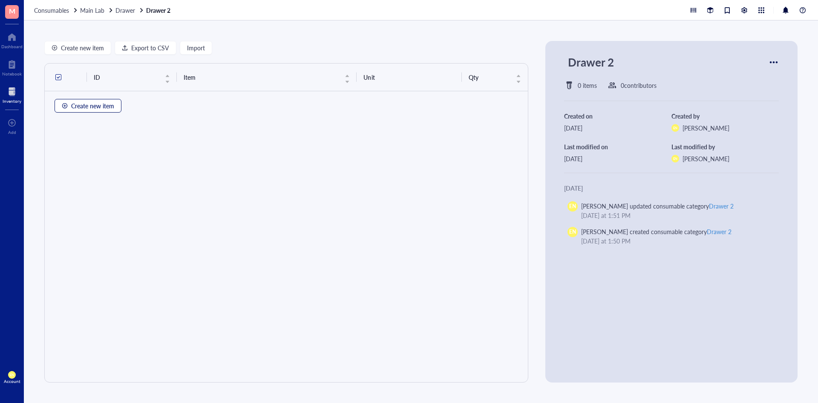
click at [84, 104] on span "Create new item" at bounding box center [92, 105] width 43 height 7
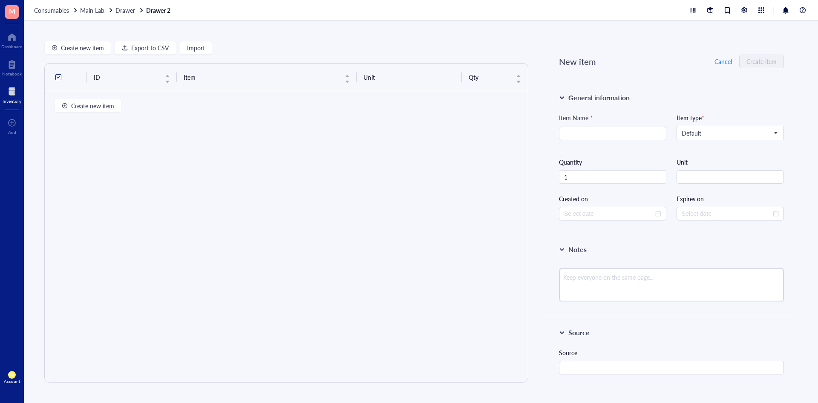
type input "[DATE]"
click at [720, 127] on input "search" at bounding box center [726, 133] width 89 height 13
click at [720, 106] on div "General information Item Name * Item type * Default Chemicals Consumables Defau…" at bounding box center [671, 158] width 252 height 152
click at [9, 91] on div at bounding box center [12, 92] width 19 height 14
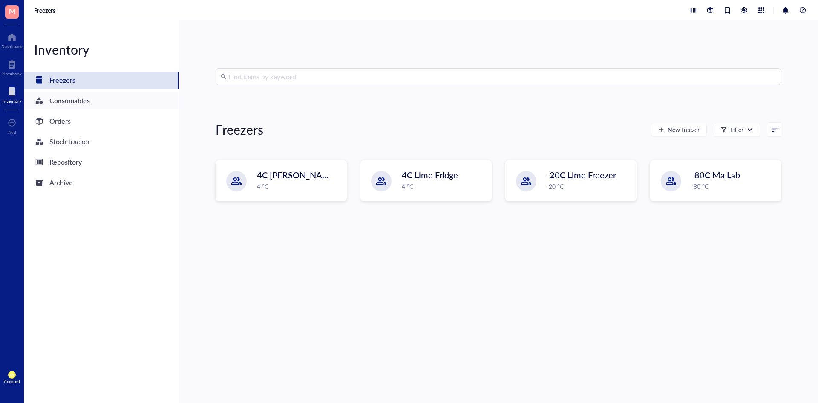
click at [63, 97] on div "Consumables" at bounding box center [69, 101] width 40 height 12
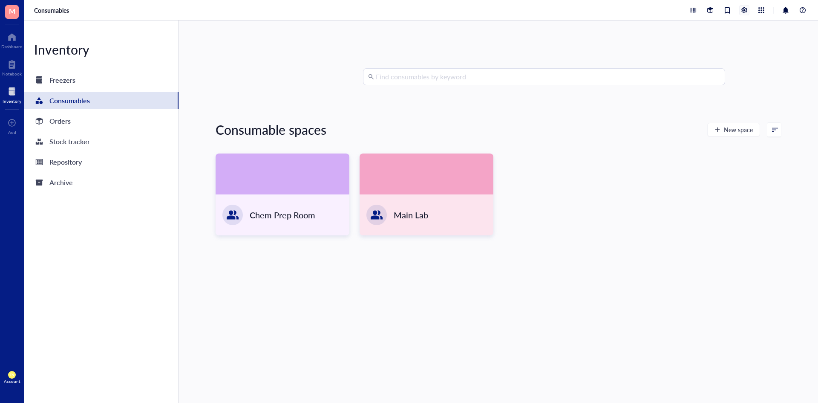
click at [747, 11] on div at bounding box center [744, 10] width 9 height 9
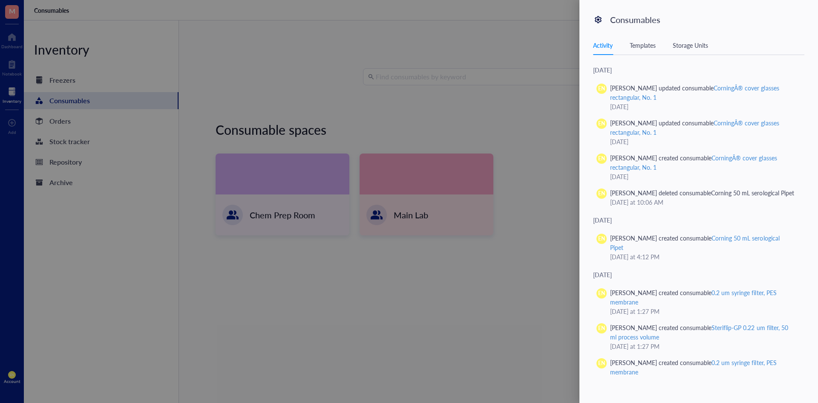
click at [654, 43] on div "Templates" at bounding box center [643, 44] width 26 height 9
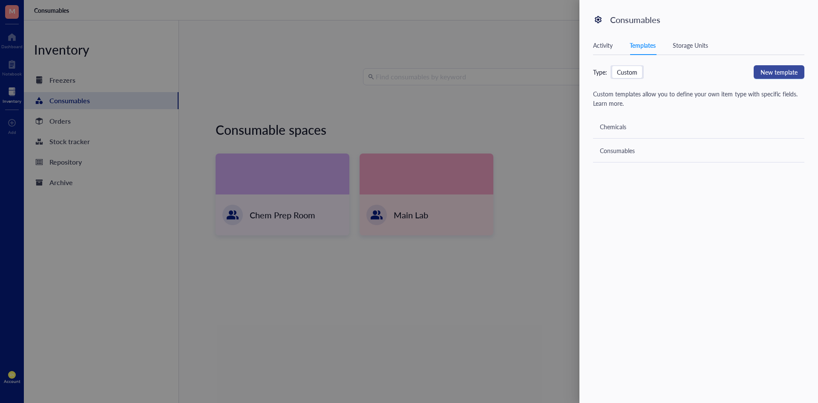
click at [763, 70] on span "New template" at bounding box center [778, 71] width 37 height 9
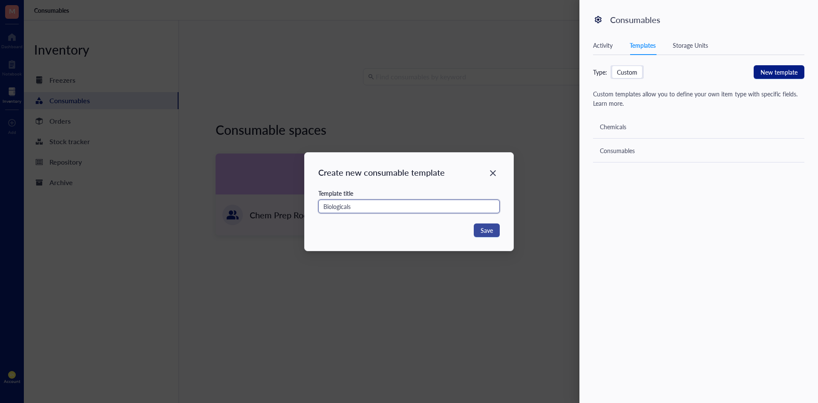
type input "Biologicals"
click at [478, 231] on button "Save" at bounding box center [487, 230] width 26 height 14
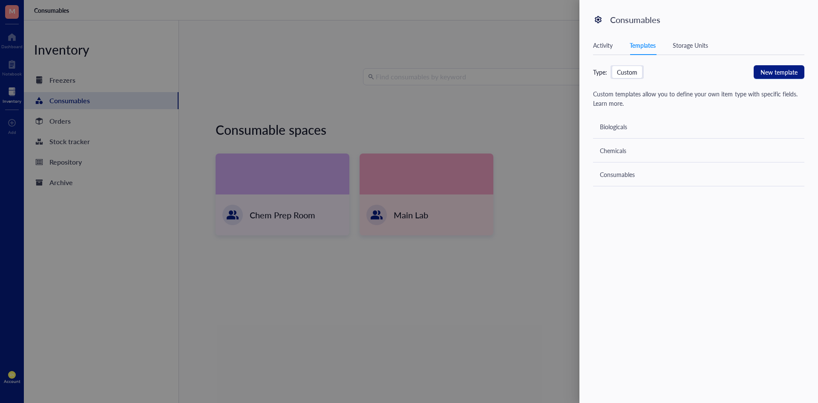
click at [646, 128] on div "Biologicals" at bounding box center [698, 127] width 211 height 24
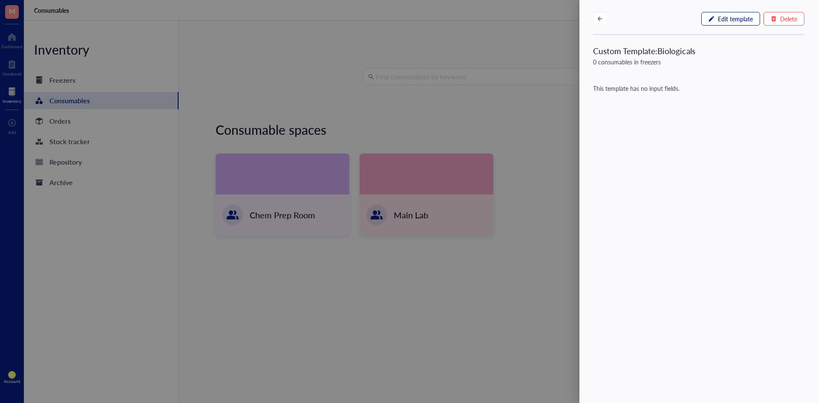
click at [735, 16] on span "Edit template" at bounding box center [735, 18] width 35 height 7
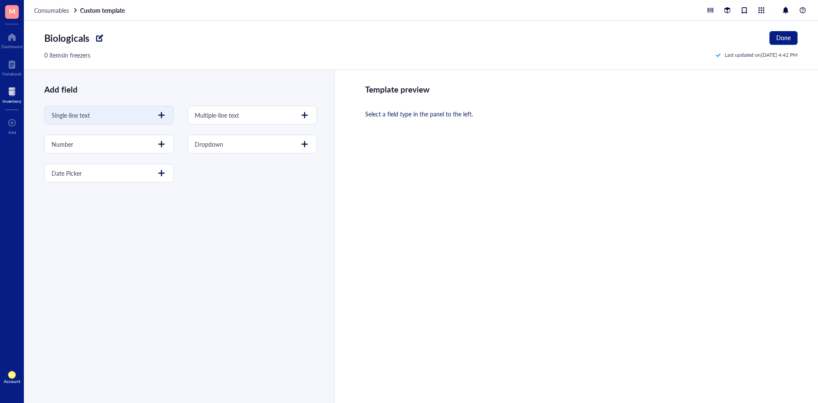
click at [155, 111] on div at bounding box center [162, 115] width 14 height 14
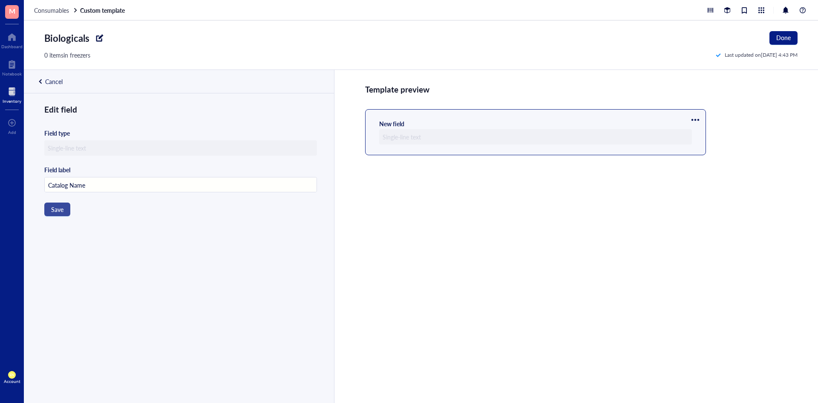
type input "Catalog Name"
click at [60, 215] on button "Save" at bounding box center [57, 209] width 26 height 14
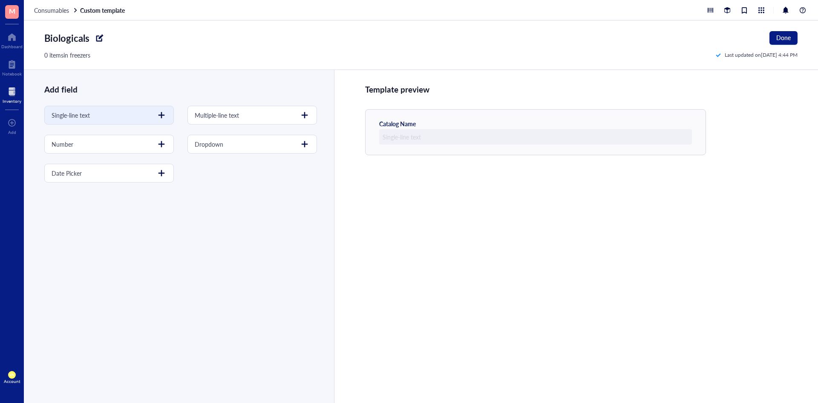
click at [155, 112] on div at bounding box center [162, 115] width 14 height 14
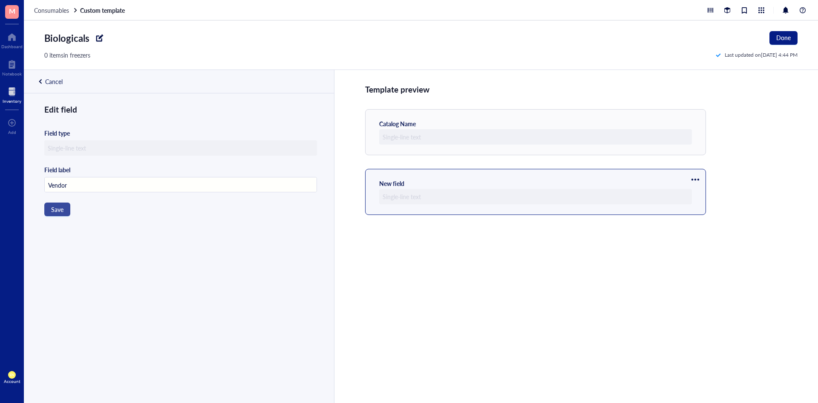
type input "Vendor"
click at [68, 205] on button "Save" at bounding box center [57, 209] width 26 height 14
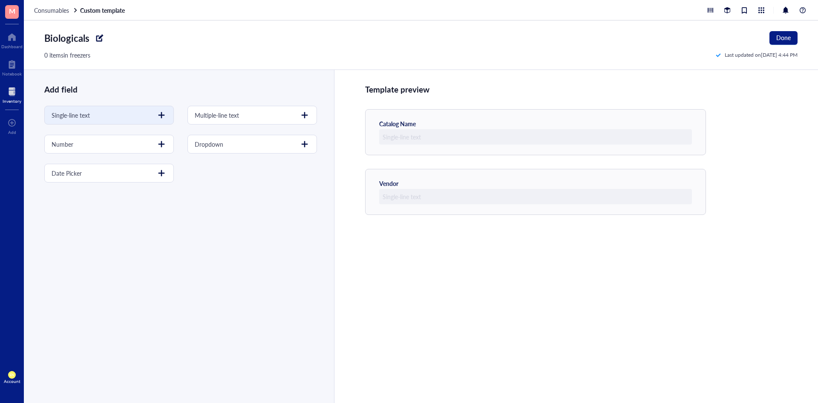
click at [156, 116] on div at bounding box center [162, 115] width 14 height 14
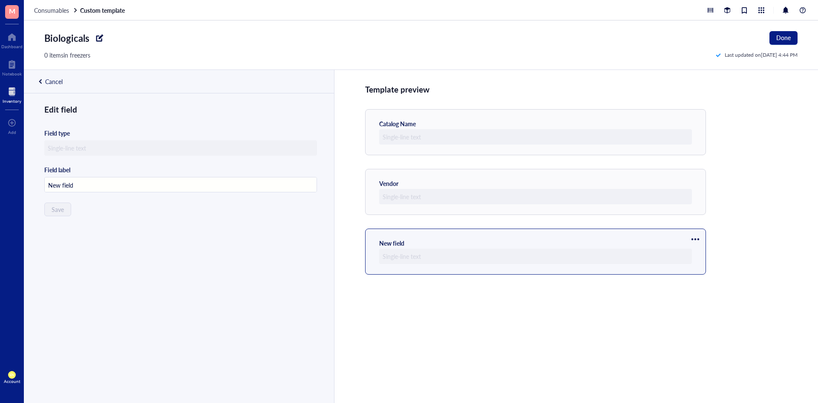
click at [427, 251] on div at bounding box center [535, 255] width 313 height 15
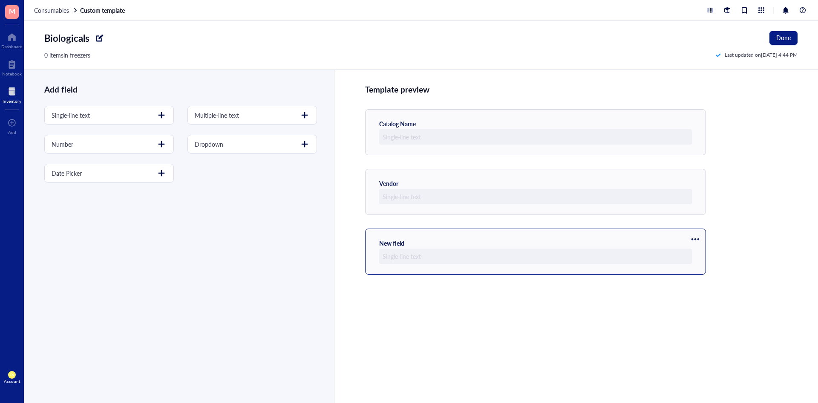
click at [693, 235] on div at bounding box center [695, 239] width 14 height 14
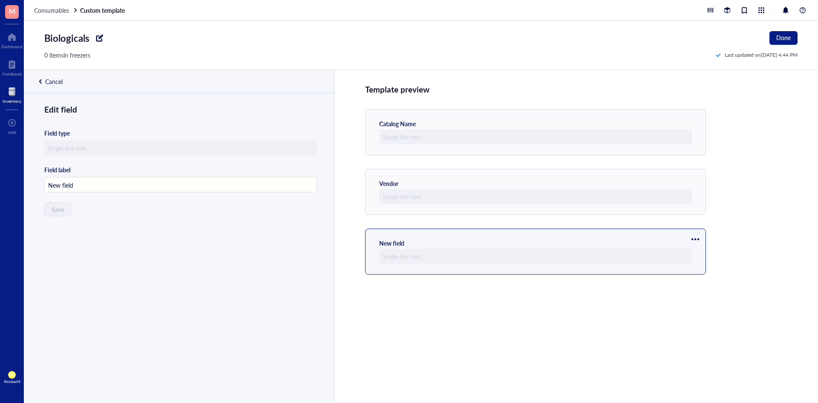
click at [602, 268] on div "New field" at bounding box center [535, 251] width 341 height 46
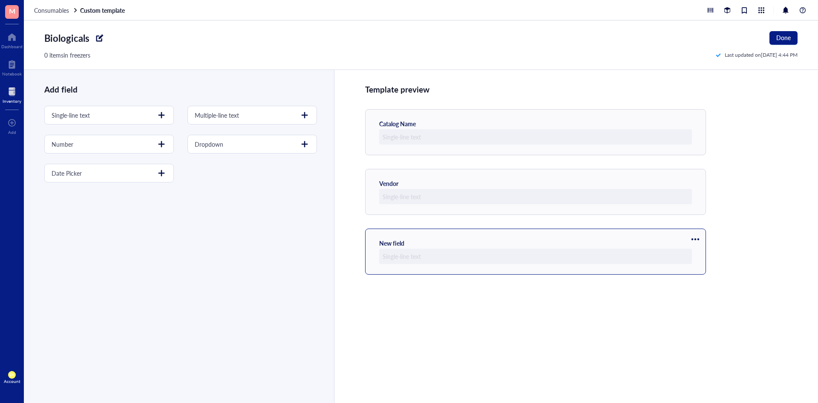
drag, startPoint x: 464, startPoint y: 252, endPoint x: 386, endPoint y: 235, distance: 80.3
click at [386, 233] on div "New field" at bounding box center [535, 251] width 341 height 46
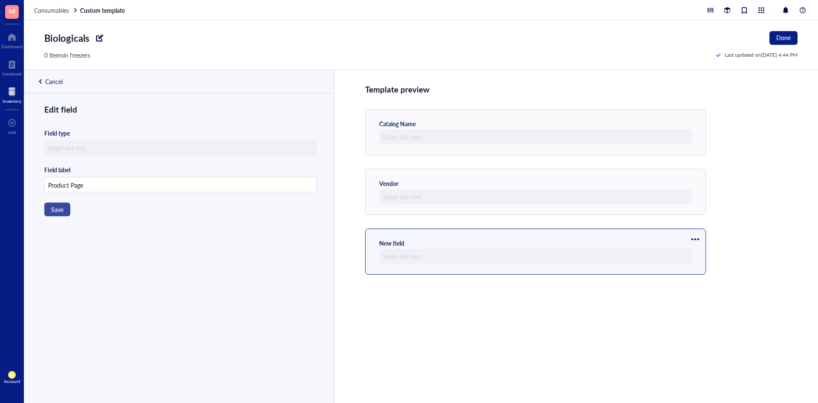
type input "Product Page"
click at [66, 207] on button "Save" at bounding box center [57, 209] width 26 height 14
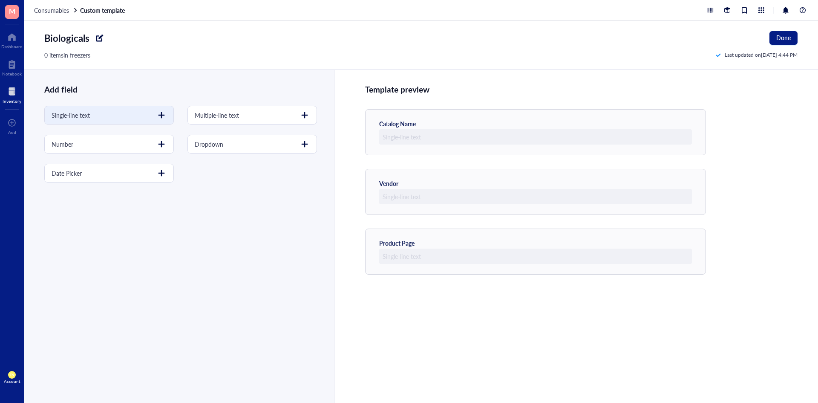
click at [162, 115] on div at bounding box center [162, 115] width 14 height 14
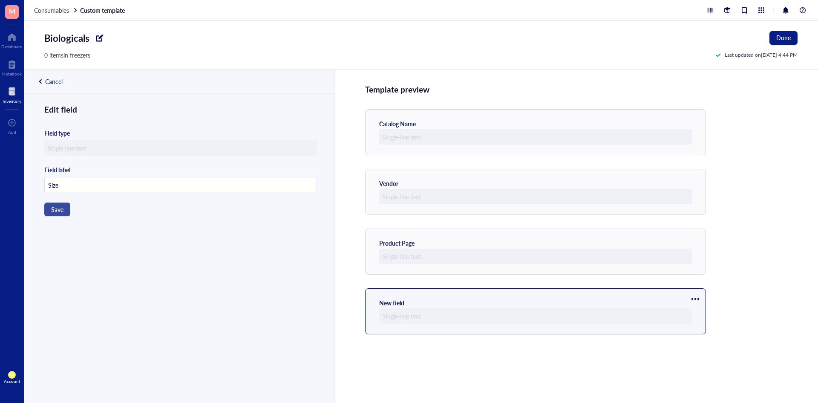
type input "Size"
click at [68, 206] on button "Save" at bounding box center [57, 209] width 26 height 14
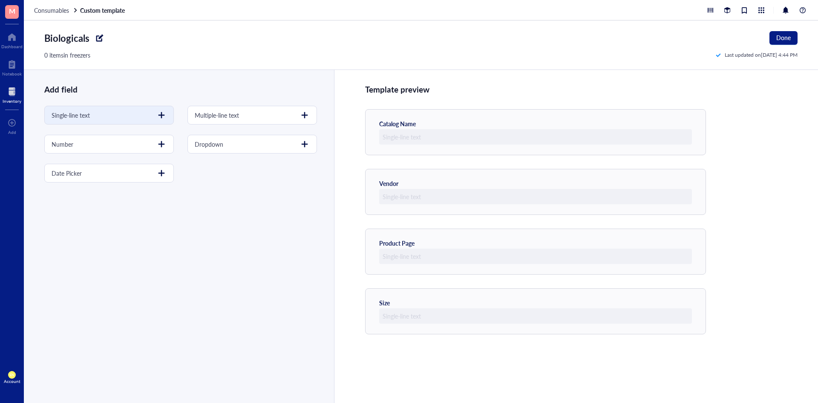
click at [157, 115] on div at bounding box center [162, 115] width 14 height 14
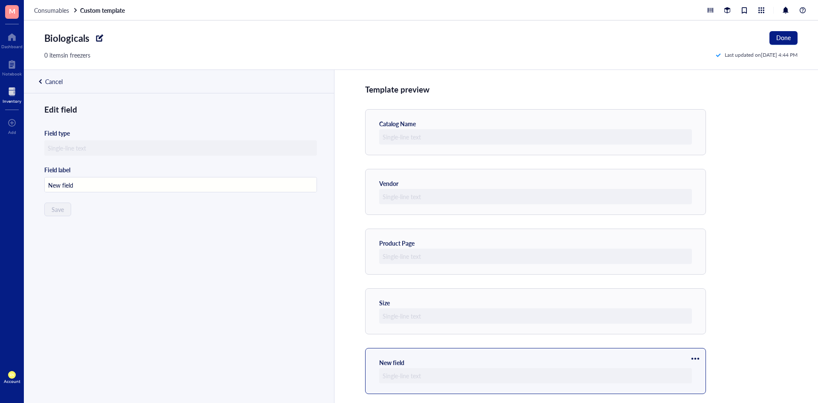
click at [60, 83] on div "Cancel" at bounding box center [53, 82] width 17 height 8
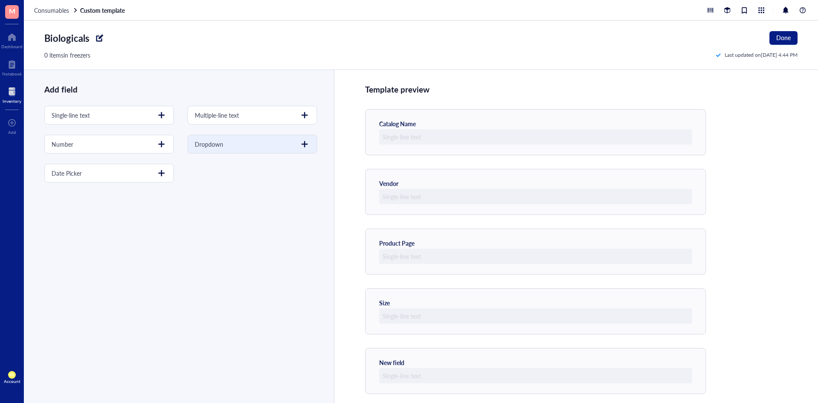
click at [231, 144] on div "Dropdown" at bounding box center [252, 144] width 130 height 19
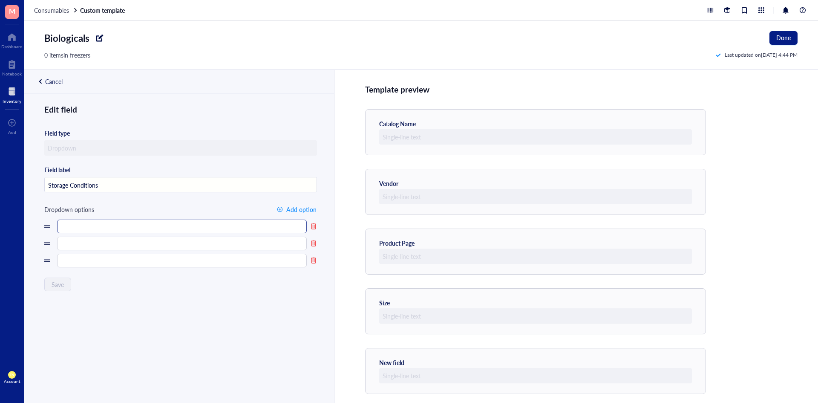
type input "Storage Conditions"
click at [154, 223] on input "text" at bounding box center [182, 226] width 250 height 14
type input "RT"
click at [158, 241] on input "text" at bounding box center [182, 243] width 250 height 14
type input "4C"
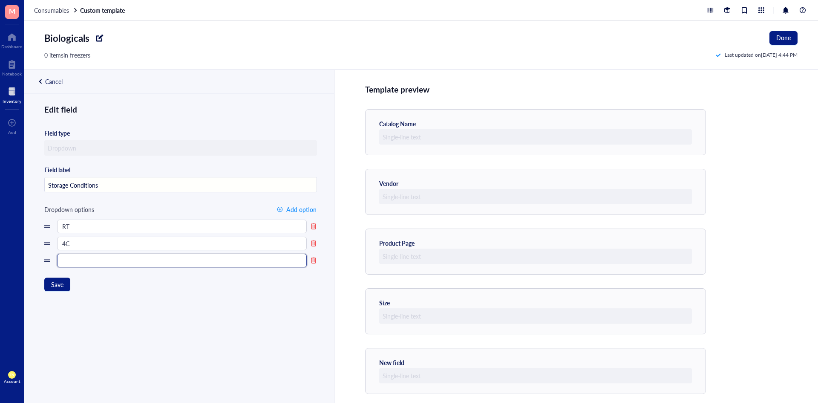
click at [210, 264] on input "text" at bounding box center [182, 260] width 250 height 14
type input "-20"
click at [287, 210] on span "Add option" at bounding box center [301, 209] width 30 height 7
click at [170, 280] on input "text" at bounding box center [182, 278] width 250 height 14
type input "-80"
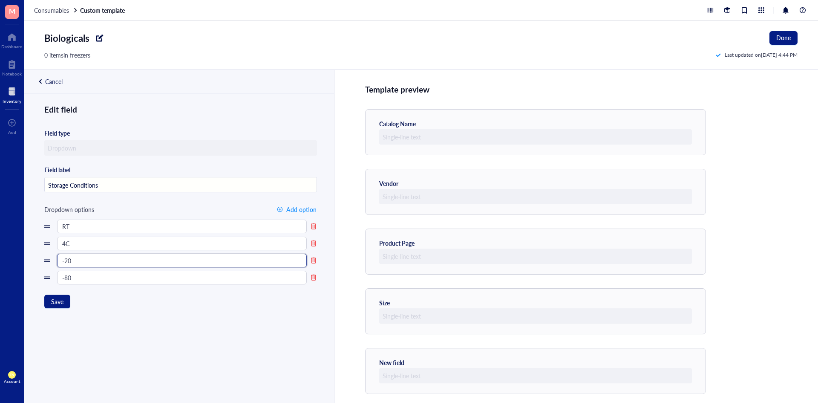
click at [145, 260] on input "-20" at bounding box center [182, 260] width 250 height 14
type input "-20C"
click at [101, 279] on input "-80" at bounding box center [182, 278] width 250 height 14
type input "-80C"
click at [294, 209] on span "Add option" at bounding box center [301, 209] width 30 height 7
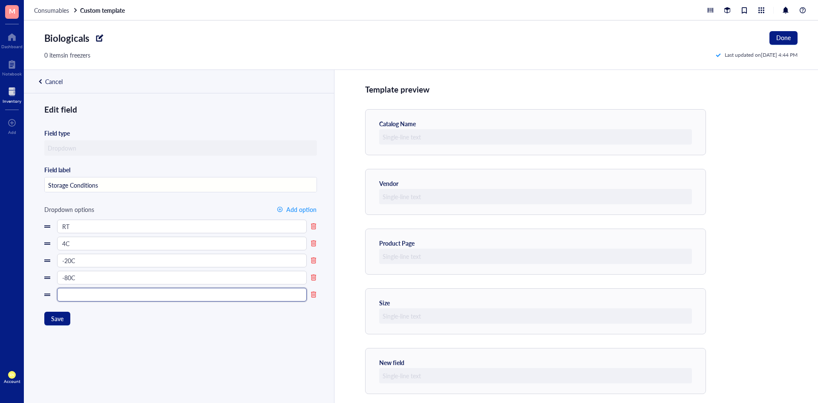
click at [103, 300] on input "text" at bounding box center [182, 295] width 250 height 14
type input "LN2"
click at [67, 316] on button "Save" at bounding box center [57, 318] width 26 height 14
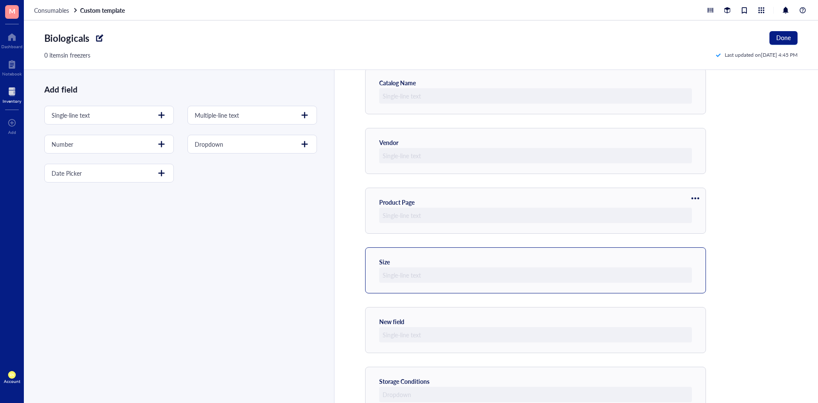
scroll to position [64, 0]
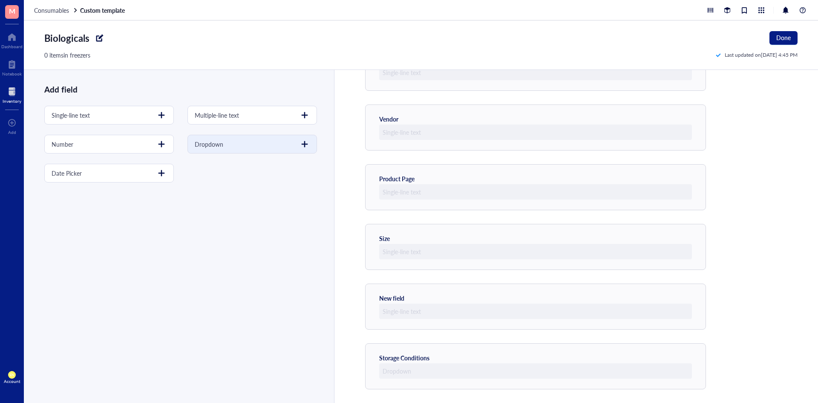
click at [302, 146] on div at bounding box center [305, 144] width 14 height 14
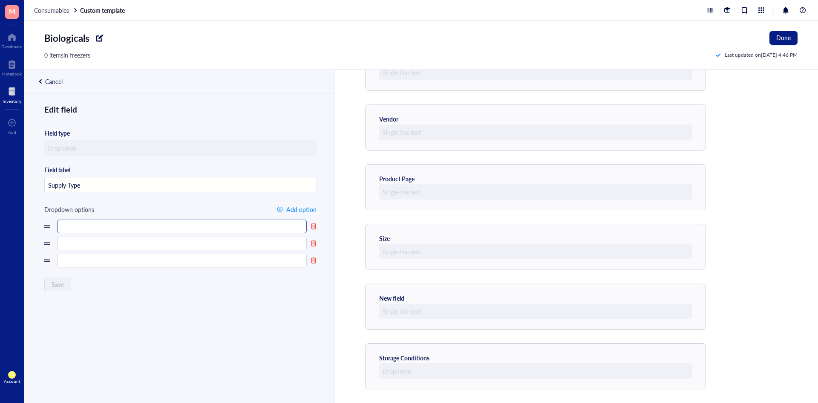
type input "Supply Type"
click at [230, 229] on input "text" at bounding box center [182, 226] width 250 height 14
type input "Kits"
click at [229, 243] on input "text" at bounding box center [182, 243] width 250 height 14
type input "Media"
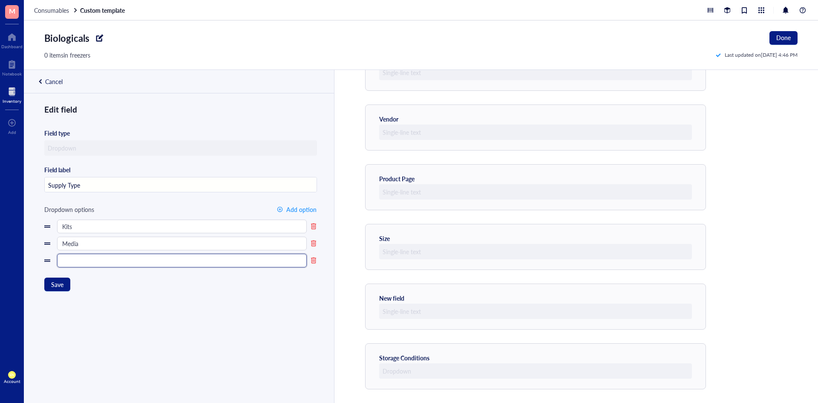
click at [226, 263] on input "text" at bounding box center [182, 260] width 250 height 14
click at [70, 259] on input "REcombinant Proteins" at bounding box center [182, 260] width 250 height 14
type input "Recombinant Proteins"
click at [291, 206] on span "Add option" at bounding box center [301, 209] width 30 height 7
click at [253, 274] on input "text" at bounding box center [182, 278] width 250 height 14
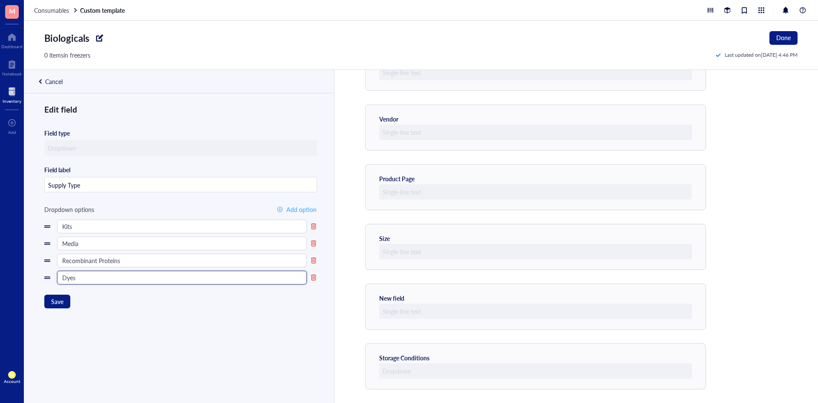
type input "Dyes"
click at [305, 204] on button "Add option" at bounding box center [296, 209] width 40 height 14
click at [224, 291] on input "text" at bounding box center [182, 295] width 250 height 14
type input "Enzymes"
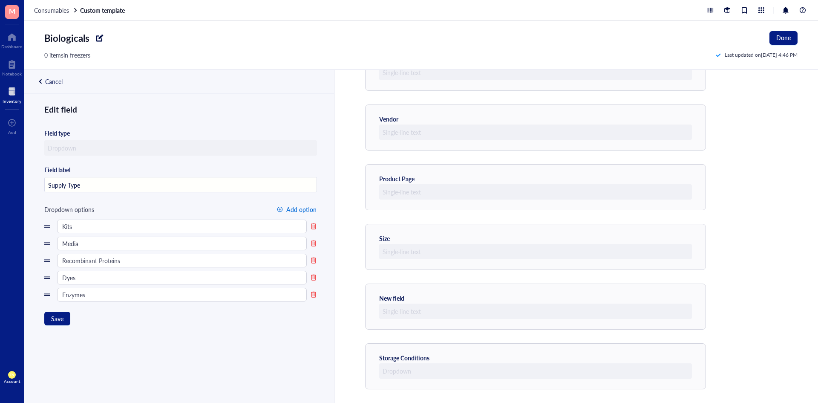
click at [295, 204] on button "Add option" at bounding box center [296, 209] width 40 height 14
click at [121, 307] on input "text" at bounding box center [182, 312] width 250 height 14
type input "Antibodies"
click at [277, 211] on div "button" at bounding box center [280, 209] width 6 height 6
click at [176, 331] on input "text" at bounding box center [182, 329] width 250 height 14
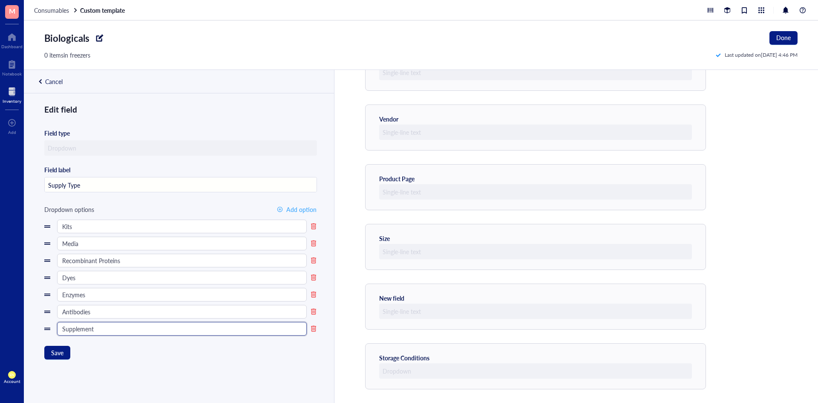
type input "Supplement"
click at [279, 205] on button "Add option" at bounding box center [296, 209] width 40 height 14
click at [108, 349] on input "text" at bounding box center [182, 346] width 250 height 14
type input "Reagent"
click at [289, 210] on span "Add option" at bounding box center [301, 209] width 30 height 7
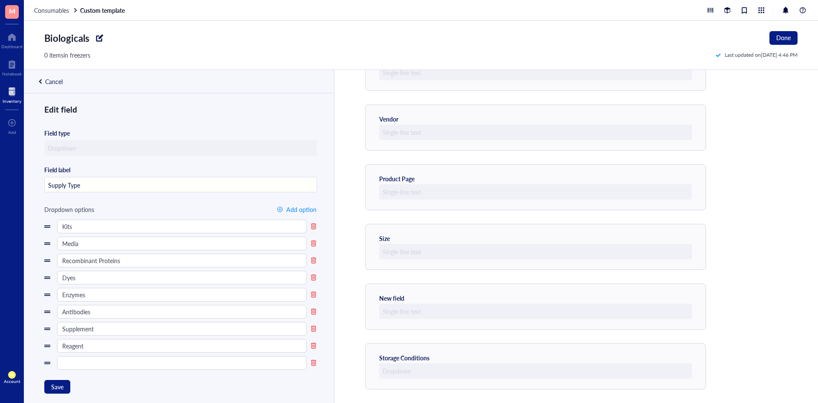
click at [311, 360] on div at bounding box center [313, 363] width 7 height 8
click at [67, 366] on button "Save" at bounding box center [57, 370] width 26 height 14
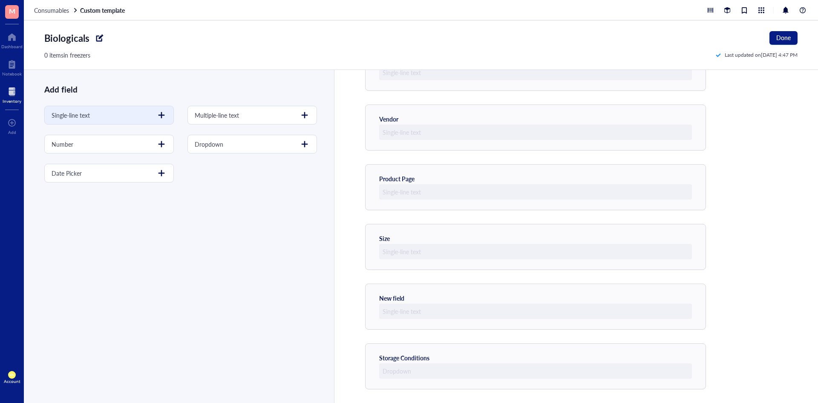
click at [165, 115] on div at bounding box center [162, 115] width 14 height 14
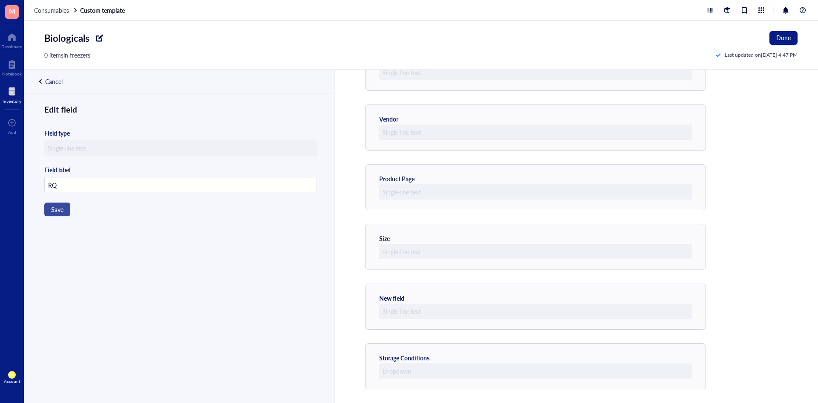
type input "RQ"
click at [66, 210] on button "Save" at bounding box center [57, 209] width 26 height 14
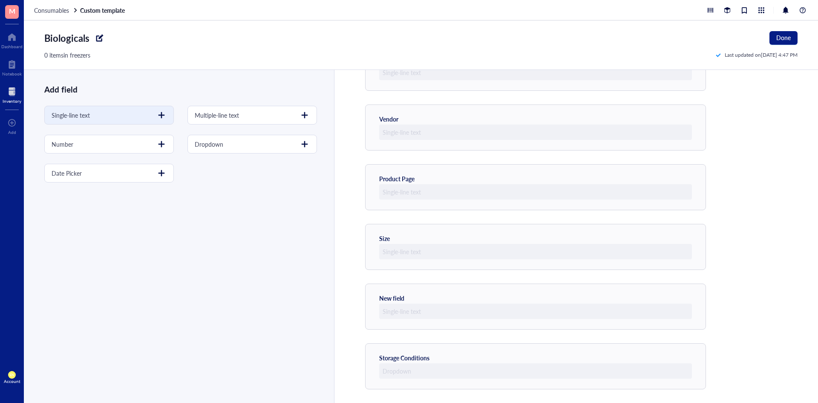
click at [147, 119] on div "Single-line text" at bounding box center [109, 115] width 130 height 19
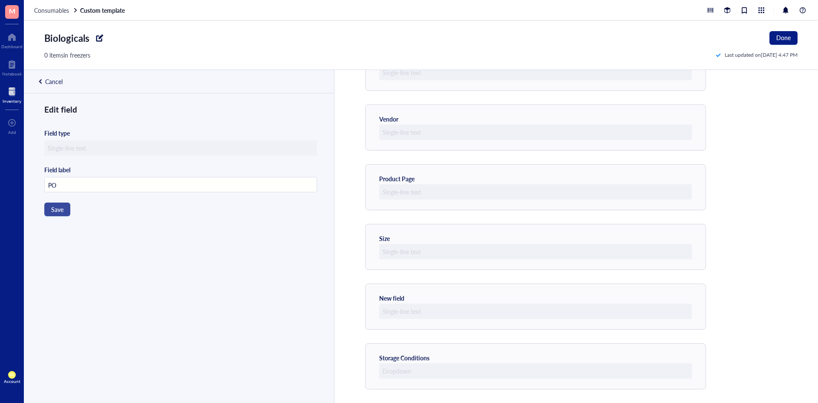
type input "PO"
click at [62, 212] on span "Save" at bounding box center [57, 209] width 12 height 7
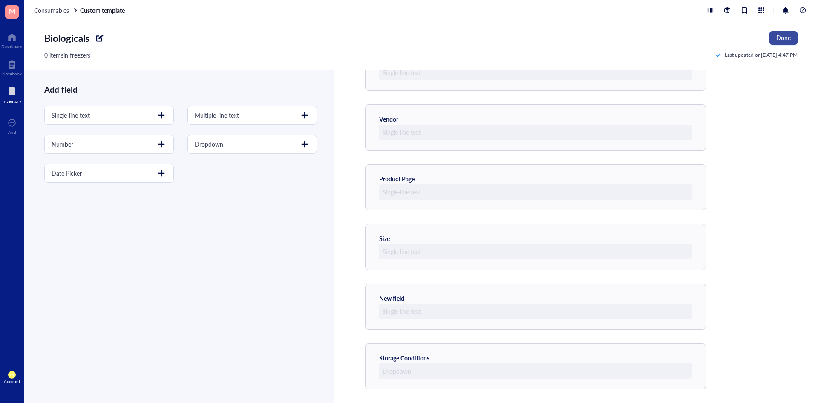
click at [775, 36] on button "Done" at bounding box center [783, 38] width 28 height 14
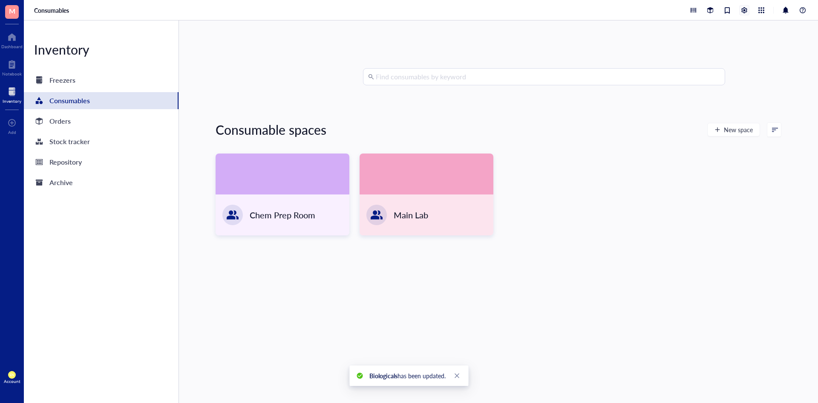
click at [744, 10] on div at bounding box center [744, 10] width 9 height 9
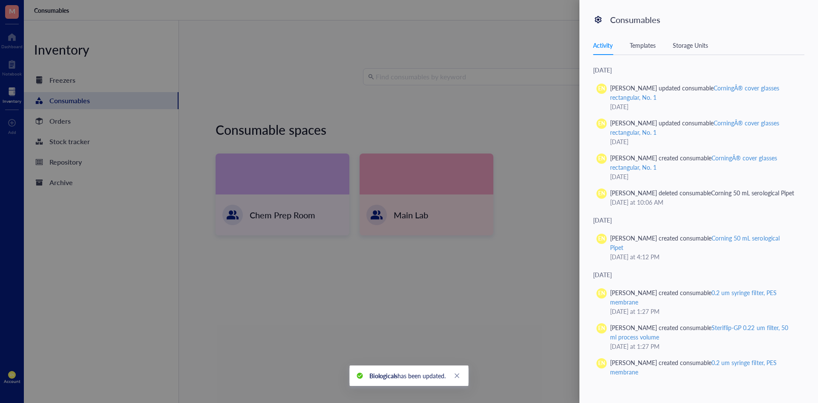
click at [645, 47] on div "Templates" at bounding box center [643, 44] width 26 height 9
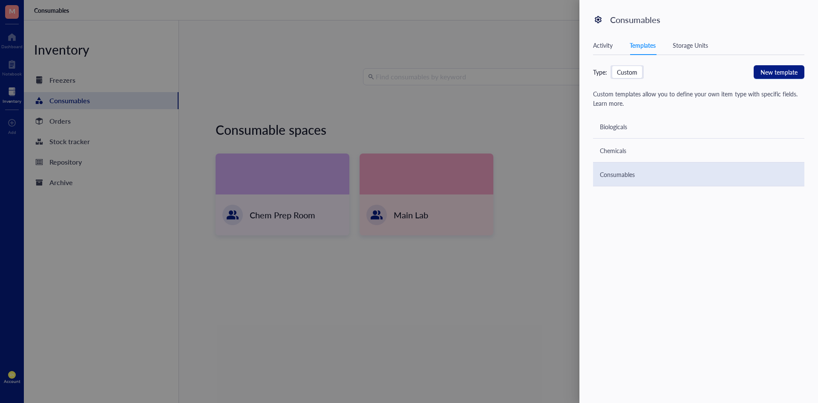
click at [622, 173] on div "Consumables" at bounding box center [617, 174] width 35 height 9
click at [614, 170] on div "Consumables" at bounding box center [617, 174] width 35 height 9
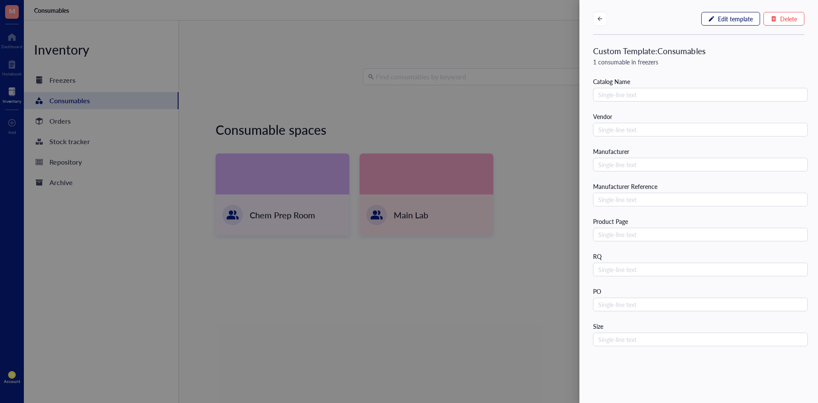
click at [718, 19] on span "Edit template" at bounding box center [735, 18] width 35 height 7
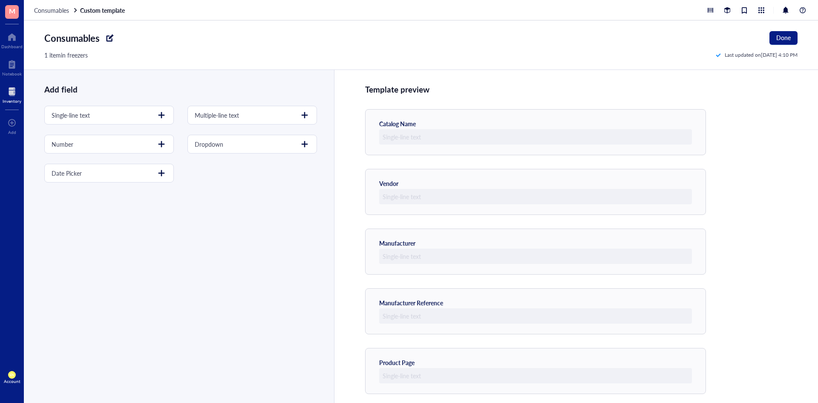
click at [56, 14] on div "Consumables Custom template" at bounding box center [421, 10] width 794 height 20
click at [56, 7] on span "Consumables" at bounding box center [51, 10] width 35 height 9
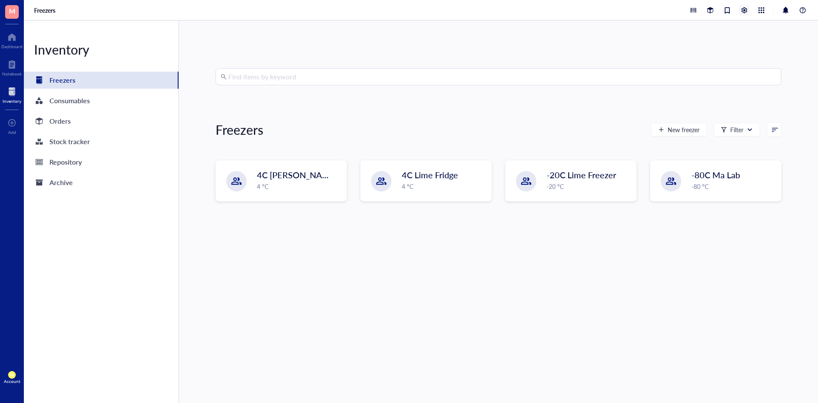
click at [746, 10] on div at bounding box center [744, 10] width 9 height 9
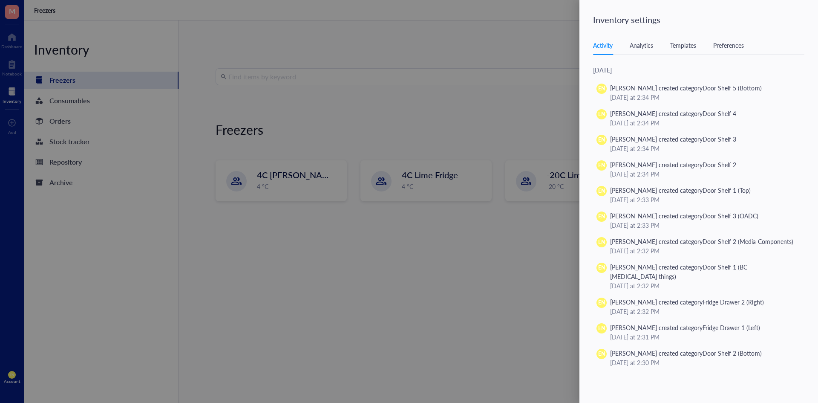
click at [694, 50] on div "Activity Analytics Templates Preferences" at bounding box center [698, 45] width 211 height 19
click at [691, 47] on div "Templates" at bounding box center [683, 44] width 26 height 9
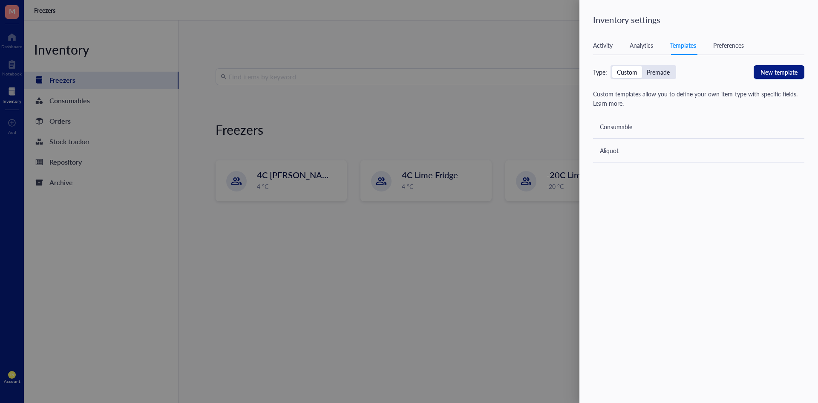
click at [652, 48] on div "Analytics" at bounding box center [641, 44] width 23 height 9
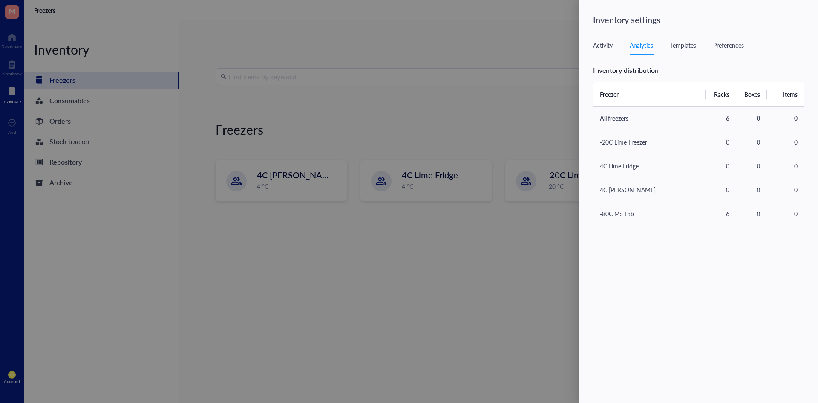
click at [680, 49] on div "Templates" at bounding box center [683, 44] width 26 height 9
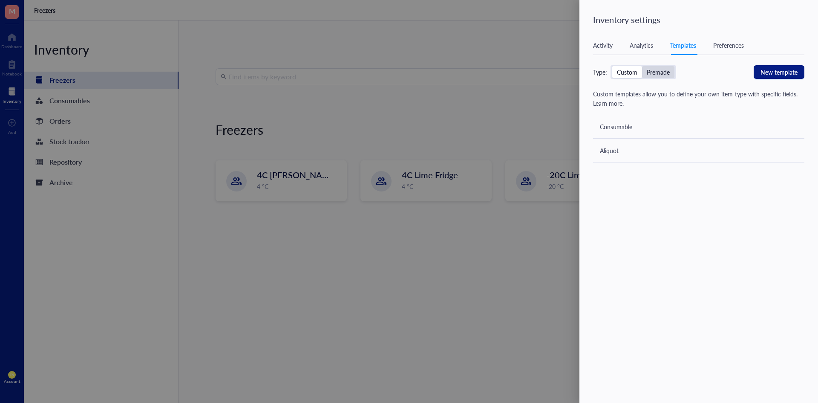
click at [654, 77] on div "Premade" at bounding box center [658, 72] width 32 height 12
click at [642, 66] on input "Premade" at bounding box center [642, 66] width 0 height 0
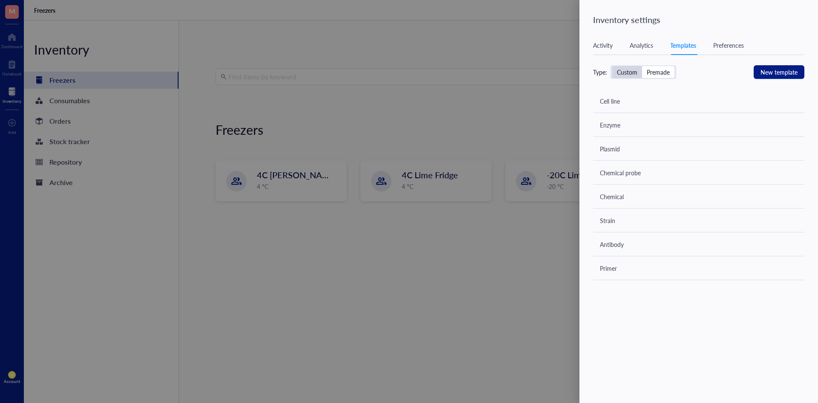
click at [631, 71] on div "Custom" at bounding box center [627, 72] width 20 height 8
click at [612, 66] on input "Custom" at bounding box center [612, 66] width 0 height 0
